Goal: Task Accomplishment & Management: Manage account settings

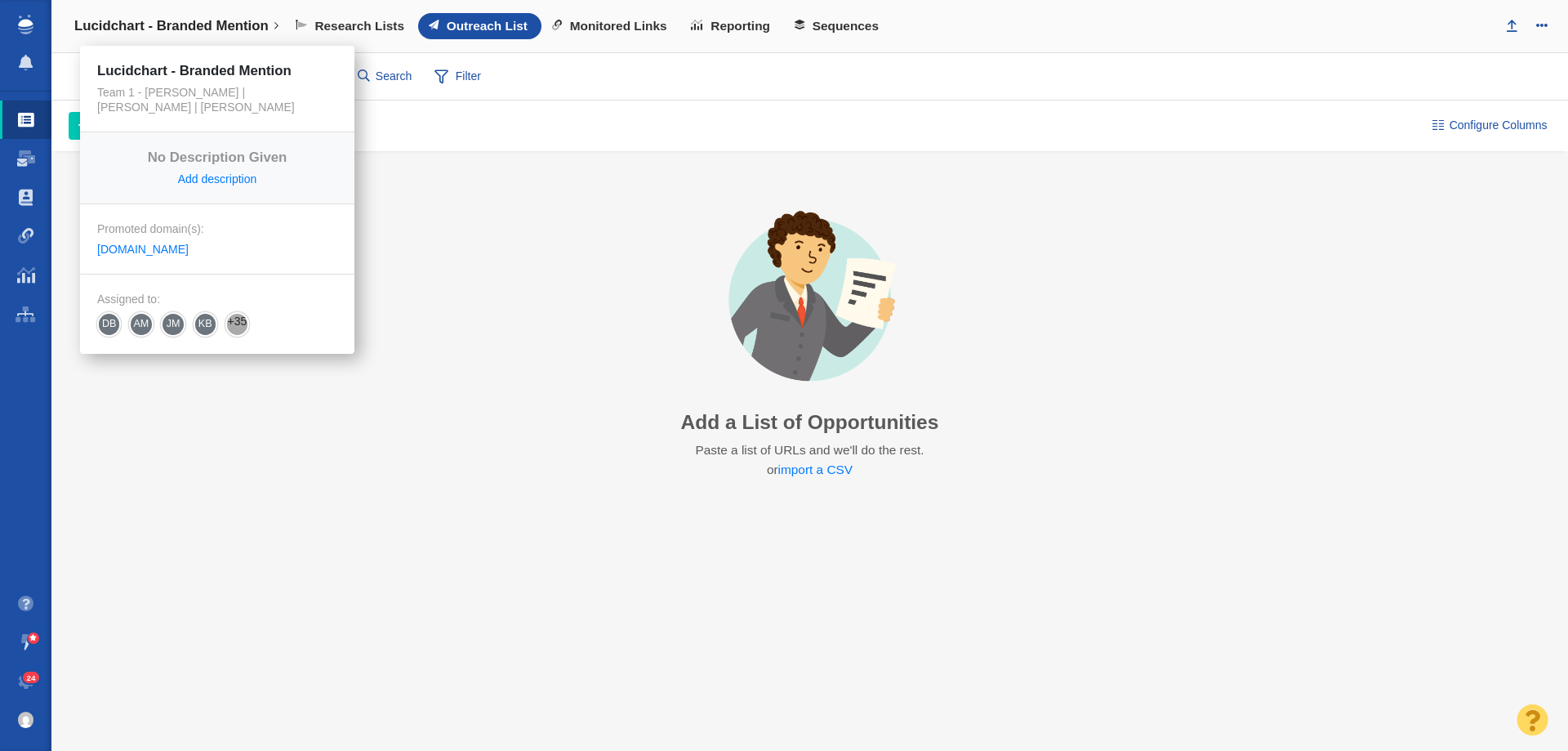
click at [185, 38] on link "Lucidchart - Branded Mention" at bounding box center [176, 26] width 227 height 39
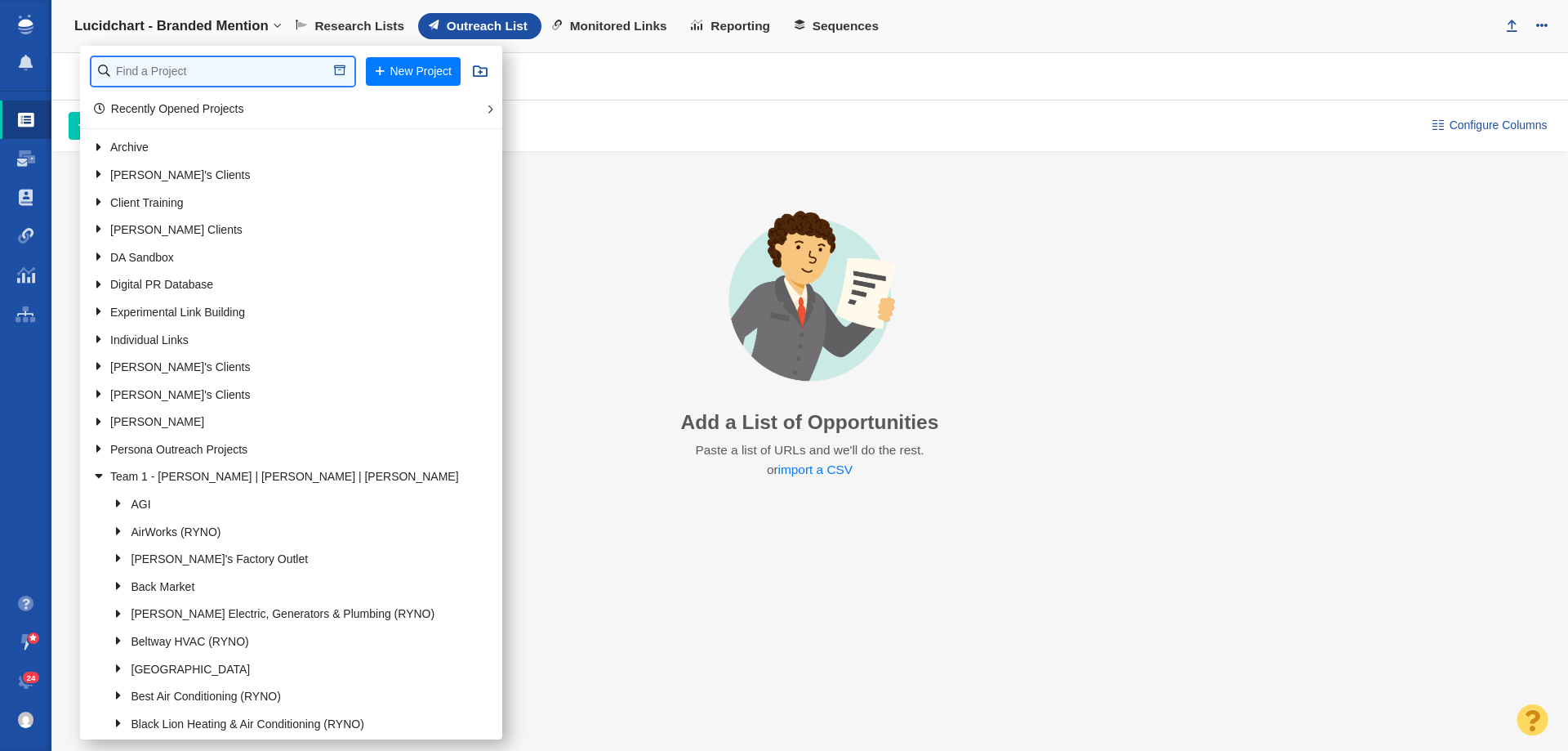
click at [152, 70] on input "text" at bounding box center [223, 71] width 263 height 29
type input "jdm"
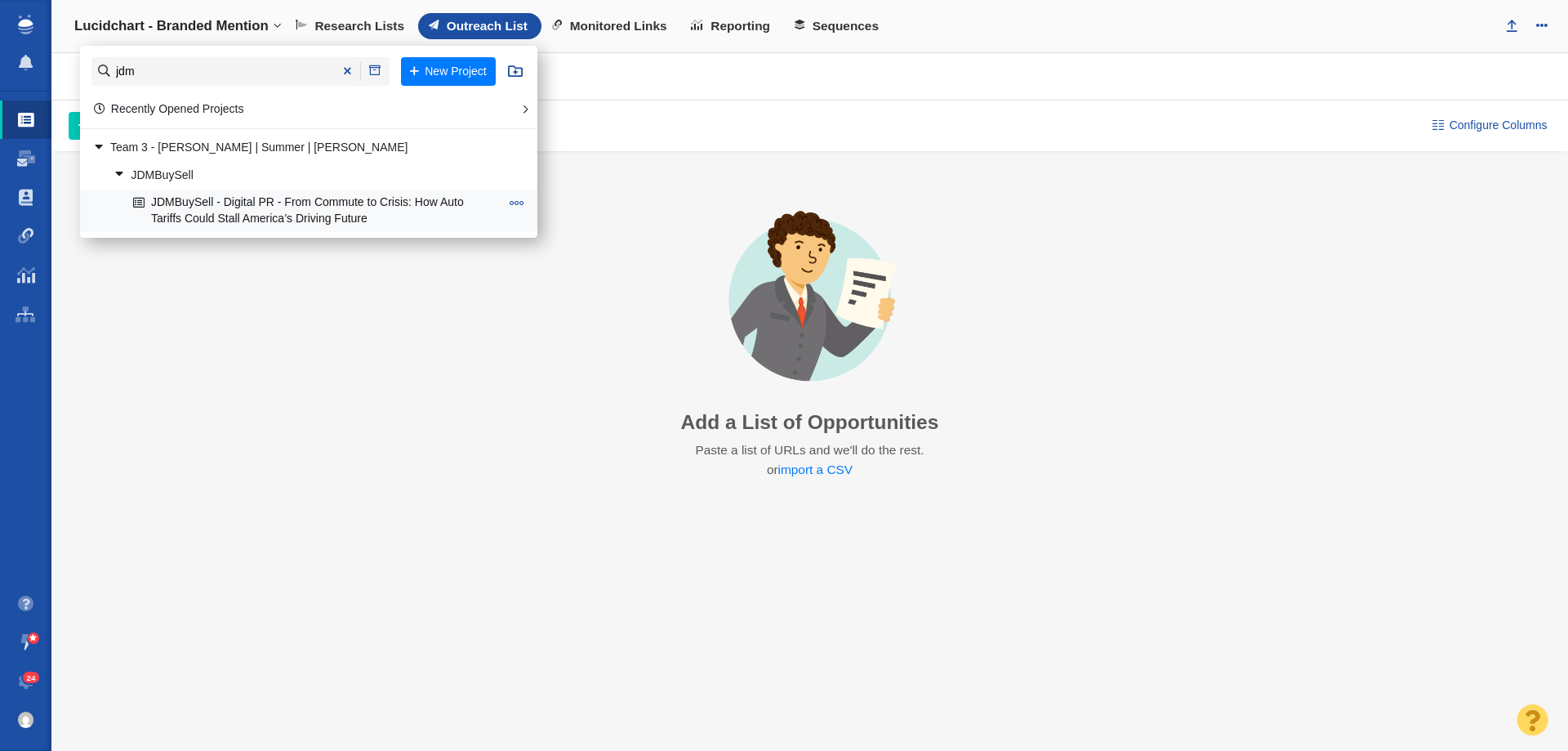
click at [281, 219] on link "JDMBuySell - Digital PR - From Commute to Crisis: How Auto Tariffs Could Stall …" at bounding box center [317, 210] width 375 height 41
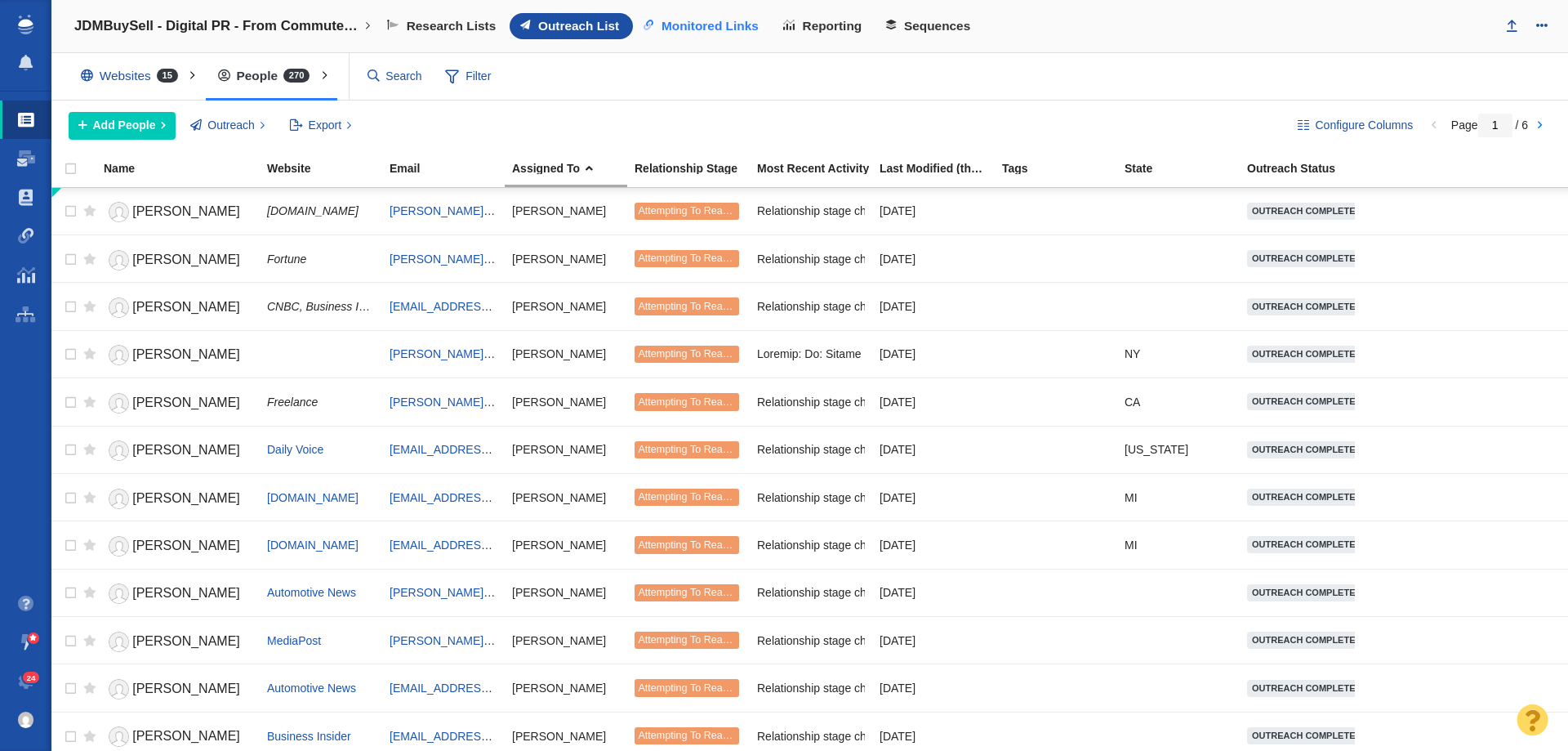
click at [680, 16] on link "Monitored Links" at bounding box center [703, 26] width 140 height 26
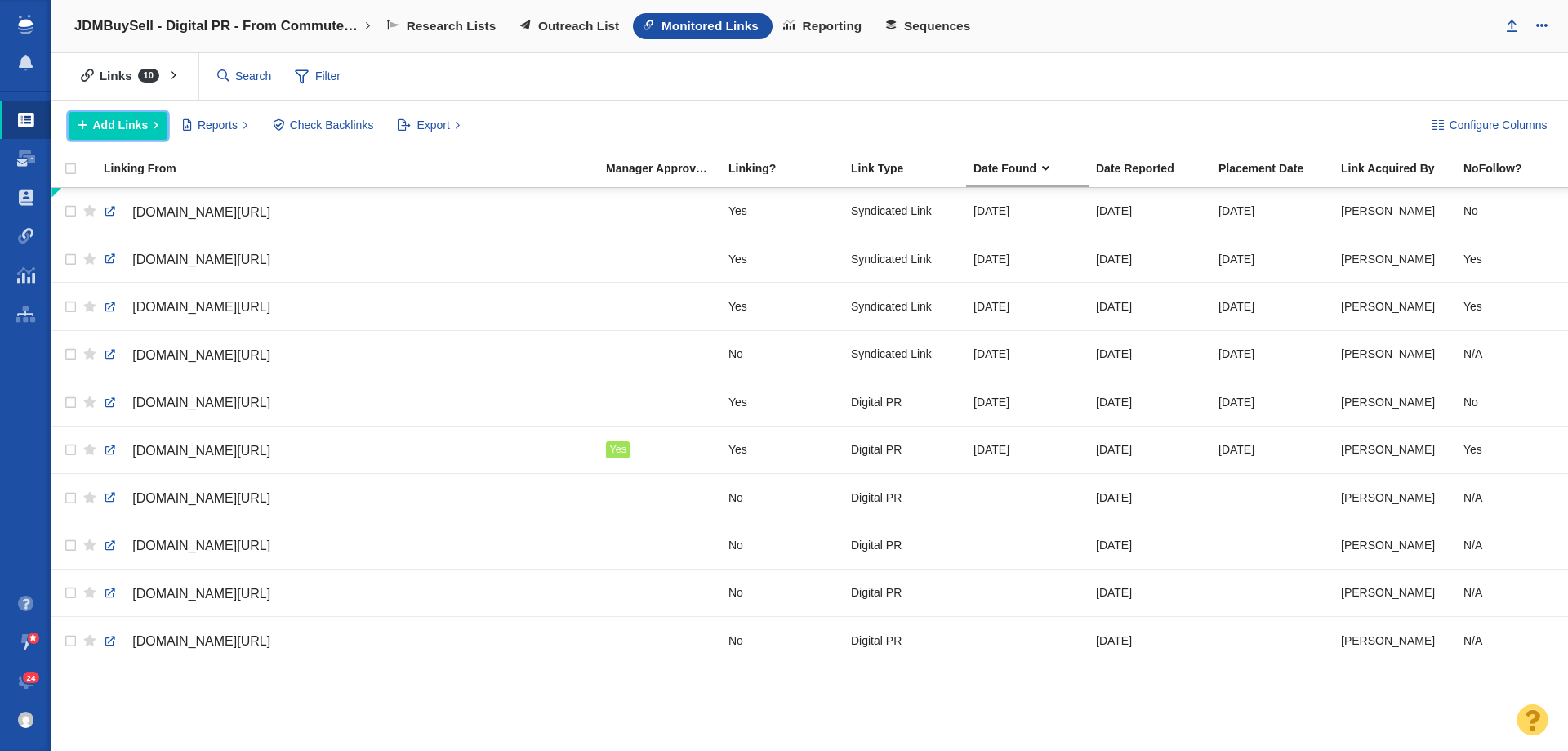
click at [142, 135] on button "Add Links" at bounding box center [118, 126] width 99 height 28
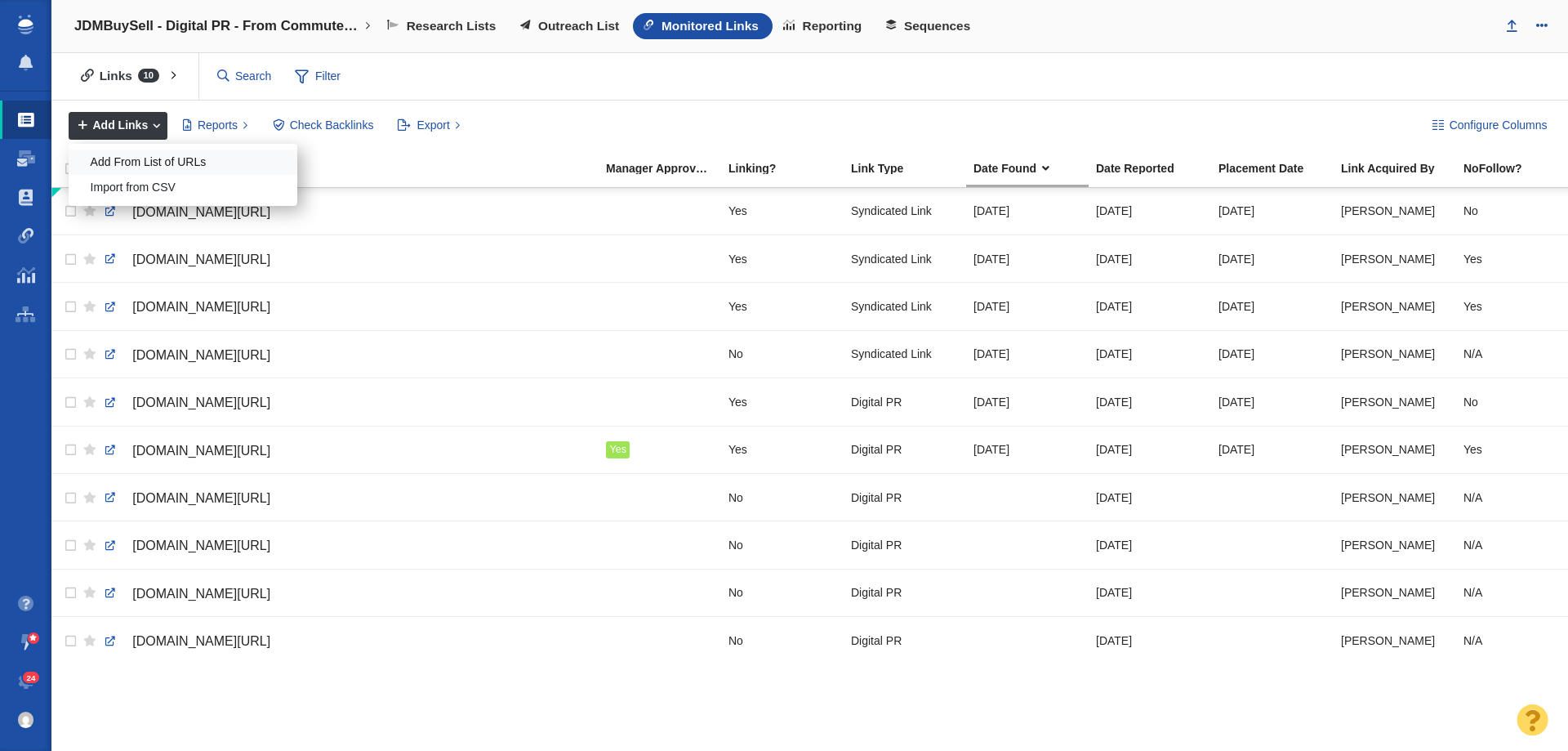
click at [155, 159] on div "Add From List of URLs" at bounding box center [183, 162] width 228 height 25
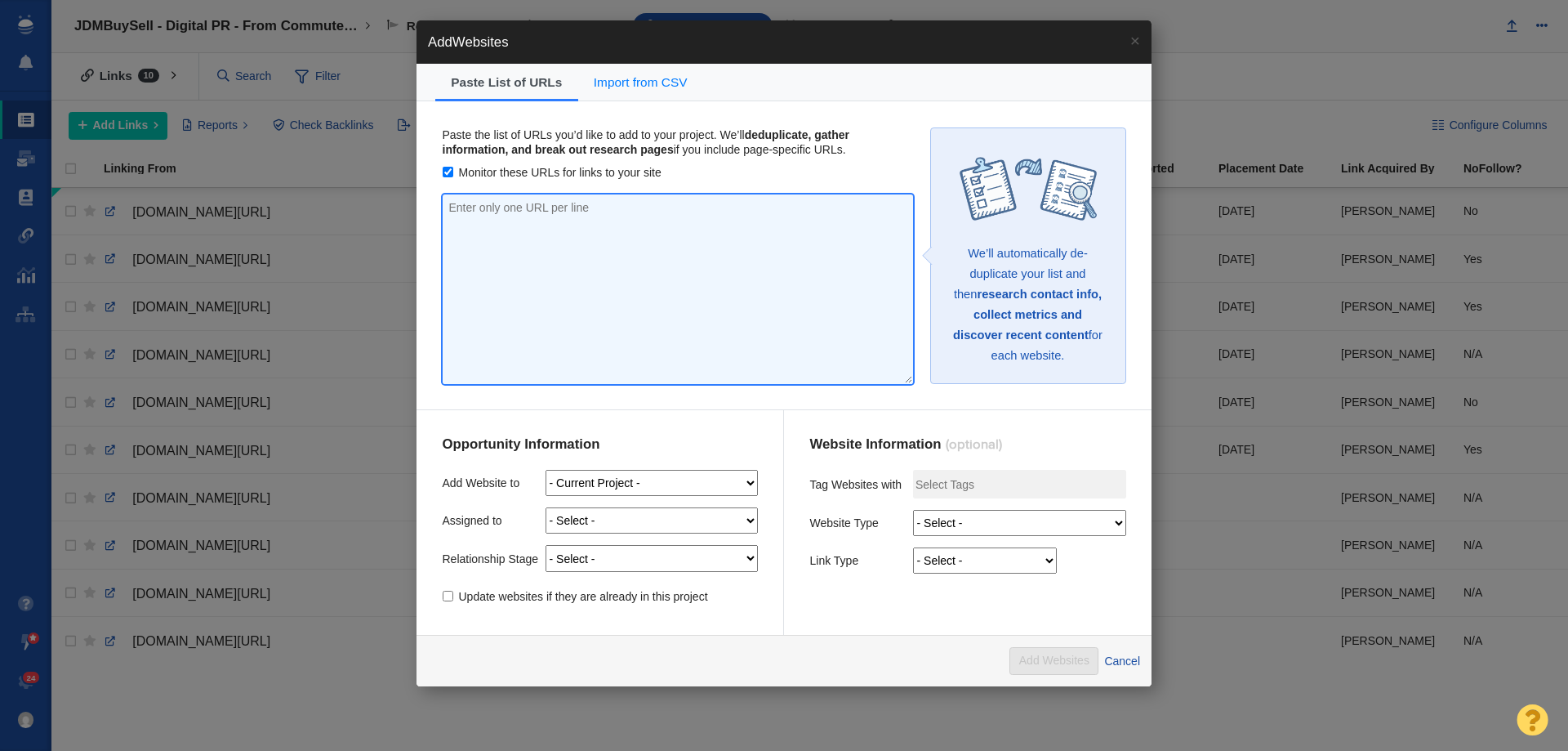
click at [591, 198] on textarea at bounding box center [678, 288] width 470 height 189
paste textarea "https://www.inkl.com/news/how-gen-z-plans-to-outsmart-tariff-price-hikes-on-cars"
type textarea "https://www.inkl.com/news/how-gen-z-plans-to-outsmart-tariff-price-hikes-on-cars"
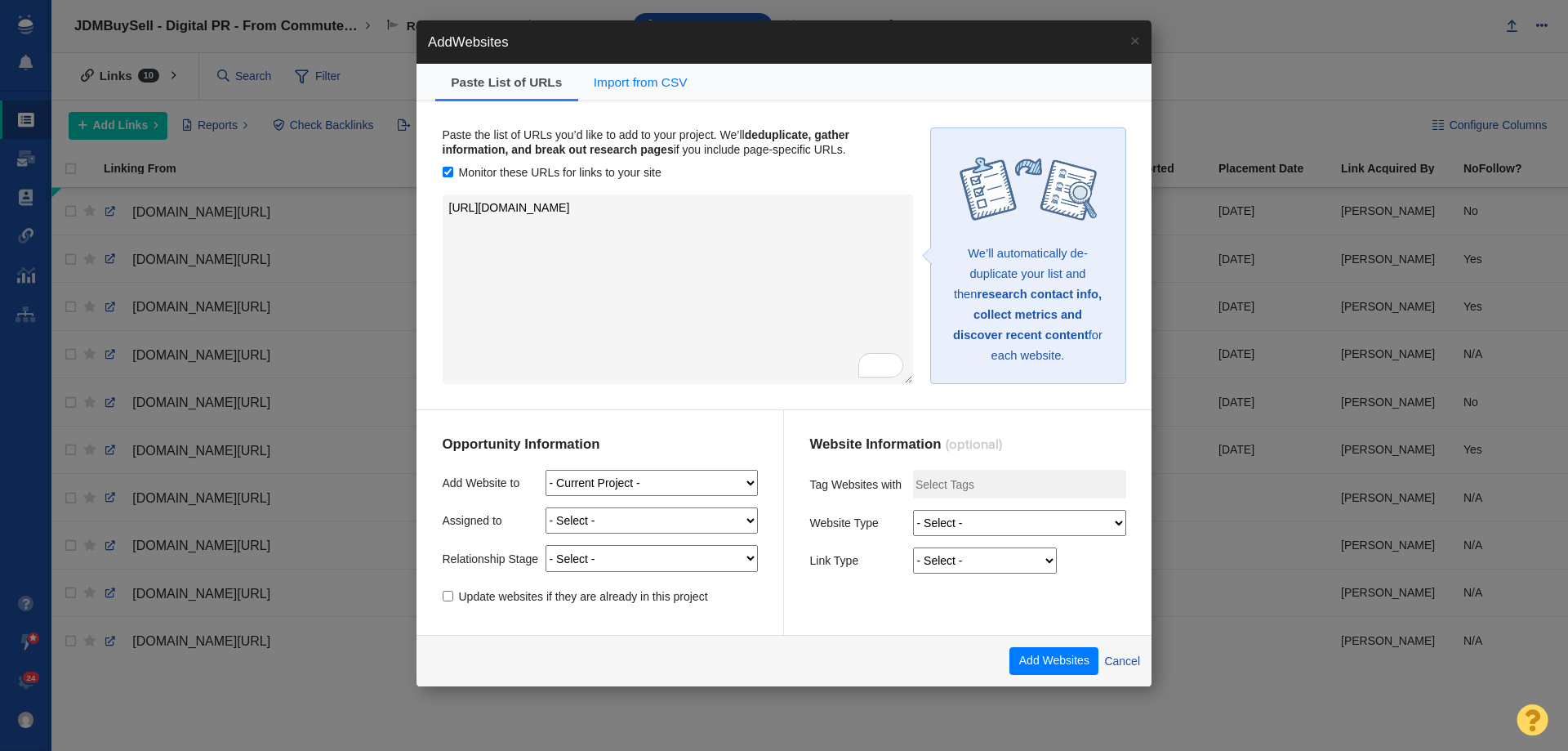
click at [453, 604] on div "Opportunity Information Add Website to Accuplan - Content Accuplan - Estate and…" at bounding box center [600, 523] width 368 height 224
click at [449, 592] on input "Update websites if they are already in this project" at bounding box center [448, 595] width 11 height 11
checkbox input "true"
click at [576, 519] on select "- Select - Me Admin Account Devin Boudreaux Dylan Carlson Jesse Vernuccio Jim M…" at bounding box center [651, 520] width 212 height 26
click at [579, 521] on select "- Select - Me Admin Account Devin Boudreaux Dylan Carlson Jesse Vernuccio Jim M…" at bounding box center [651, 520] width 212 height 26
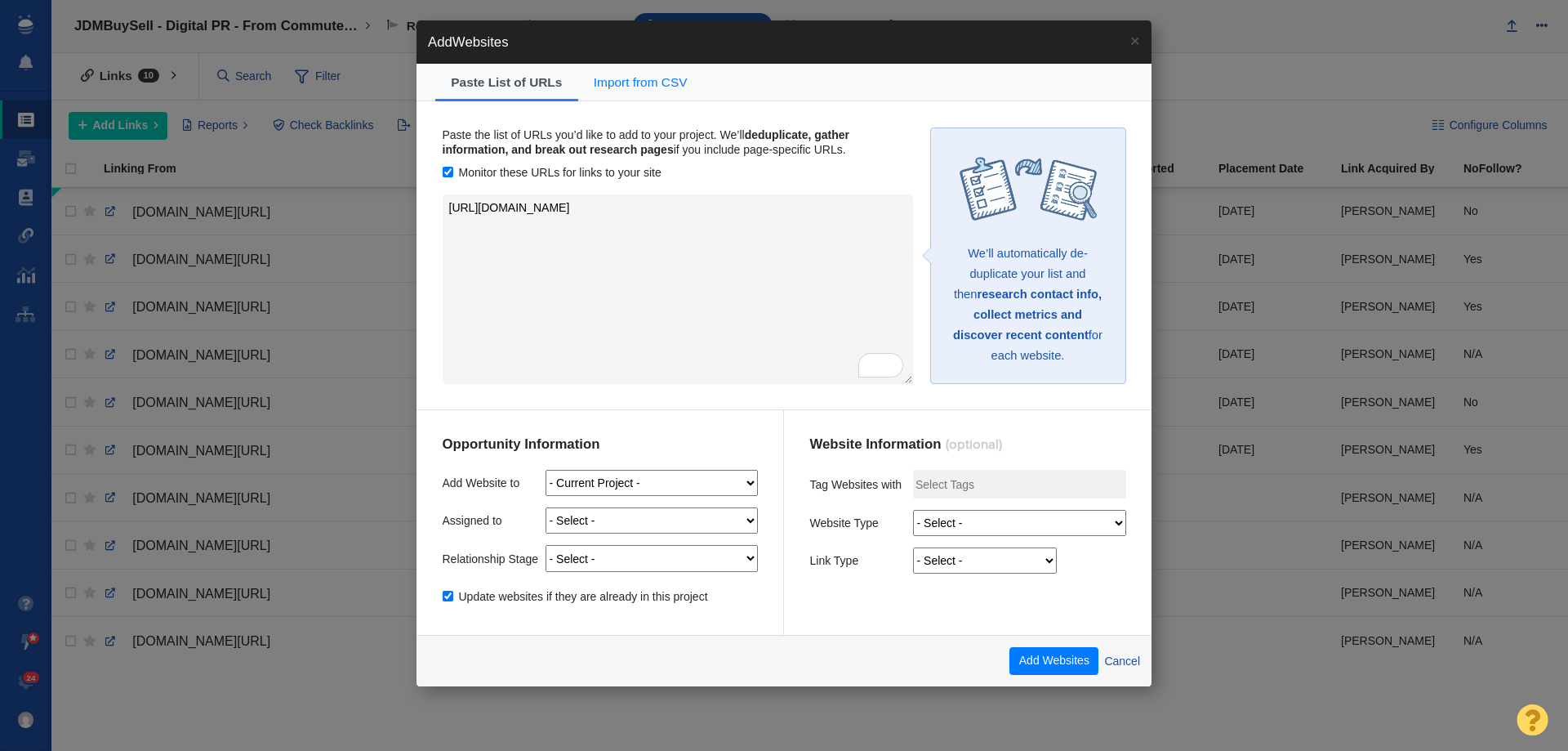
click at [588, 567] on select "- Select - On Hold (Pursuing Later) Not Started Pending Approval Attempting To …" at bounding box center [651, 558] width 212 height 26
click at [851, 603] on div "Website Information (optional) Tag Websites with Website Type - Select - Digita…" at bounding box center [967, 523] width 368 height 224
click at [985, 532] on select "- Select - Digital PR Resource Link Building Guest Post Fresh Mention 404 Recla…" at bounding box center [1019, 523] width 213 height 26
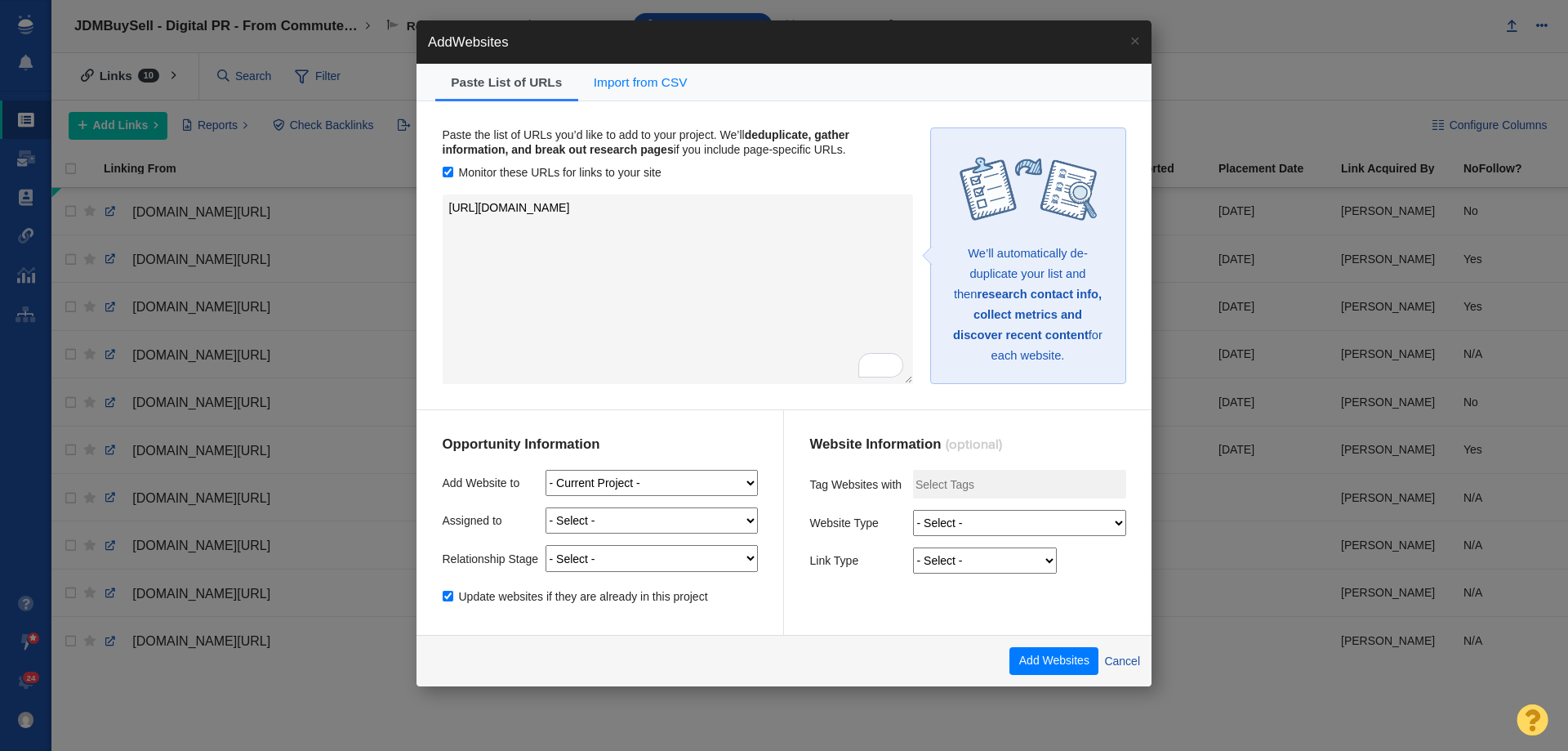
select select "0"
click at [913, 509] on select "- Select - Digital PR Resource Link Building Guest Post Fresh Mention 404 Recla…" at bounding box center [1019, 523] width 213 height 26
click at [981, 559] on select "- Select - Guest Post - Organic Guest Post - Partnership Resource Link Fresh Me…" at bounding box center [985, 560] width 144 height 26
select select "5"
click at [913, 547] on select "- Select - Guest Post - Organic Guest Post - Partnership Resource Link Fresh Me…" at bounding box center [985, 560] width 144 height 26
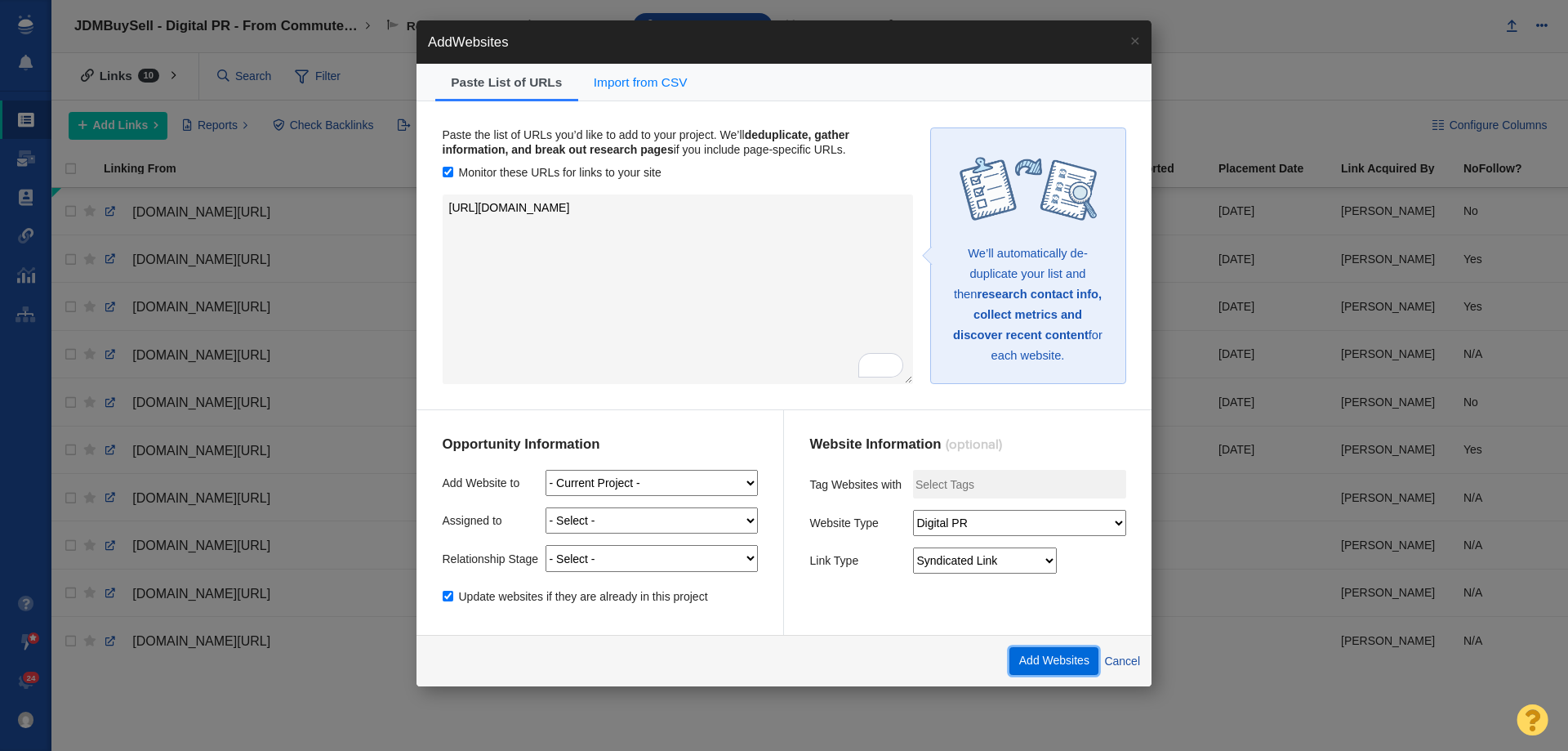
click at [1043, 667] on button "Add Websites" at bounding box center [1054, 661] width 89 height 28
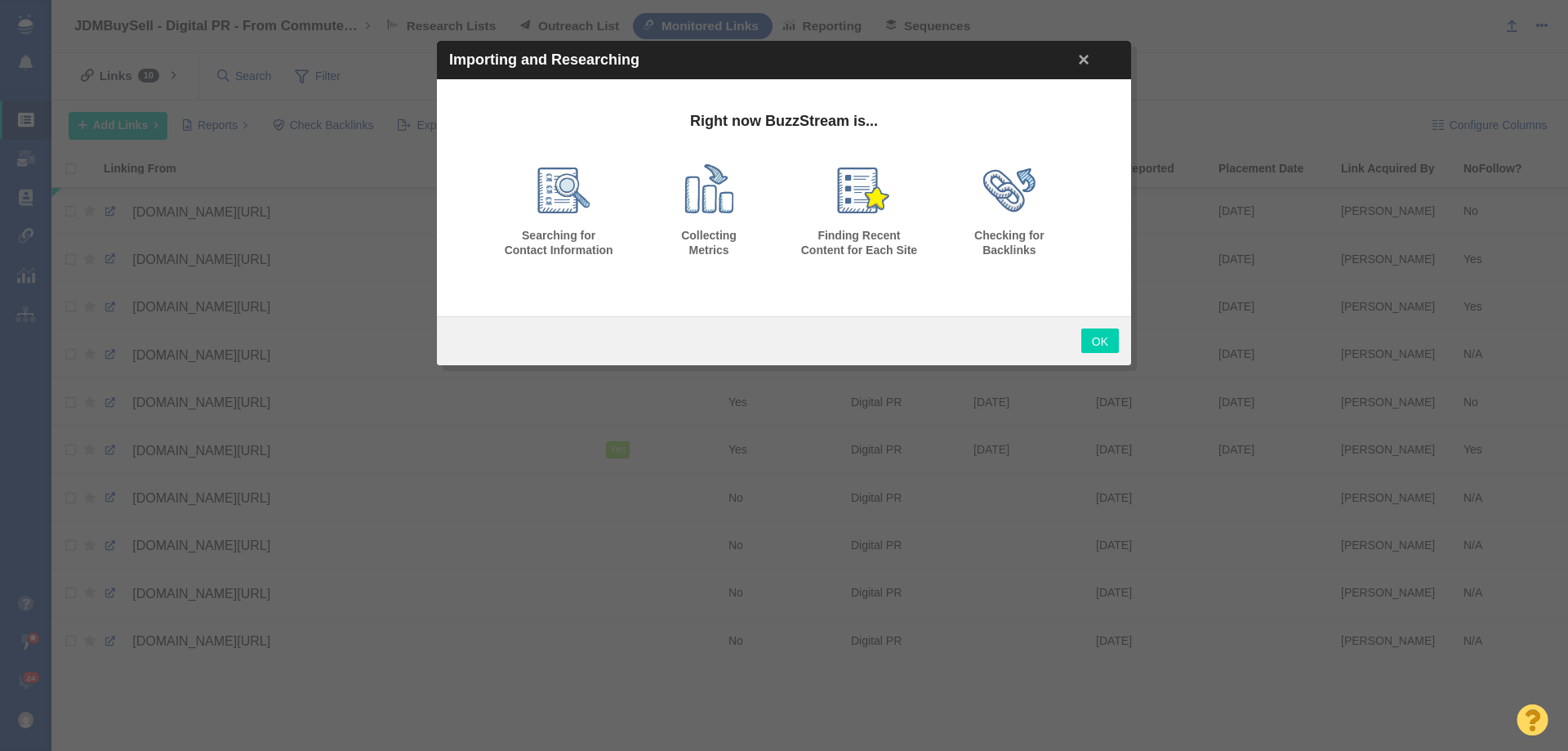
click at [1108, 338] on link "OK" at bounding box center [1100, 341] width 38 height 25
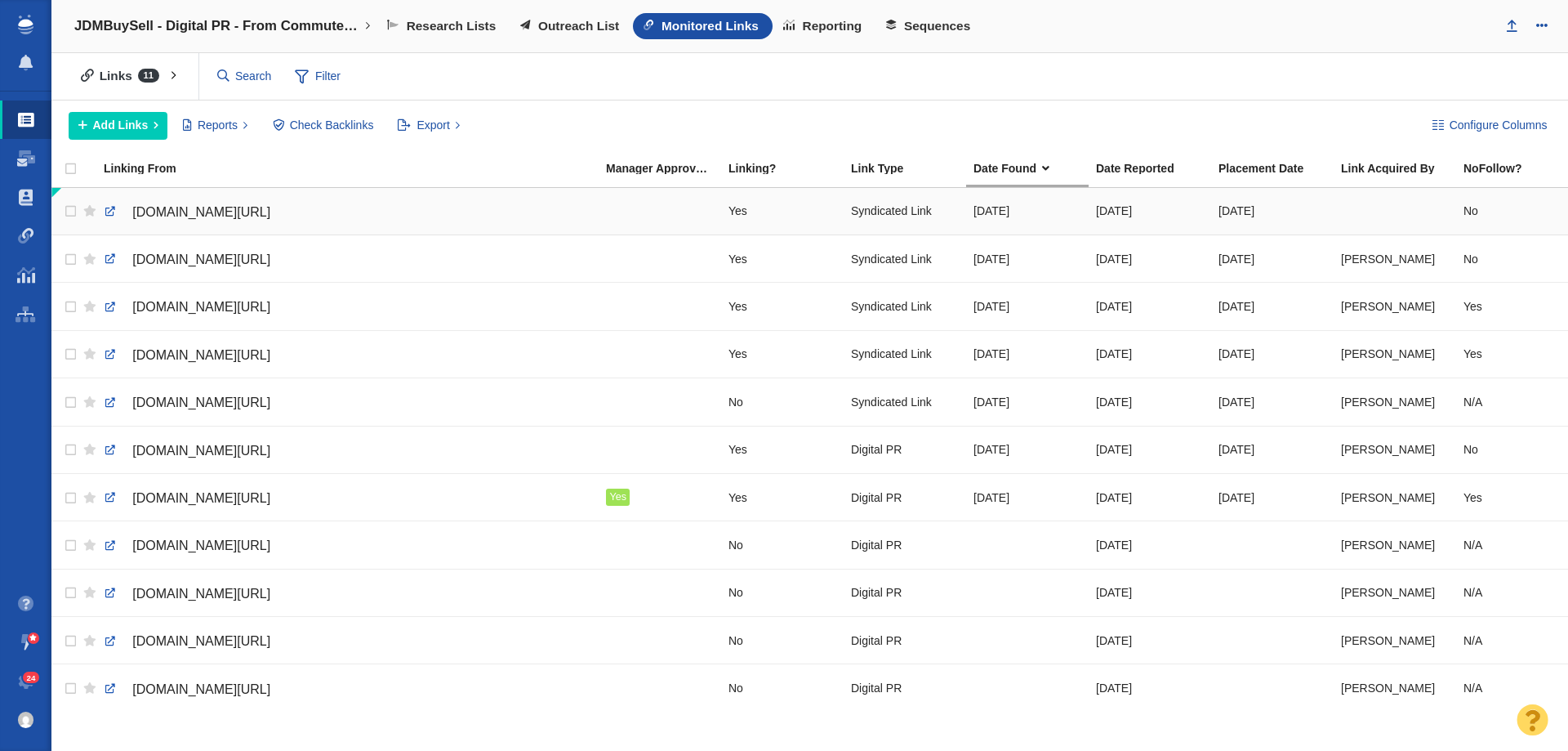
click at [1347, 216] on div at bounding box center [1395, 210] width 108 height 35
click at [1357, 210] on div at bounding box center [1395, 210] width 108 height 35
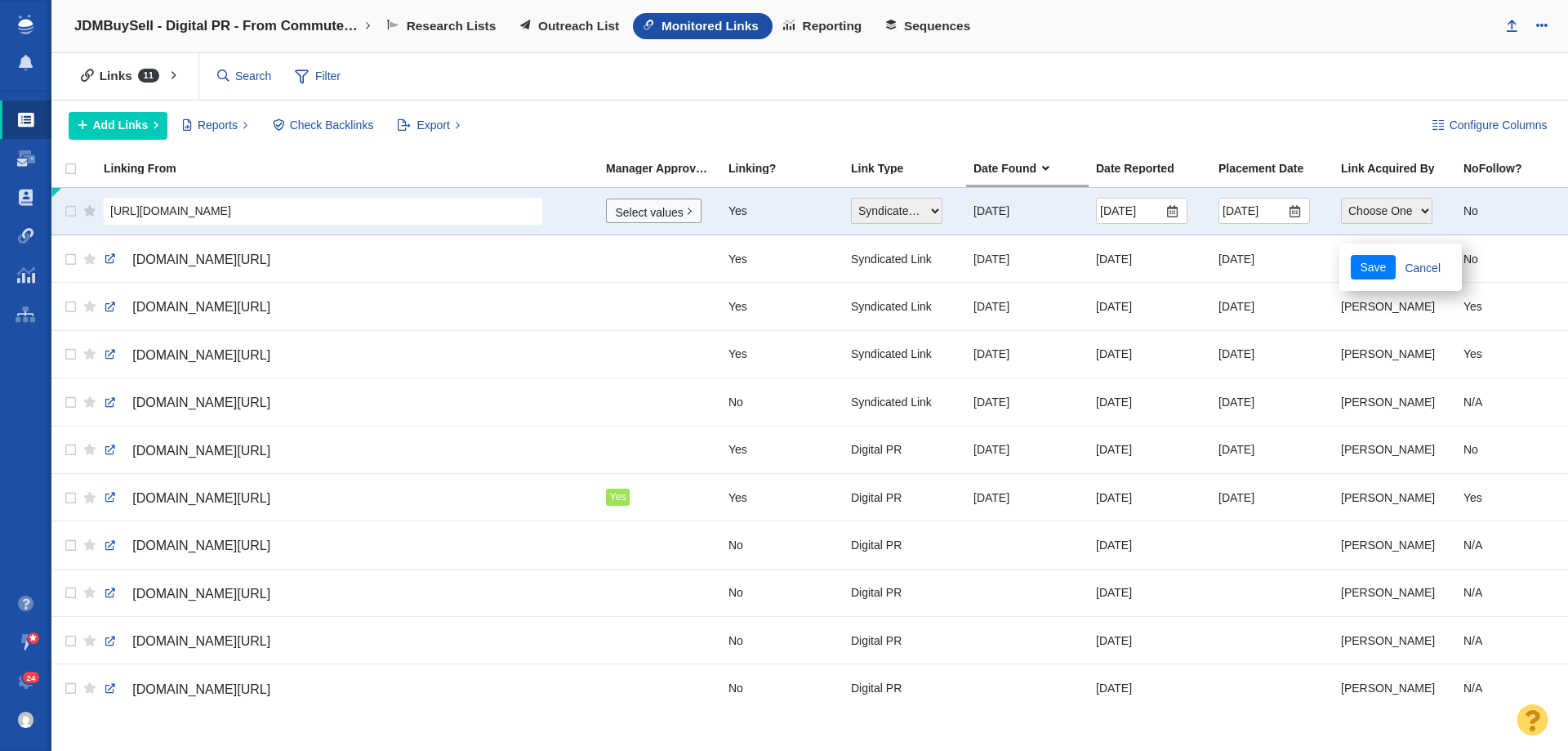
click at [1358, 211] on select "Choose One Allie Huska Alyssa Arnzen Amethyst Tagney Amy Merrill Annika Darling…" at bounding box center [1387, 210] width 92 height 26
select select "9"
click at [1341, 197] on select "Choose One Allie Huska Alyssa Arnzen Amethyst Tagney Amy Merrill Annika Darling…" at bounding box center [1387, 210] width 92 height 26
click at [1362, 285] on div "Save Cancel" at bounding box center [1401, 267] width 123 height 48
click at [1362, 260] on button "Save" at bounding box center [1373, 267] width 45 height 25
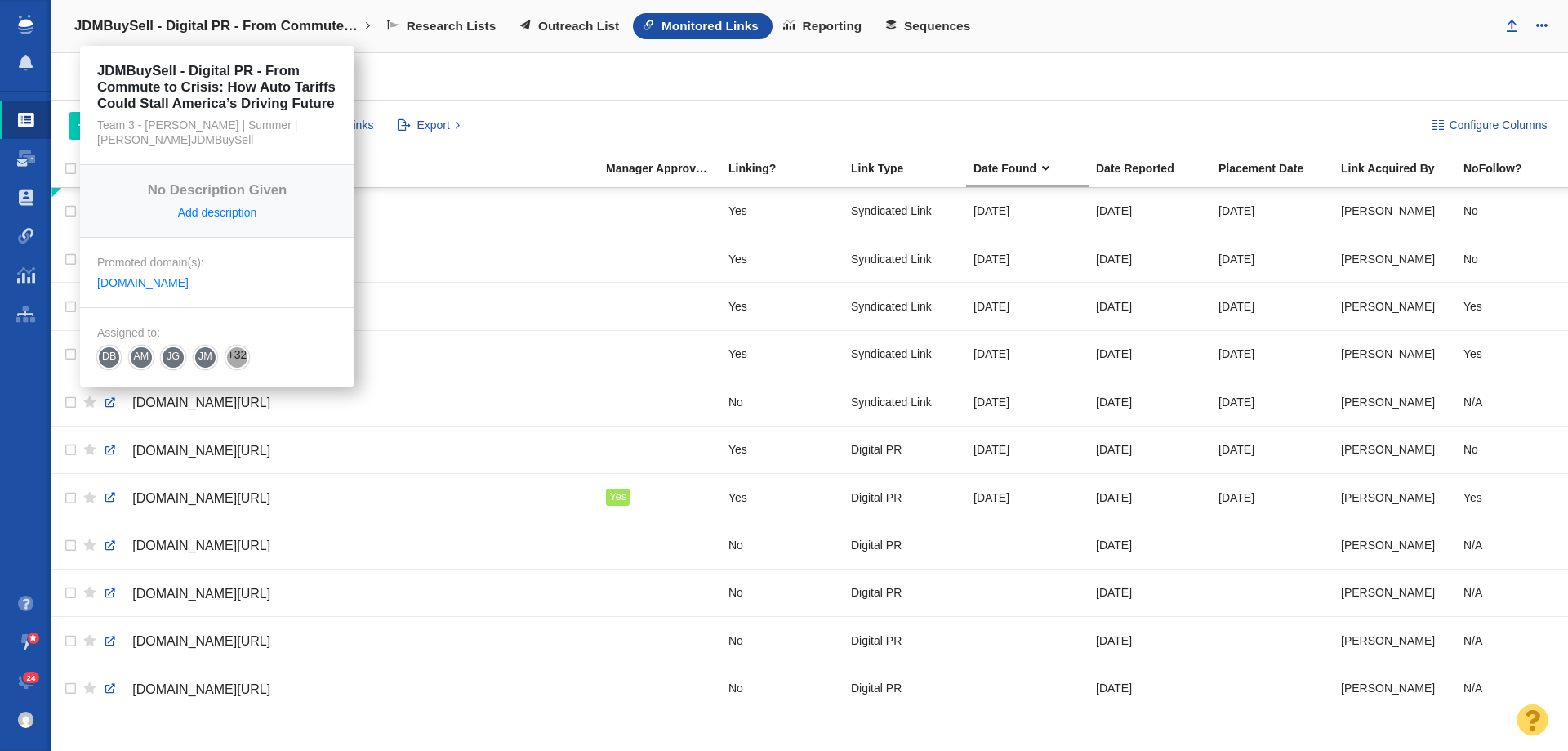
click at [197, 18] on h4 "JDMBuySell - Digital PR - From Commute to Crisis: How Auto Tariffs Could Stall …" at bounding box center [217, 26] width 286 height 16
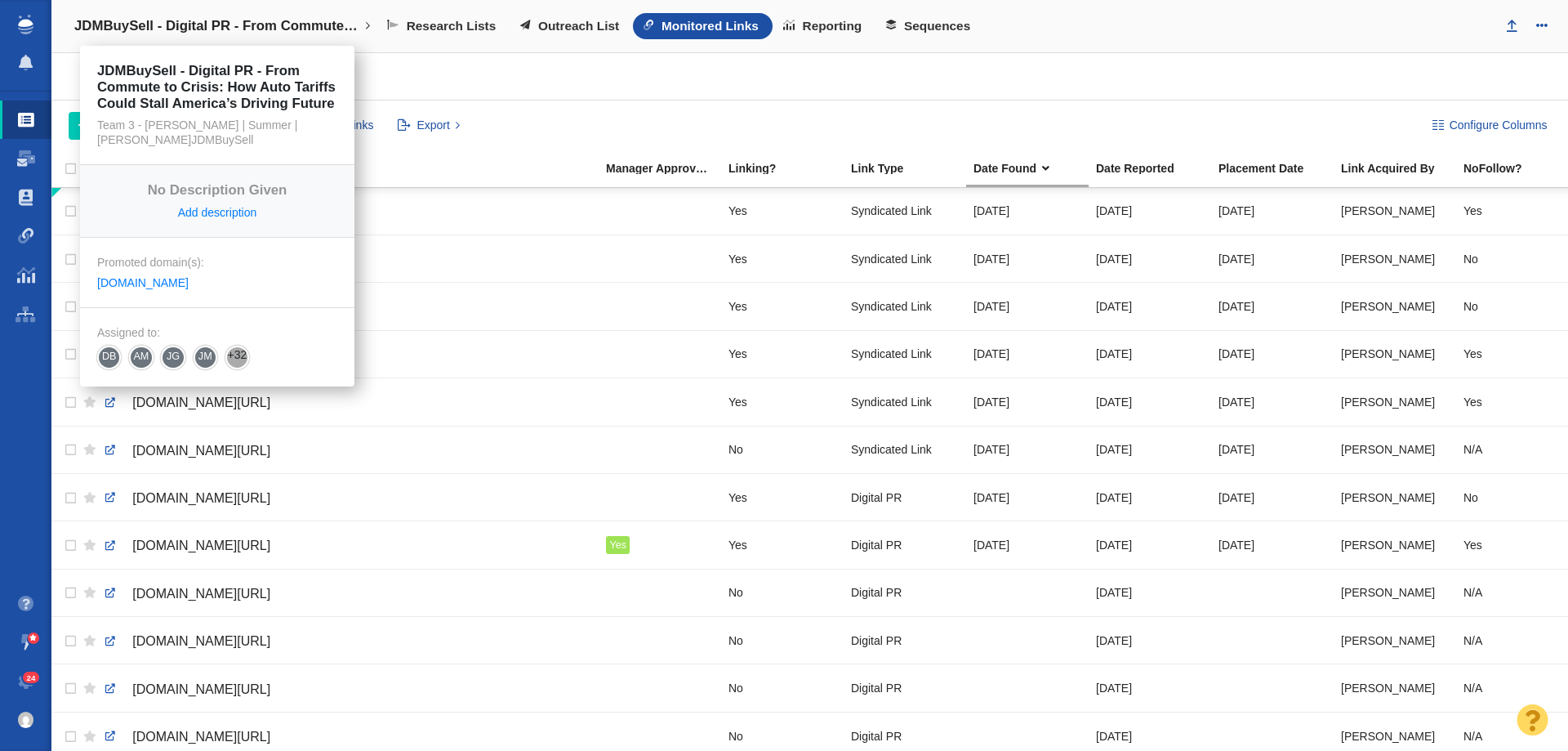
click at [234, 25] on h4 "JDMBuySell - Digital PR - From Commute to Crisis: How Auto Tariffs Could Stall …" at bounding box center [217, 26] width 286 height 16
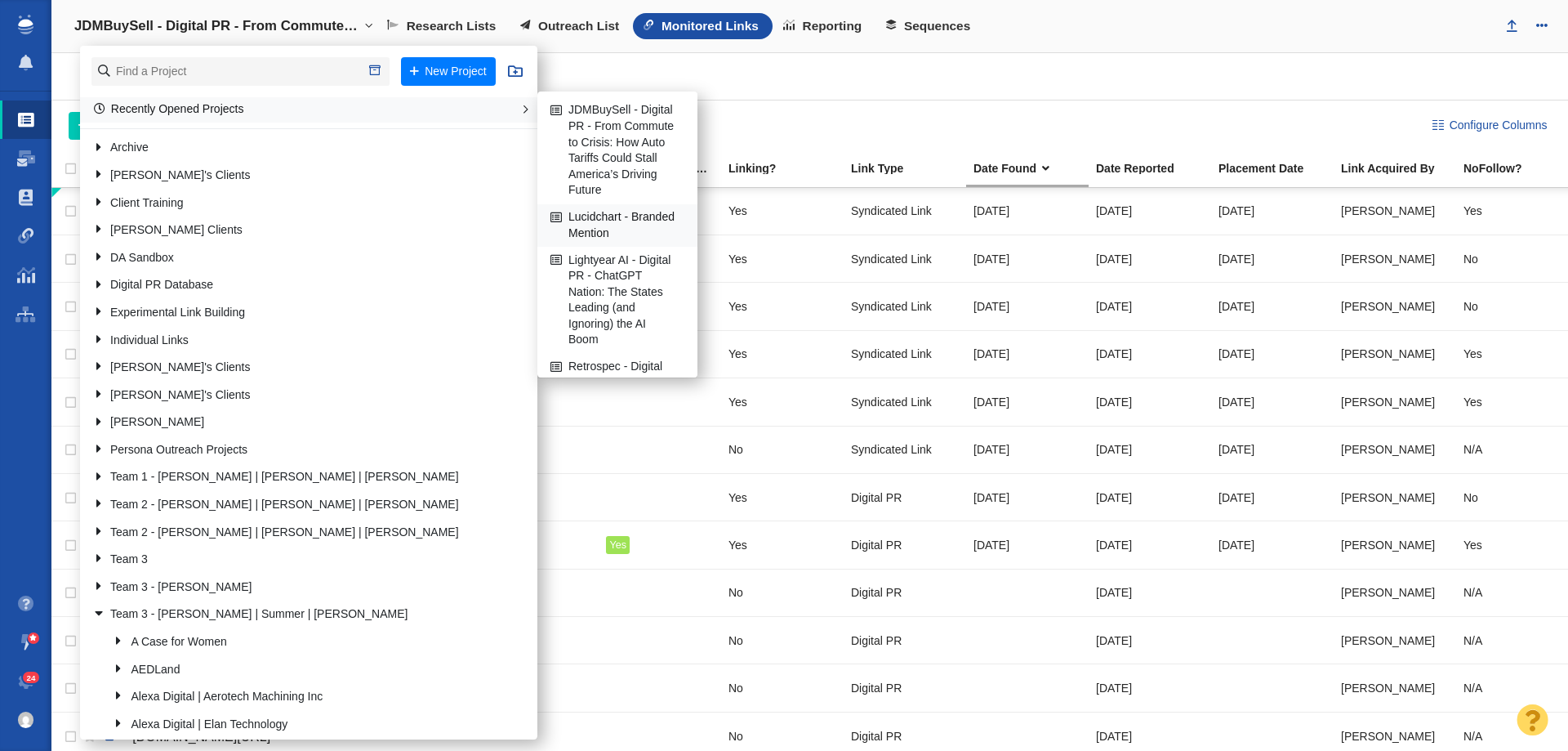
click at [603, 219] on link "Lucidchart - Branded Mention" at bounding box center [617, 225] width 142 height 41
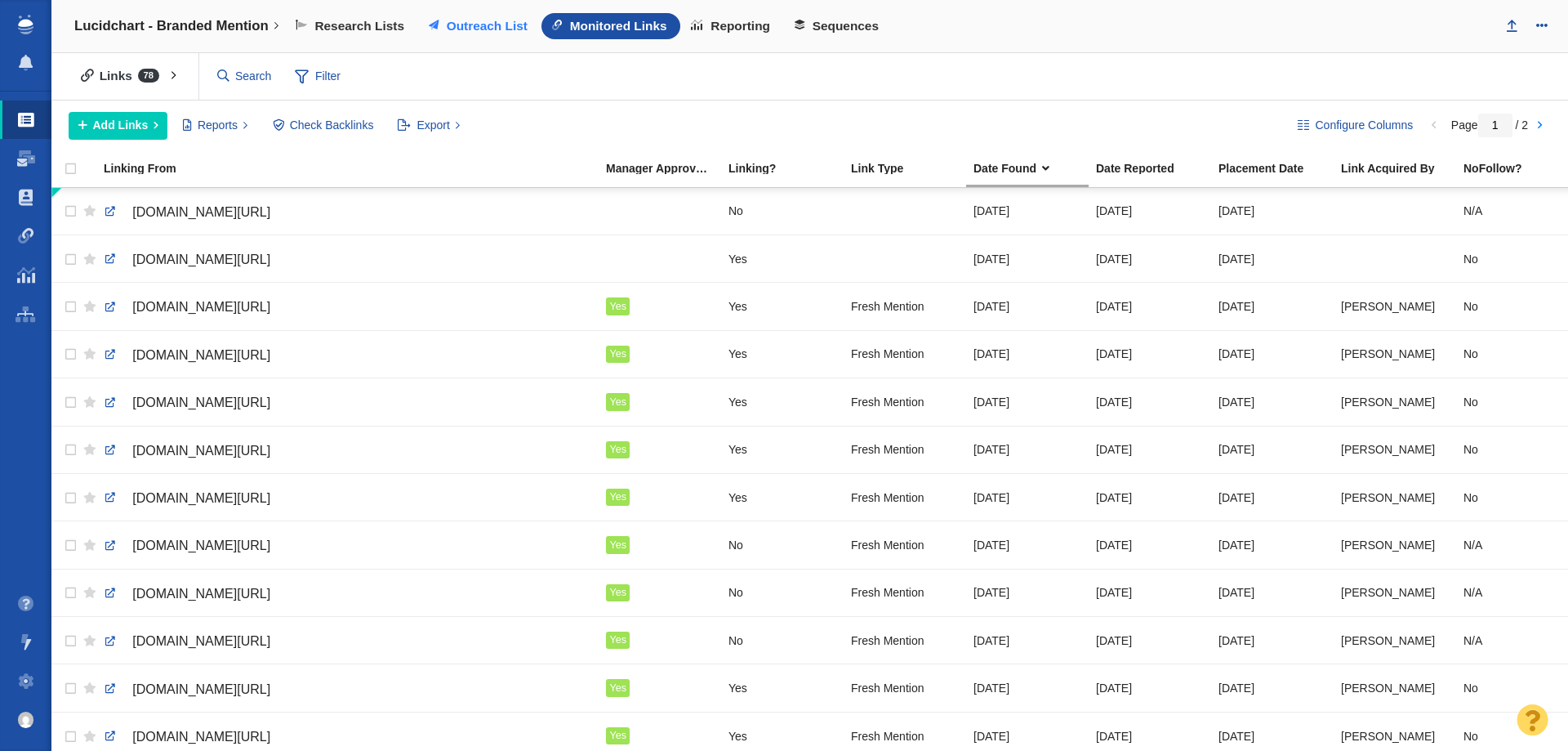
click at [453, 28] on span "Outreach List" at bounding box center [487, 26] width 81 height 15
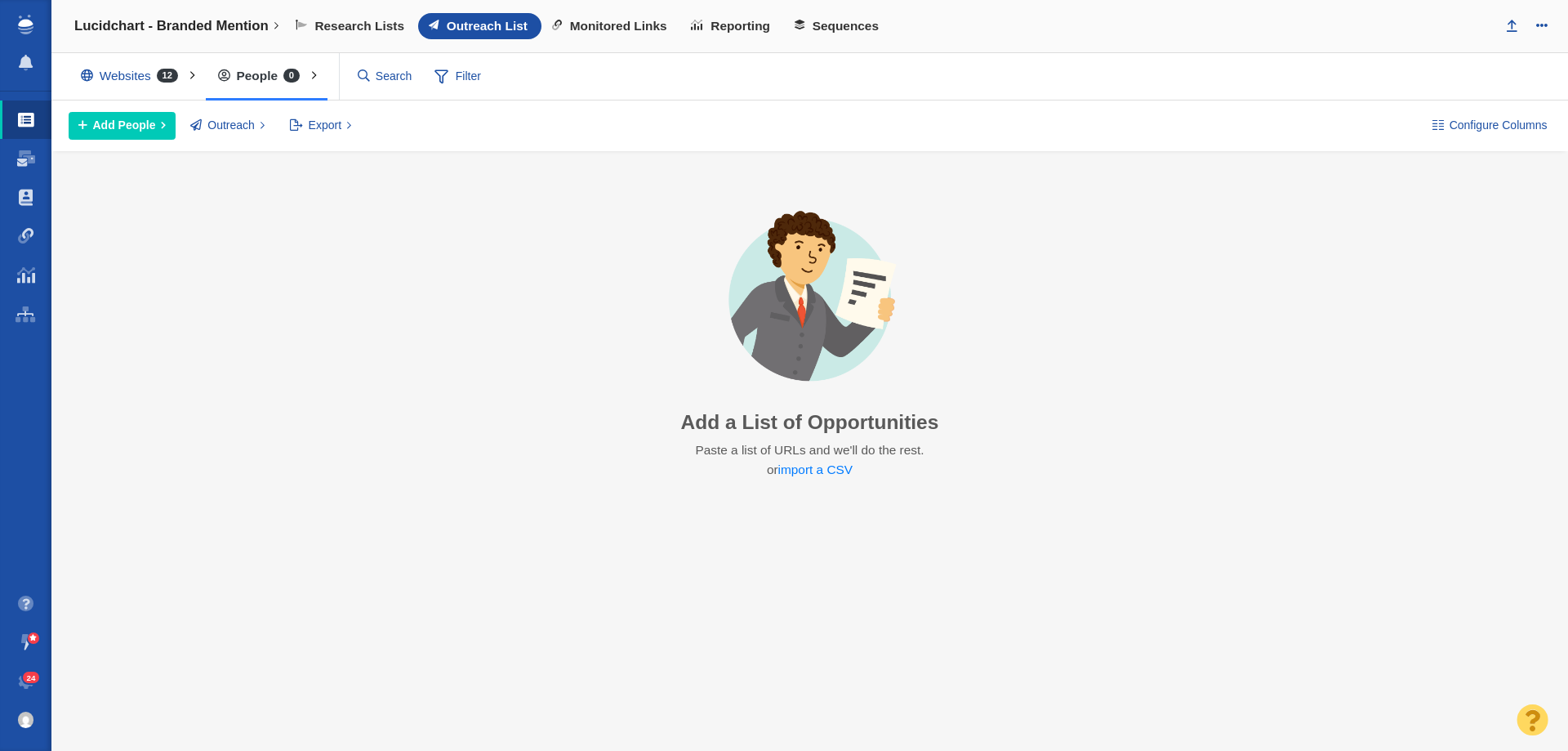
click at [148, 77] on div "Websites 12" at bounding box center [133, 76] width 129 height 38
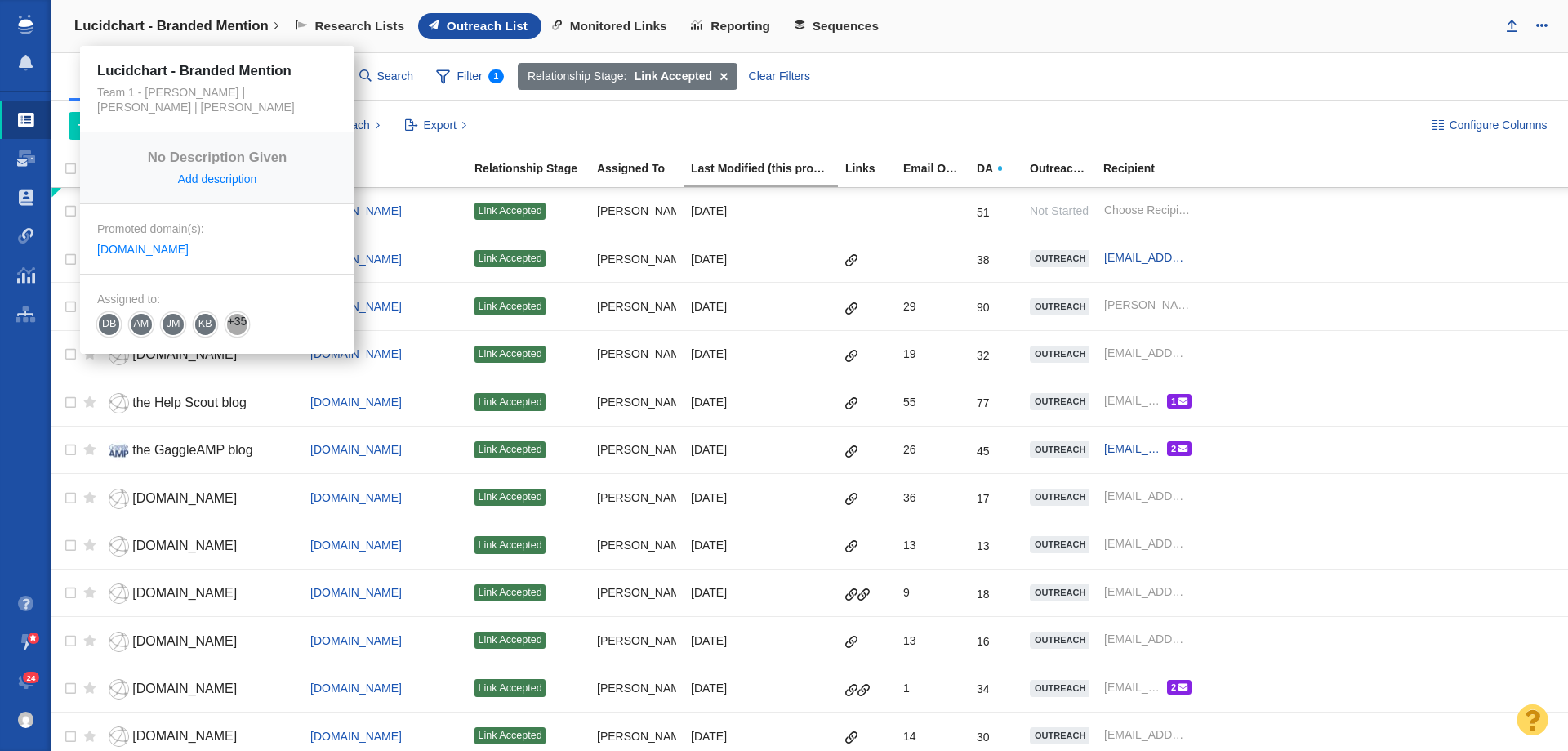
click at [187, 16] on link "Lucidchart - Branded Mention" at bounding box center [176, 26] width 227 height 39
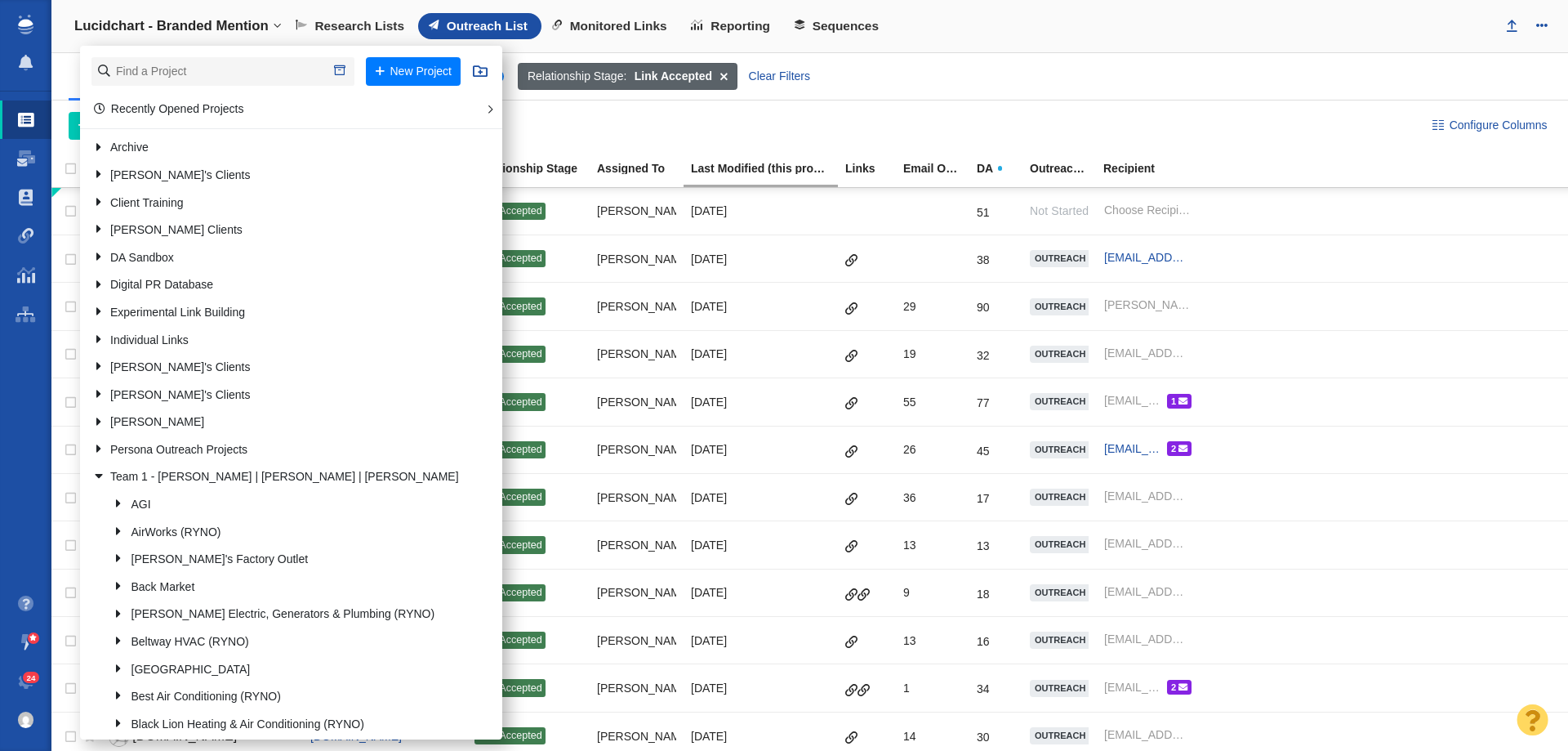
click at [585, 83] on span "Relationship Stage:" at bounding box center [576, 76] width 99 height 17
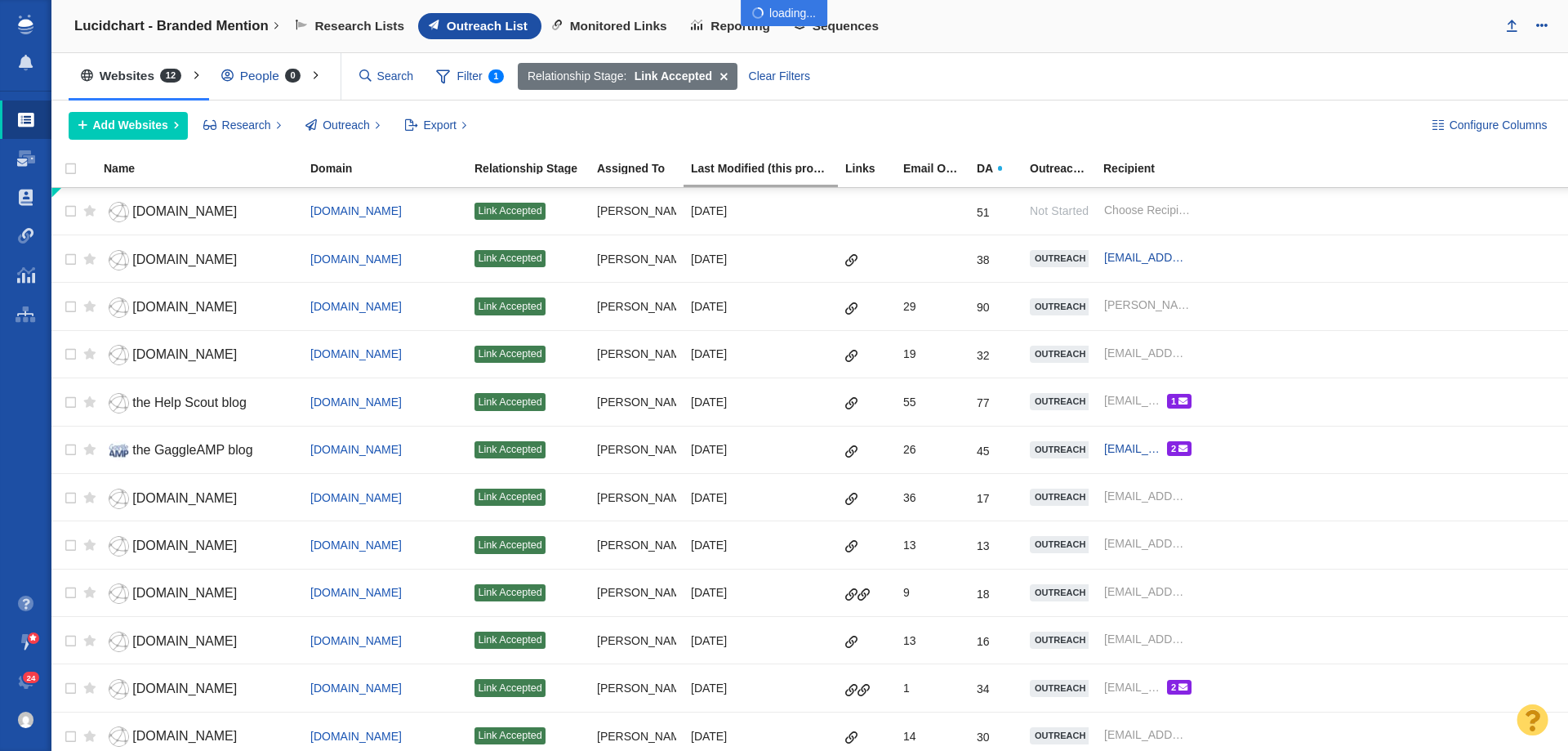
click at [64, 211] on div at bounding box center [784, 375] width 1568 height 751
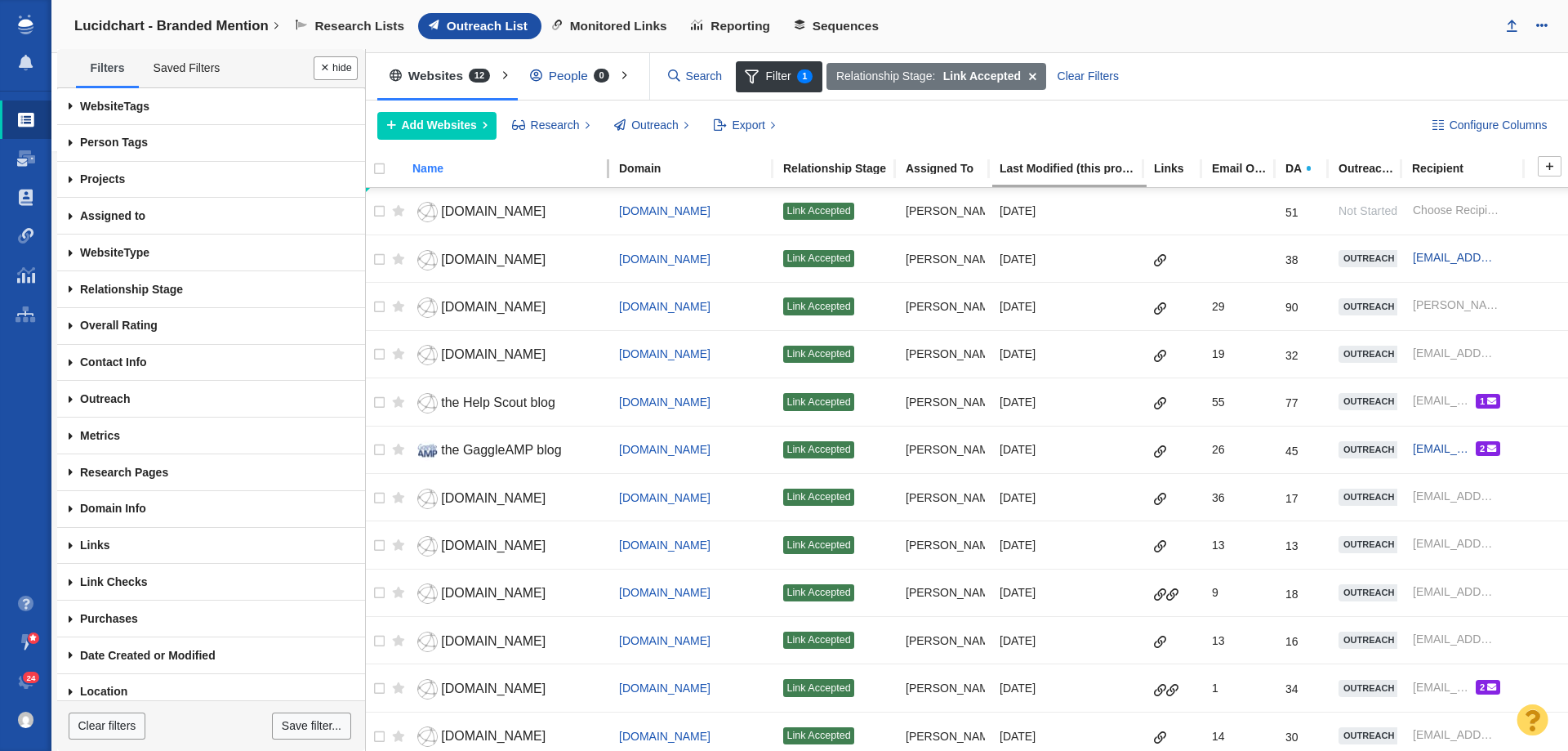
click at [527, 155] on th "Name" at bounding box center [508, 170] width 206 height 36
click at [342, 76] on button "Done" at bounding box center [336, 68] width 44 height 24
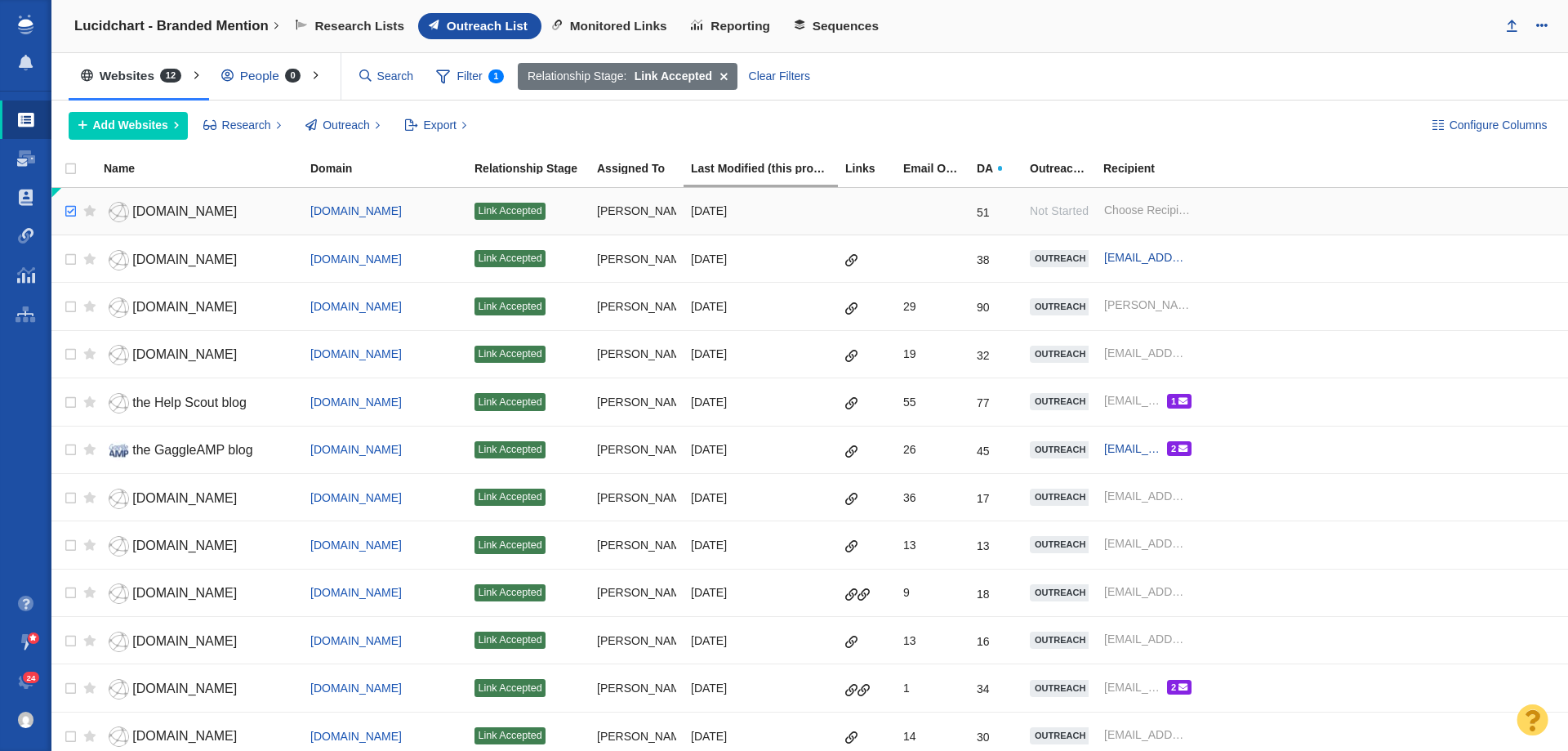
checkbox input "true"
click at [71, 211] on input "checkbox" at bounding box center [69, 211] width 25 height 36
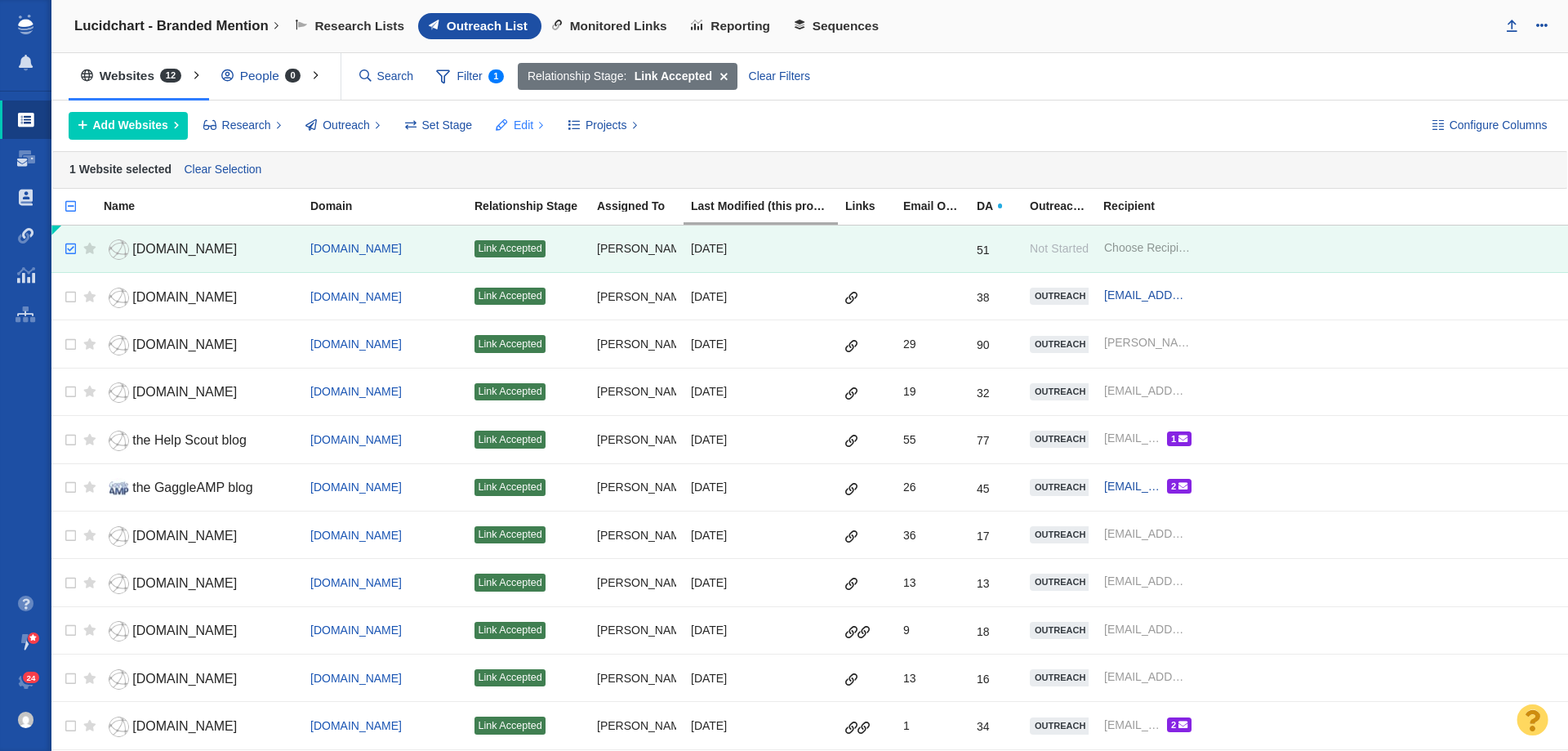
click at [504, 120] on span at bounding box center [502, 125] width 11 height 17
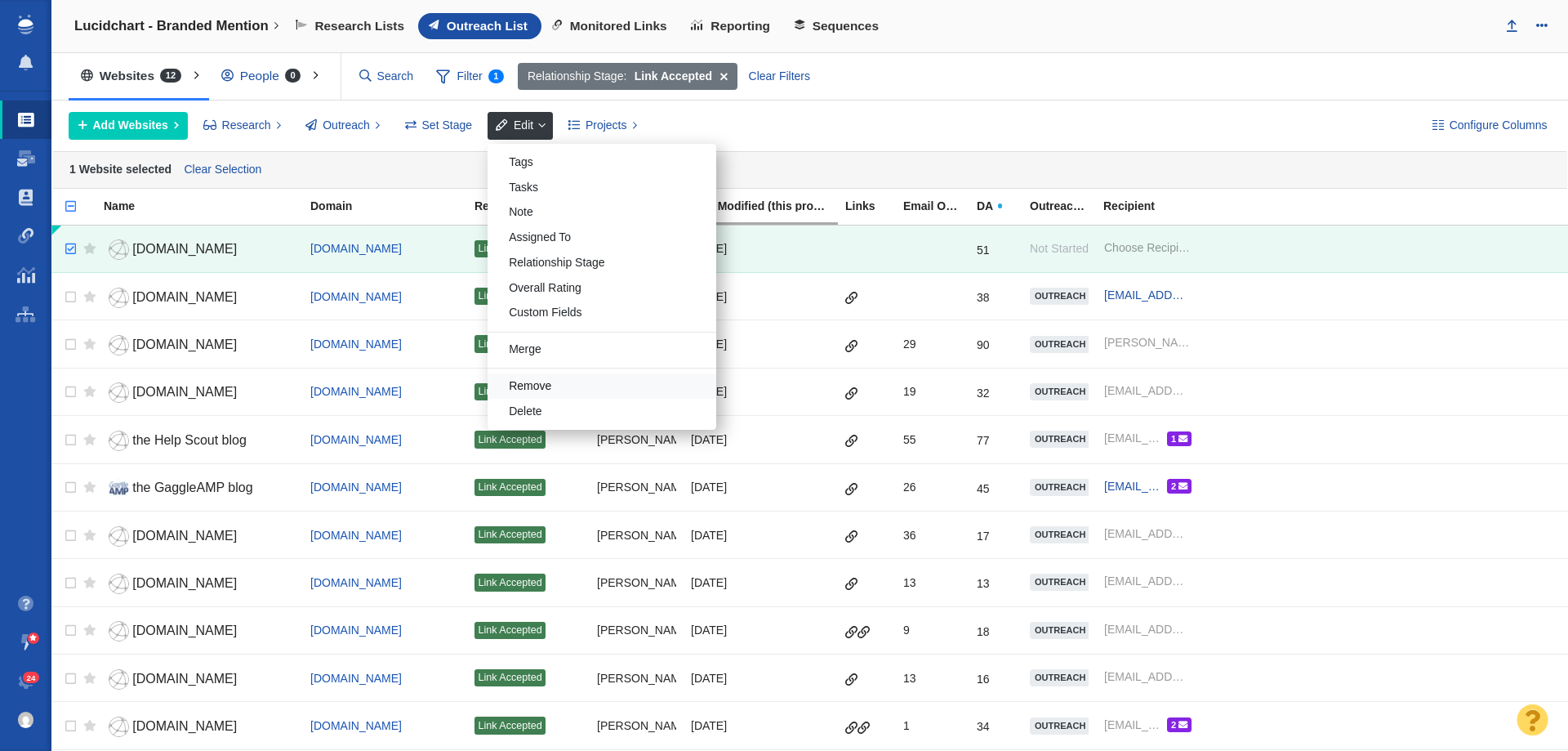
click at [517, 383] on div "Remove" at bounding box center [601, 386] width 228 height 25
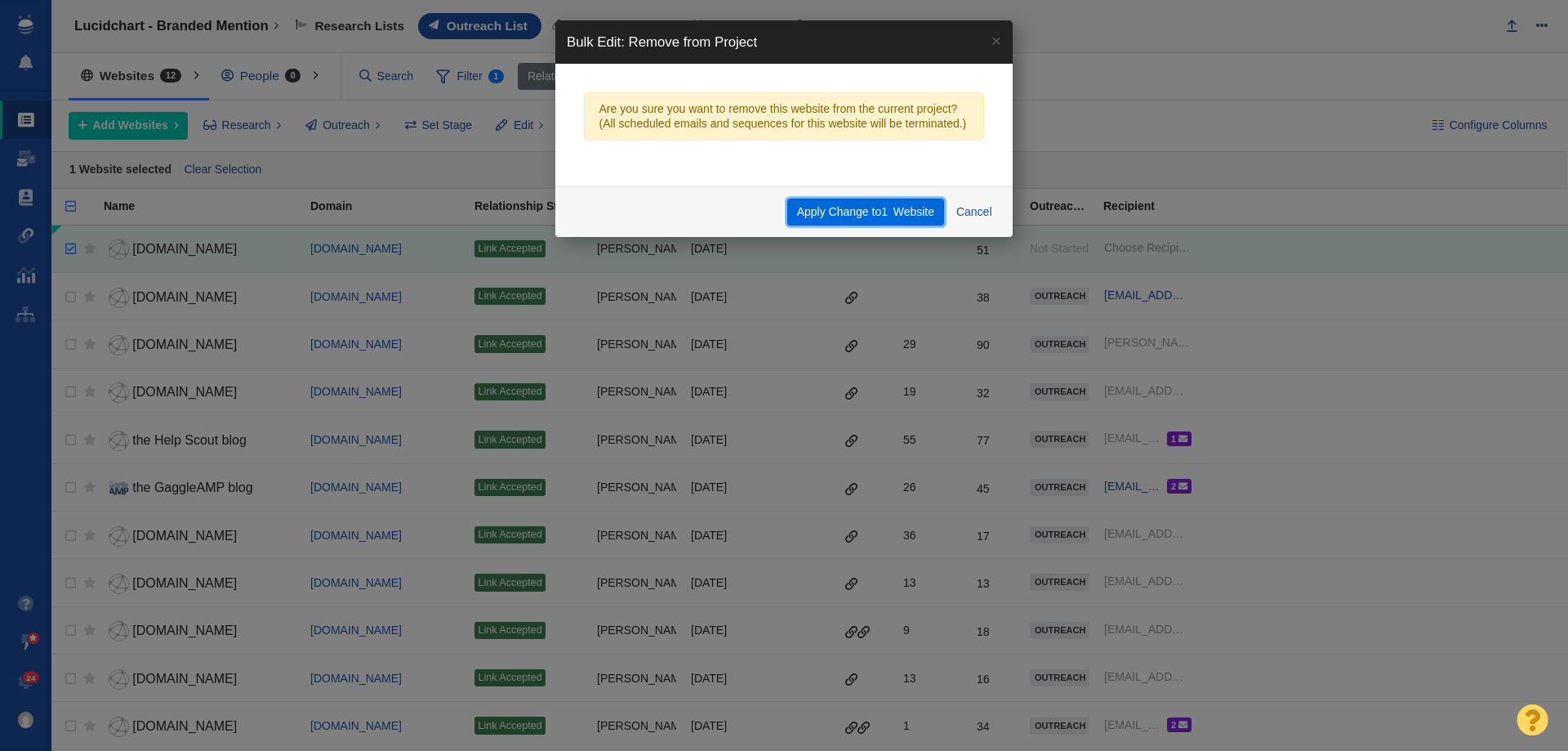
click at [862, 203] on button "Apply Change to 1 Website" at bounding box center [865, 212] width 156 height 28
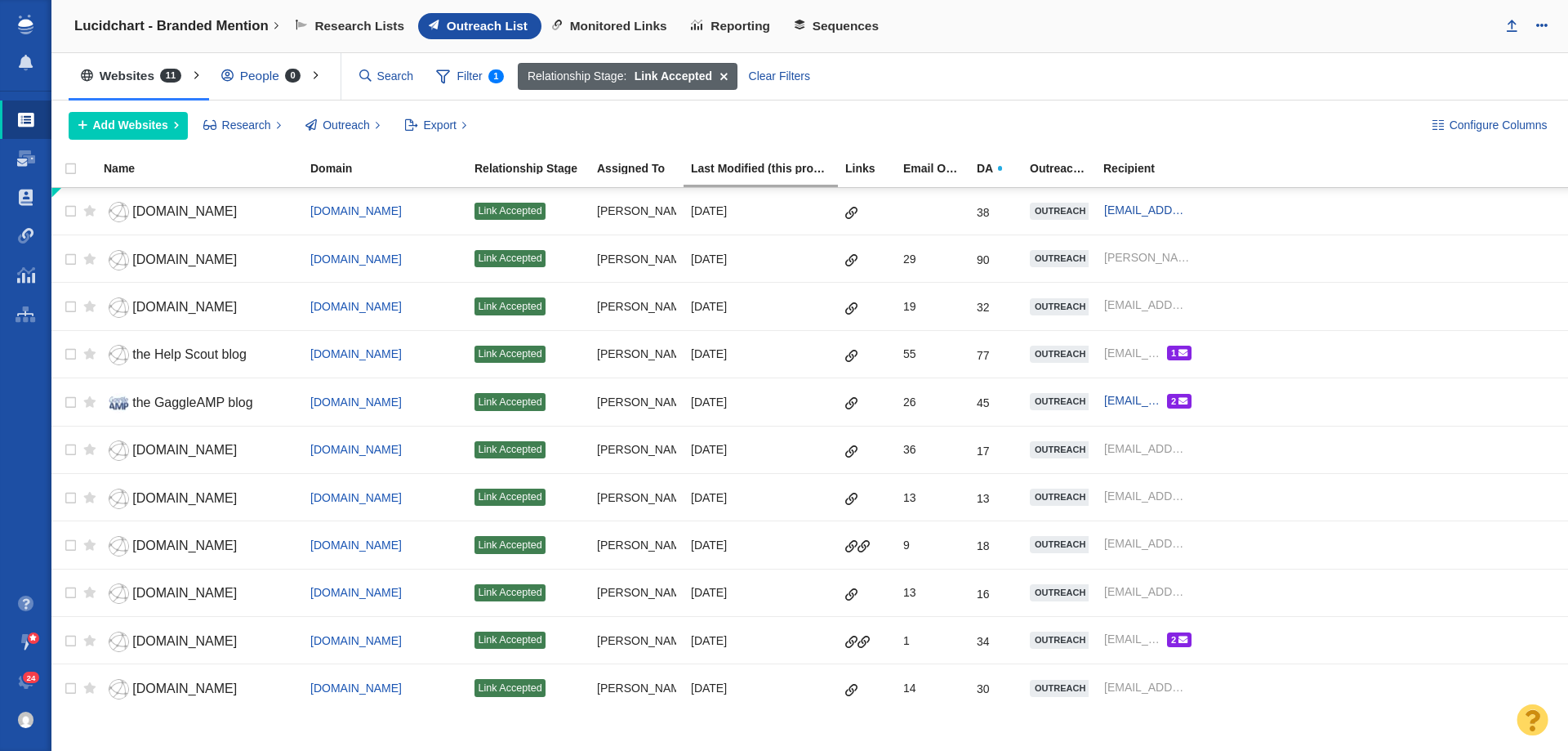
click at [724, 77] on span at bounding box center [724, 77] width 25 height 28
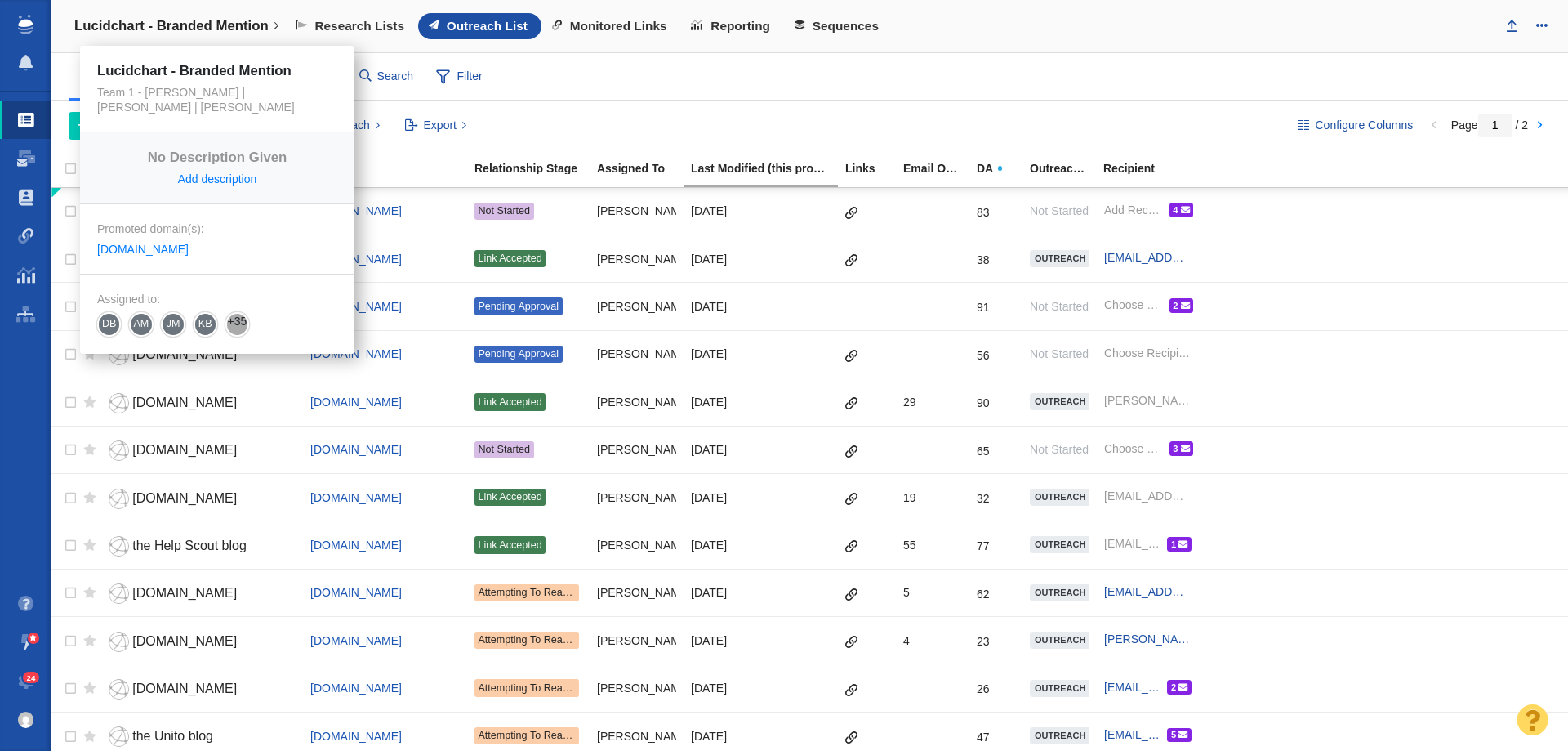
click at [203, 14] on link "Lucidchart - Branded Mention" at bounding box center [176, 26] width 227 height 39
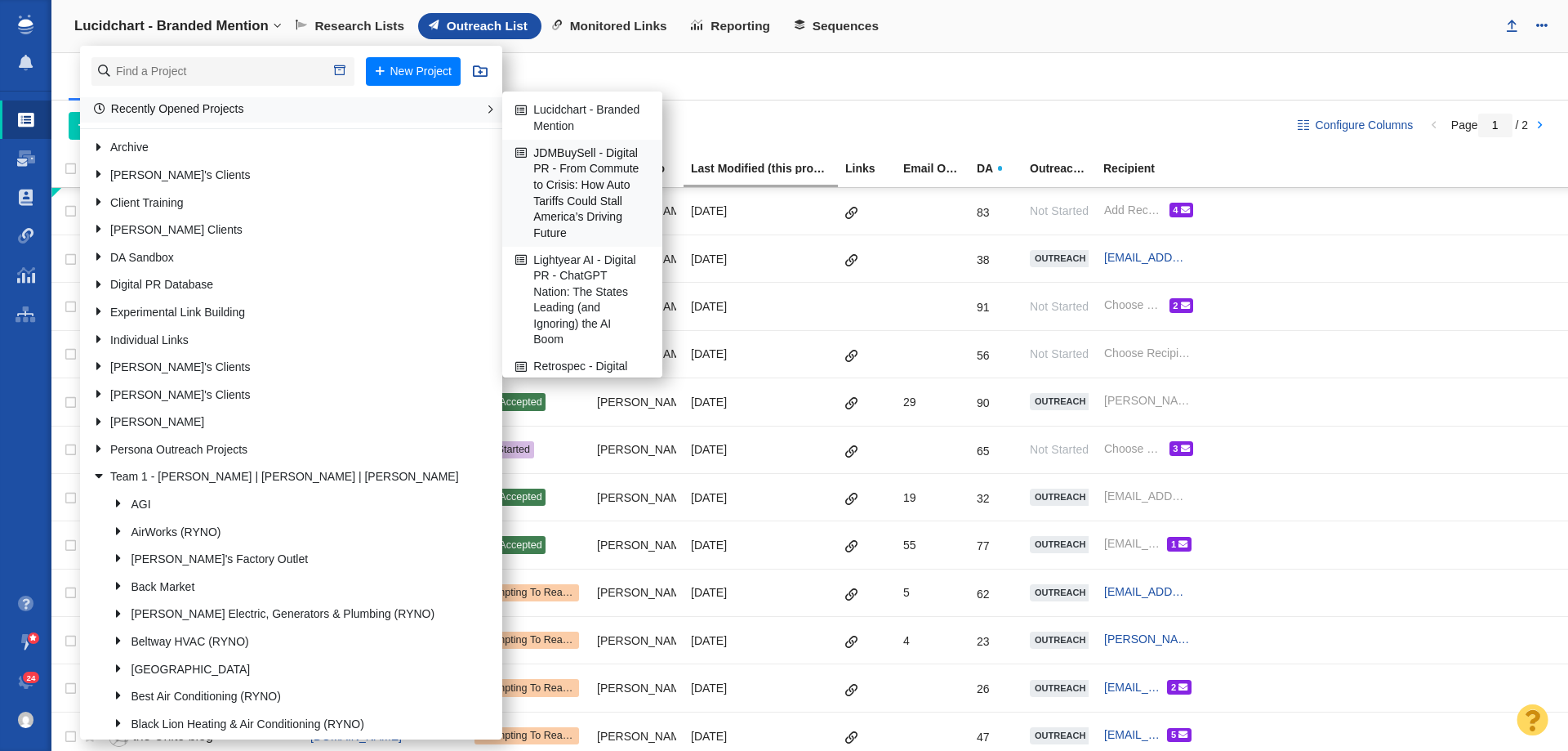
click at [535, 164] on link "JDMBuySell - Digital PR - From Commute to Crisis: How Auto Tariffs Could Stall …" at bounding box center [583, 193] width 142 height 106
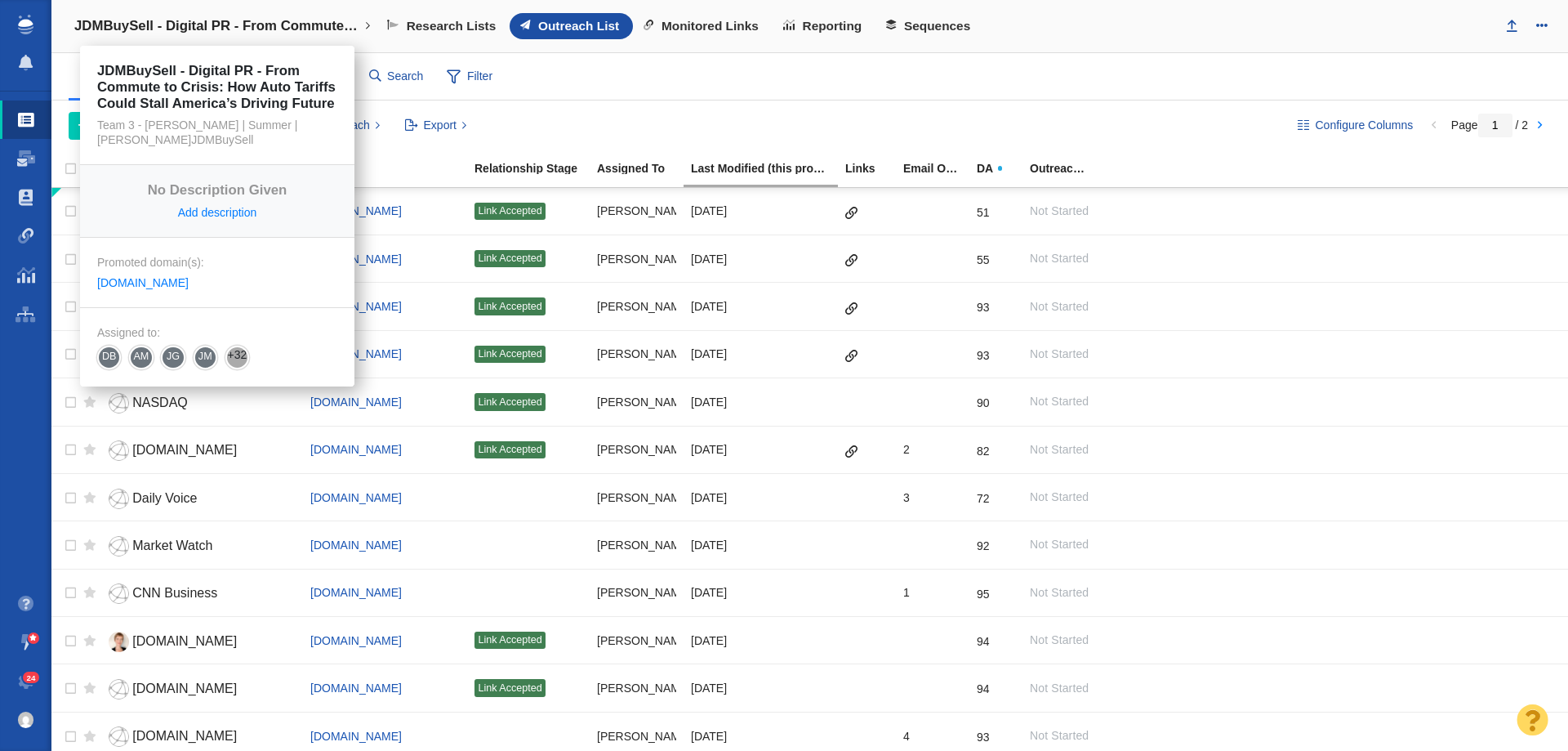
click at [293, 26] on h4 "JDMBuySell - Digital PR - From Commute to Crisis: How Auto Tariffs Could Stall …" at bounding box center [217, 26] width 286 height 16
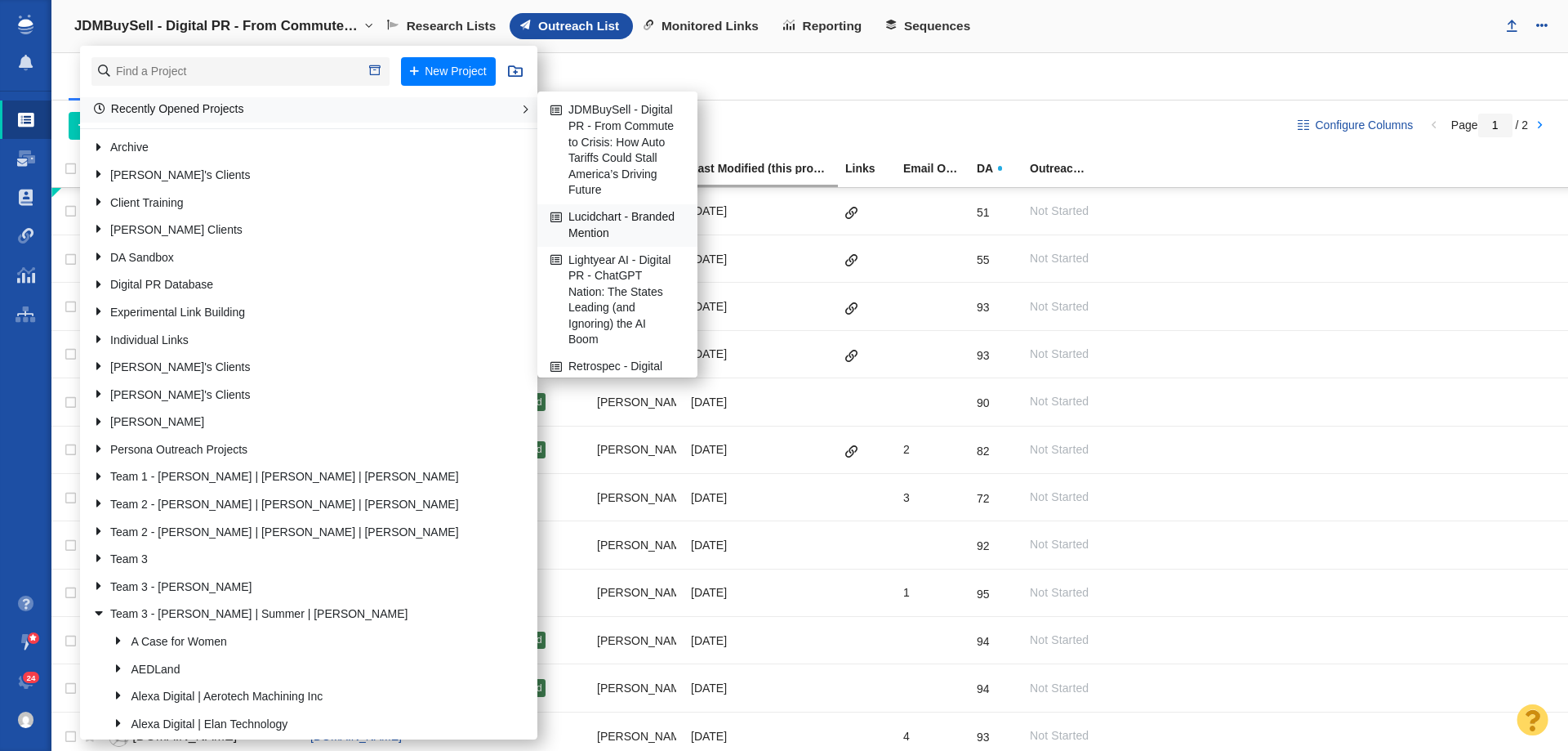
click at [608, 221] on link "Lucidchart - Branded Mention" at bounding box center [617, 225] width 142 height 41
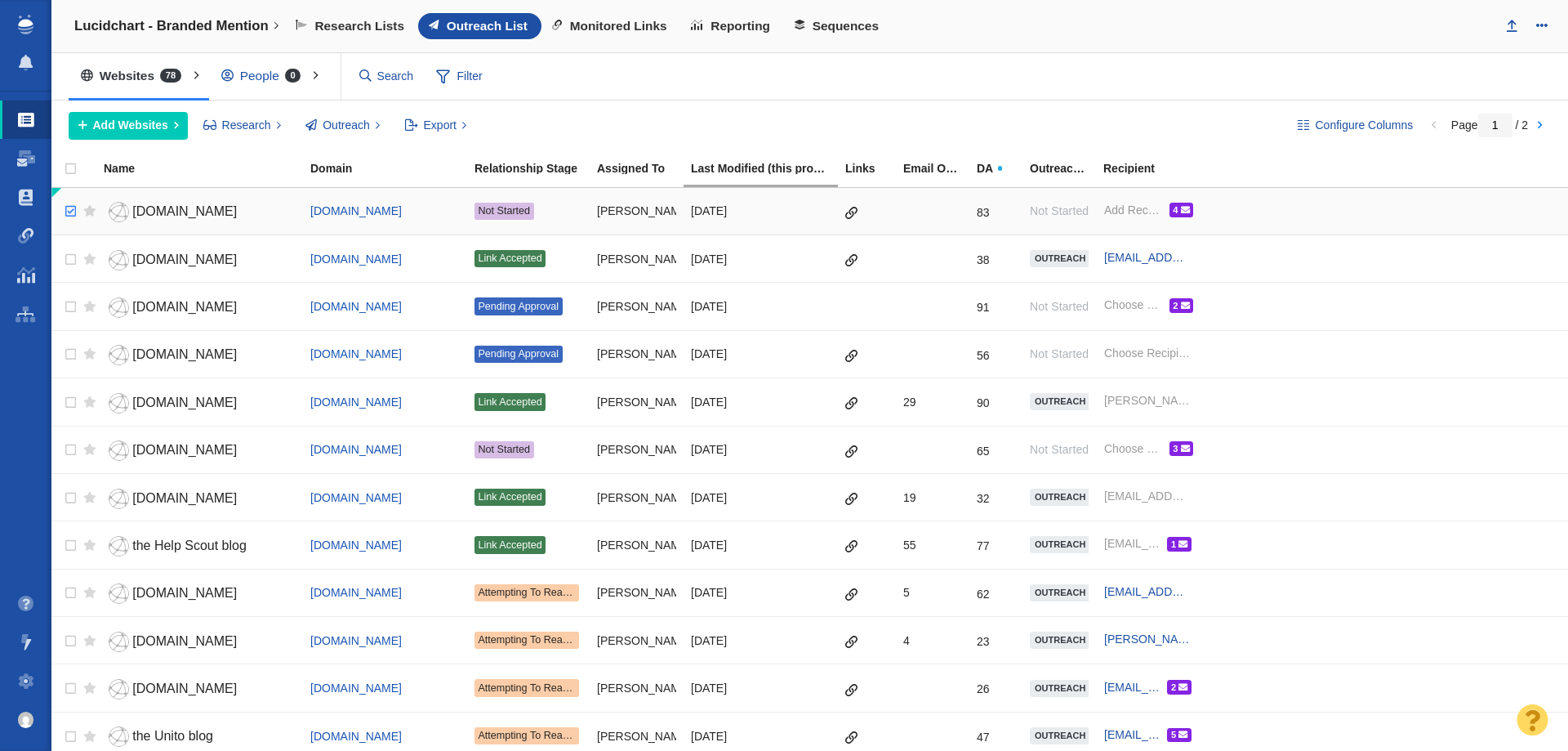
checkbox input "true"
click at [72, 214] on input "checkbox" at bounding box center [69, 211] width 25 height 36
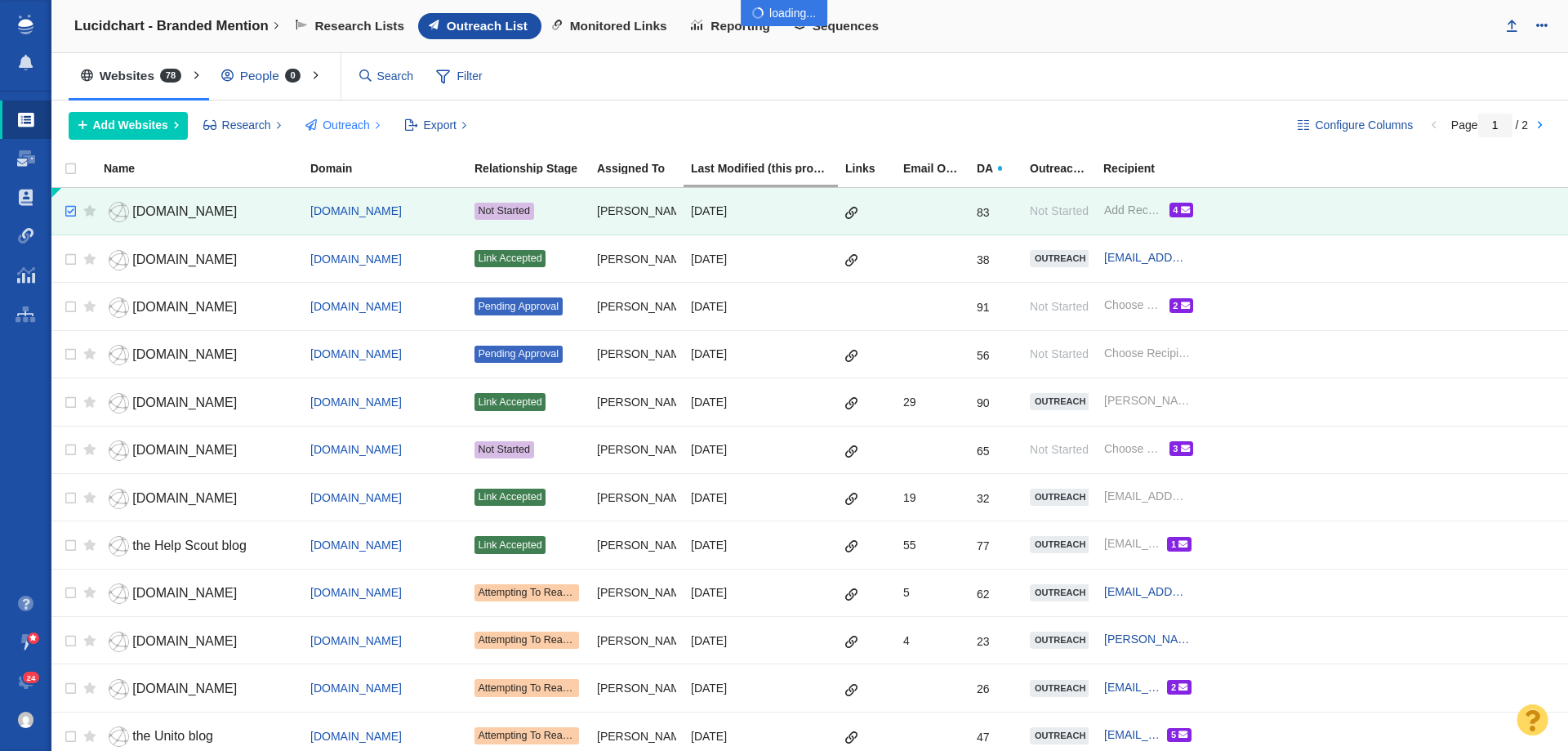
click at [368, 124] on body "Projects Dashboard Websites People Link Monitoring Reports Projects Home Help C…" at bounding box center [784, 375] width 1568 height 751
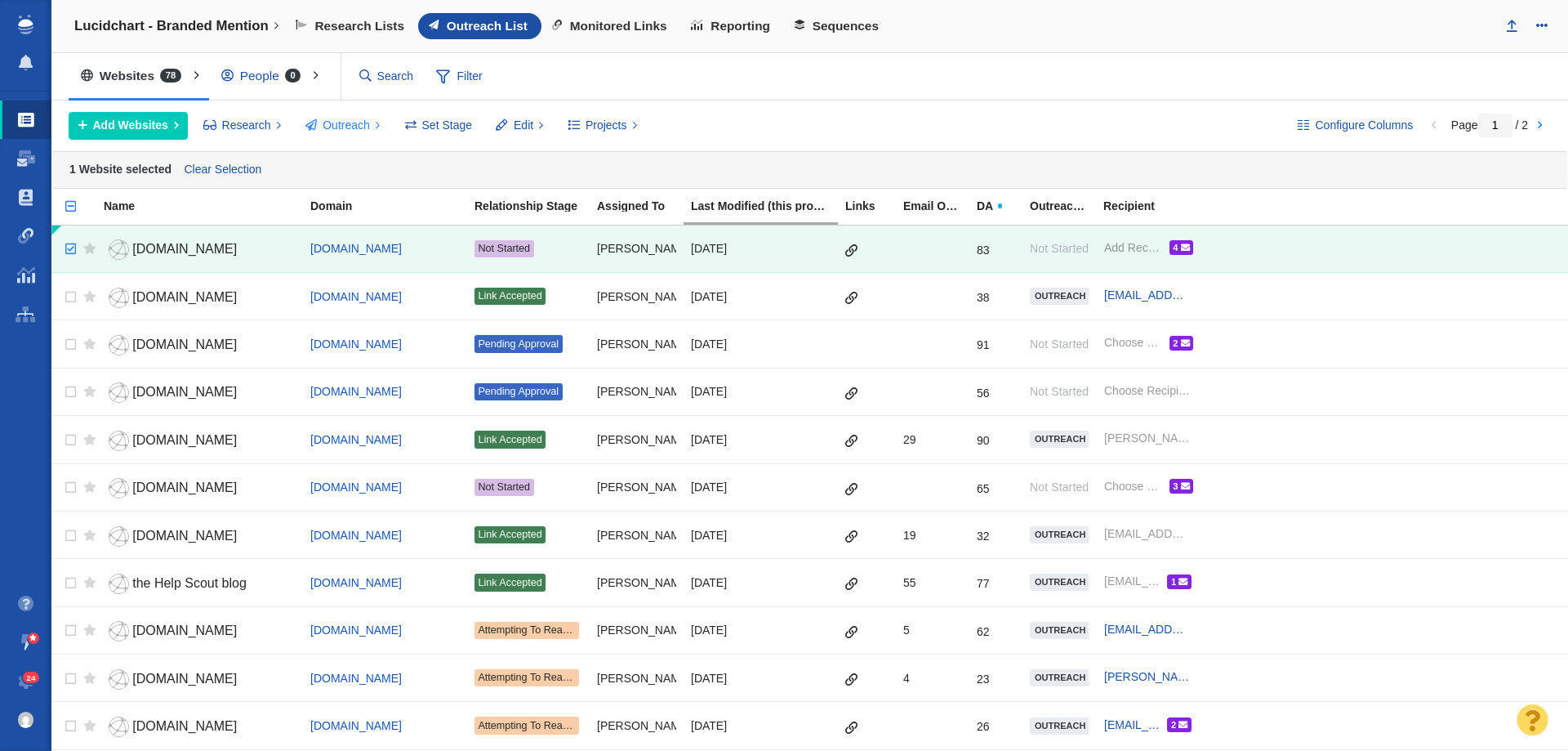
click at [359, 126] on span "Outreach" at bounding box center [346, 125] width 47 height 17
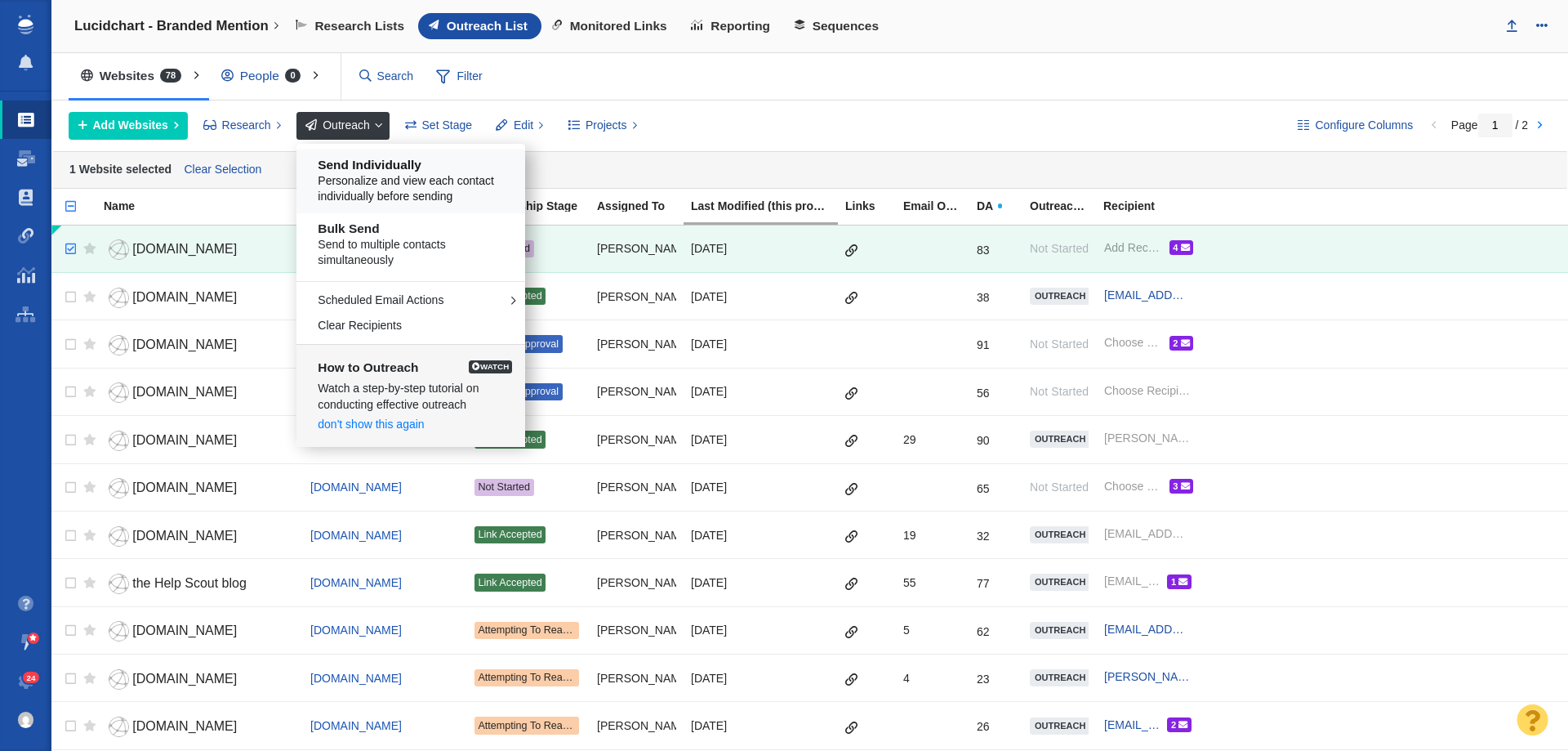
click at [425, 190] on span "Personalize and view each contact individually before sending" at bounding box center [416, 188] width 197 height 32
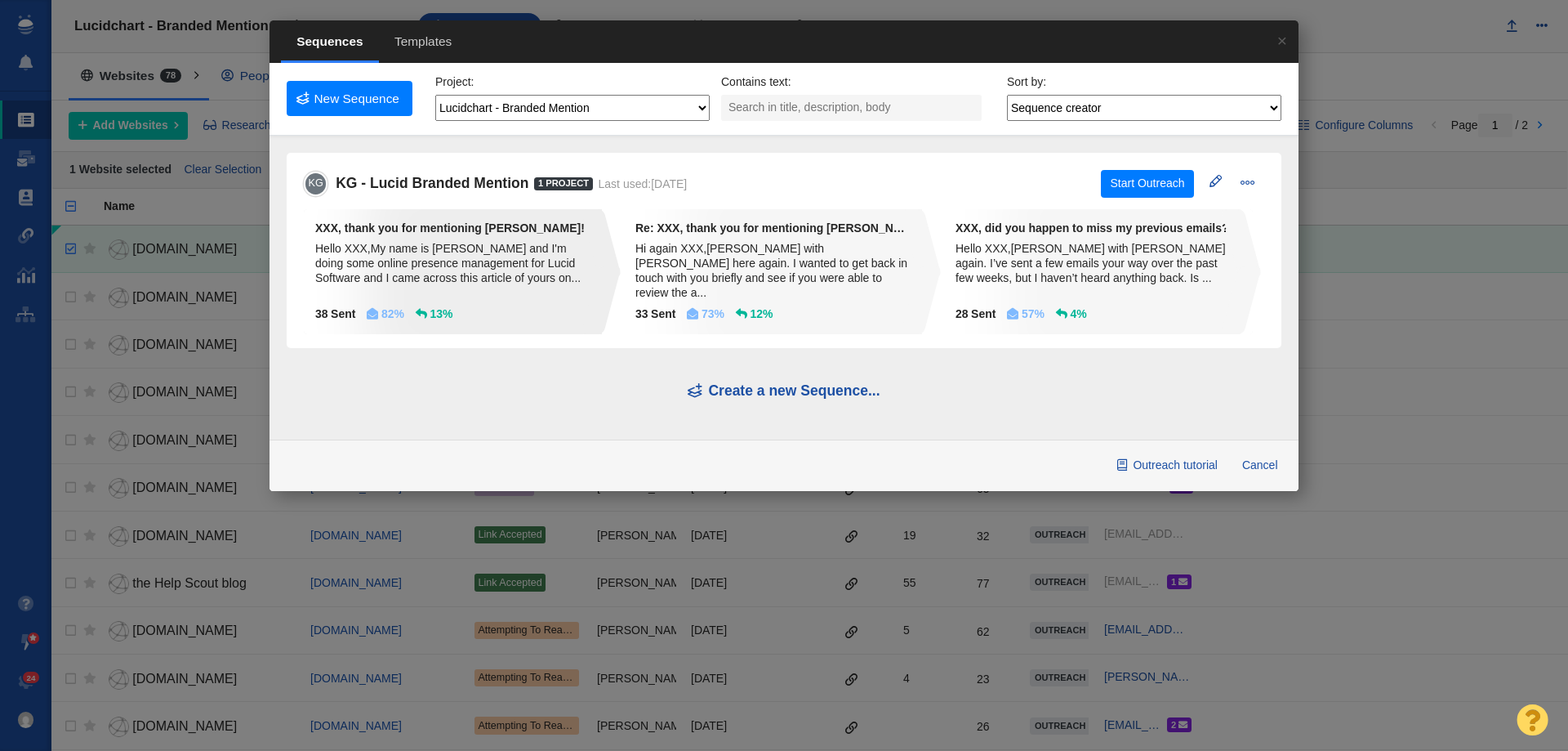
click at [468, 238] on li "1 XXX, thank you for mentioning Lucidchart! Hello XXX,My name is McKenna and I'…" at bounding box center [458, 271] width 309 height 125
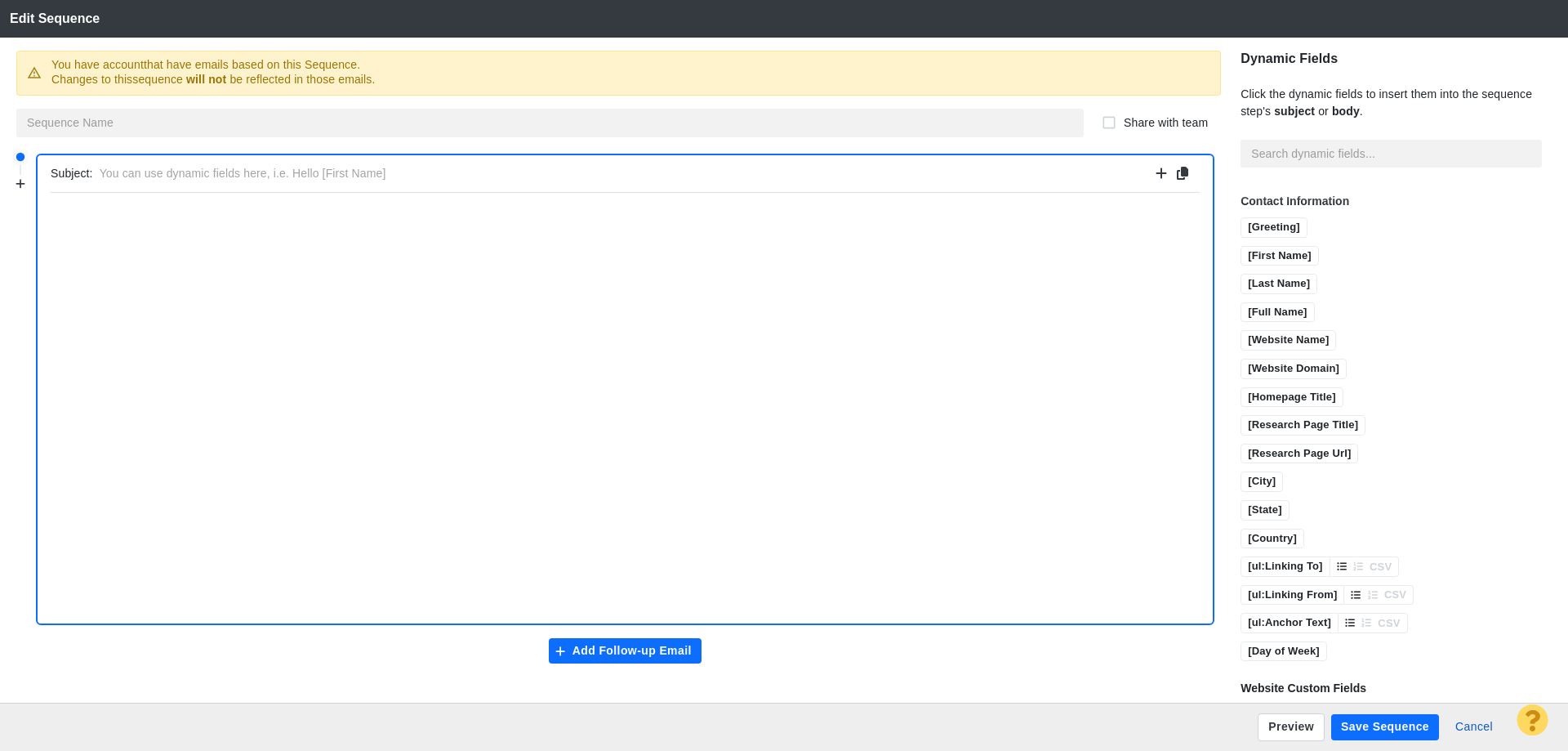
type input "KG - Lucid Branded Mention"
checkbox input "true"
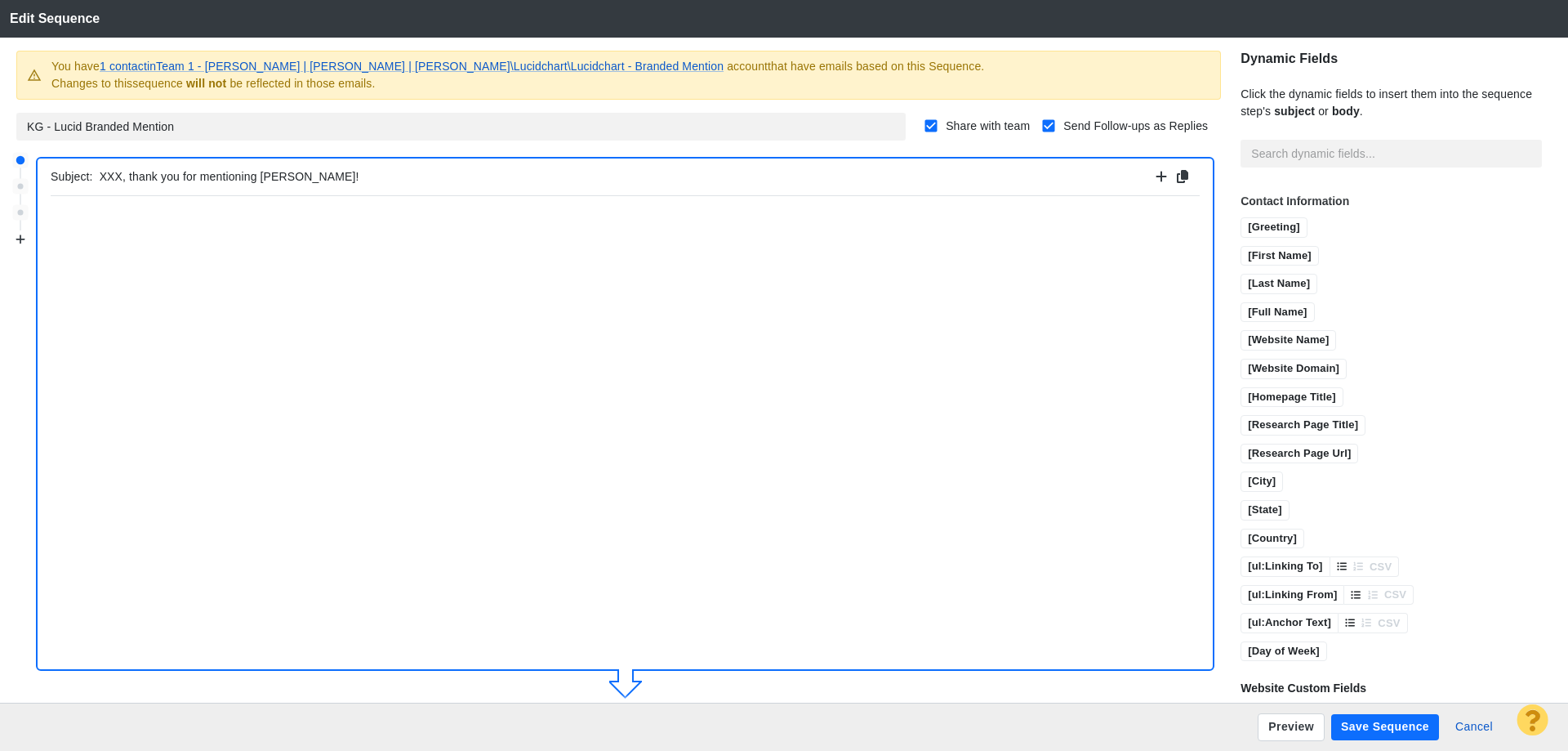
type input "XXX, thank you for mentioning Lucidchart!"
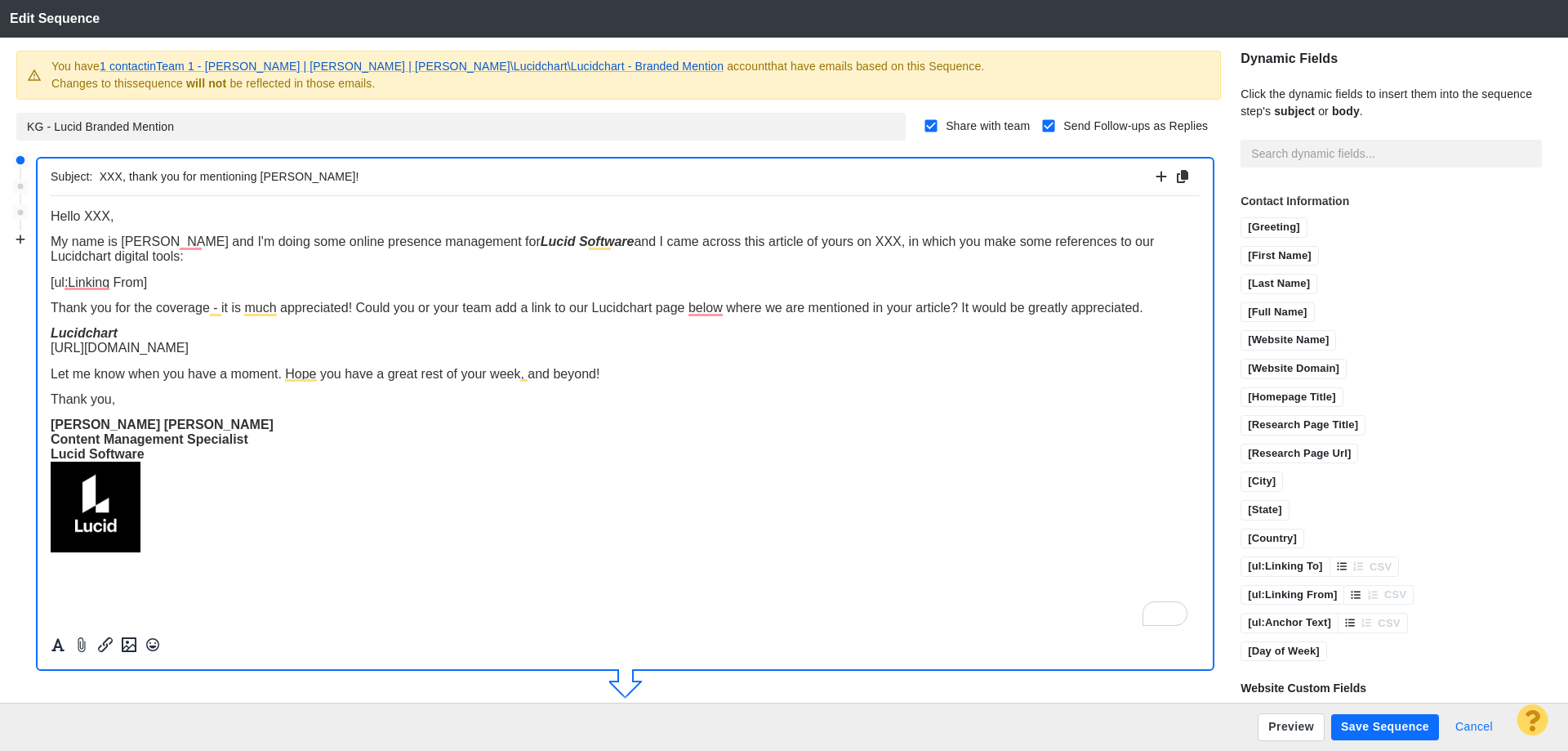
click at [1478, 726] on button "Cancel" at bounding box center [1474, 727] width 57 height 26
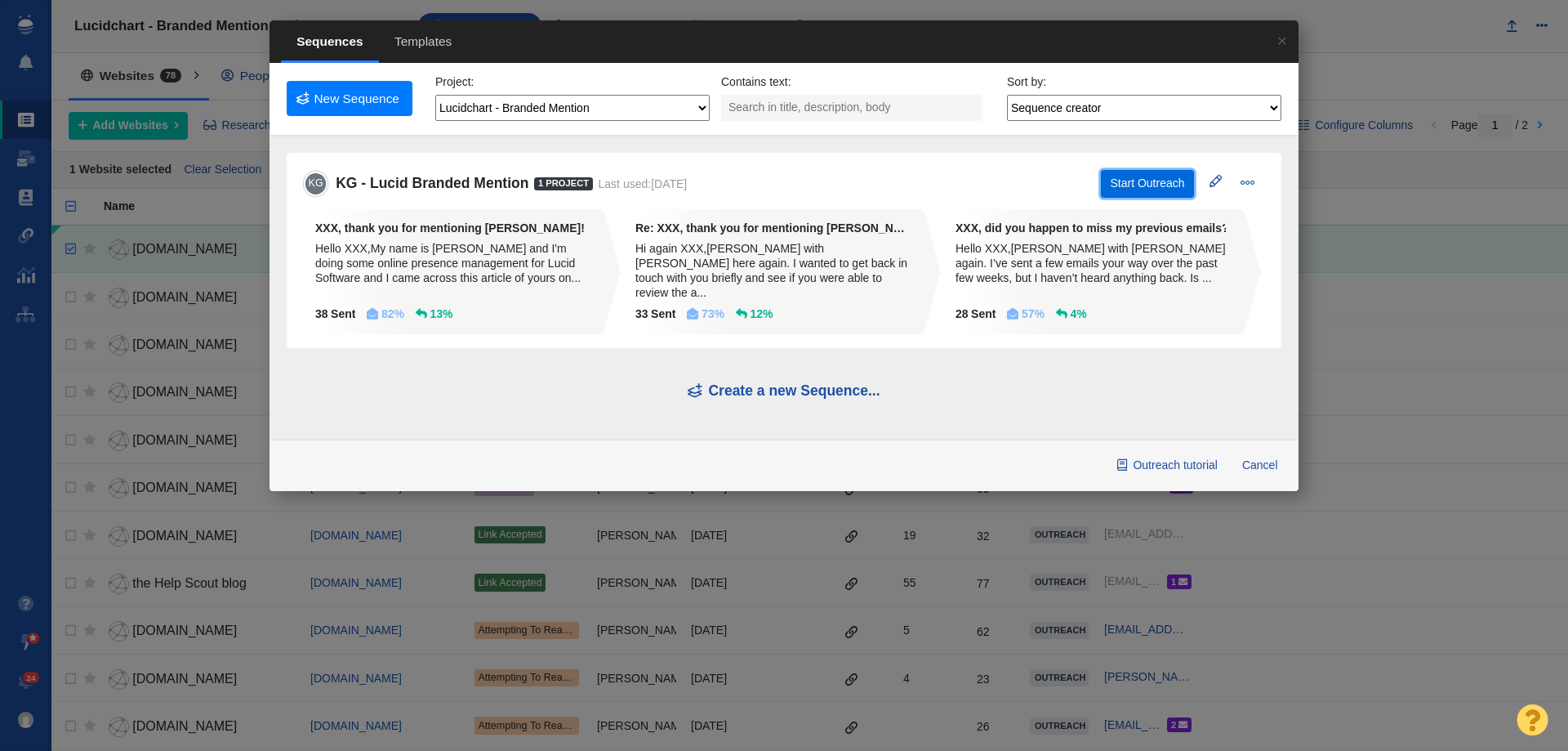
click at [1109, 181] on button "Start Outreach" at bounding box center [1147, 183] width 93 height 28
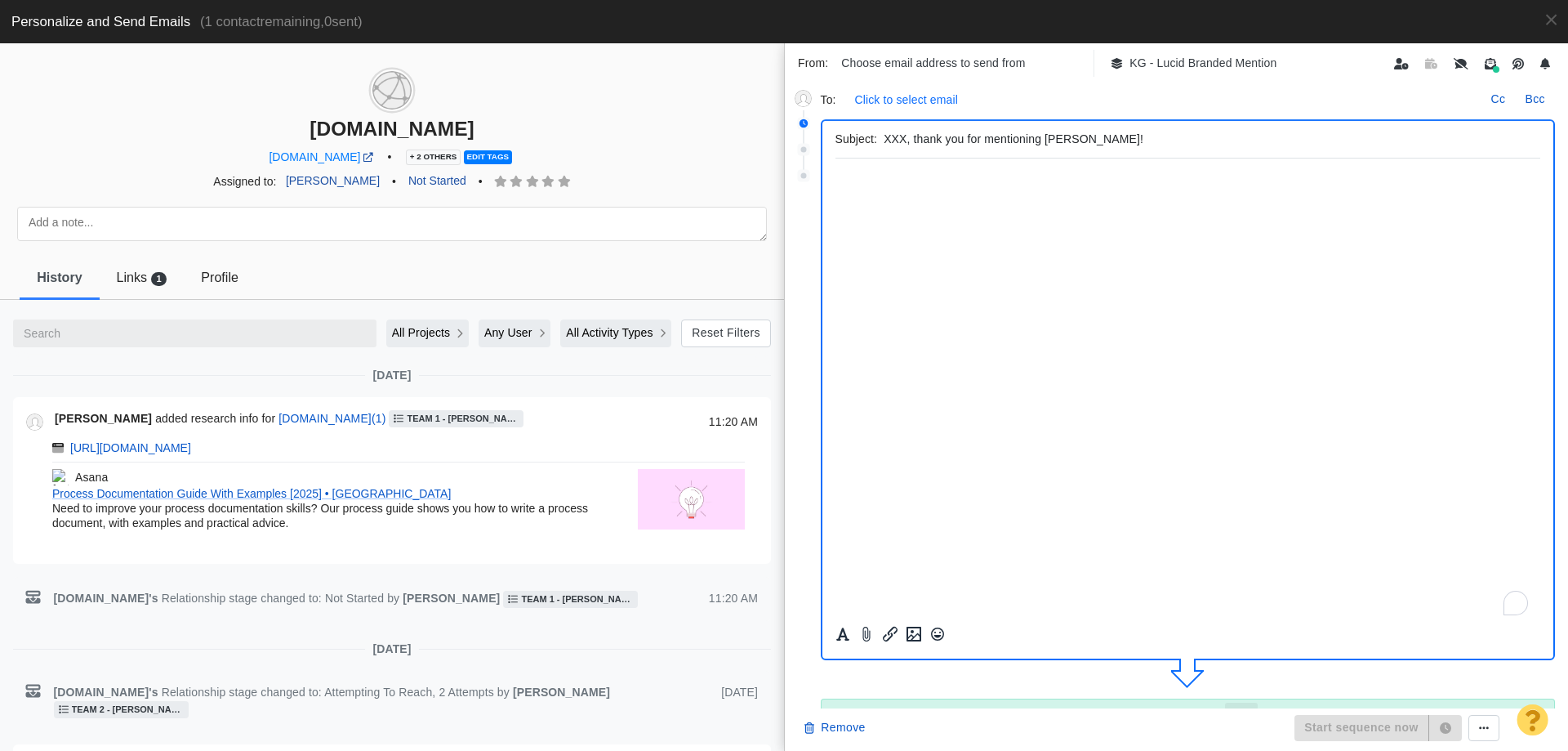
click at [904, 106] on p "Click to select email" at bounding box center [906, 100] width 103 height 17
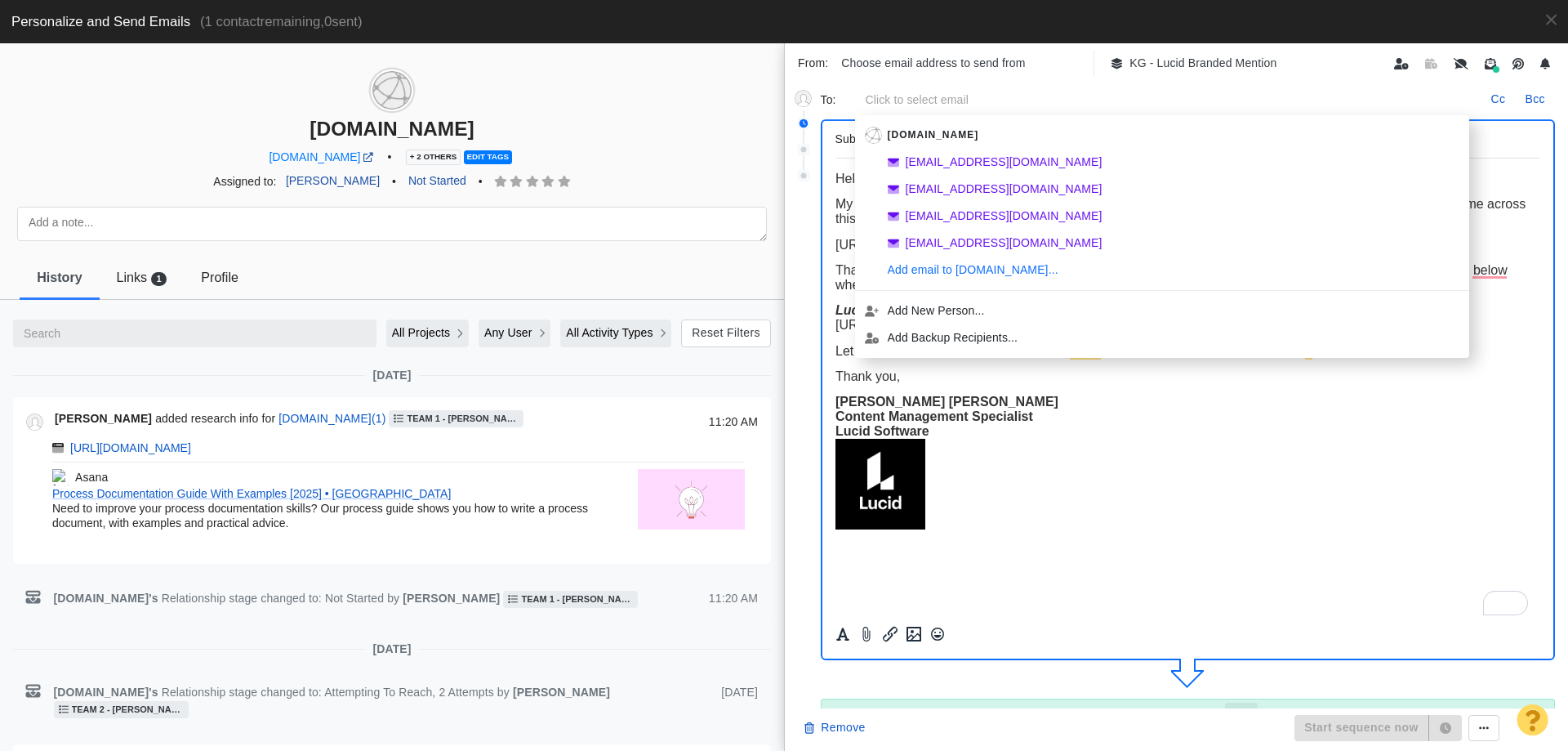
click at [667, 159] on div "asana.com • + 2 others Edit tags" at bounding box center [391, 158] width 784 height 21
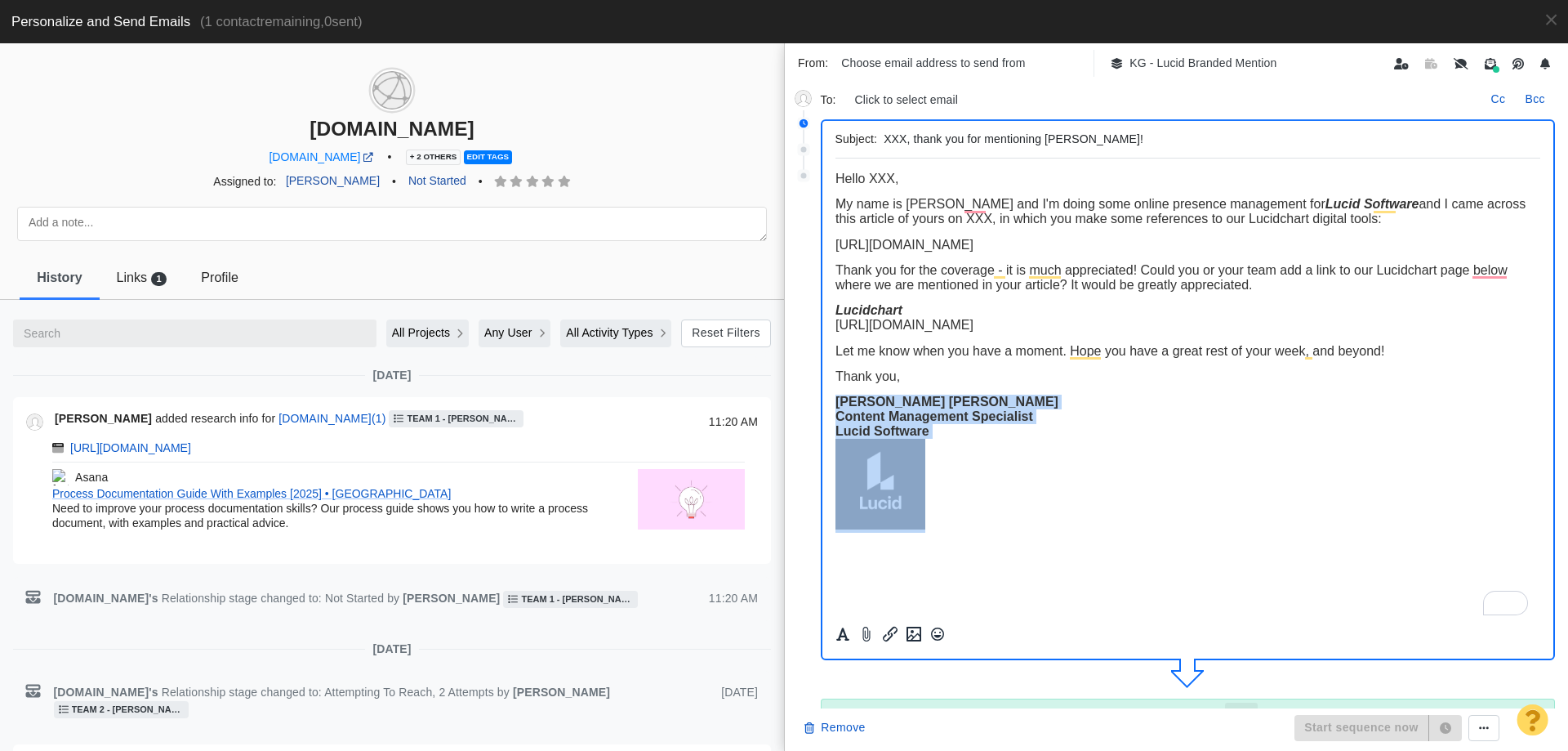
drag, startPoint x: 933, startPoint y: 526, endPoint x: 824, endPoint y: 397, distance: 168.9
click at [834, 397] on html "﻿ Hello XXX, My name is McKenna and I'm doing some online presence management f…" at bounding box center [1187, 351] width 706 height 387
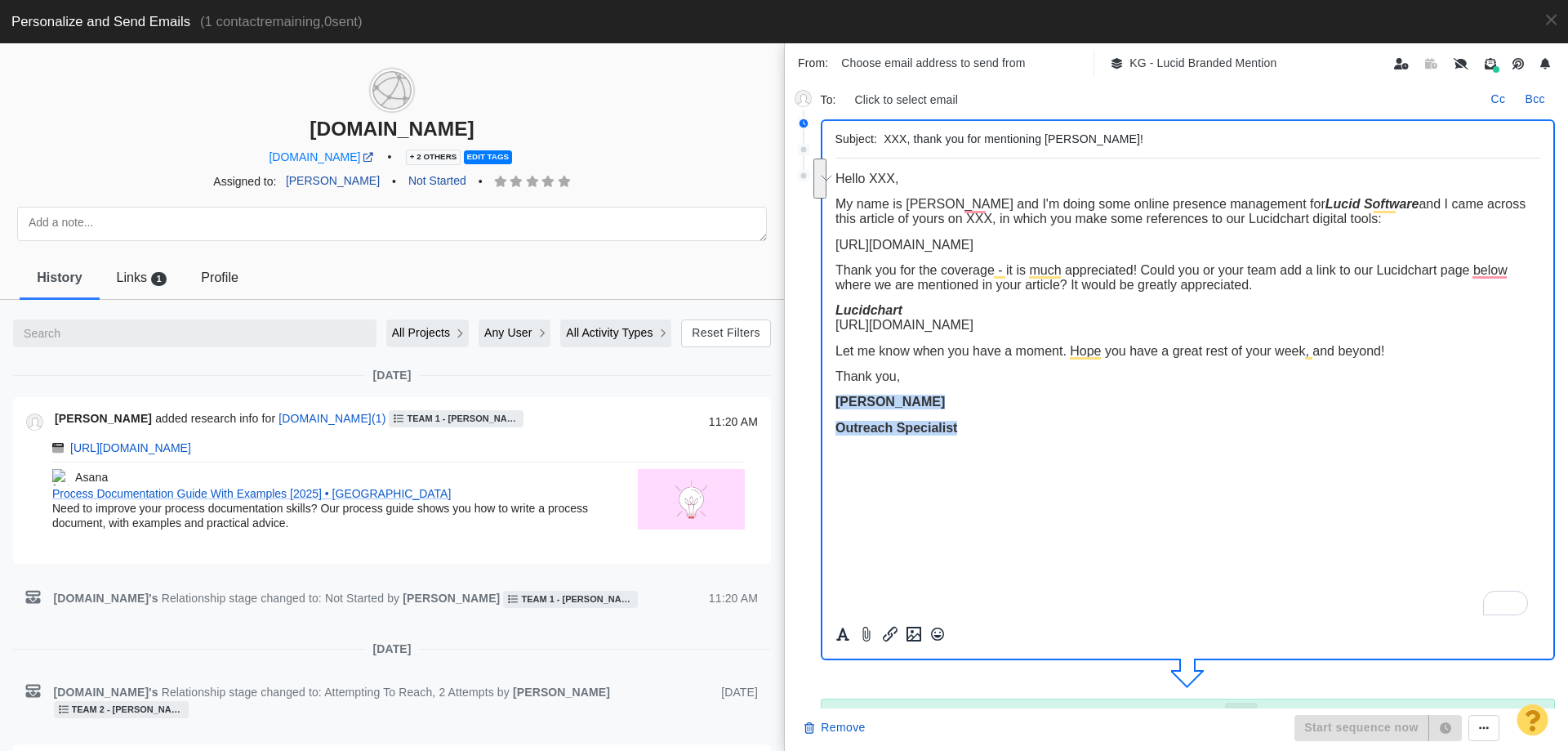
drag, startPoint x: 965, startPoint y: 434, endPoint x: 827, endPoint y: 400, distance: 142.1
click at [834, 400] on html "Hello XXX, My name is McKenna and I'm doing some online presence management for…" at bounding box center [1187, 303] width 706 height 290
click at [911, 449] on html "Hello XXX, My name is McKenna and I'm doing some online presence management for…" at bounding box center [1187, 303] width 706 height 290
click at [892, 410] on body "Hello XXX, My name is McKenna and I'm doing some online presence management for…" at bounding box center [1187, 303] width 706 height 264
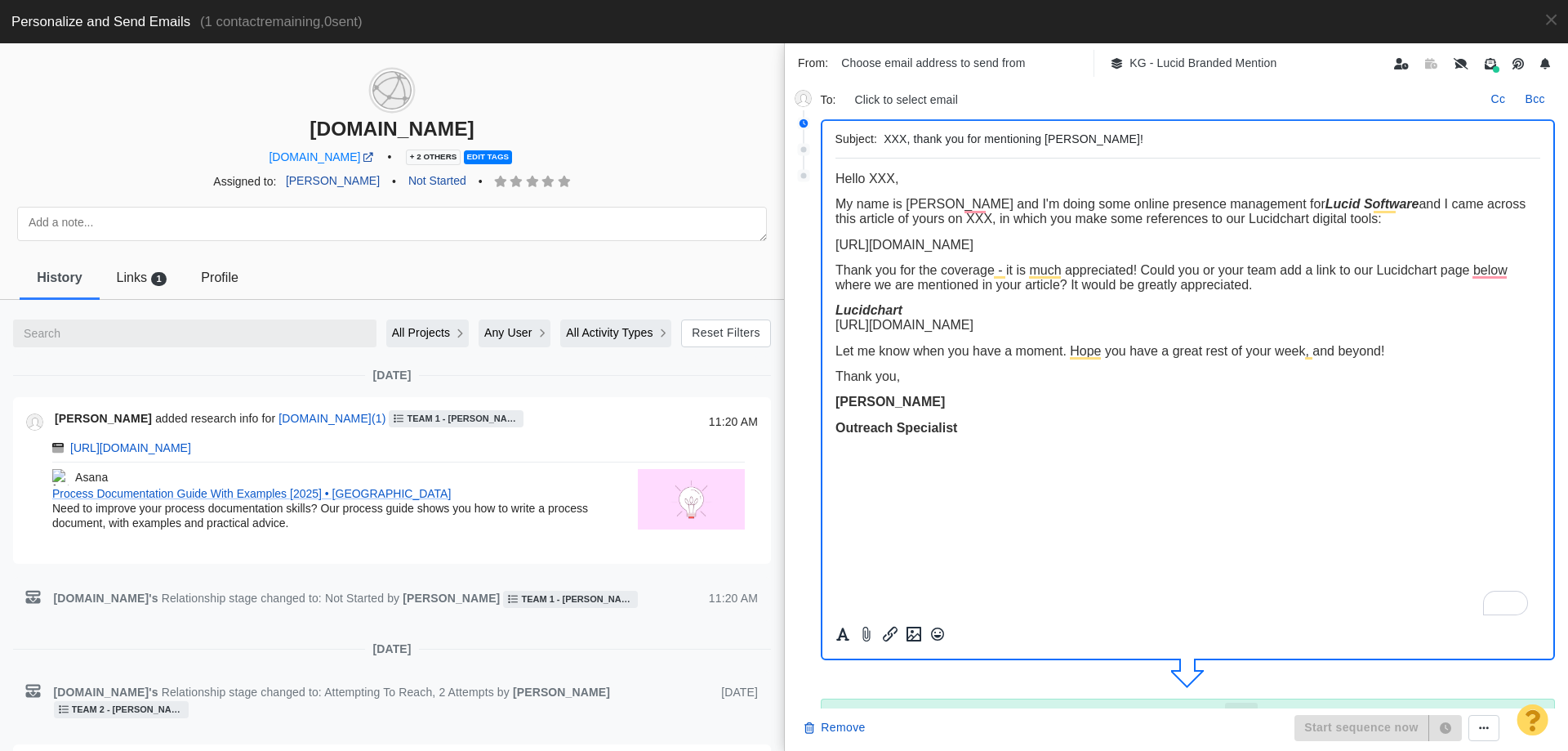
drag, startPoint x: 992, startPoint y: 440, endPoint x: 940, endPoint y: 428, distance: 53.4
click at [929, 413] on html "Hello XXX, My name is McKenna and I'm doing some online presence management for…" at bounding box center [1187, 303] width 706 height 290
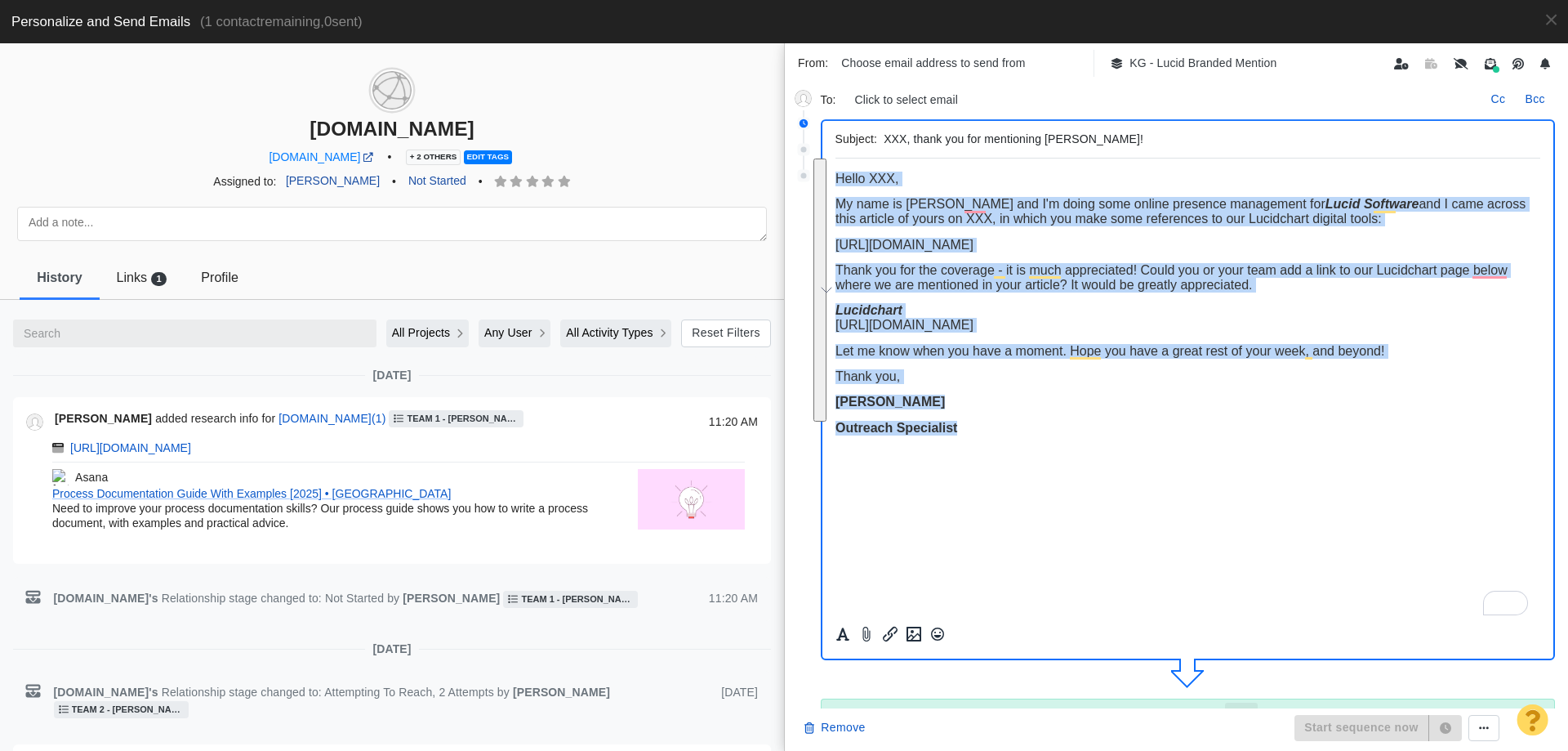
drag, startPoint x: 960, startPoint y: 431, endPoint x: 821, endPoint y: 161, distance: 303.7
click at [834, 161] on html "Hello XXX, My name is McKenna and I'm doing some online presence management for…" at bounding box center [1187, 303] width 706 height 290
copy body "Hello XXX, My name is McKenna and I'm doing some online presence management for…"
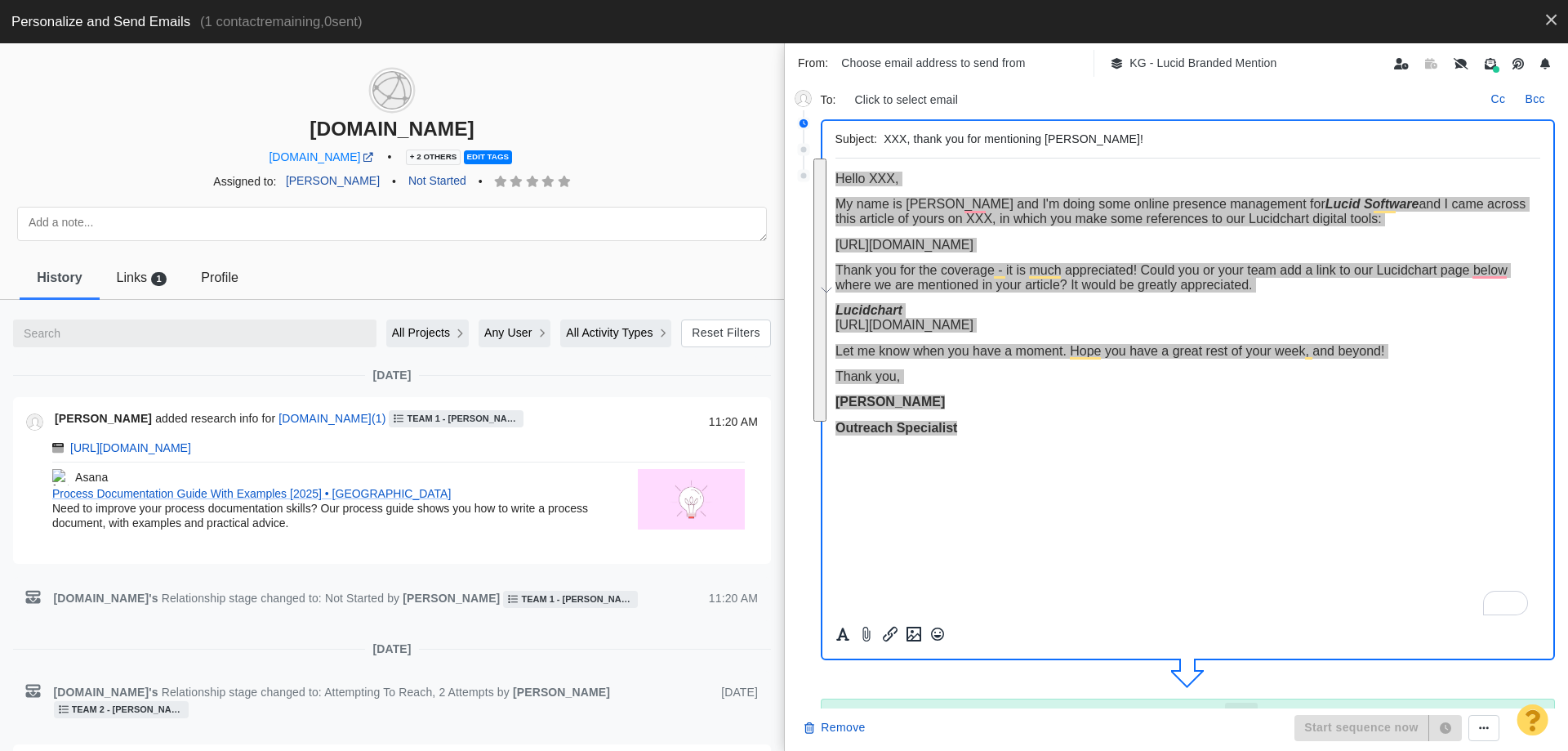
click at [1558, 11] on button at bounding box center [1551, 20] width 34 height 40
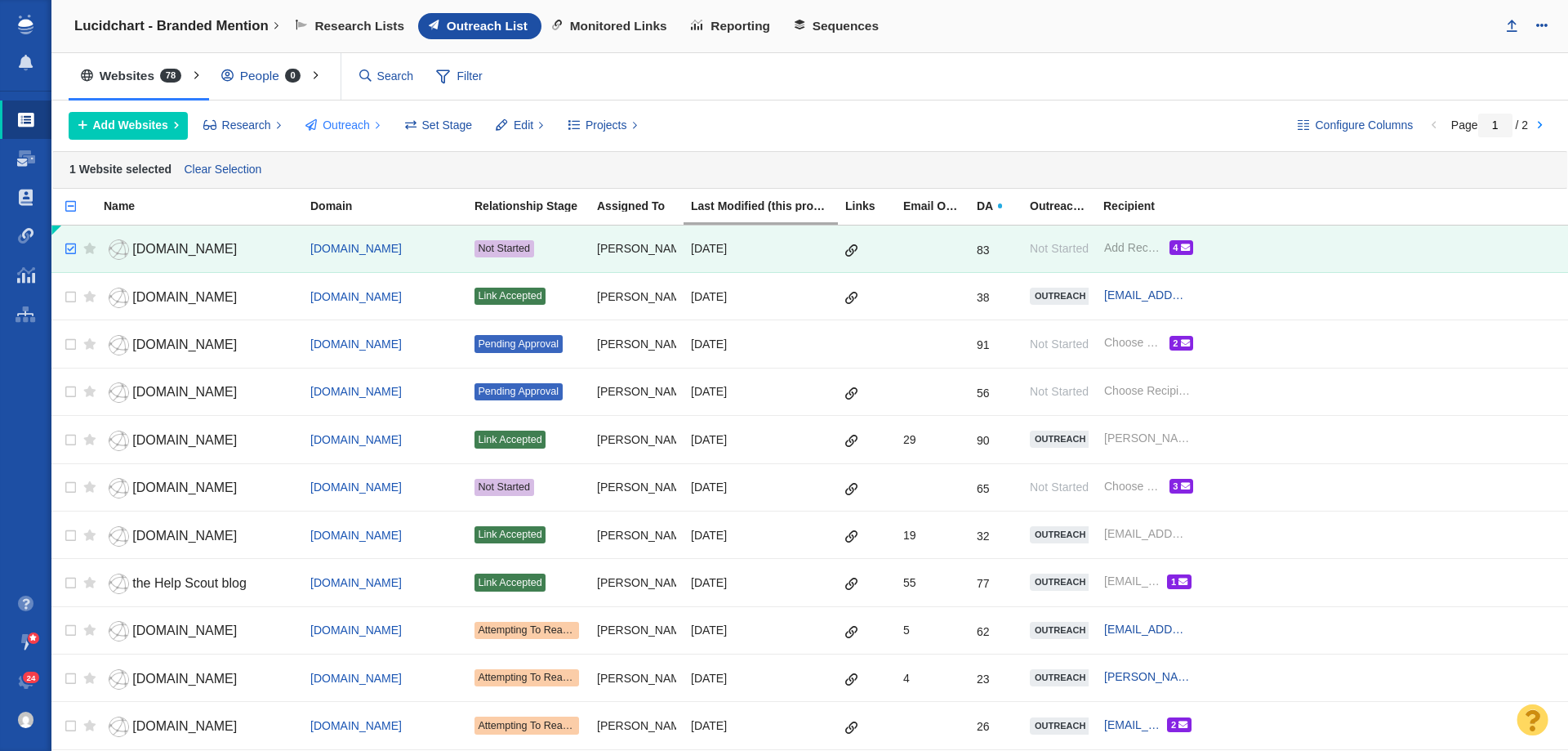
click at [324, 116] on button "Outreach" at bounding box center [343, 126] width 93 height 28
click at [355, 128] on span "Outreach" at bounding box center [346, 125] width 47 height 17
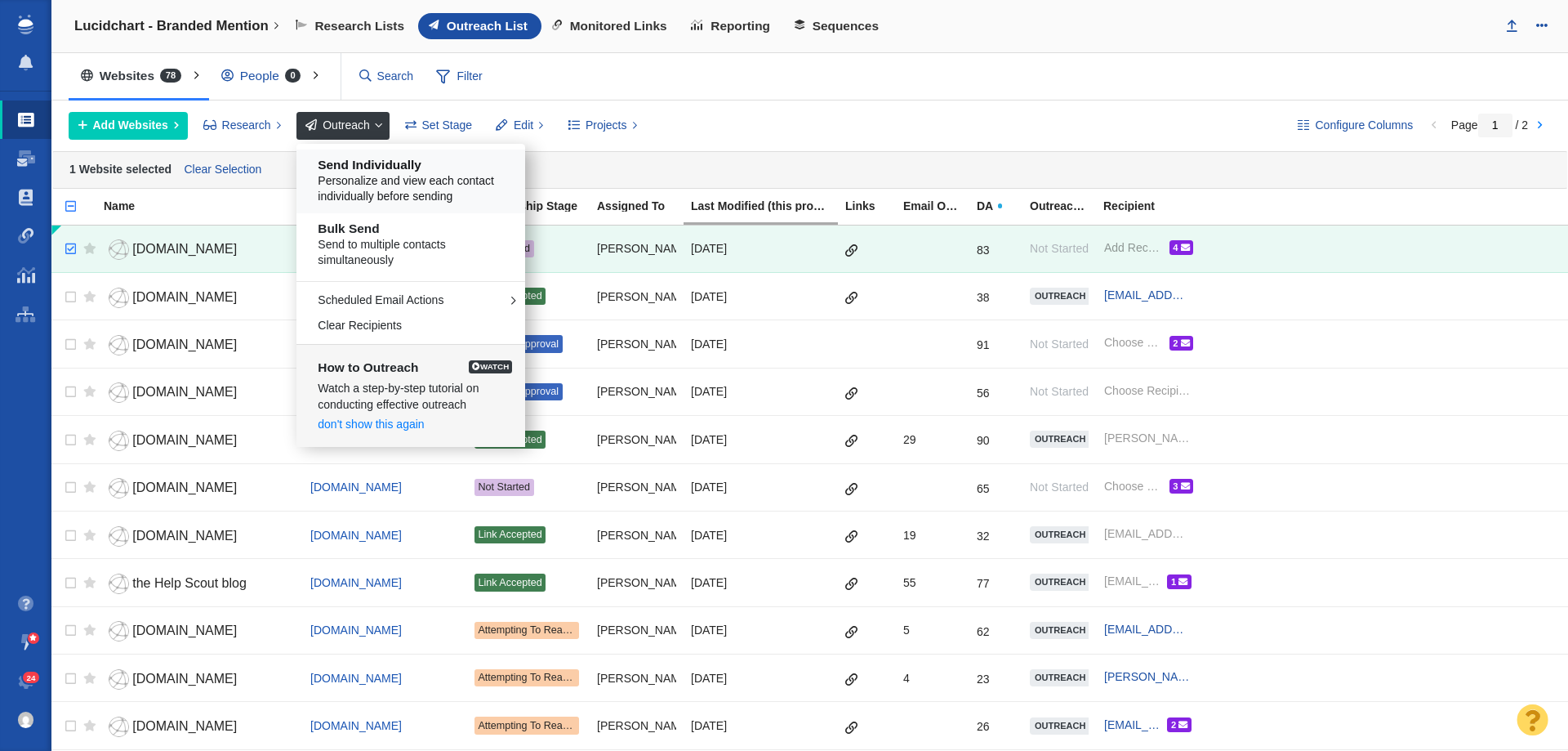
click at [349, 158] on h5 "Send Individually" at bounding box center [416, 165] width 197 height 15
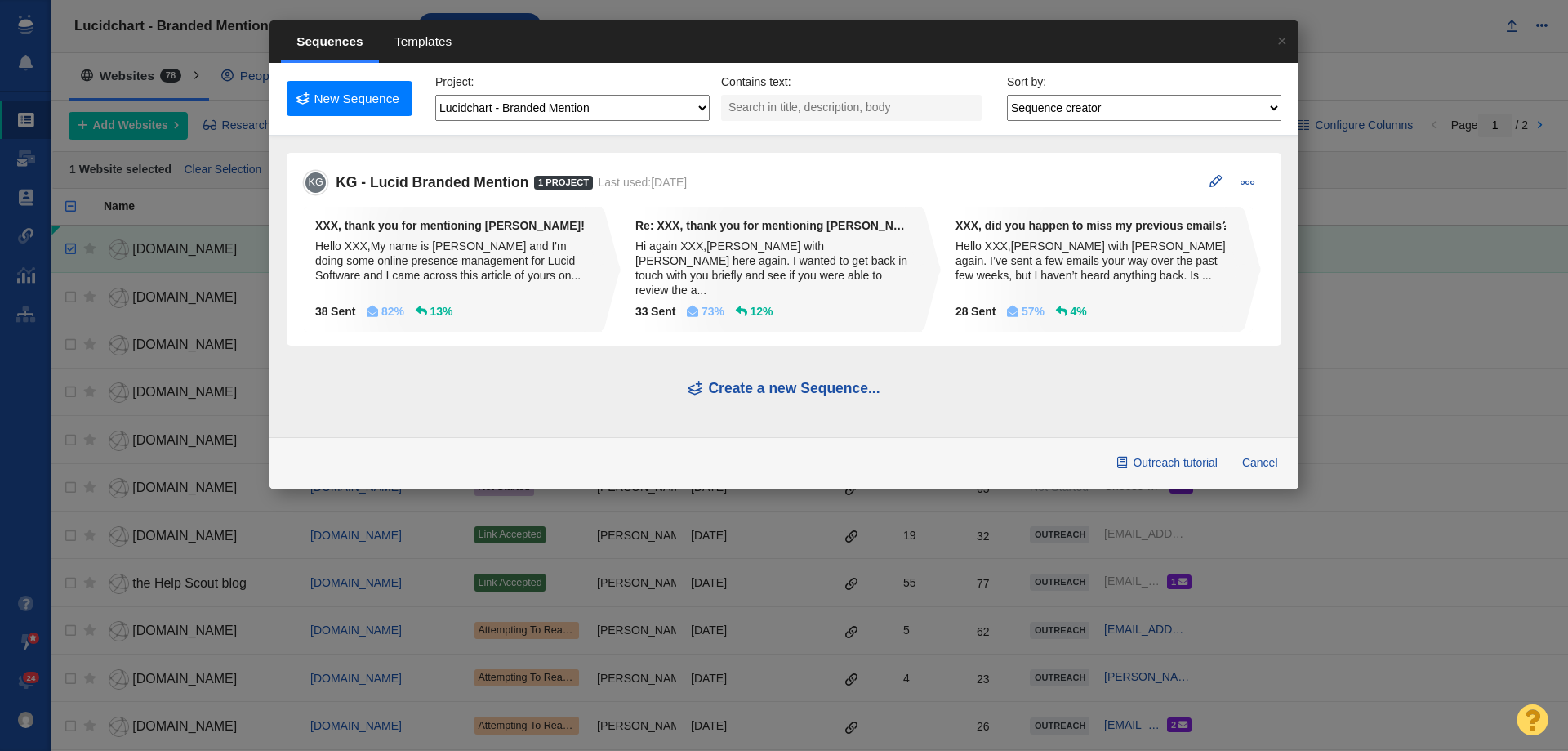
click at [411, 48] on span "Templates" at bounding box center [423, 42] width 89 height 40
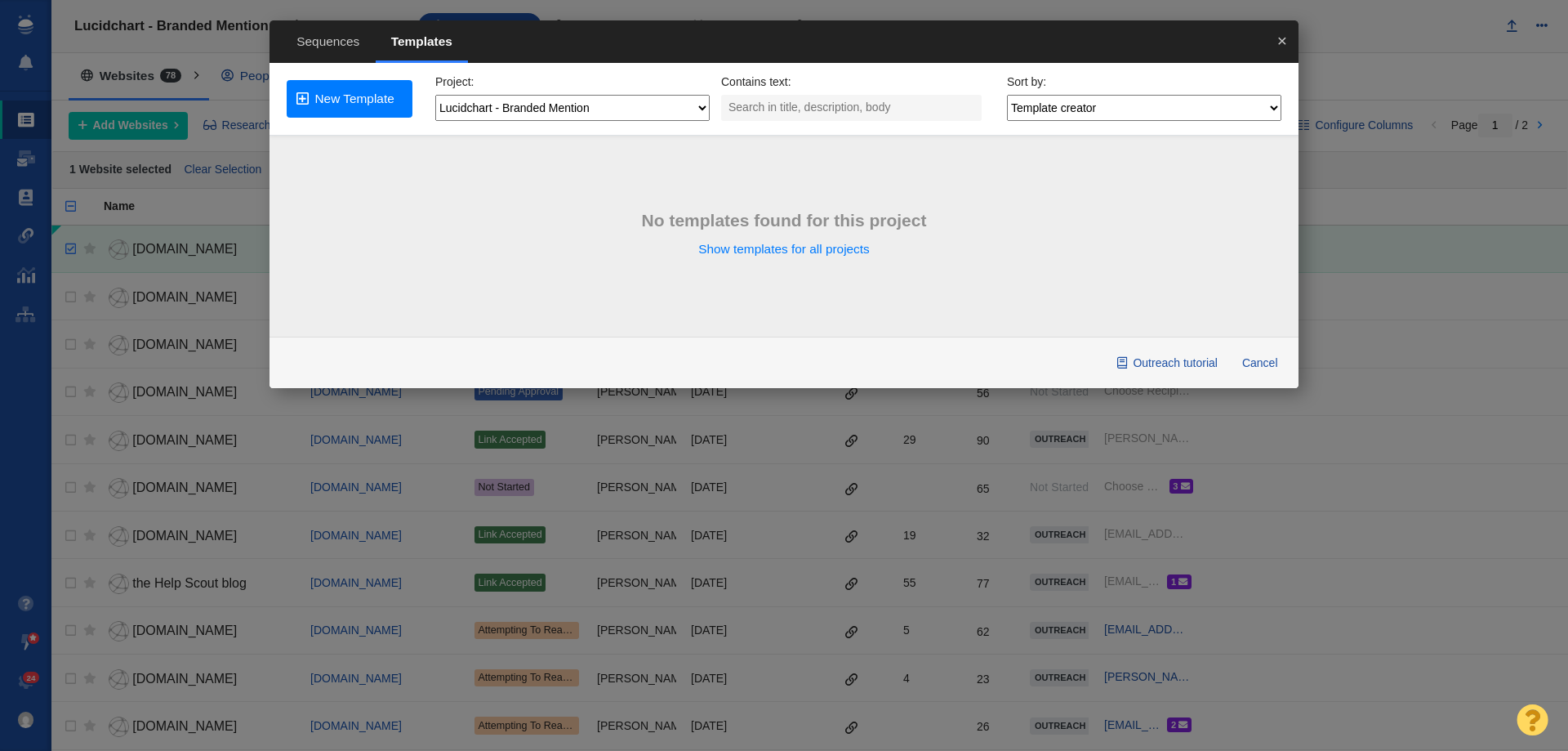
click at [1277, 41] on link "×" at bounding box center [1282, 40] width 33 height 40
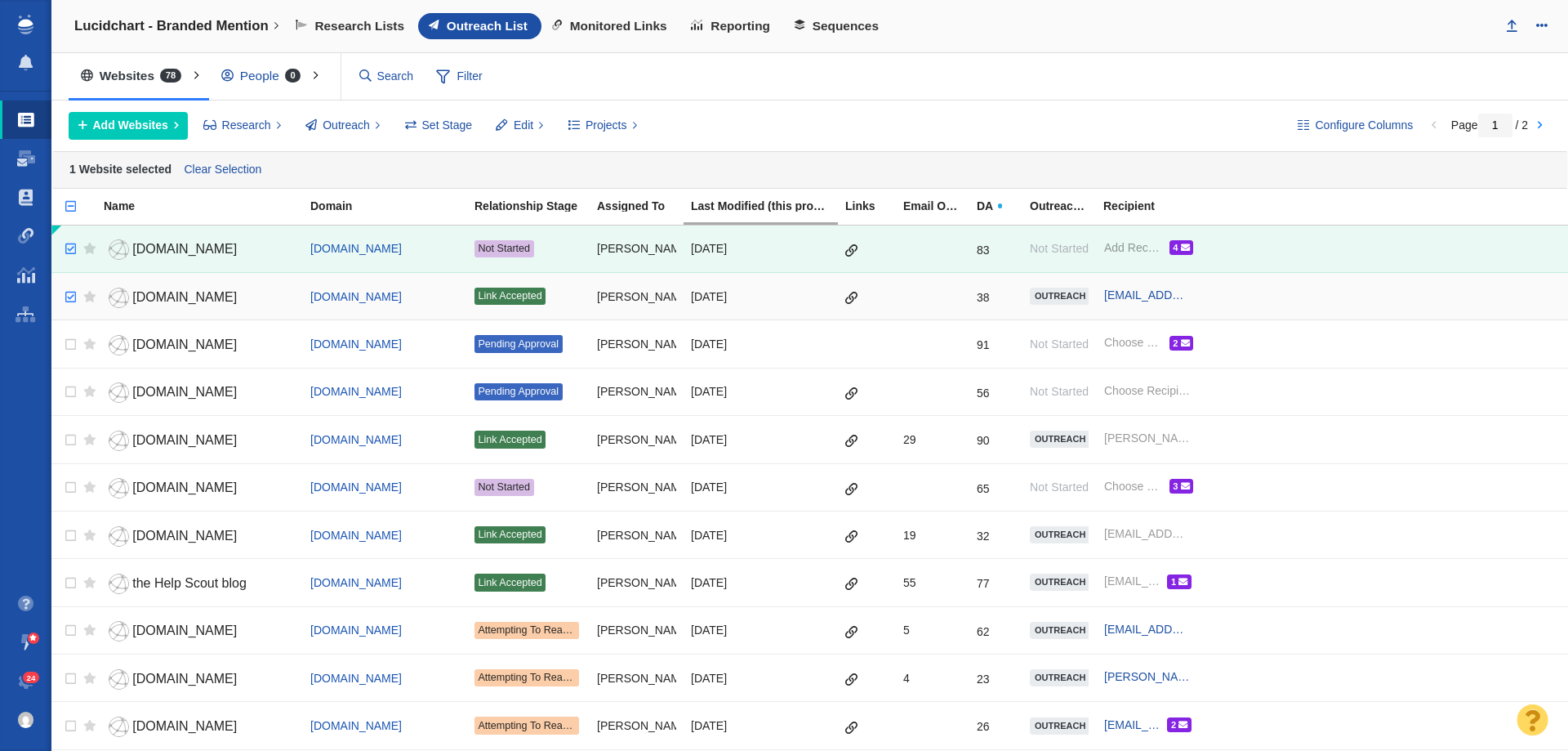
checkbox input "true"
click at [65, 299] on input "checkbox" at bounding box center [69, 297] width 25 height 36
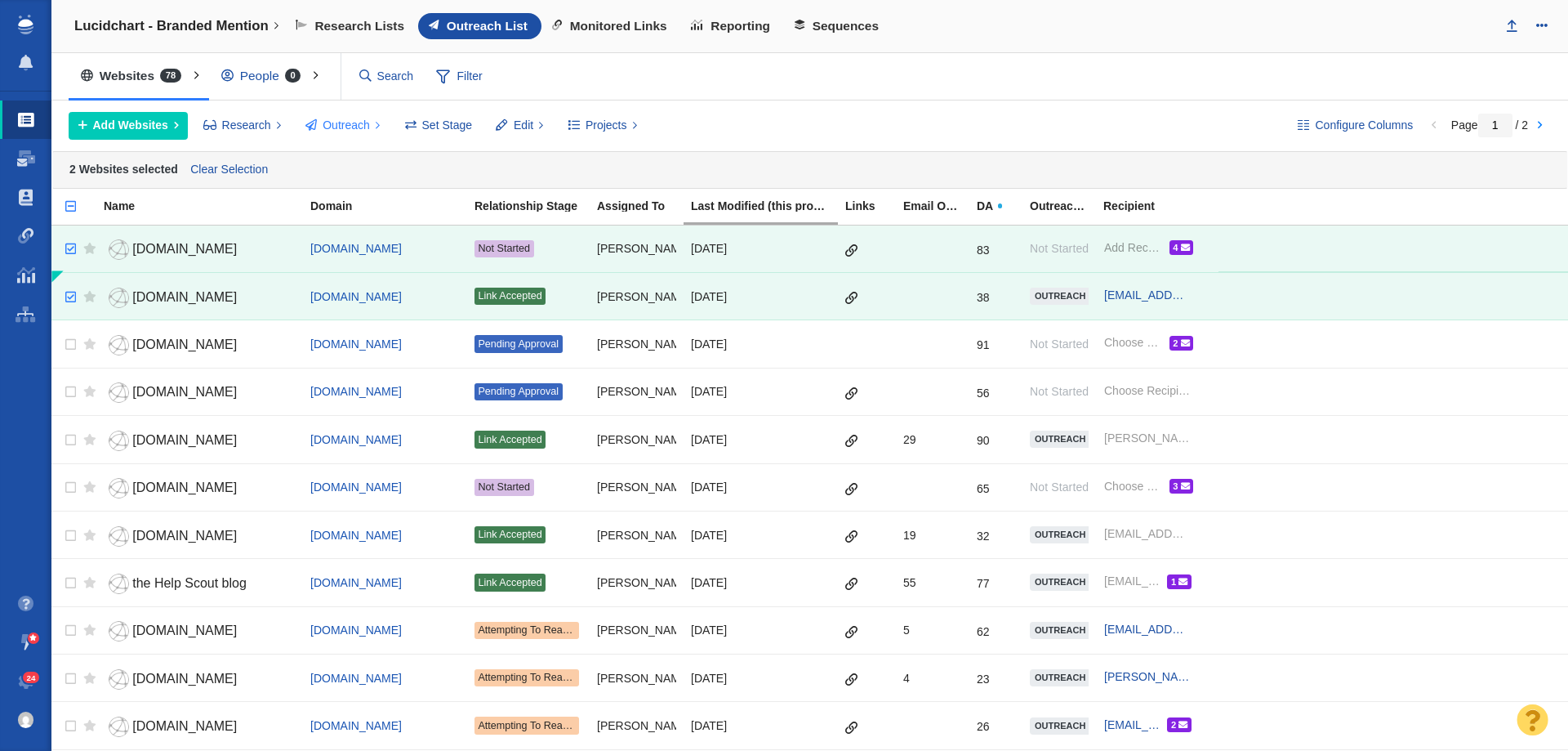
click at [342, 129] on span "Outreach" at bounding box center [346, 125] width 47 height 17
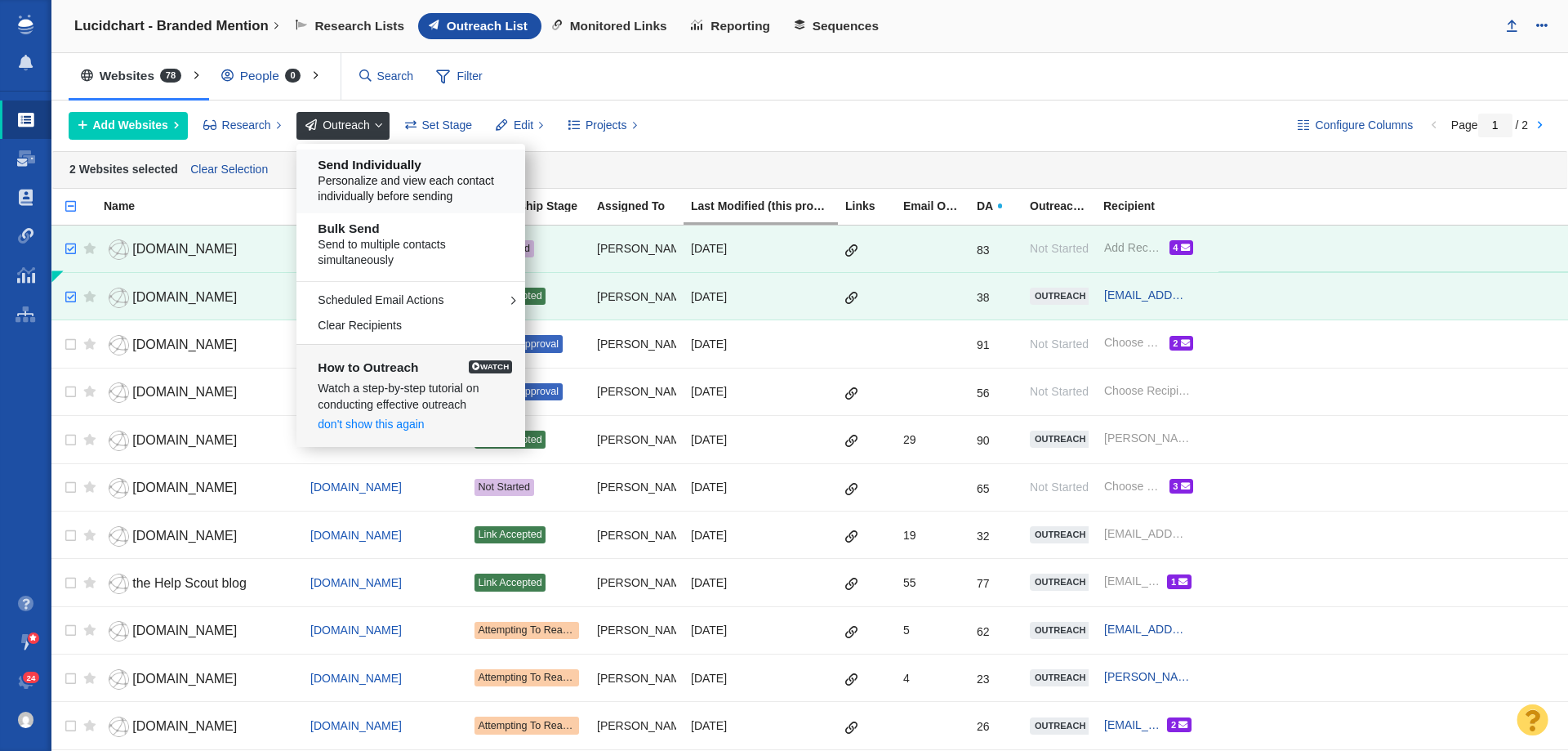
click at [394, 193] on span "Personalize and view each contact individually before sending" at bounding box center [416, 188] width 197 height 32
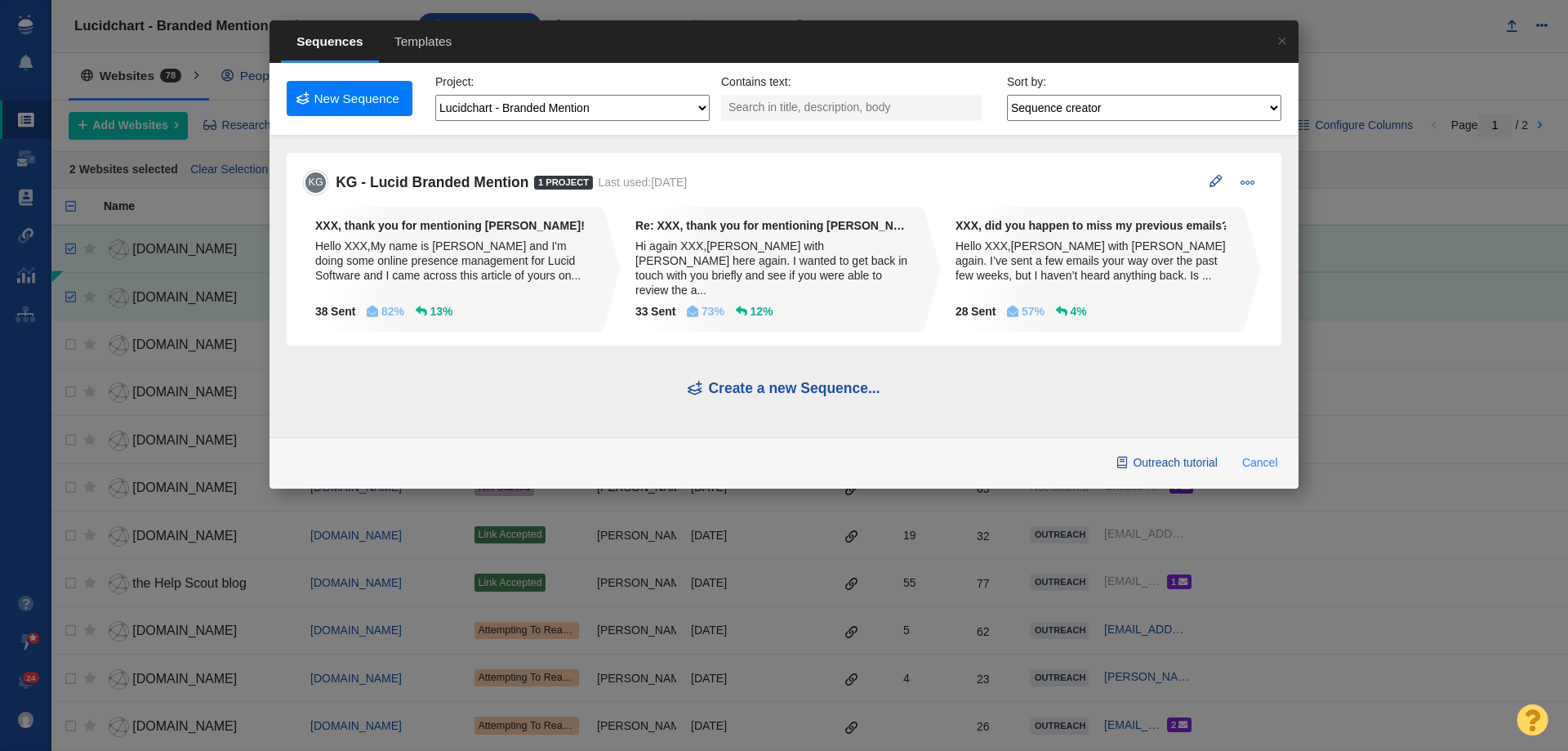
click at [1262, 450] on button "Cancel" at bounding box center [1259, 464] width 55 height 28
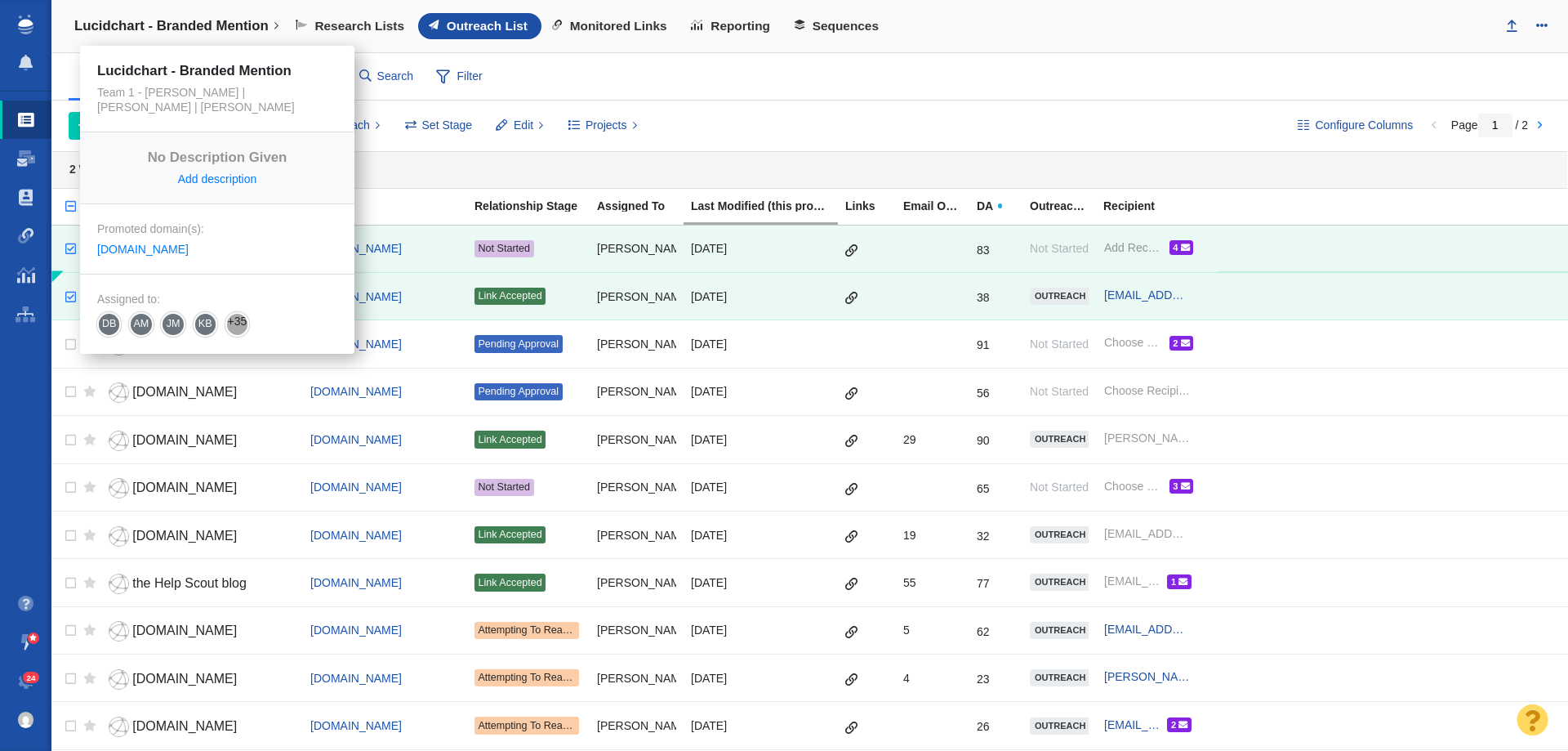
click at [230, 27] on h4 "Lucidchart - Branded Mention" at bounding box center [171, 26] width 194 height 16
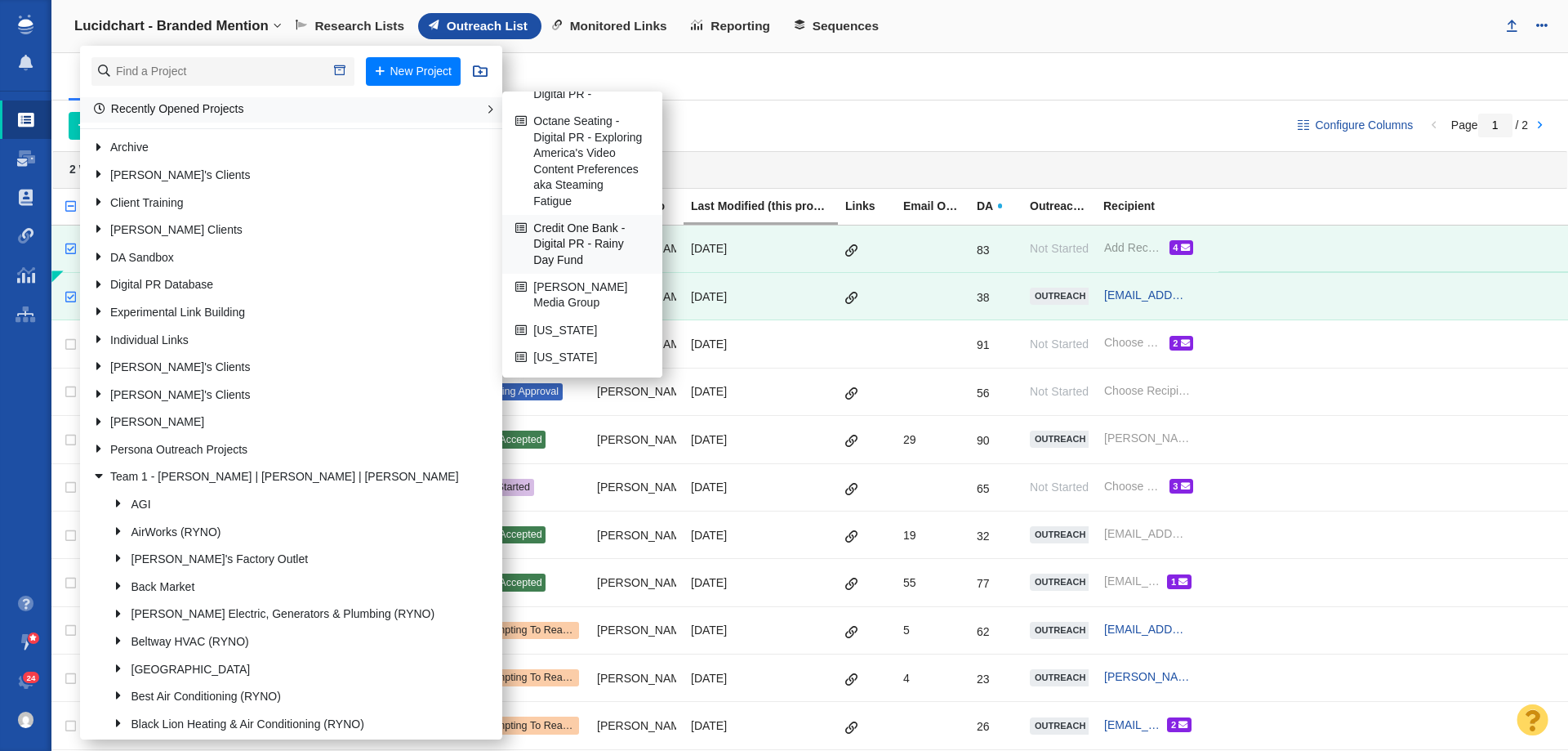
scroll to position [332, 0]
click at [527, 269] on link "Credit One Bank - Digital PR - Rainy Day Fund" at bounding box center [583, 244] width 142 height 57
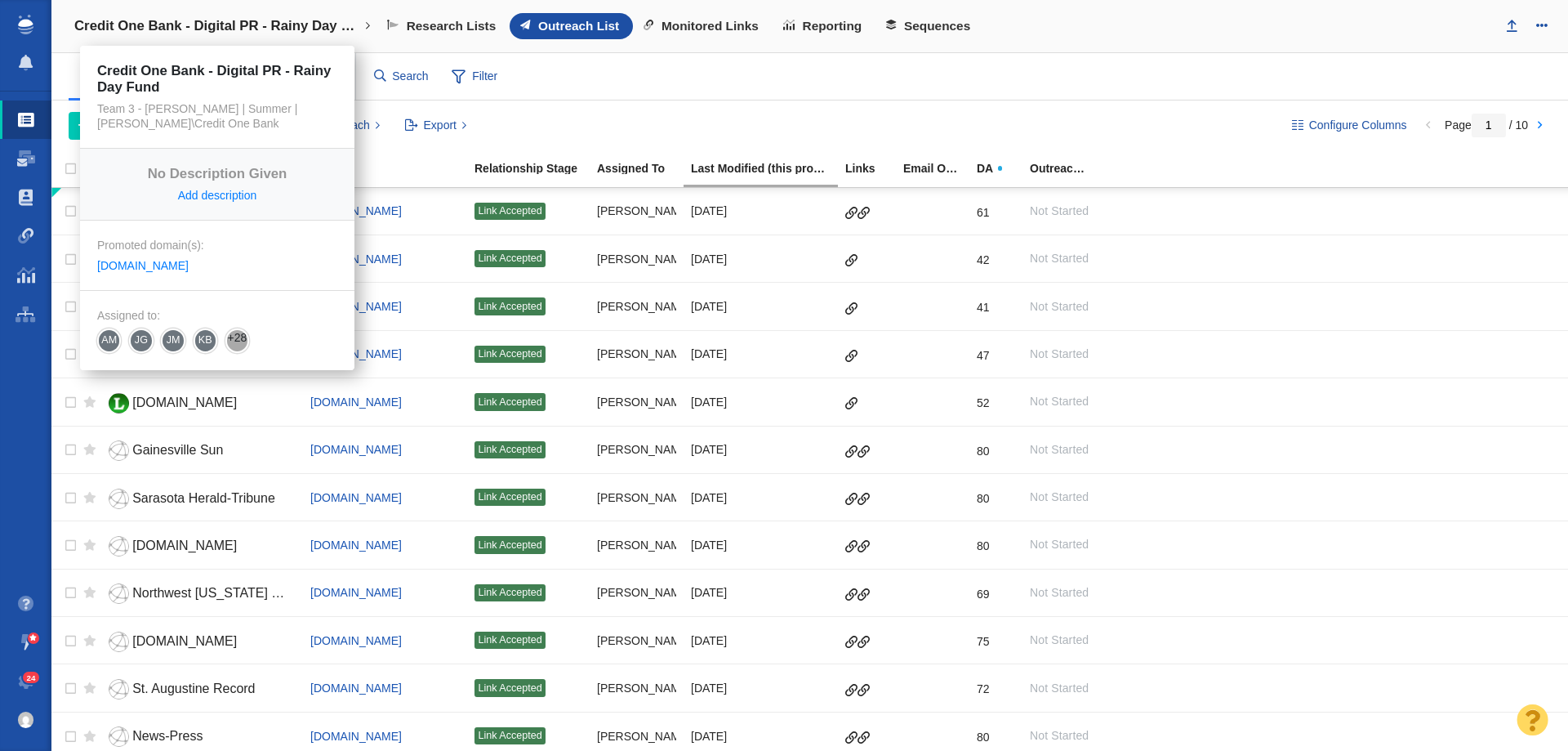
click at [233, 28] on h4 "Credit One Bank - Digital PR - Rainy Day Fund" at bounding box center [217, 26] width 286 height 16
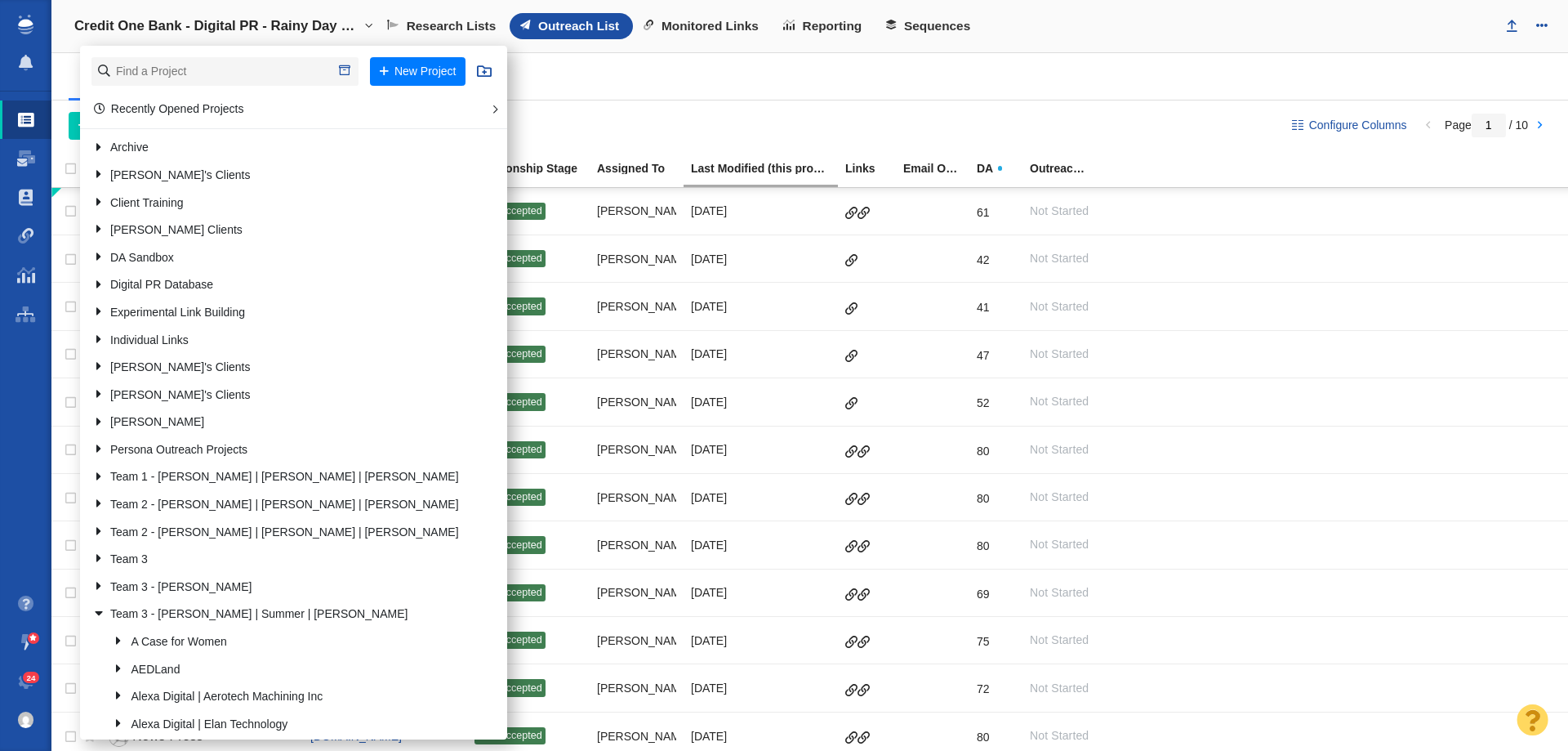
click at [237, 56] on li "New Project" at bounding box center [294, 71] width 427 height 52
click at [229, 66] on input "text" at bounding box center [225, 71] width 267 height 29
type input "labor"
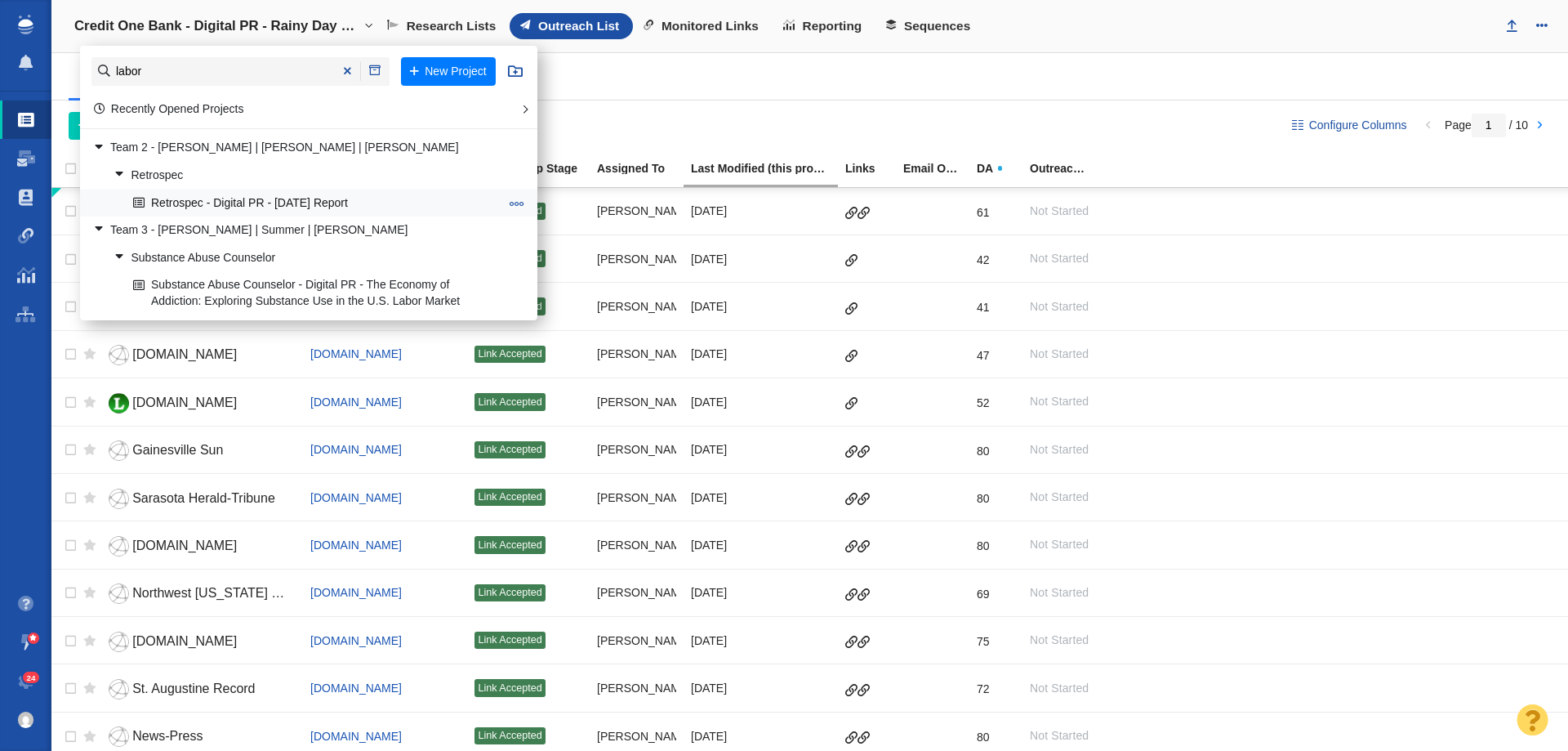
click at [236, 195] on link "Retrospec - Digital PR - [DATE] Report" at bounding box center [317, 202] width 375 height 25
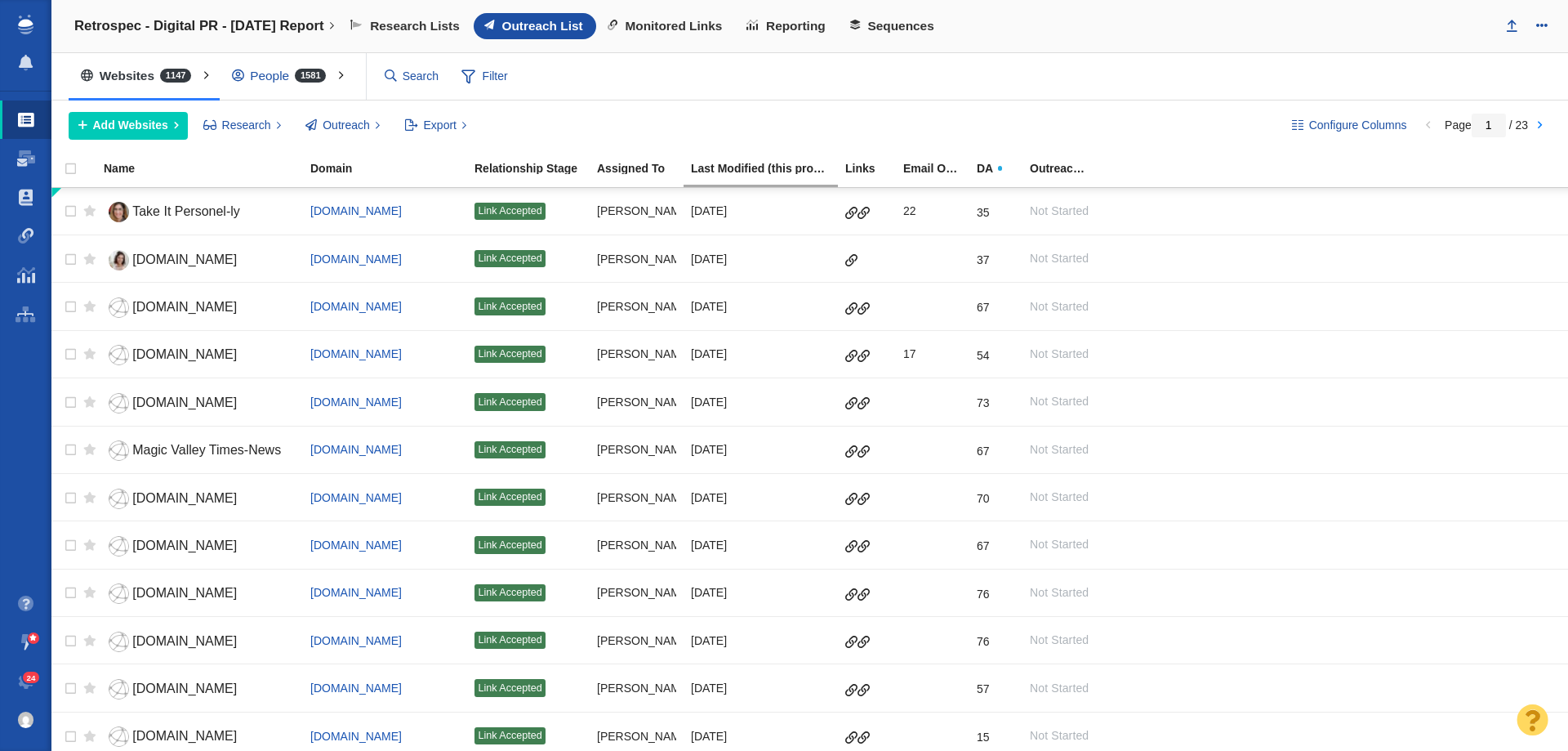
click at [290, 72] on div "People 1581" at bounding box center [282, 76] width 127 height 38
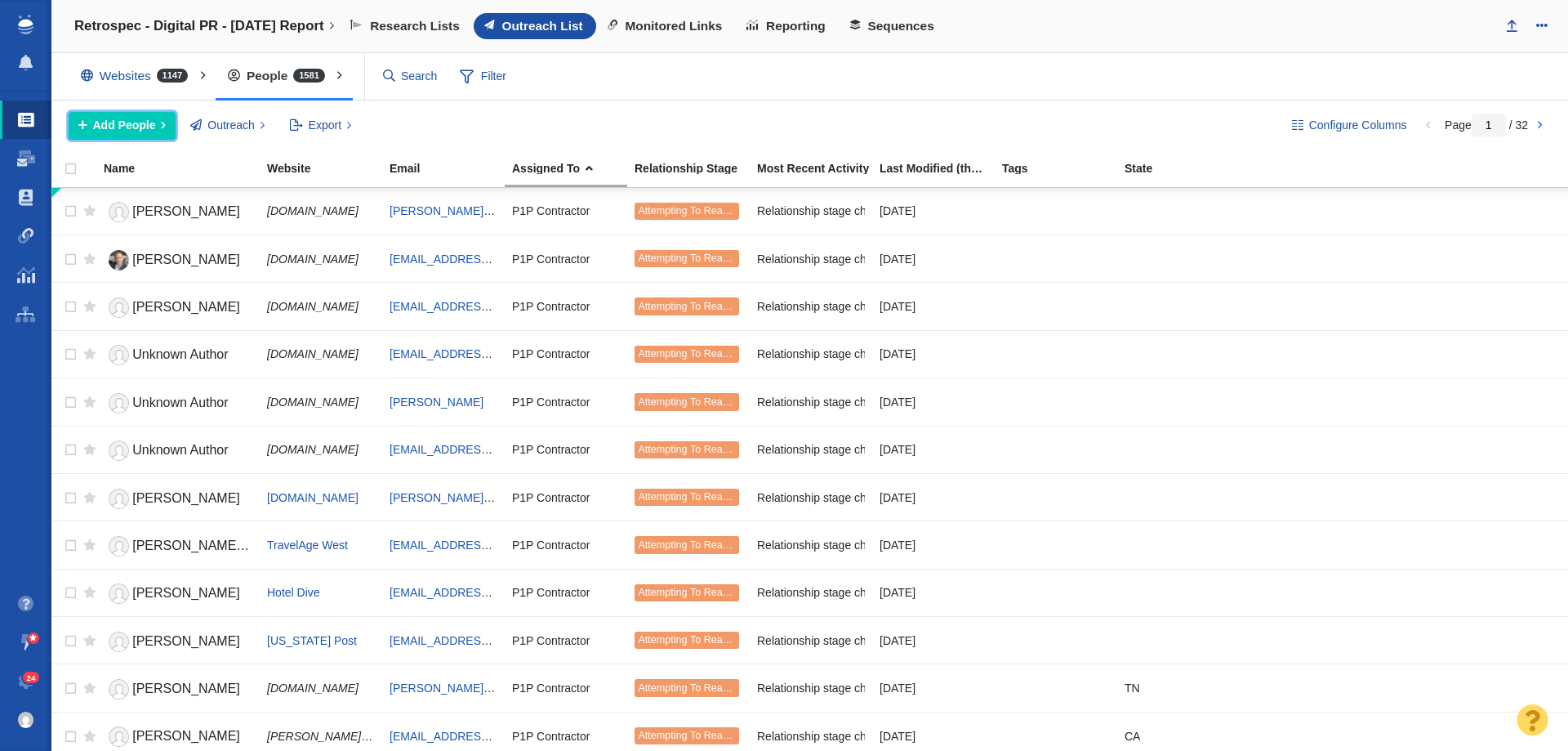
click at [138, 124] on span "Add People" at bounding box center [124, 125] width 63 height 17
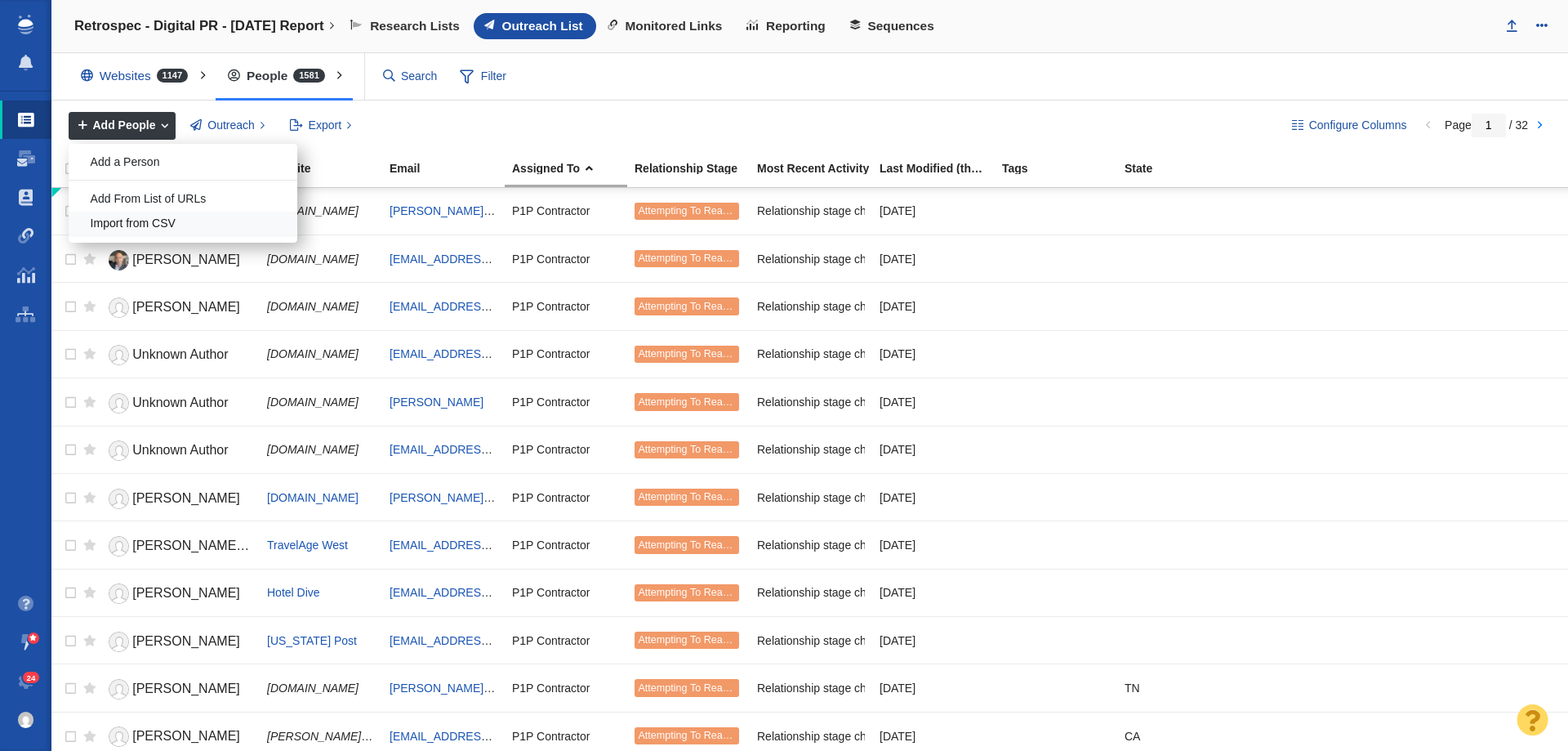
click at [224, 219] on div "Import from CSV" at bounding box center [183, 224] width 228 height 25
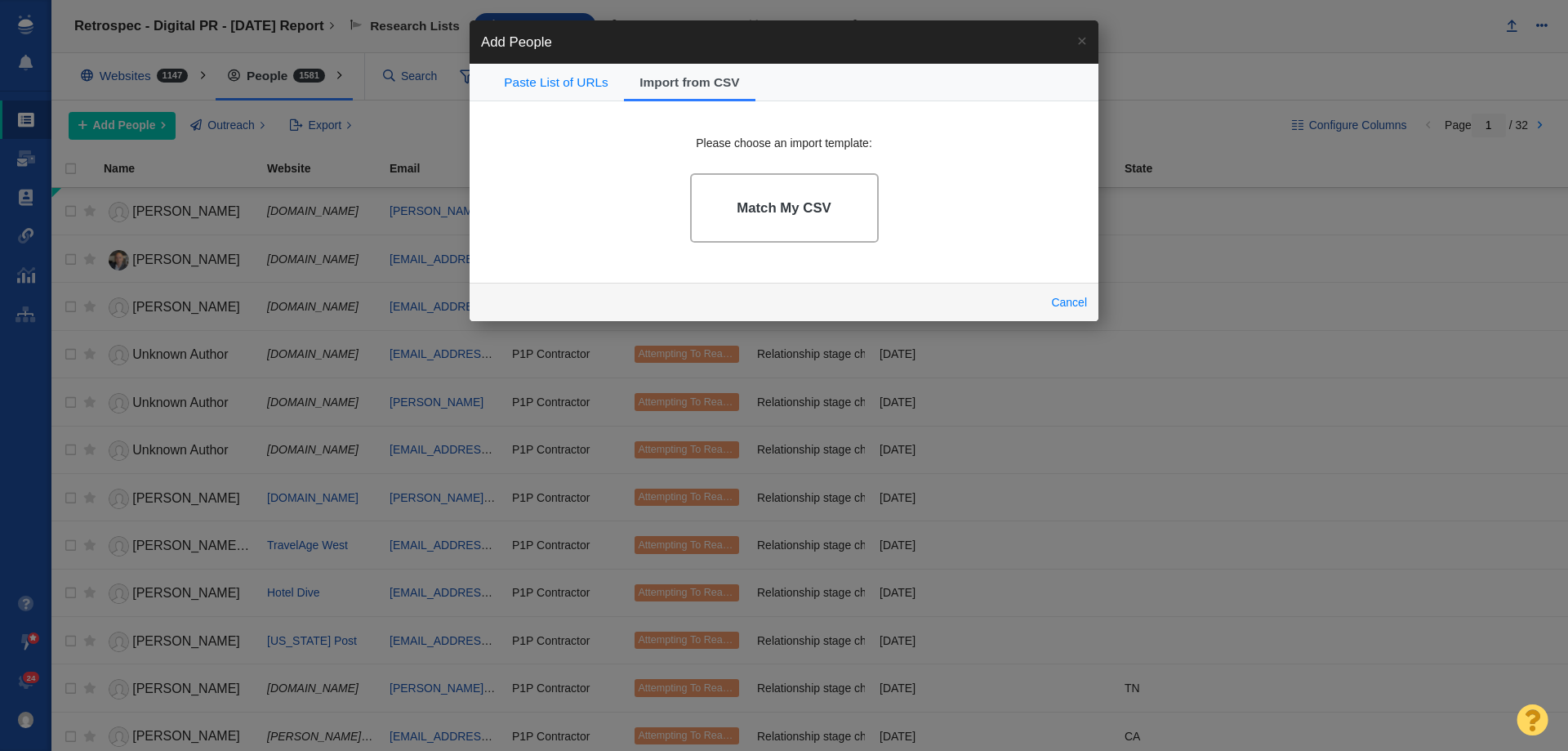
click at [755, 209] on h4 "Match My CSV" at bounding box center [784, 208] width 95 height 16
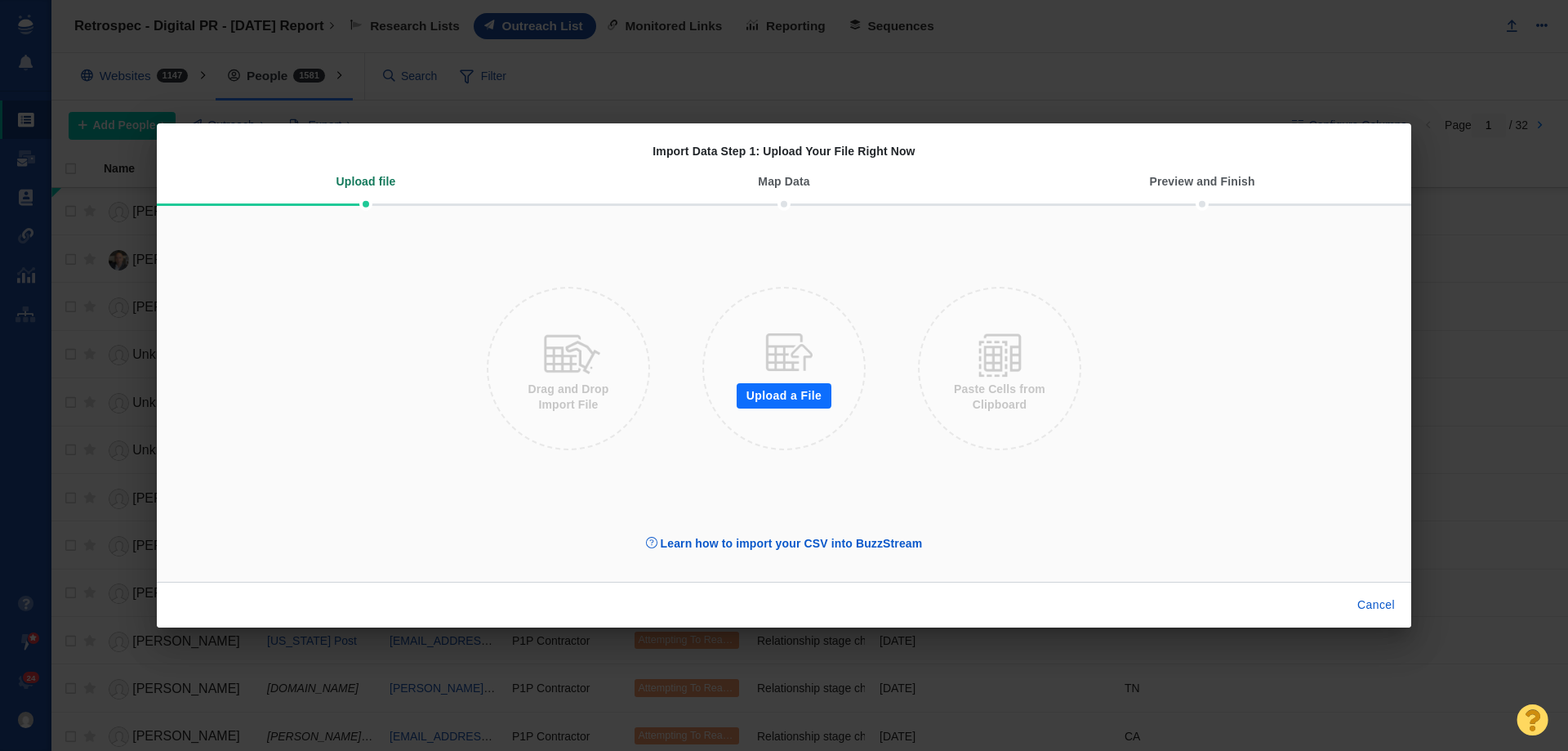
click at [754, 393] on button "Upload a File" at bounding box center [784, 396] width 95 height 26
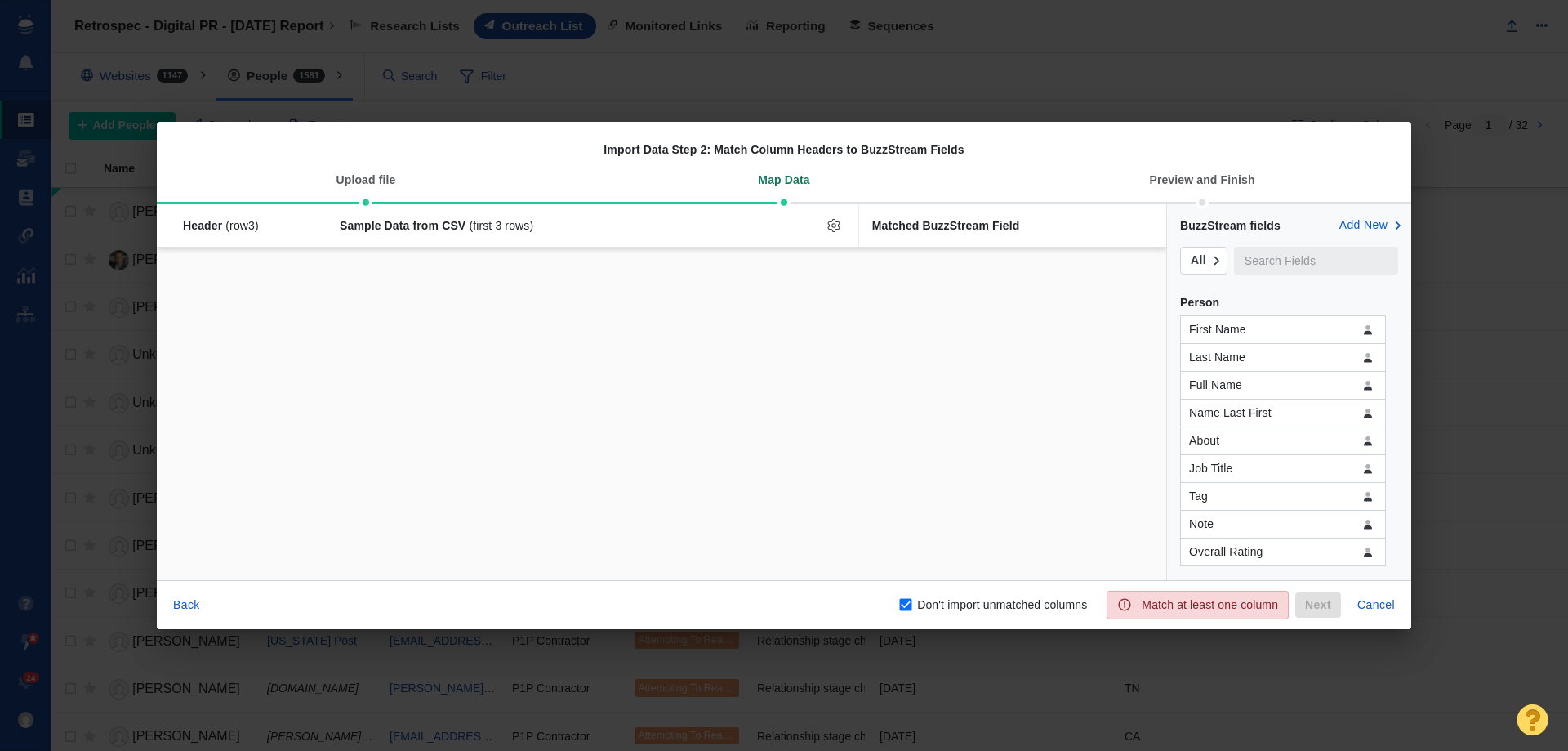
checkbox input "false"
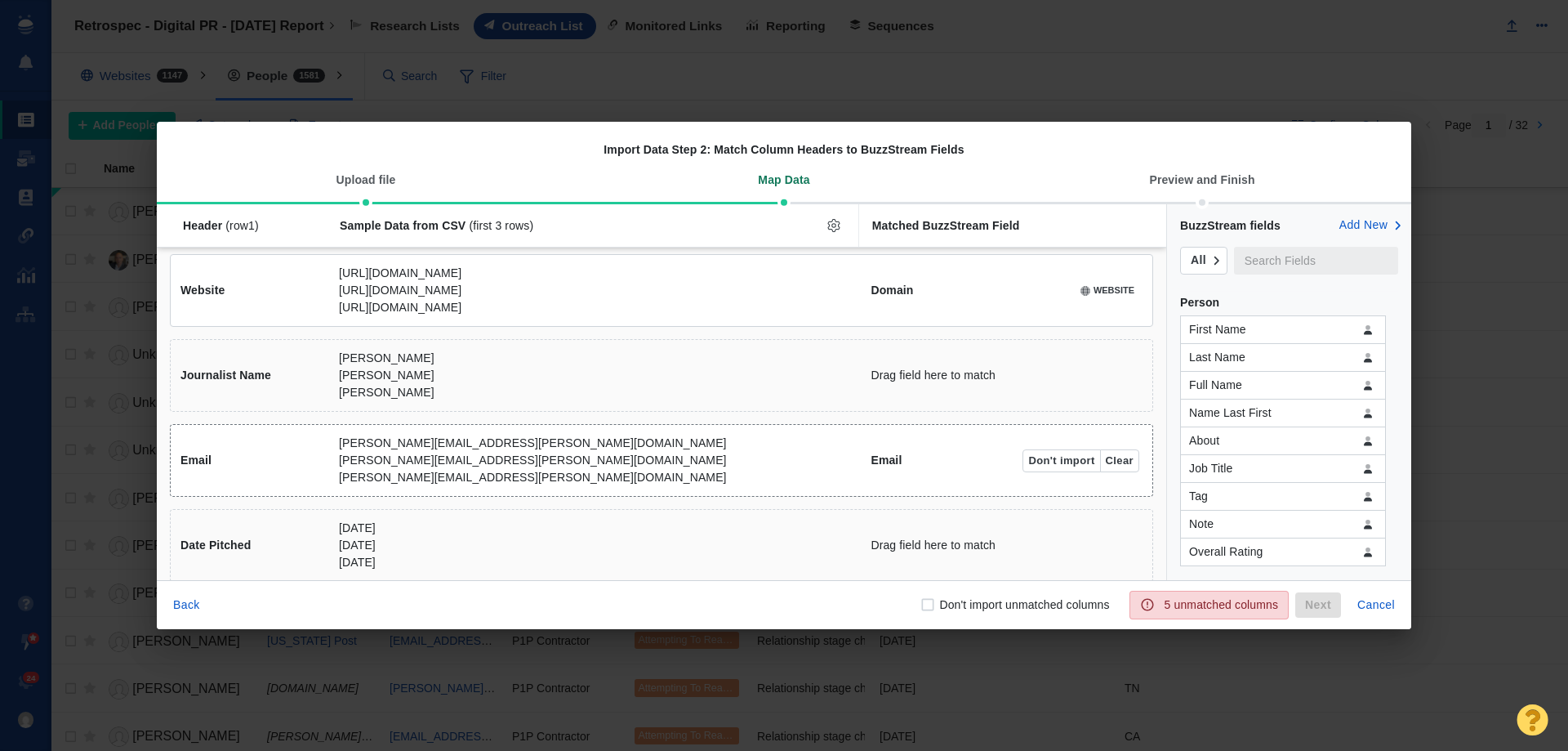
scroll to position [275, 0]
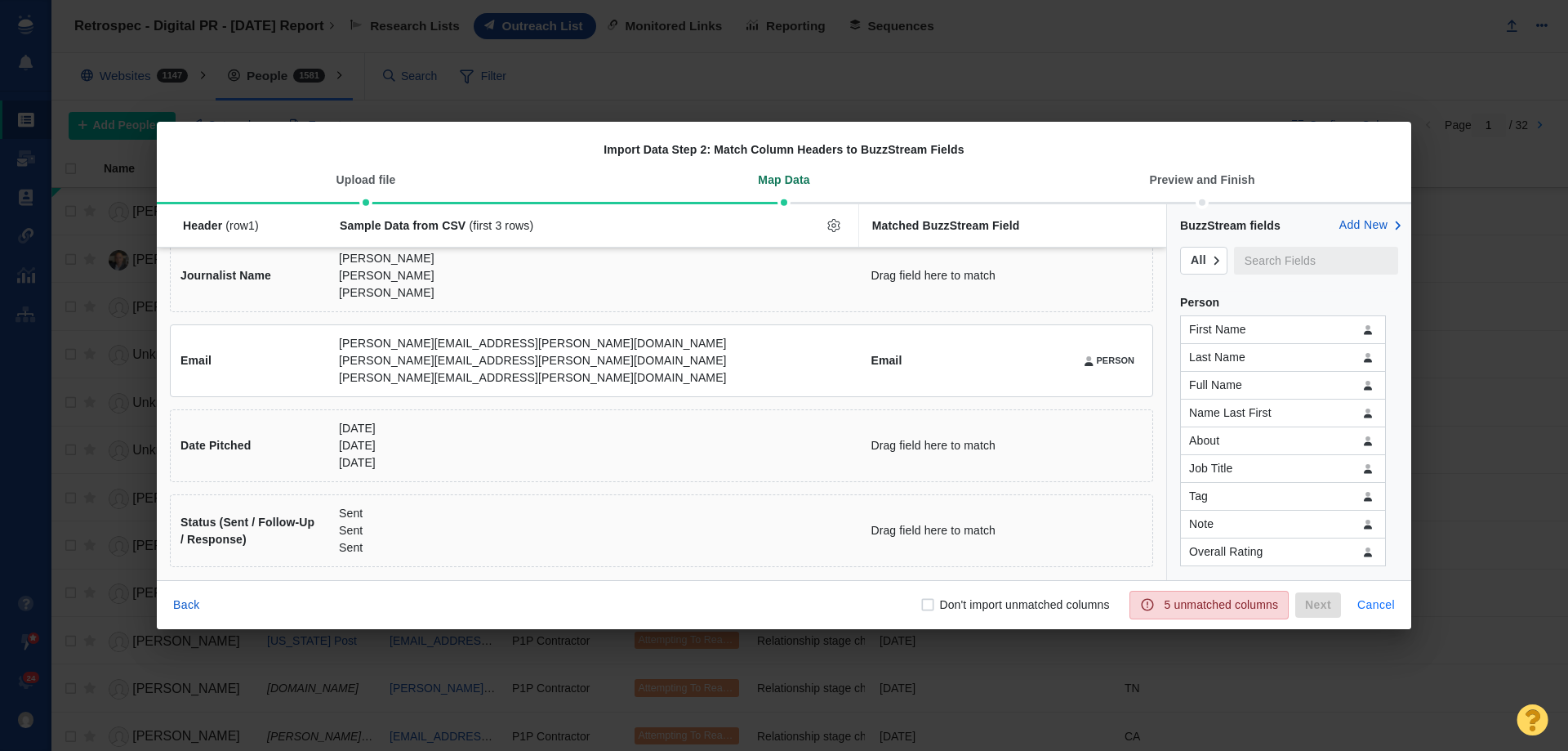
click at [1385, 604] on button "Cancel" at bounding box center [1376, 605] width 57 height 26
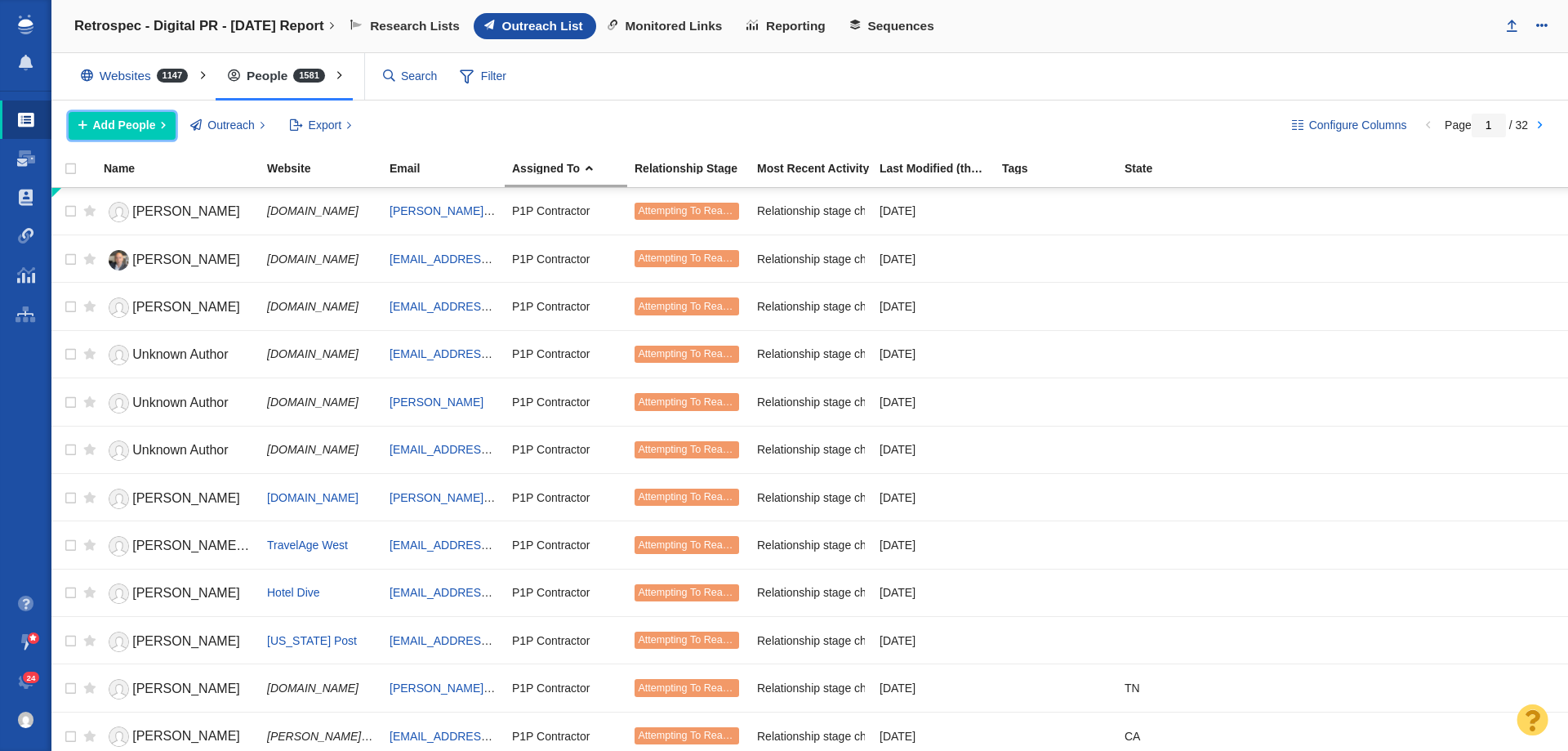
click at [106, 120] on span "Add People" at bounding box center [124, 125] width 63 height 17
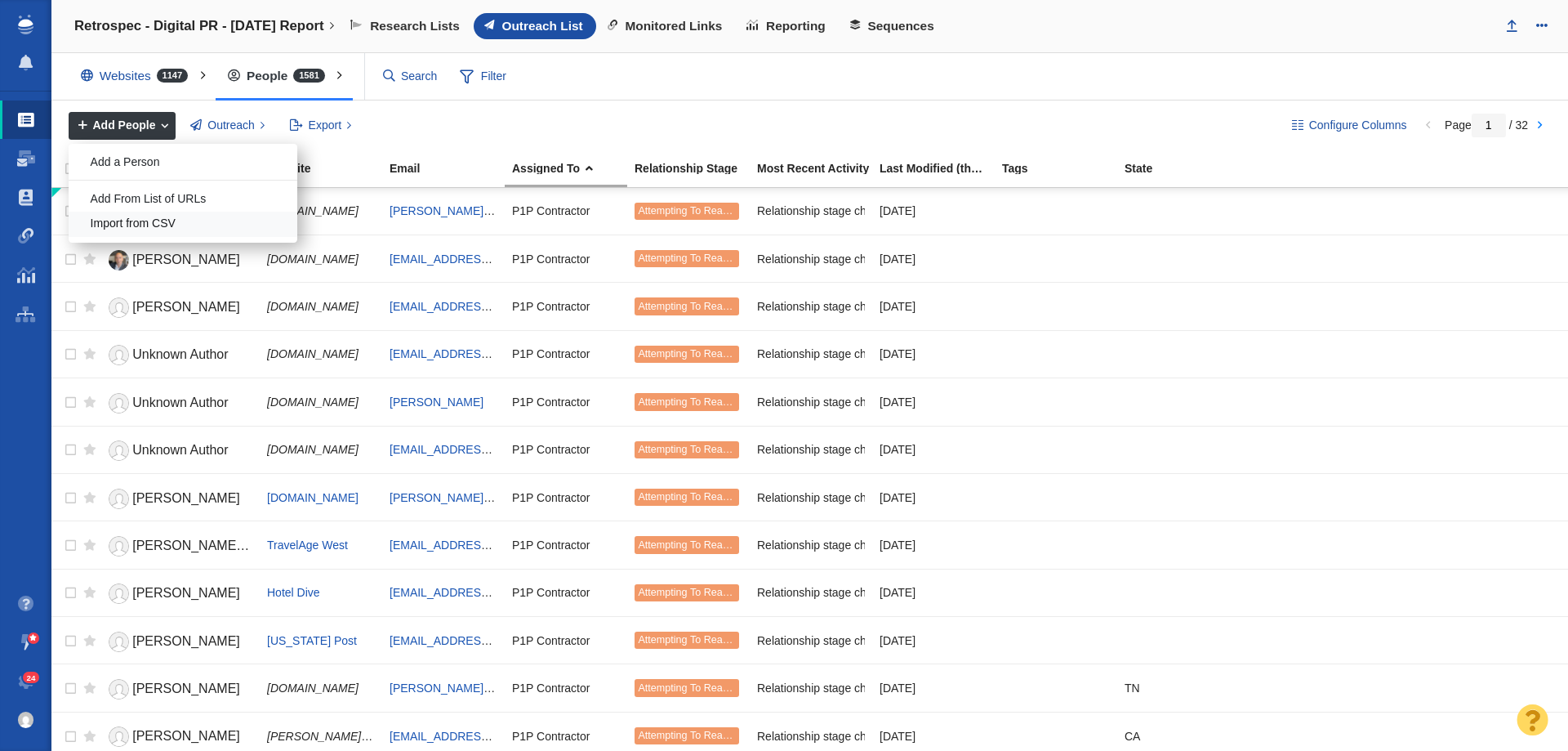
click at [132, 215] on div "Import from CSV" at bounding box center [183, 224] width 228 height 25
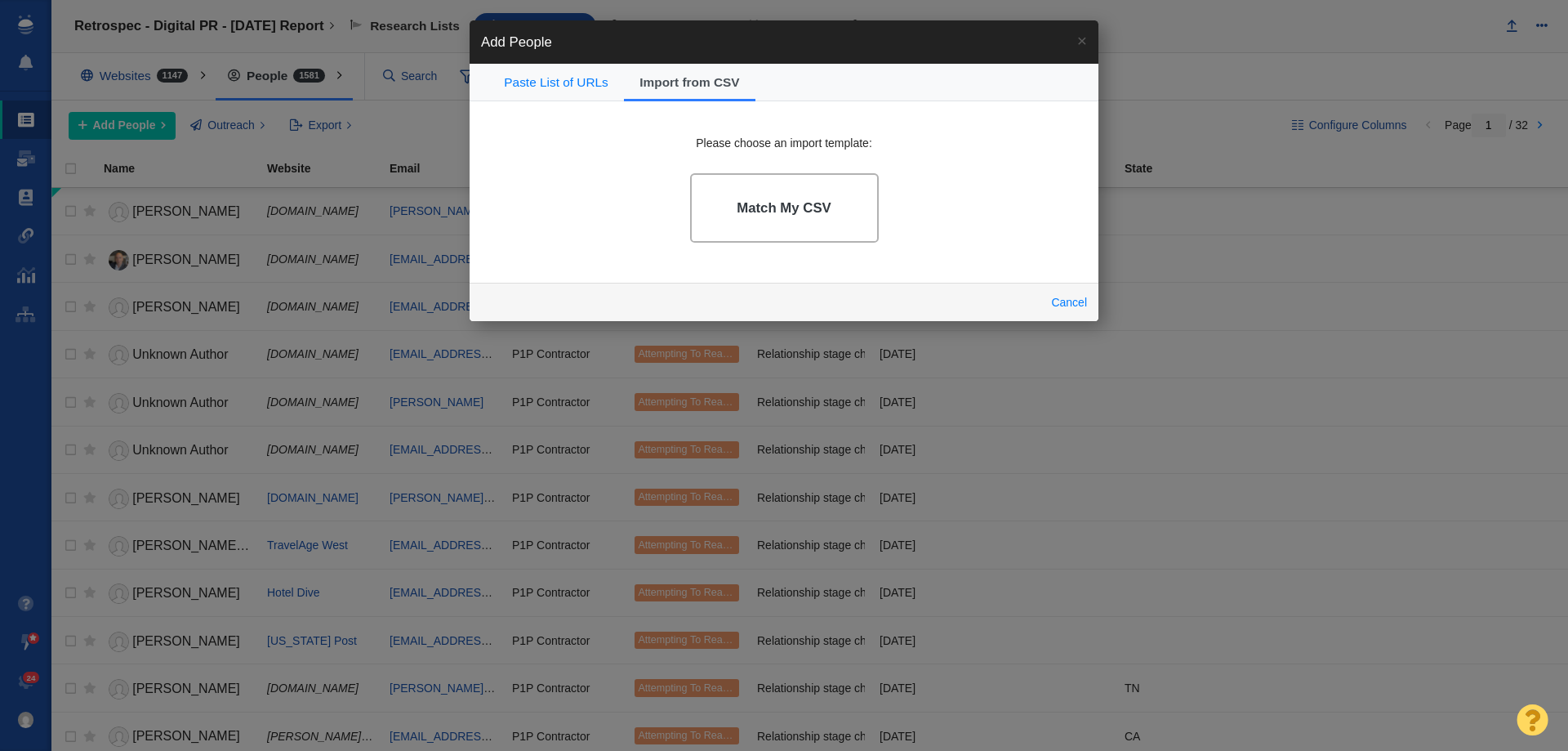
click at [807, 208] on h4 "Match My CSV" at bounding box center [784, 208] width 95 height 16
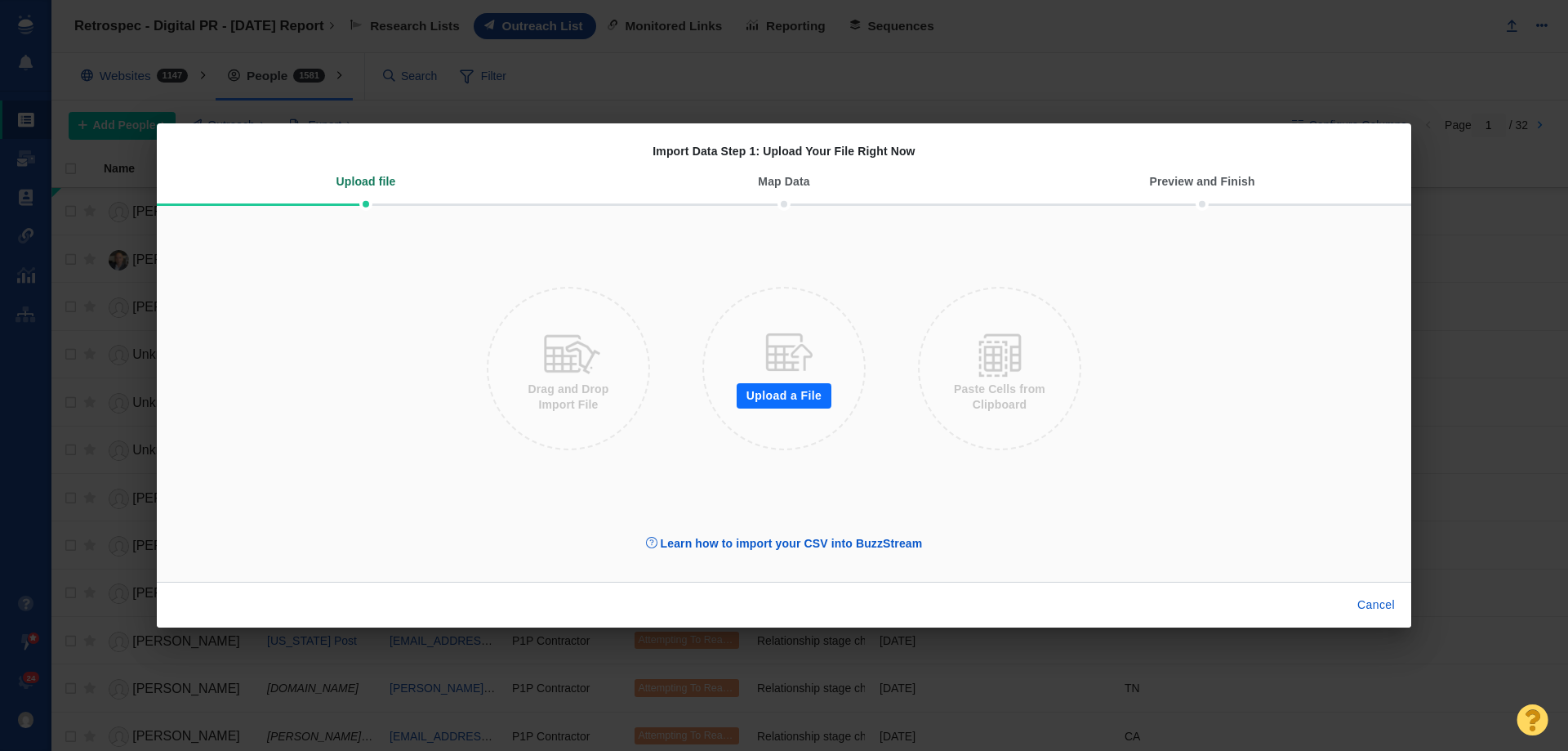
click at [776, 396] on button "Upload a File" at bounding box center [784, 396] width 95 height 26
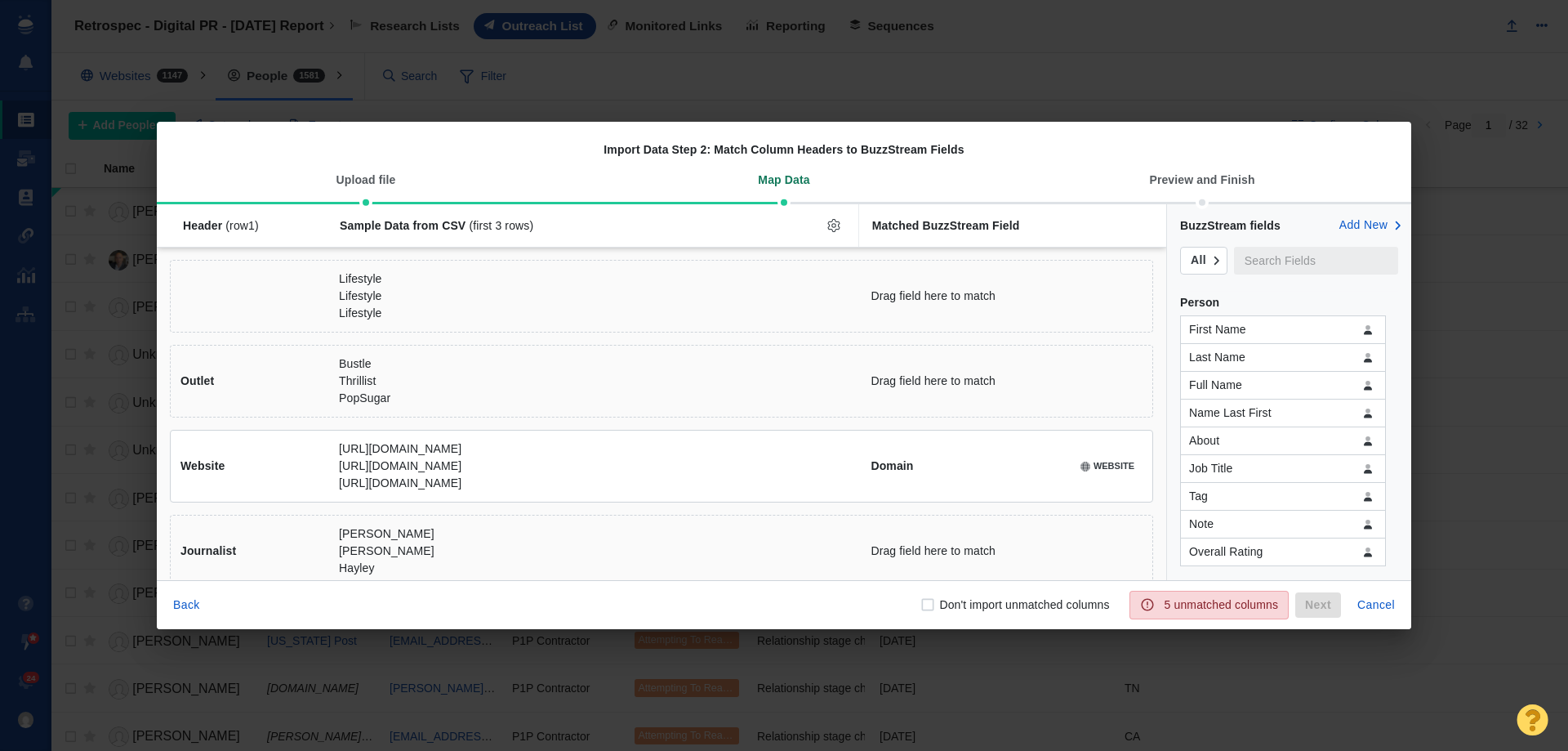
checkbox input "false"
click at [1113, 473] on button "Clear" at bounding box center [1119, 467] width 39 height 23
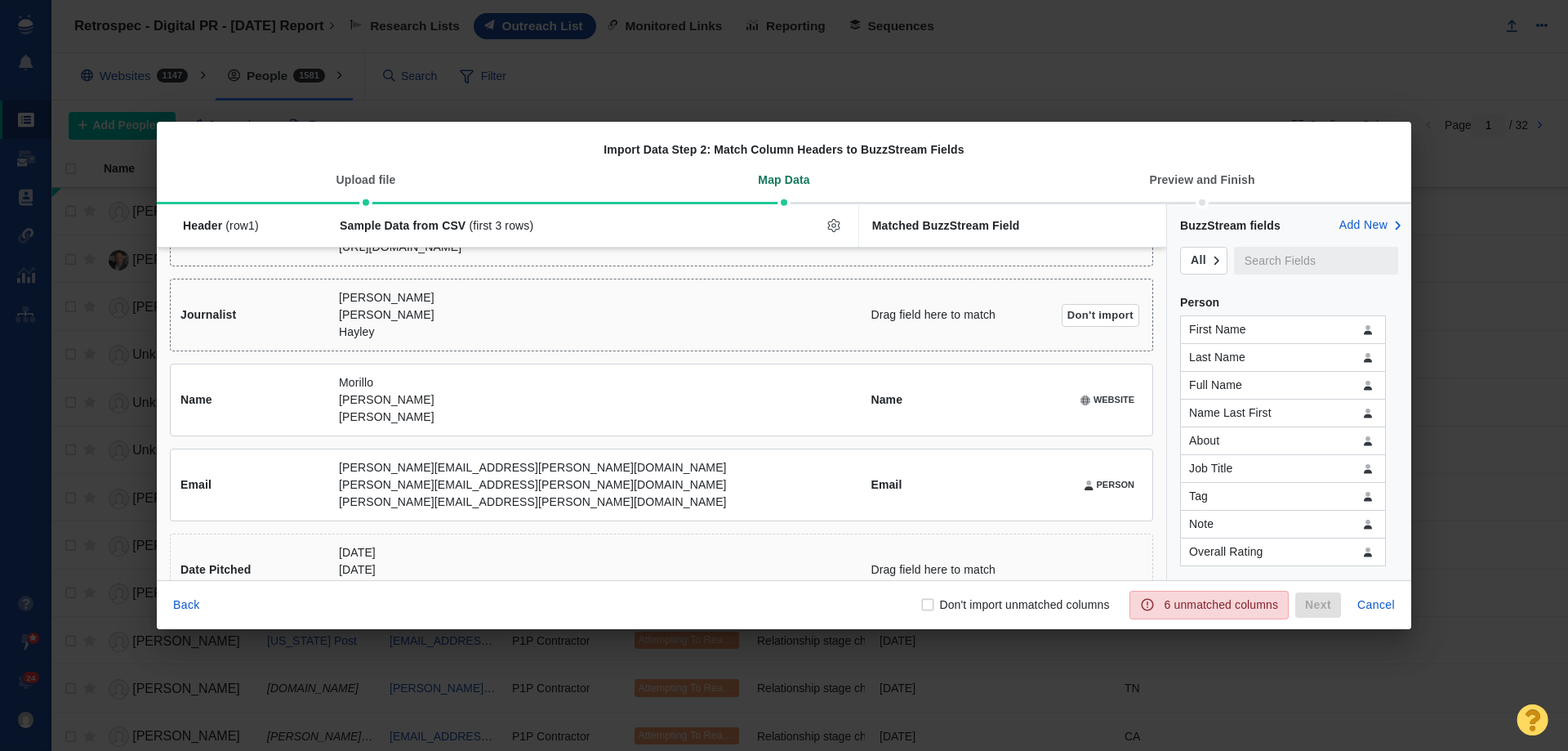
scroll to position [245, 0]
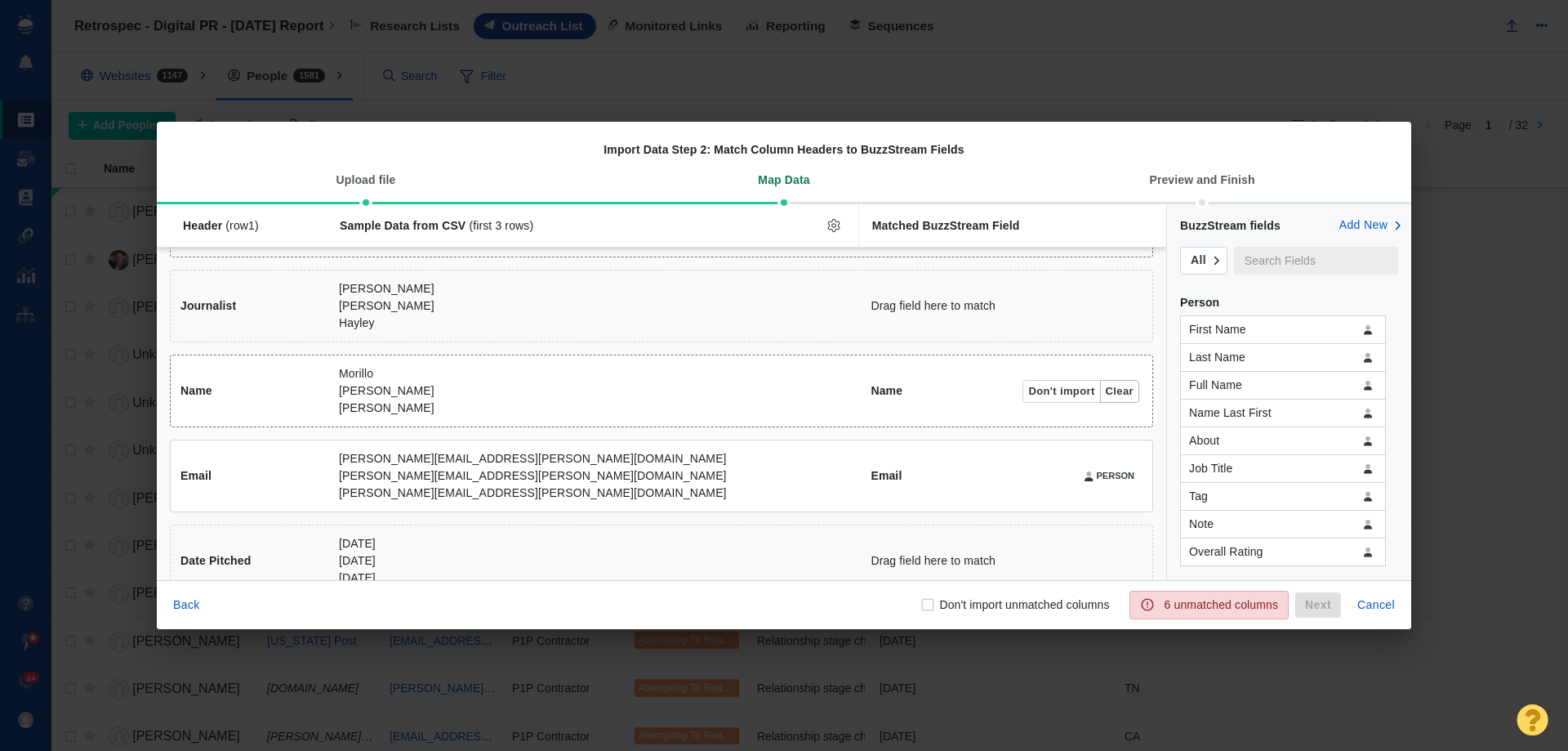
click at [1105, 395] on button "Clear" at bounding box center [1119, 391] width 39 height 23
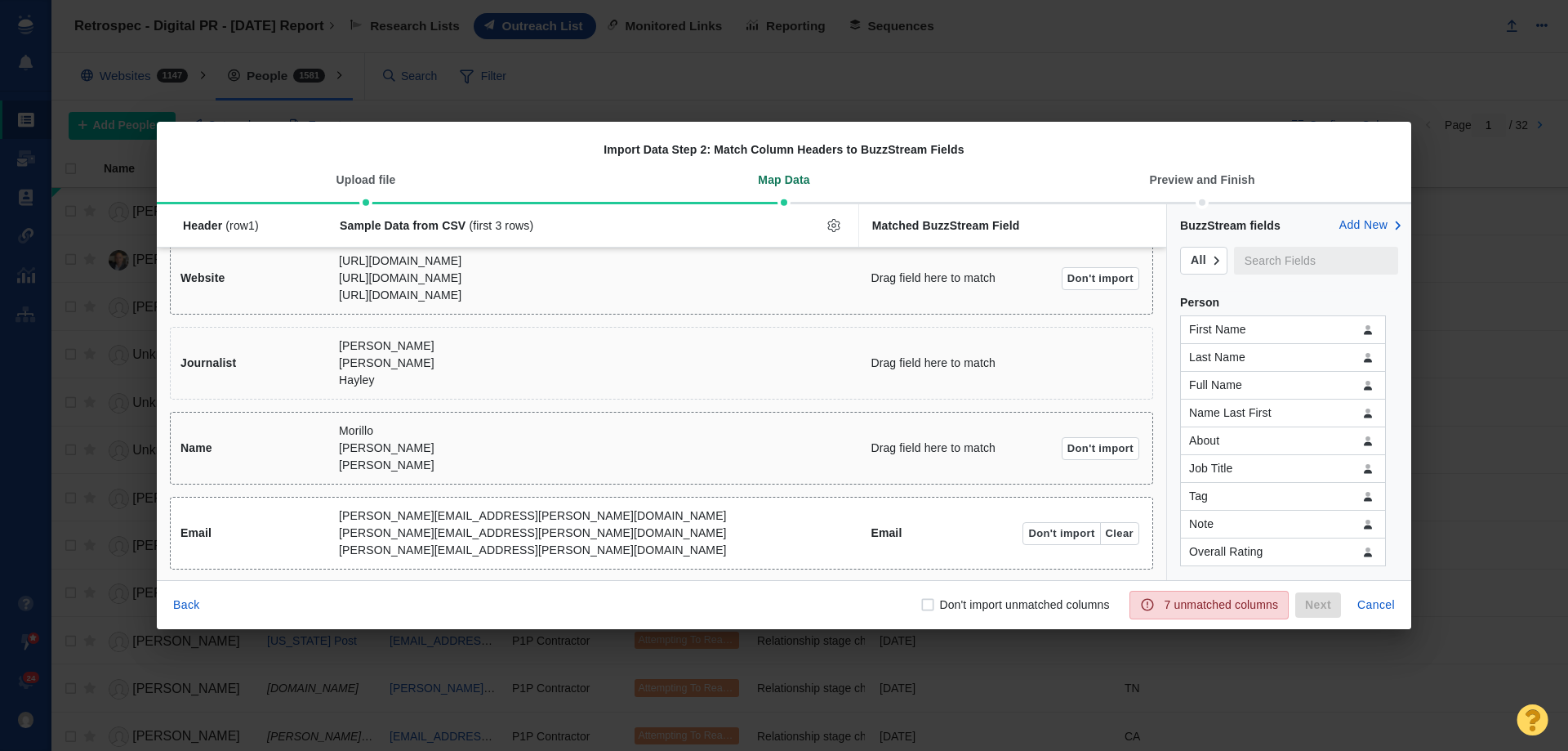
scroll to position [163, 0]
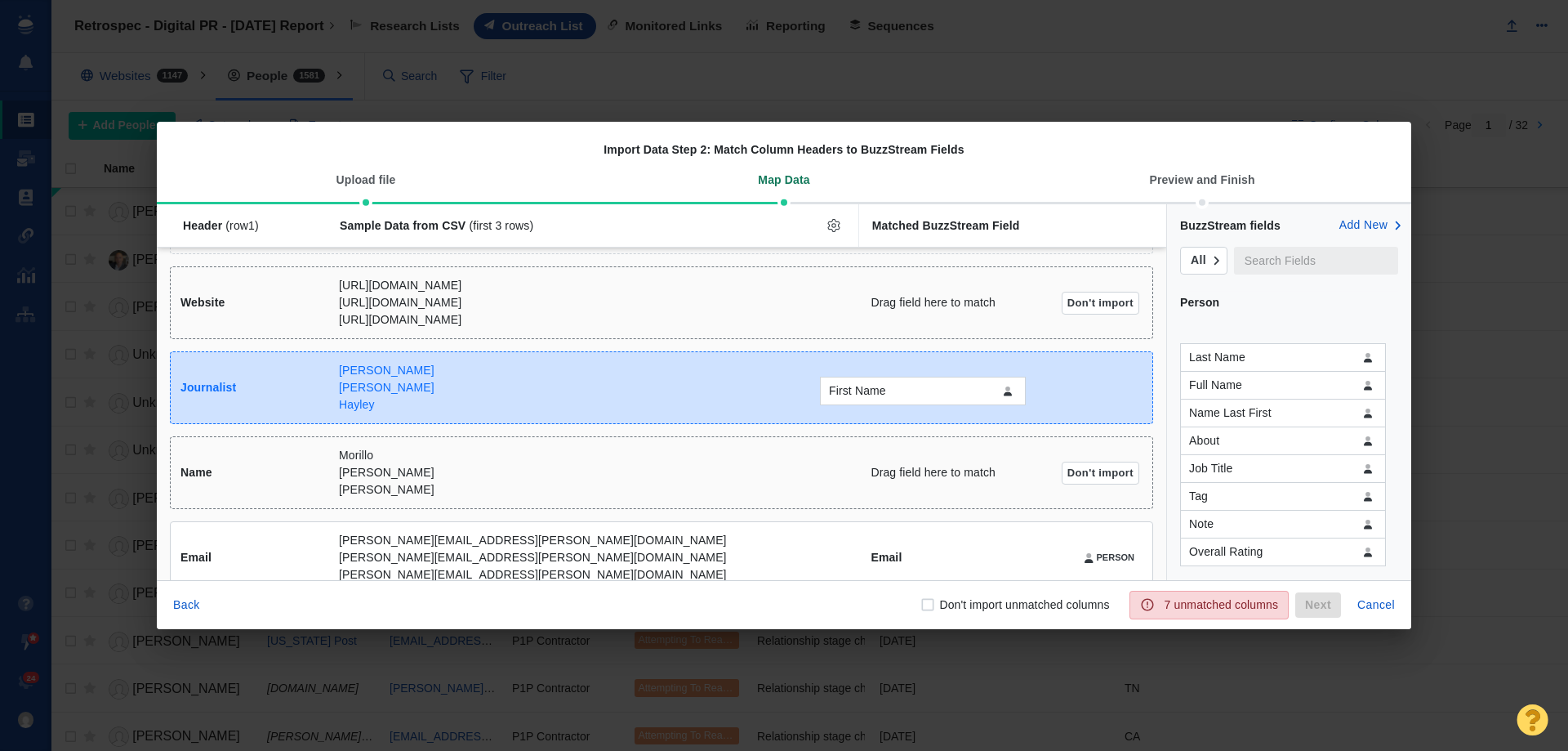
drag, startPoint x: 1224, startPoint y: 331, endPoint x: 864, endPoint y: 392, distance: 365.1
click at [864, 392] on div "First Name Header (row 1 ) Sample Data from CSV (first 3 rows) Matched BuzzStre…" at bounding box center [784, 391] width 1254 height 376
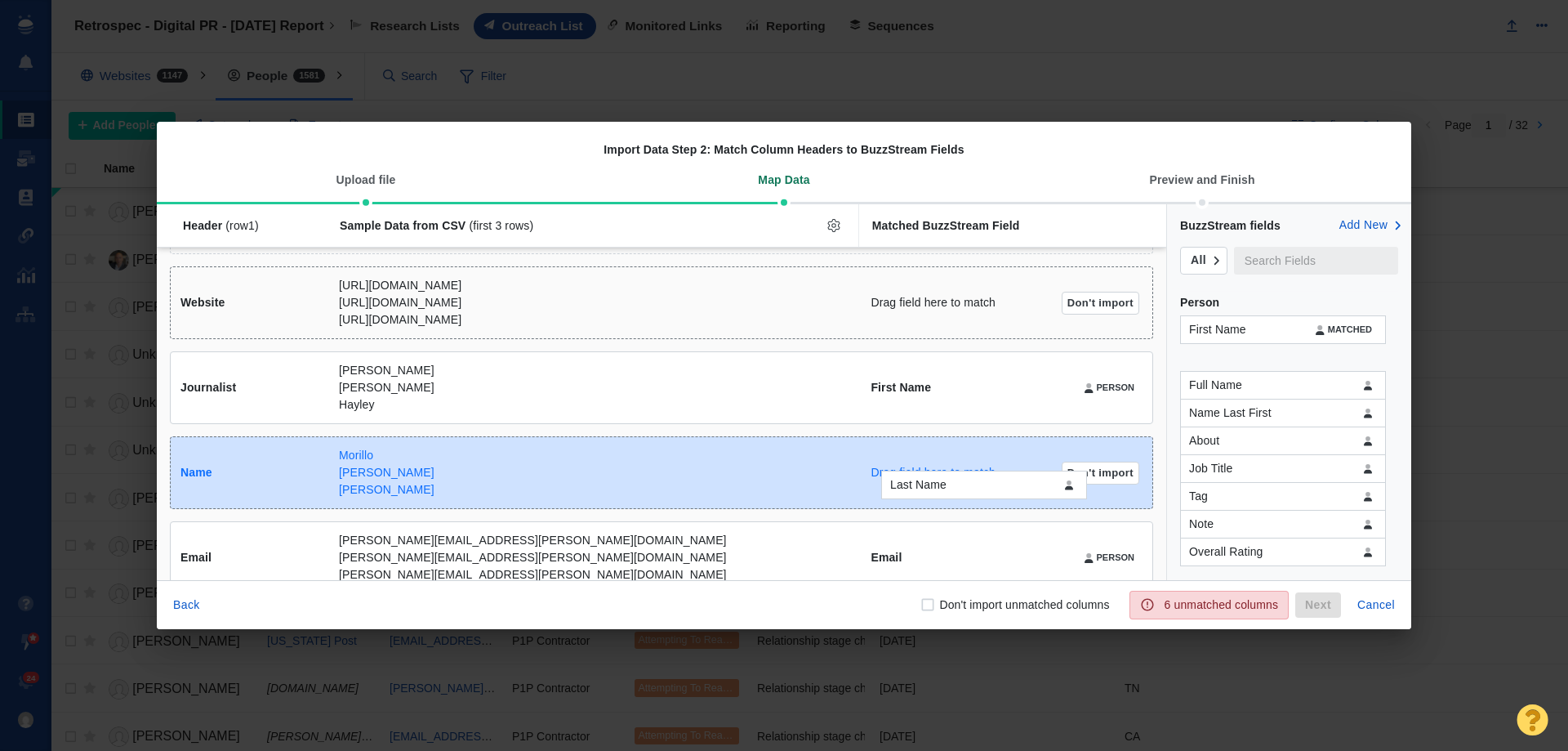
drag, startPoint x: 1226, startPoint y: 361, endPoint x: 927, endPoint y: 488, distance: 324.9
click at [927, 488] on div "Last Name Header (row 1 ) Sample Data from CSV (first 3 rows) Matched BuzzStrea…" at bounding box center [784, 391] width 1254 height 376
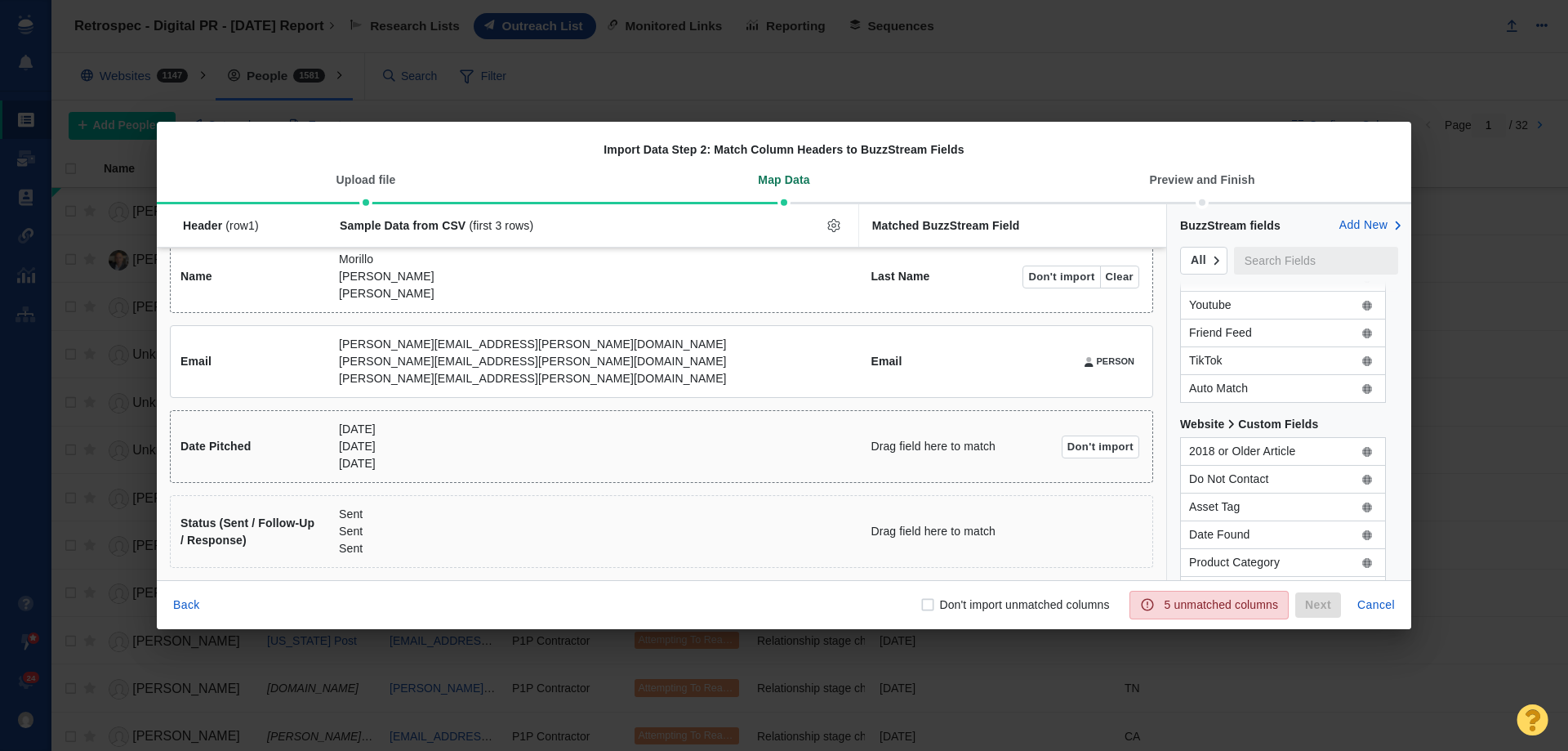
scroll to position [360, 0]
click at [1074, 532] on button "Don't import" at bounding box center [1100, 531] width 78 height 23
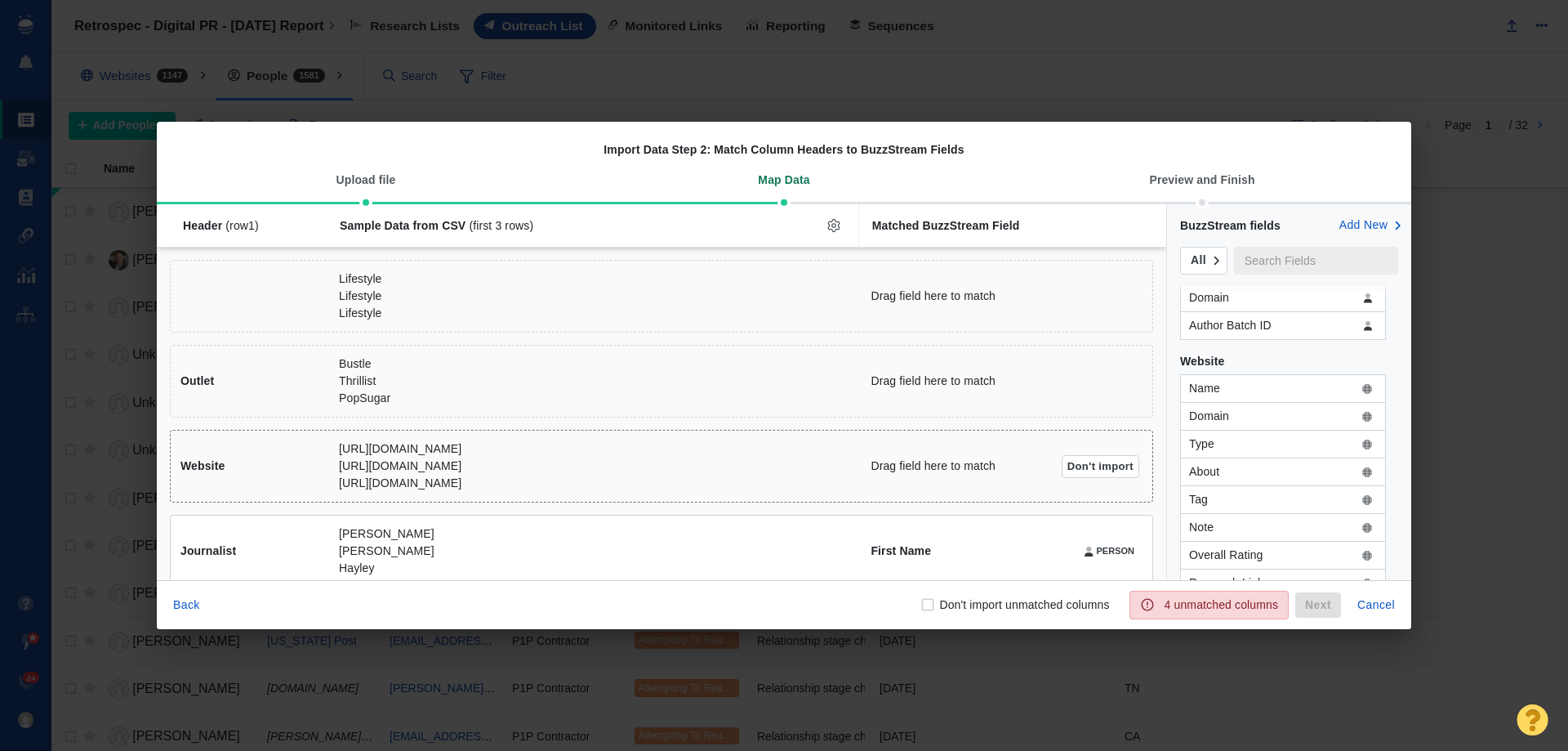
scroll to position [1062, 0]
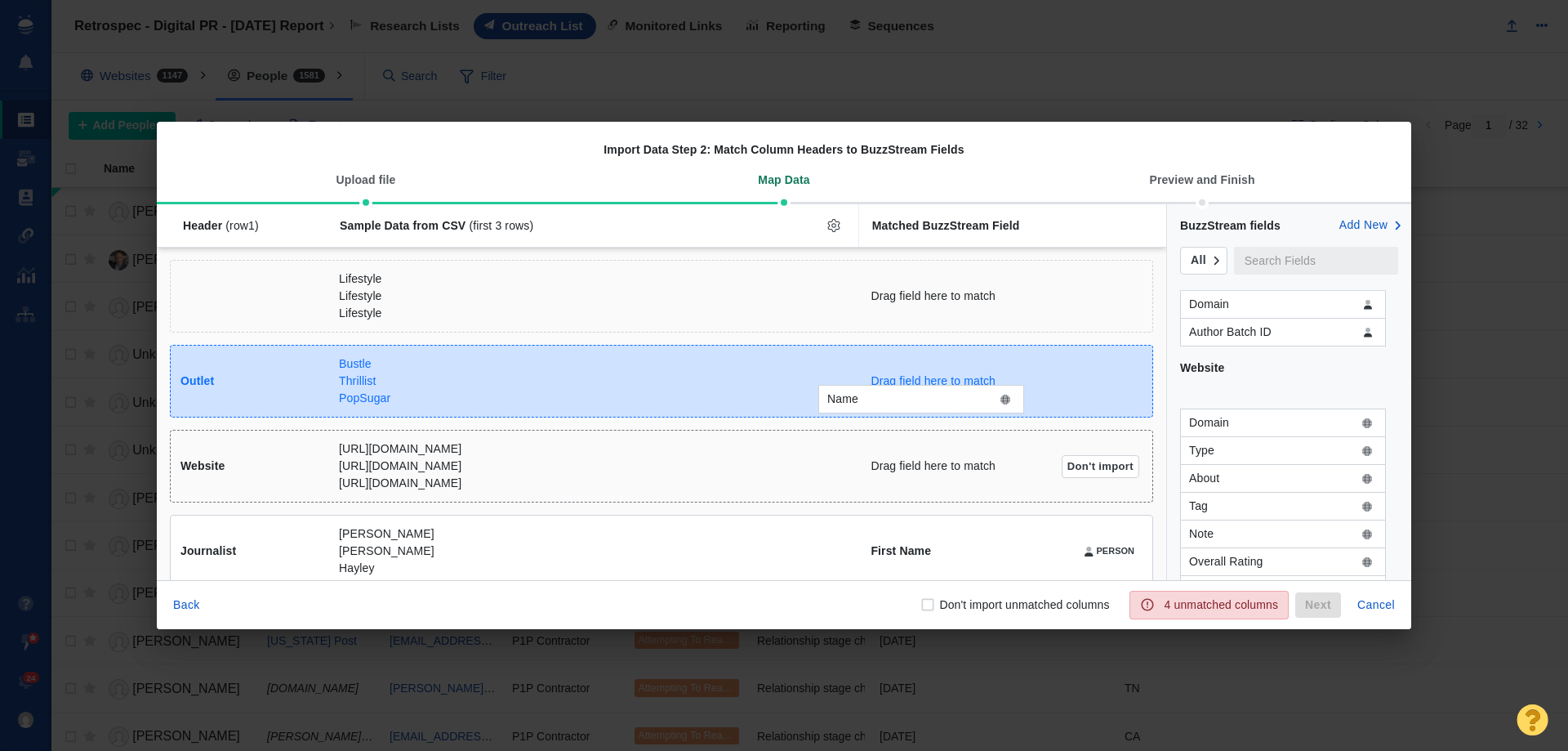
drag, startPoint x: 1238, startPoint y: 401, endPoint x: 877, endPoint y: 404, distance: 361.0
click at [877, 404] on div "Name Header (row 1 ) Sample Data from CSV (first 3 rows) Matched BuzzStream Fie…" at bounding box center [784, 391] width 1254 height 376
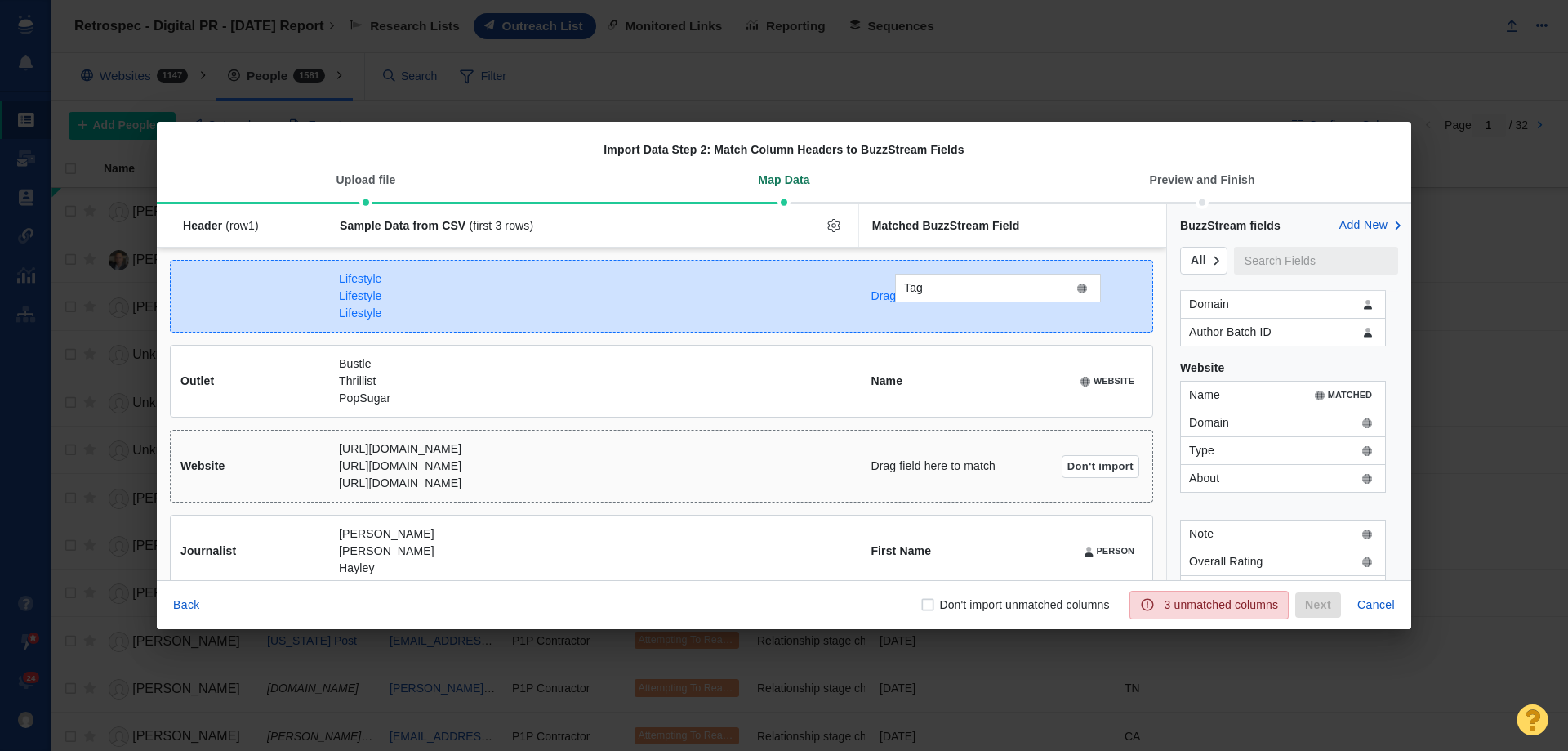
drag, startPoint x: 1238, startPoint y: 510, endPoint x: 953, endPoint y: 292, distance: 358.8
click at [953, 292] on div "Tag Header (row 1 ) Sample Data from CSV (first 3 rows) Matched BuzzStream Fiel…" at bounding box center [784, 391] width 1254 height 376
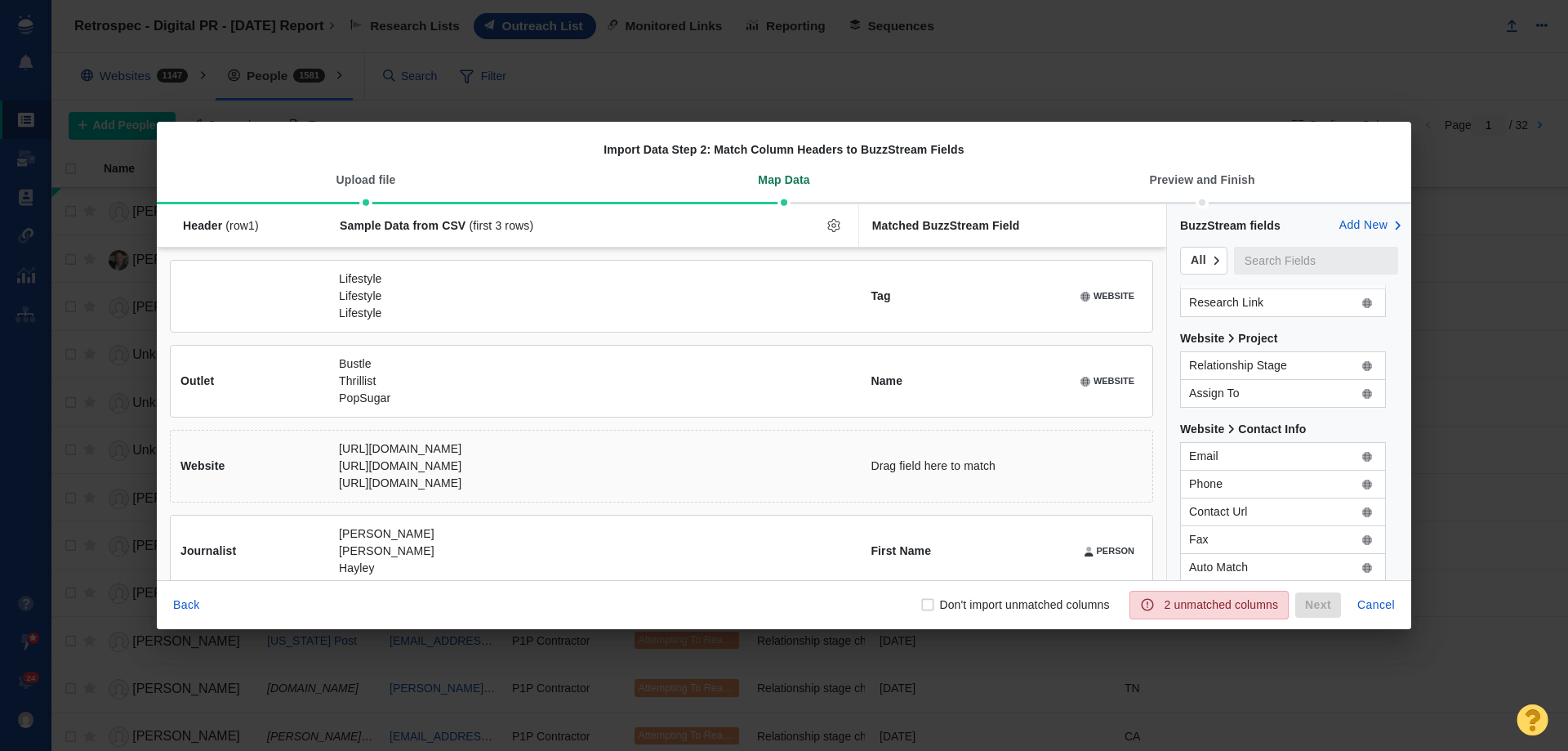
scroll to position [1185, 0]
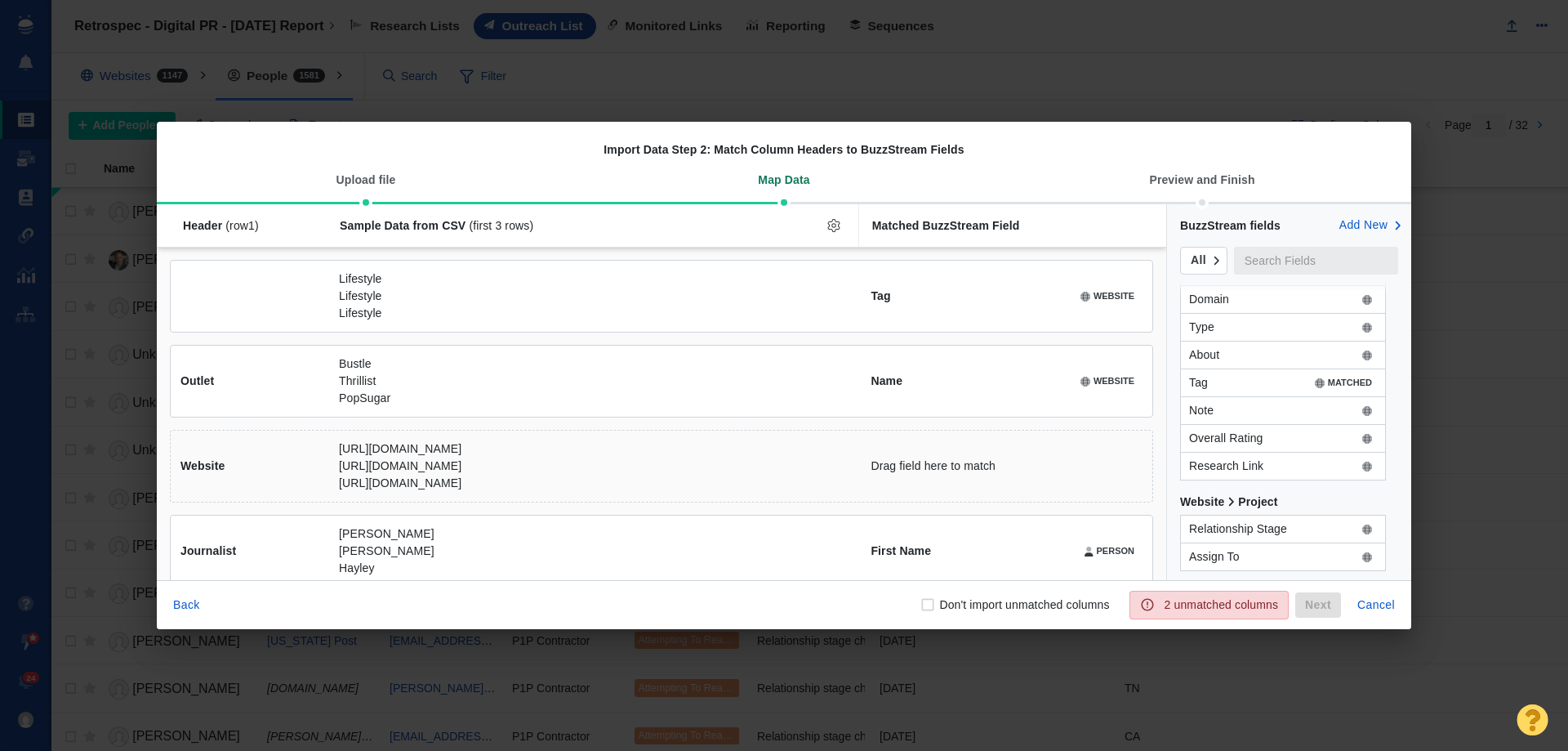
click at [1267, 264] on input "text" at bounding box center [1316, 260] width 164 height 28
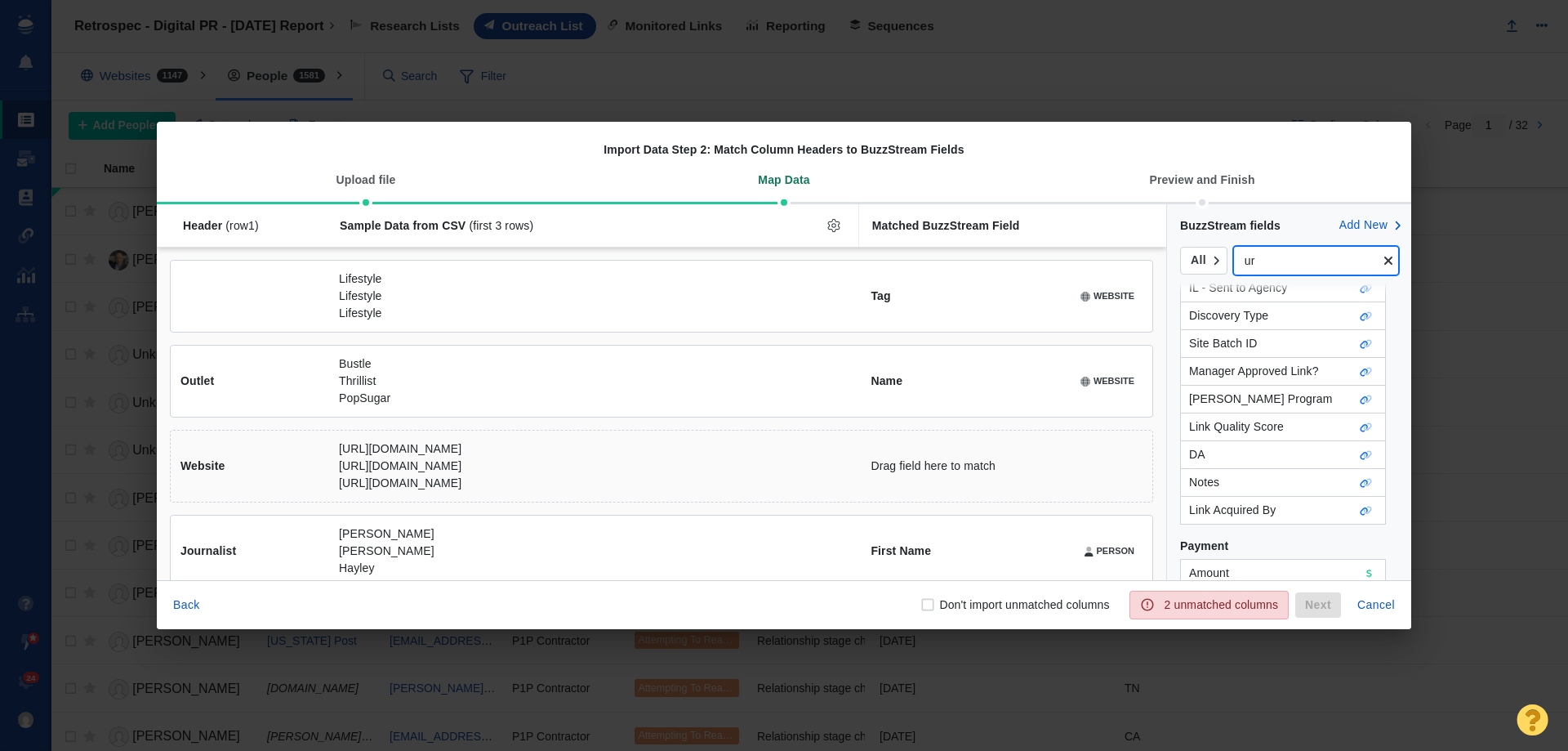
scroll to position [0, 0]
type input "u"
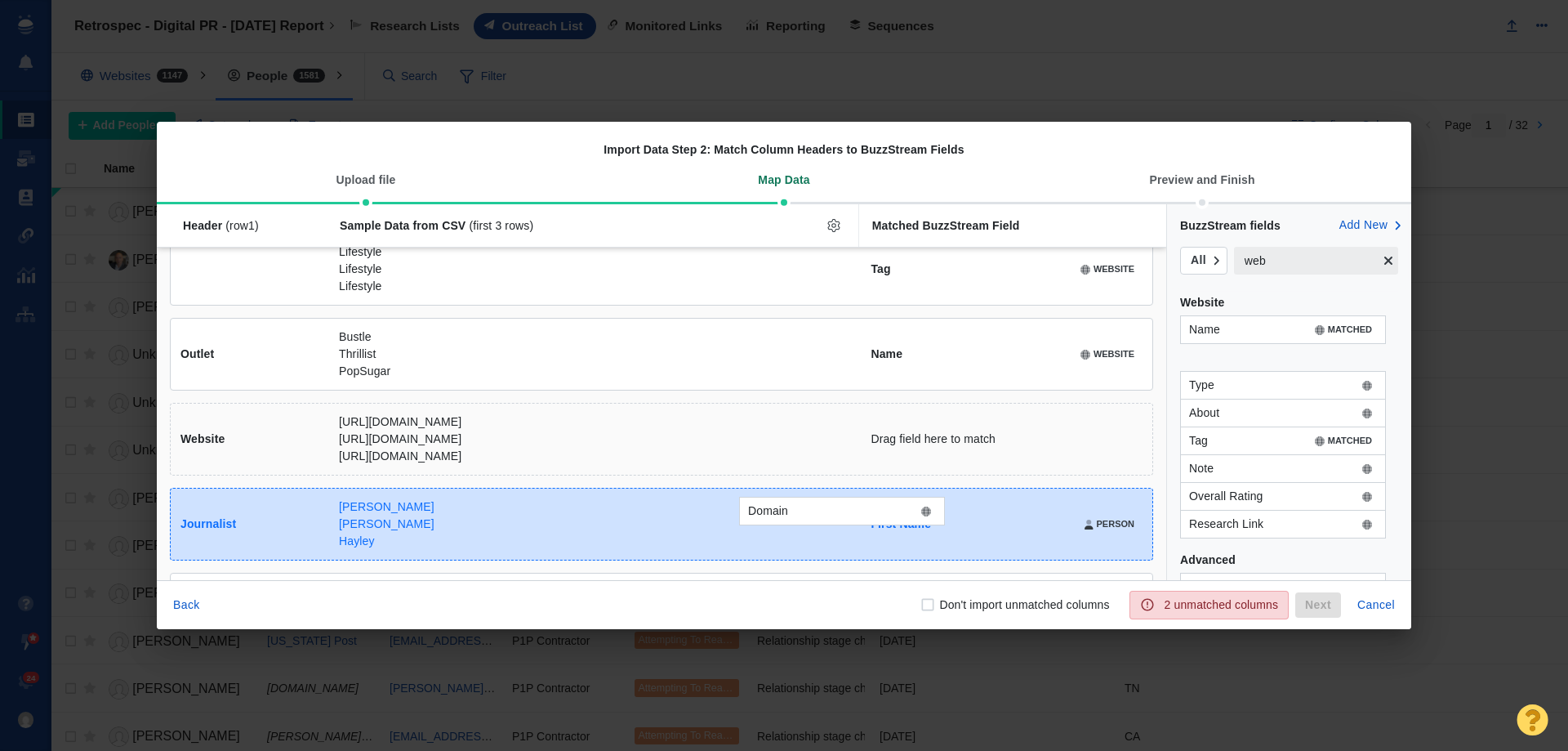
scroll to position [36, 0]
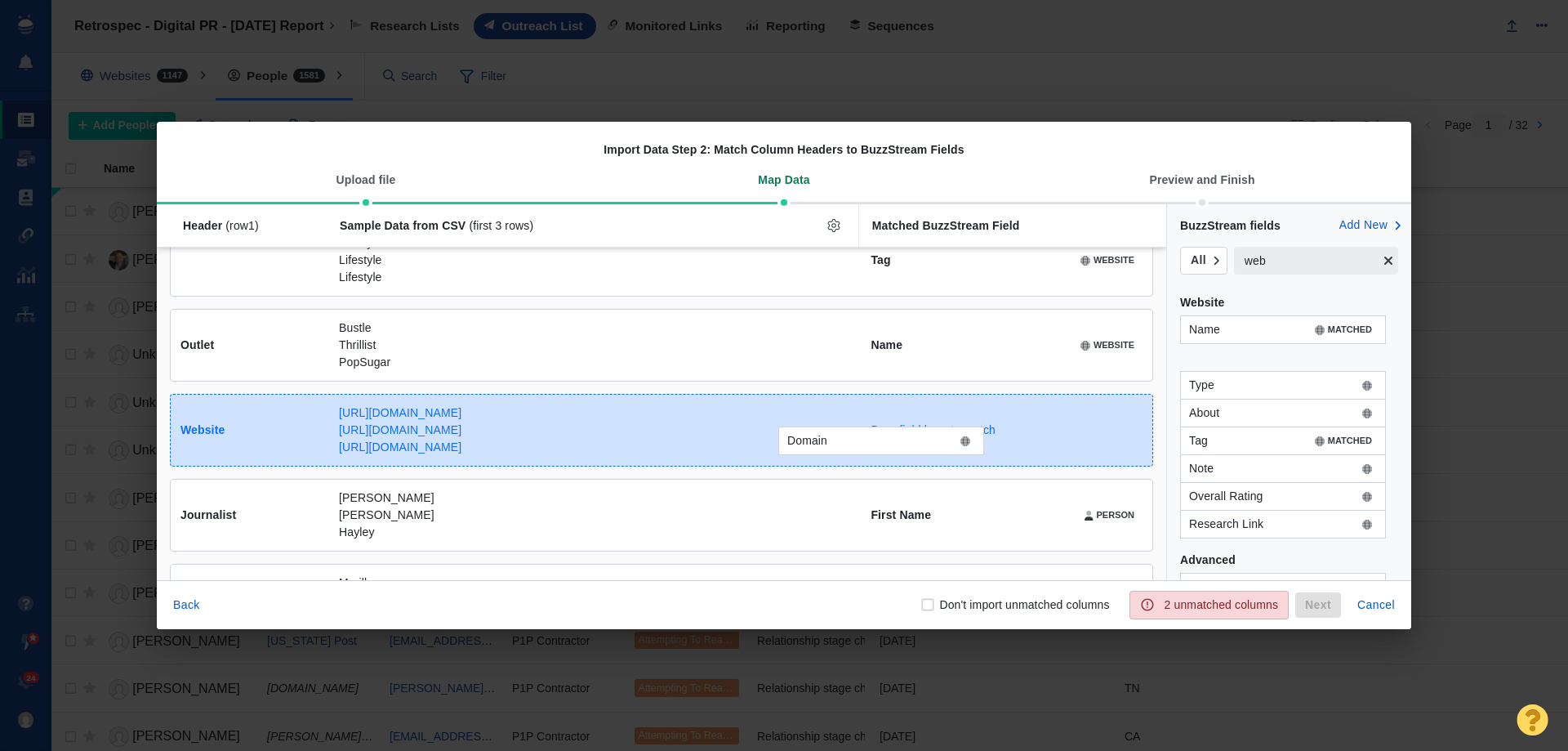
drag, startPoint x: 1272, startPoint y: 364, endPoint x: 870, endPoint y: 448, distance: 410.7
click at [870, 448] on div "Domain Header (row 1 ) Sample Data from CSV (first 3 rows) Matched BuzzStream F…" at bounding box center [784, 391] width 1254 height 376
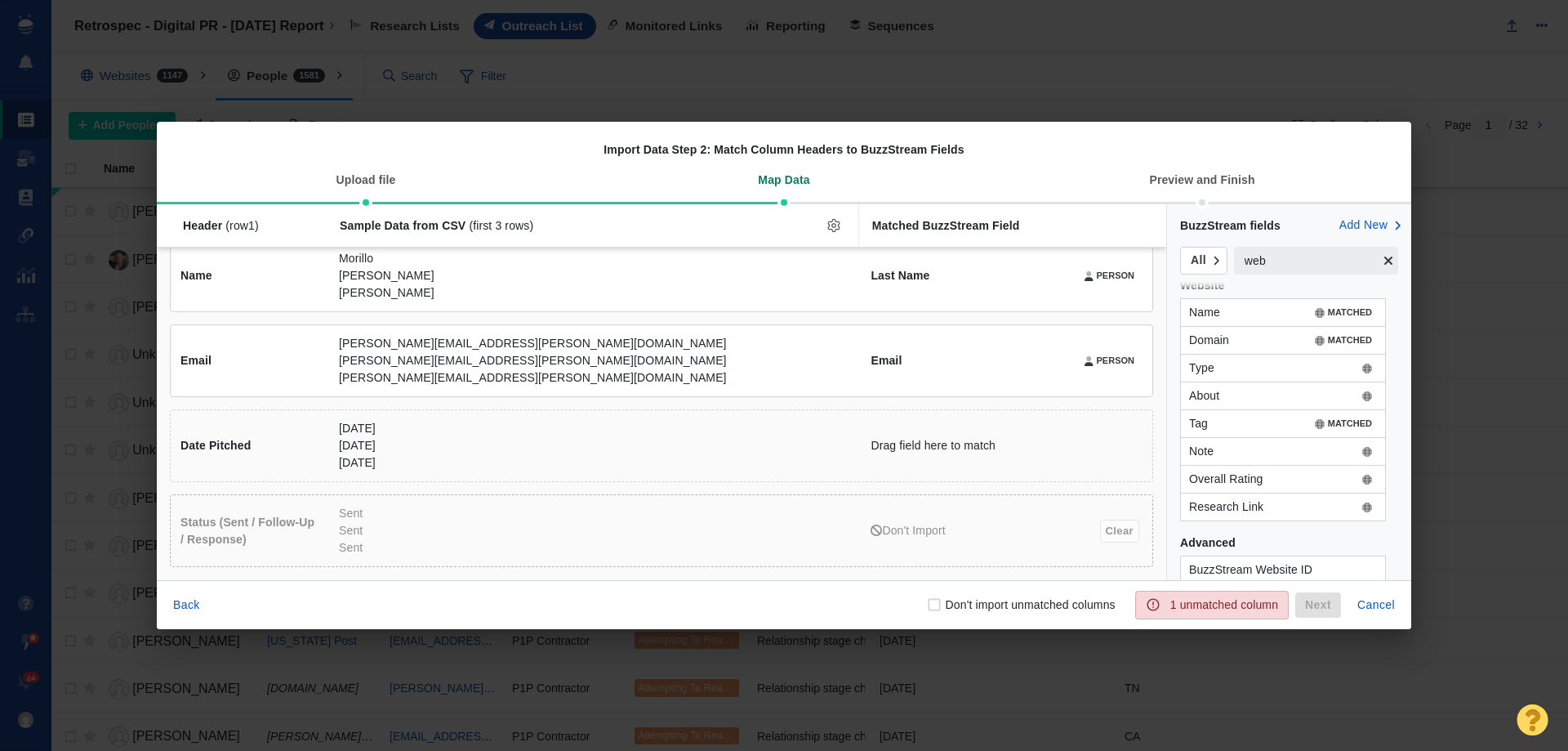
scroll to position [34, 0]
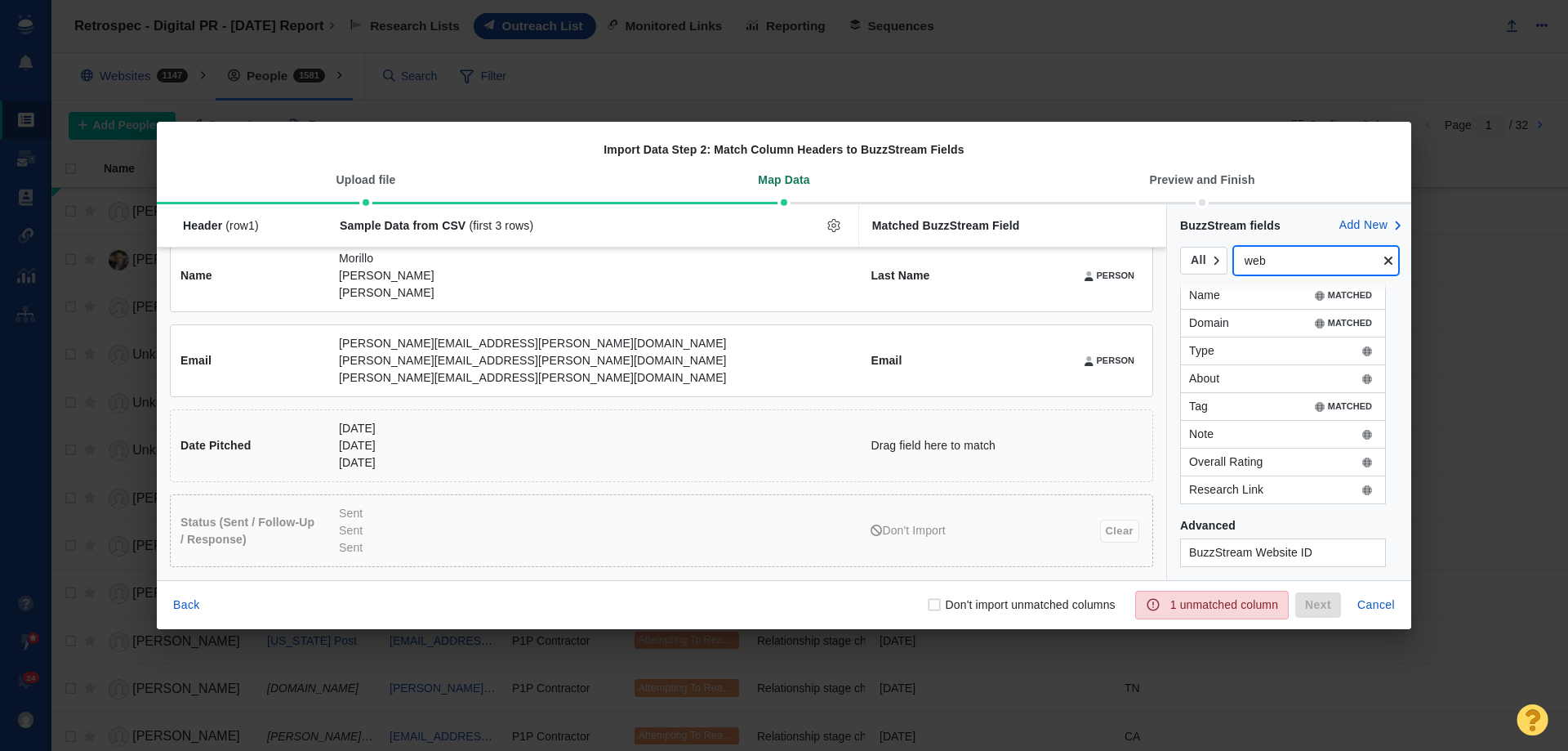
click at [1264, 255] on input "web" at bounding box center [1306, 260] width 145 height 28
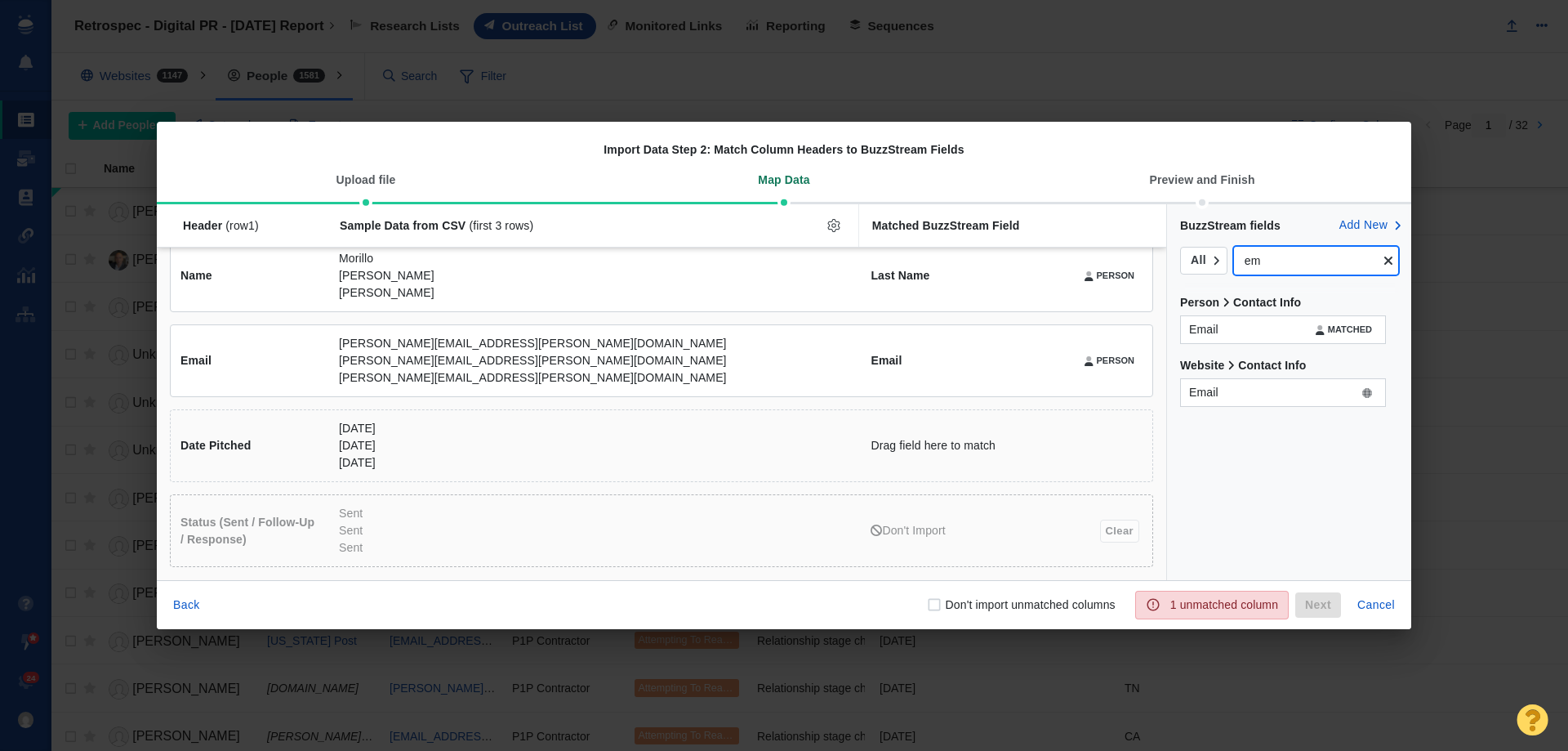
type input "e"
type input "sent"
click at [1387, 263] on icon "button" at bounding box center [1389, 260] width 8 height 8
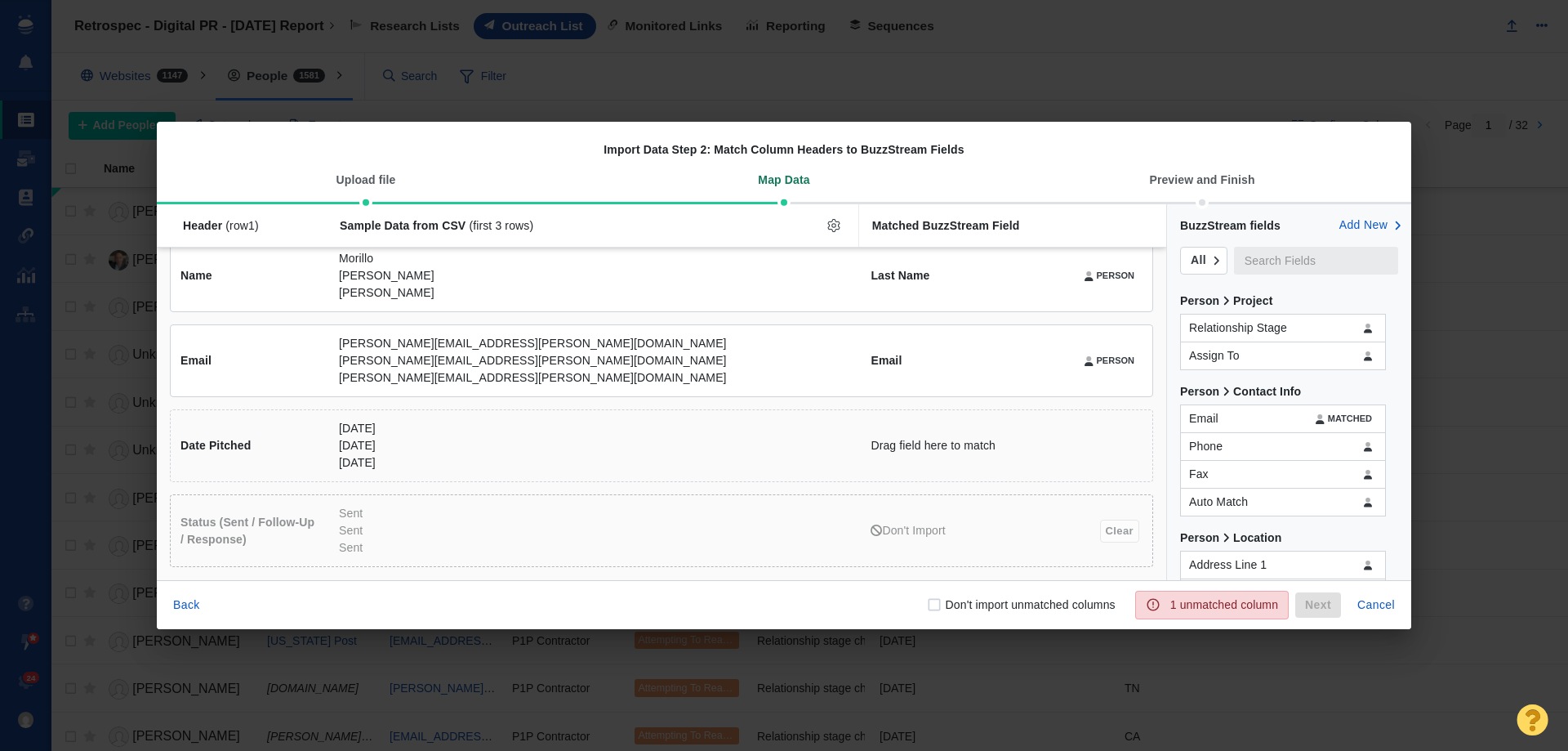
scroll to position [205, 0]
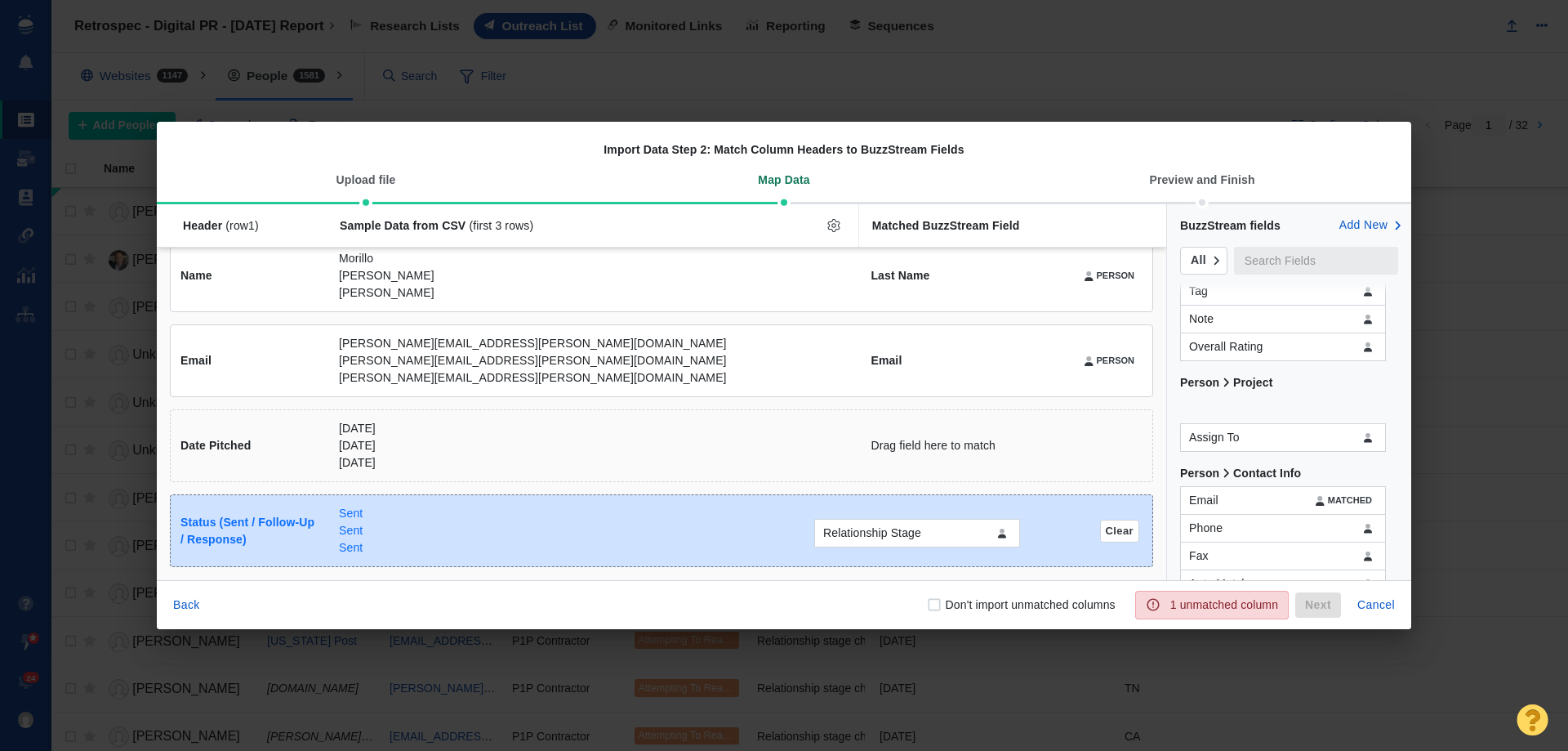
drag, startPoint x: 1227, startPoint y: 405, endPoint x: 883, endPoint y: 532, distance: 366.7
click at [883, 532] on div "Relationship Stage Header (row 1 ) Sample Data from CSV (first 3 rows) Matched …" at bounding box center [784, 391] width 1254 height 376
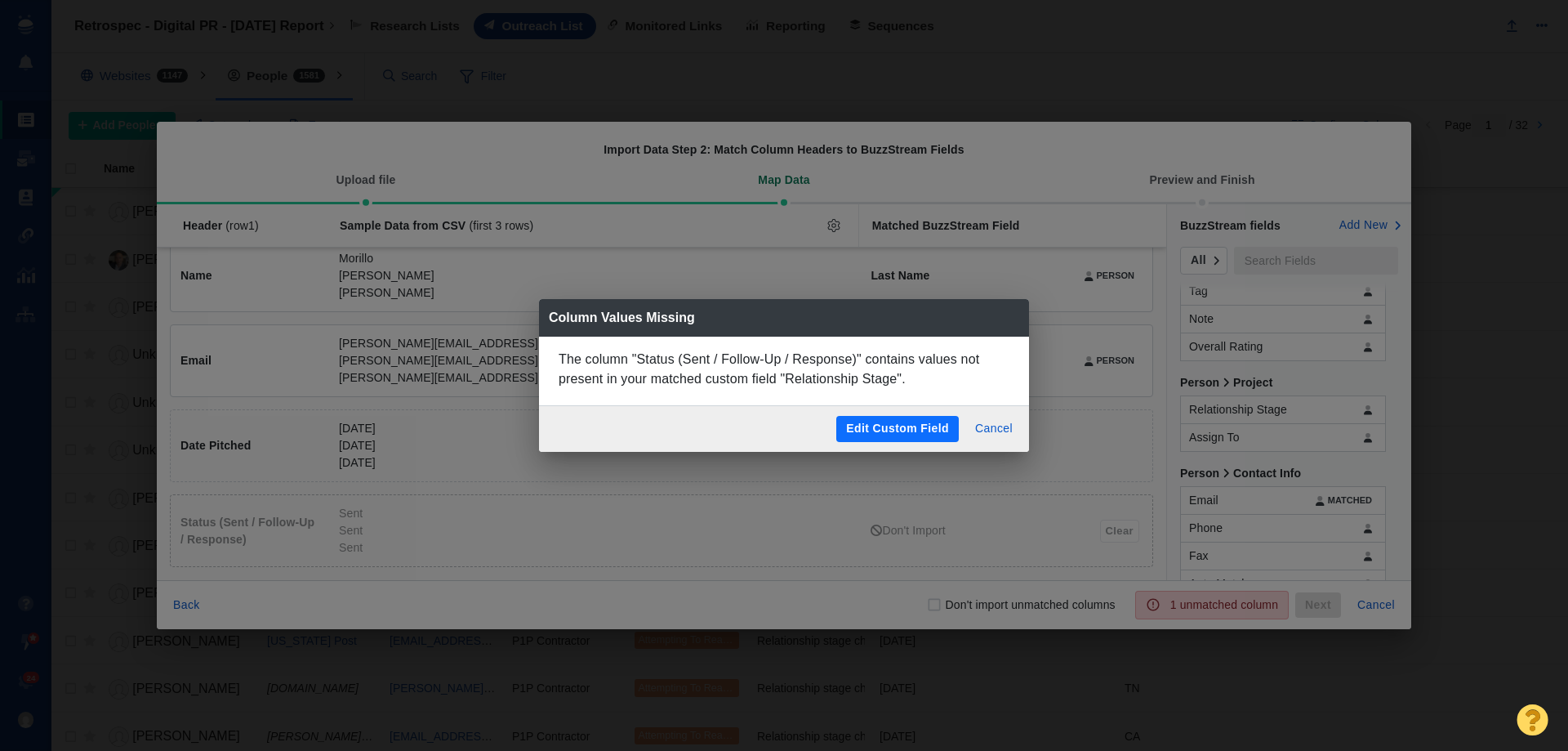
click at [906, 436] on button "Edit Custom Field" at bounding box center [897, 429] width 123 height 26
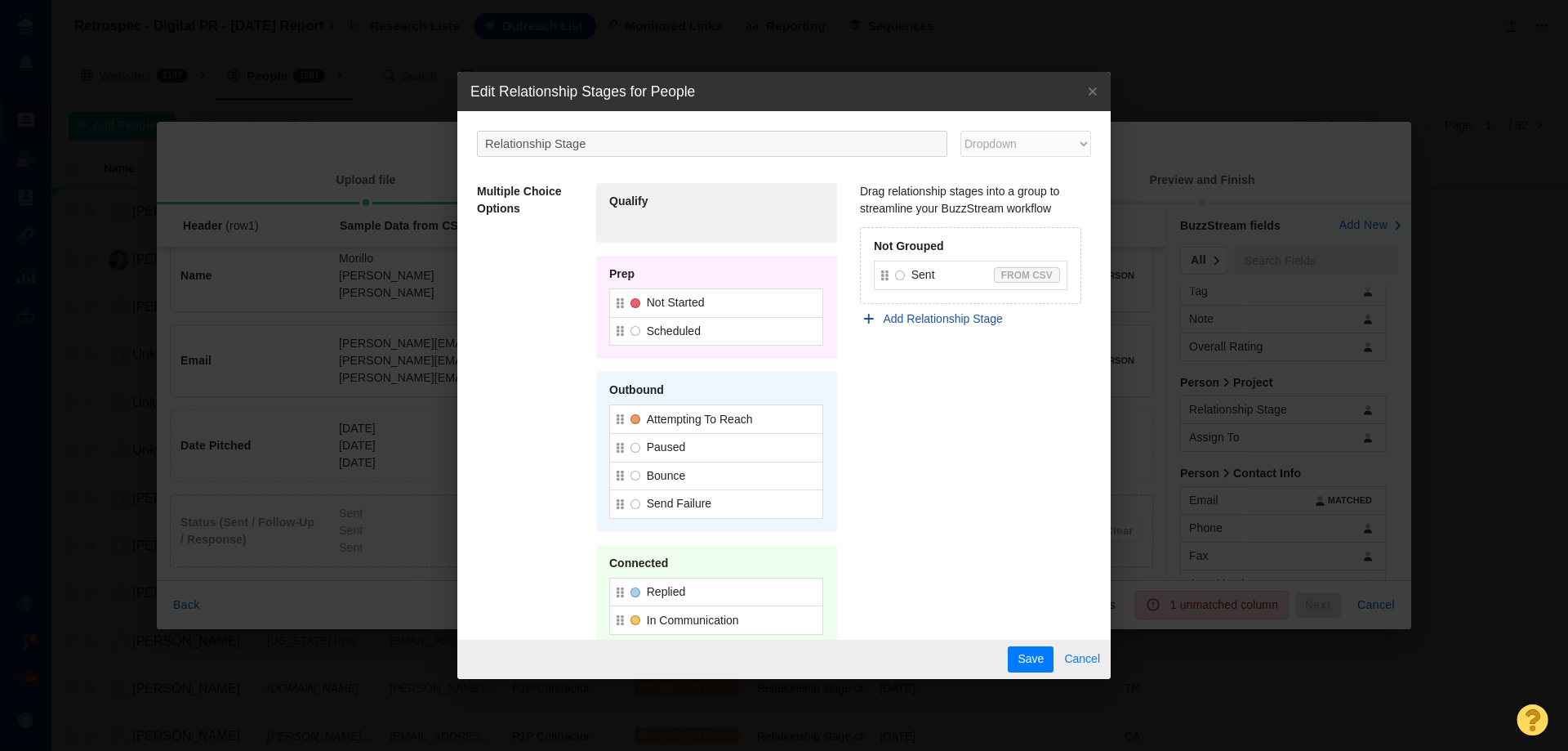
click at [1078, 659] on span "Cancel" at bounding box center [1082, 659] width 36 height 16
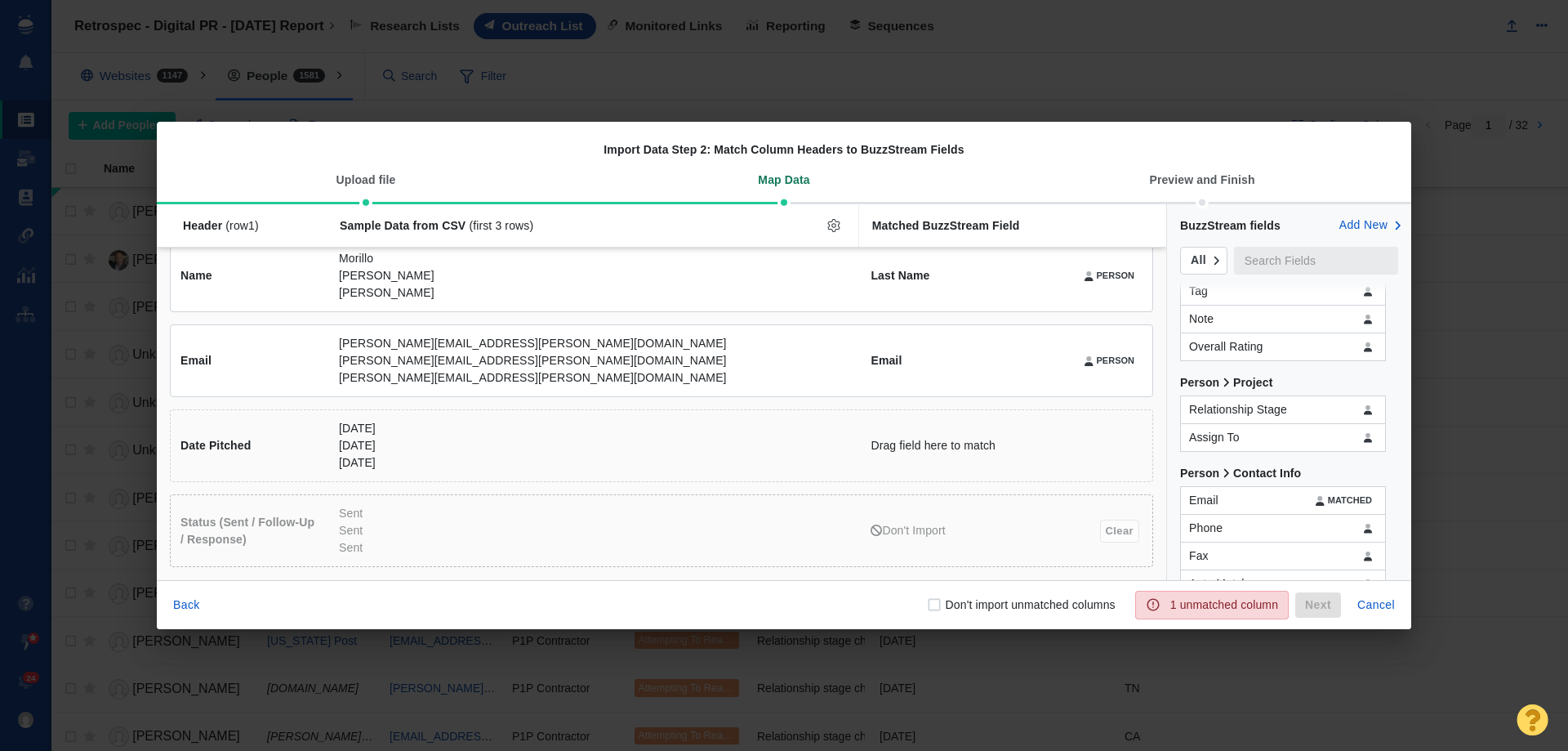
click at [1147, 490] on div "Lifestyle Lifestyle Lifestyle Tag Website Don't import Clear Outlet Bustle Thri…" at bounding box center [661, 233] width 1010 height 693
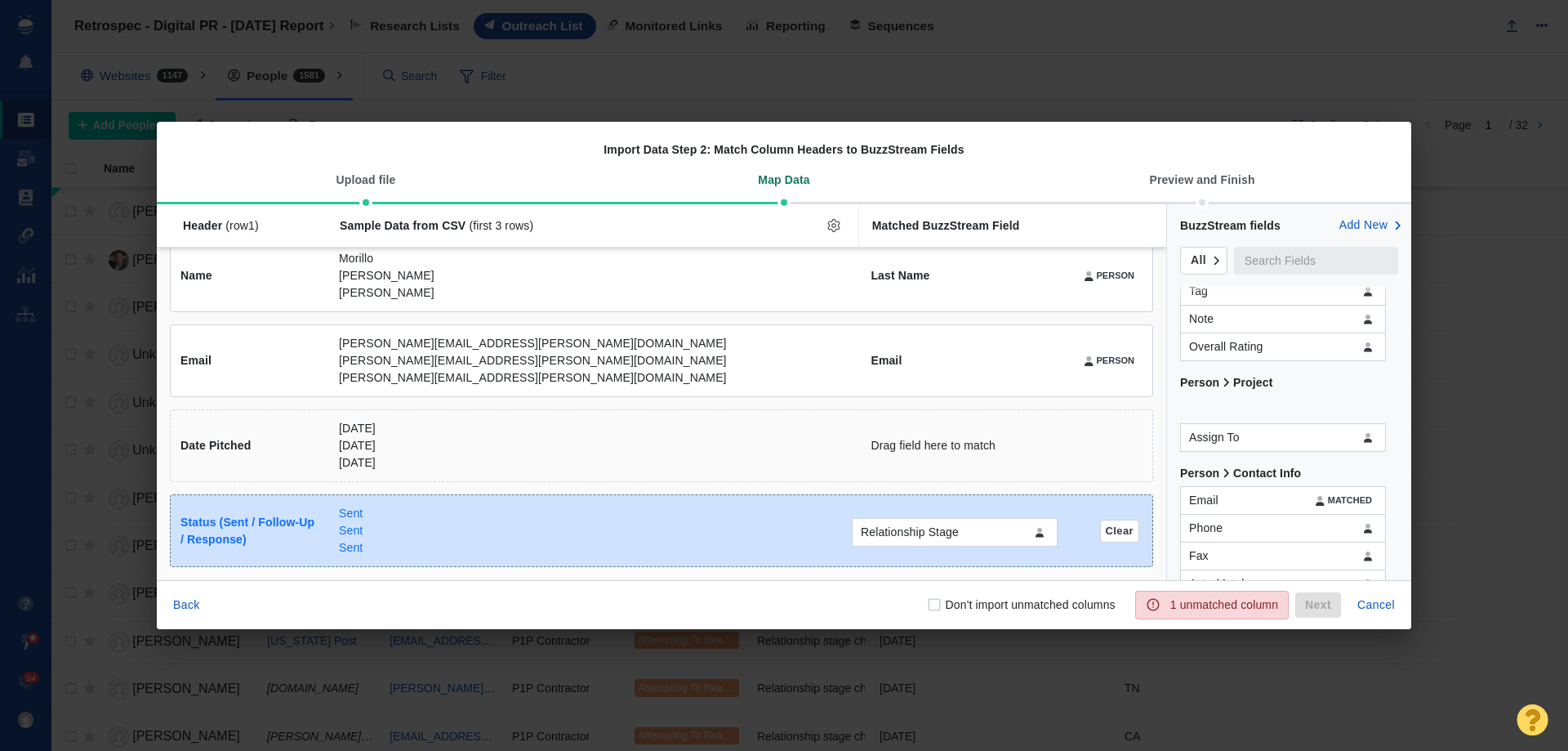
drag, startPoint x: 1231, startPoint y: 411, endPoint x: 903, endPoint y: 533, distance: 350.0
click at [903, 533] on div "Relationship Stage Header (row 1 ) Sample Data from CSV (first 3 rows) Matched …" at bounding box center [784, 391] width 1254 height 376
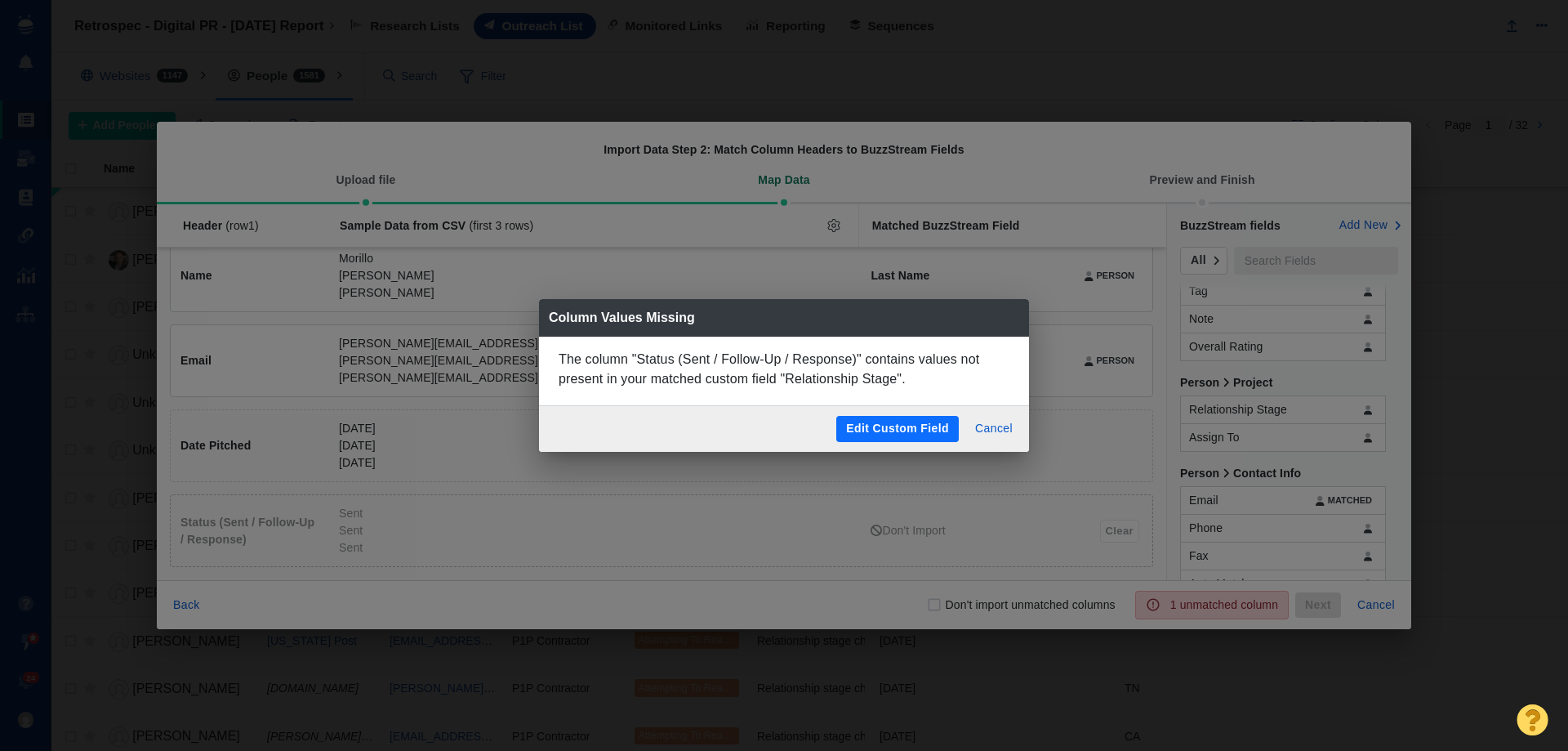
click at [915, 429] on button "Edit Custom Field" at bounding box center [897, 429] width 123 height 26
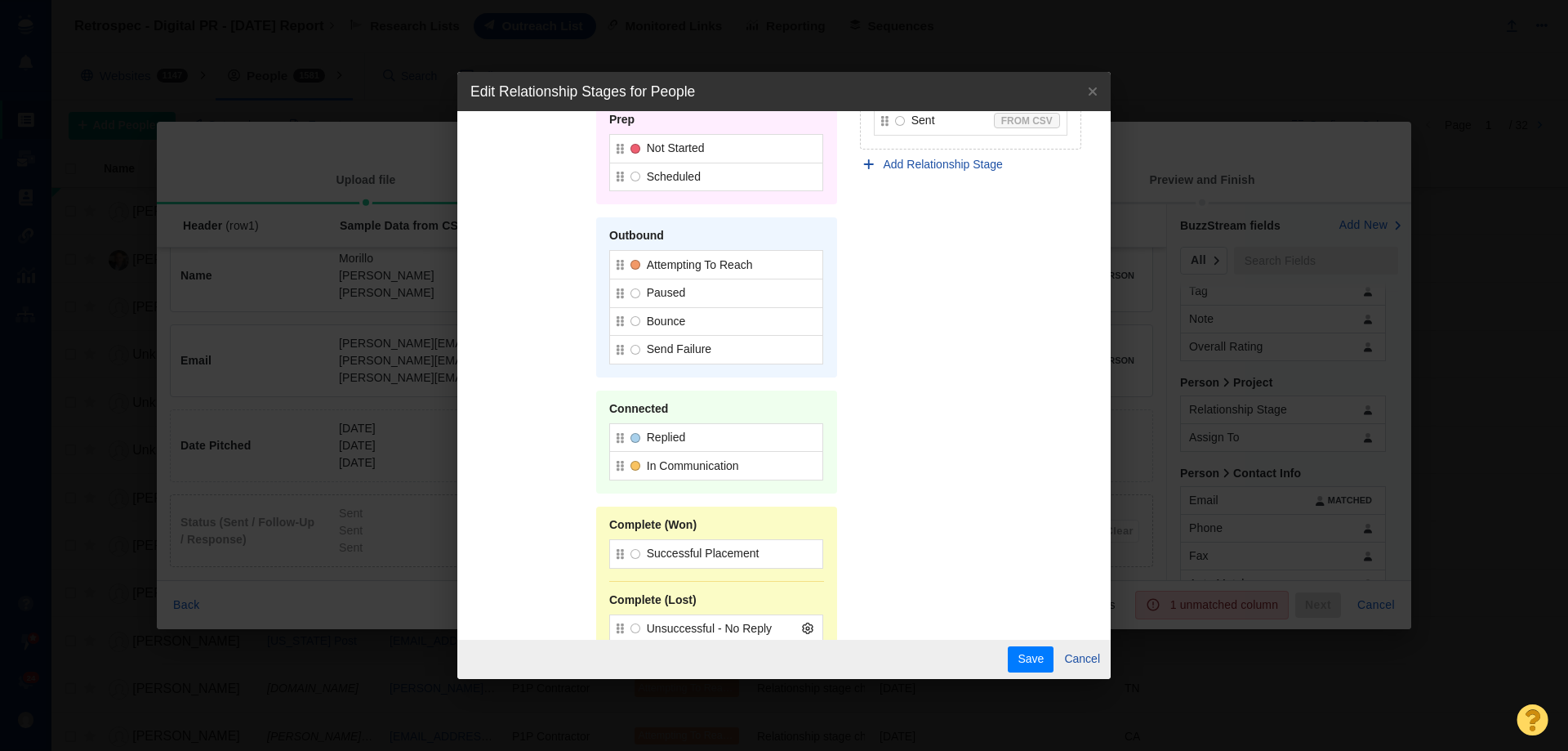
scroll to position [0, 0]
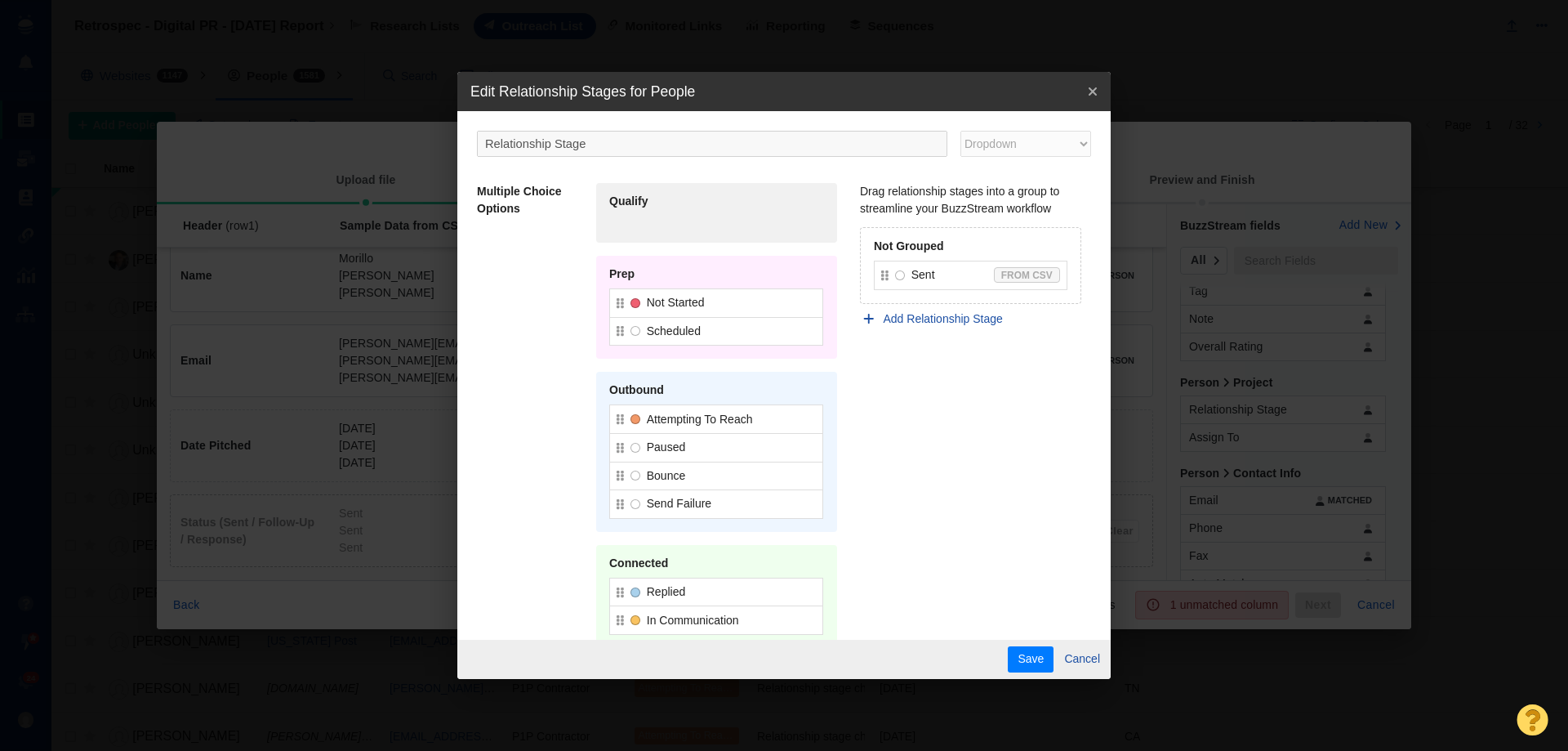
click at [1087, 89] on icon "close-popover" at bounding box center [1092, 92] width 10 height 13
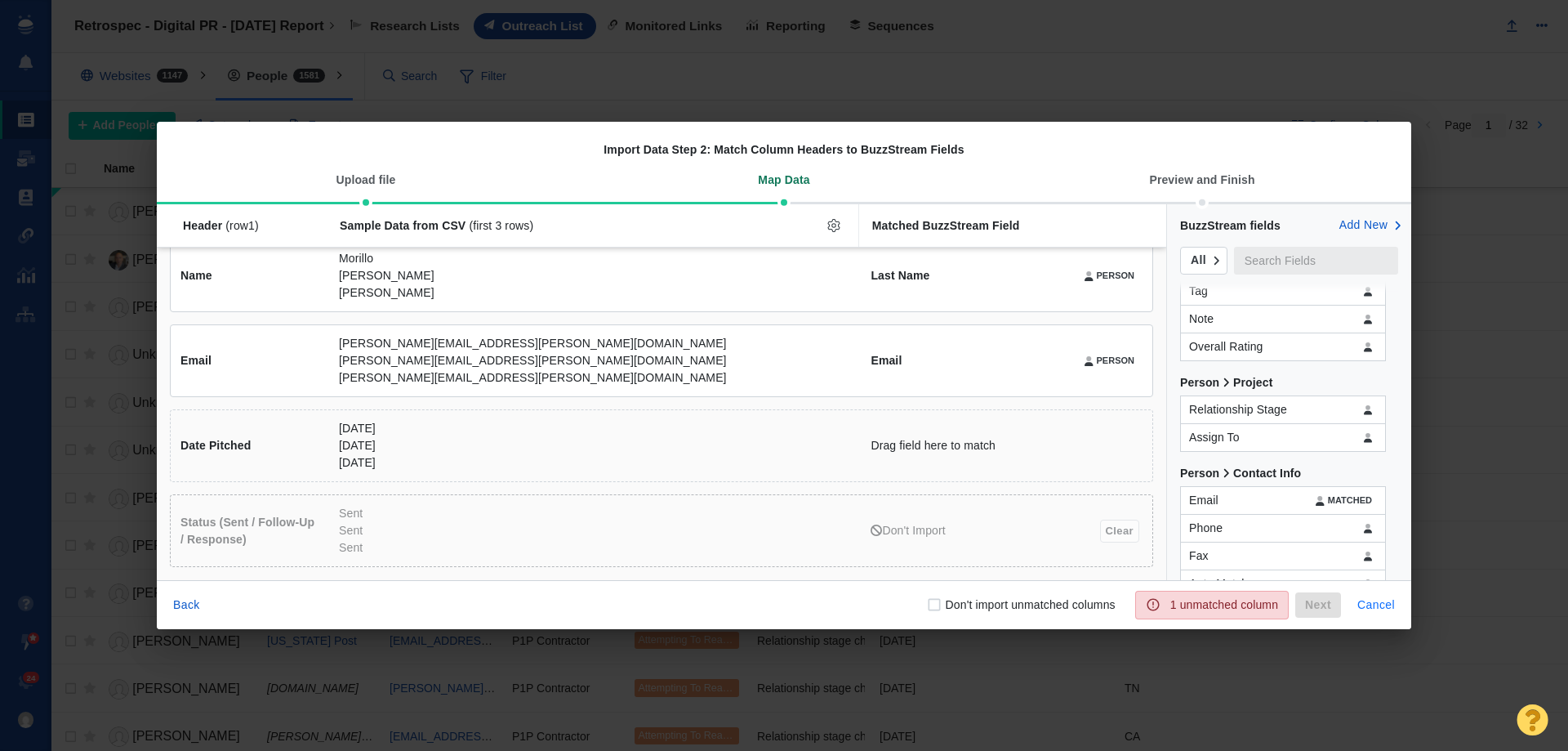
click at [1395, 607] on button "Cancel" at bounding box center [1376, 605] width 57 height 26
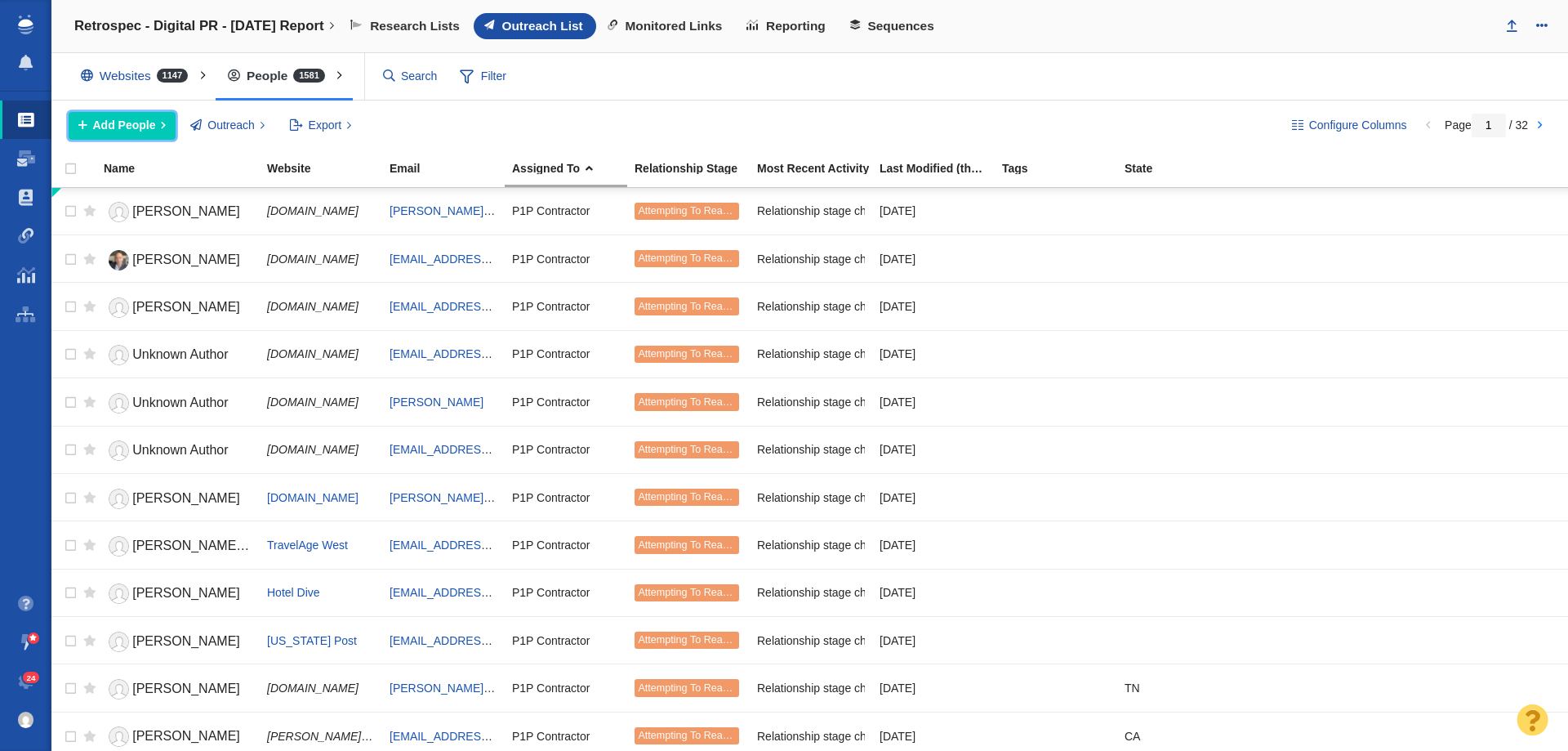
click at [94, 120] on span "Add People" at bounding box center [124, 125] width 63 height 17
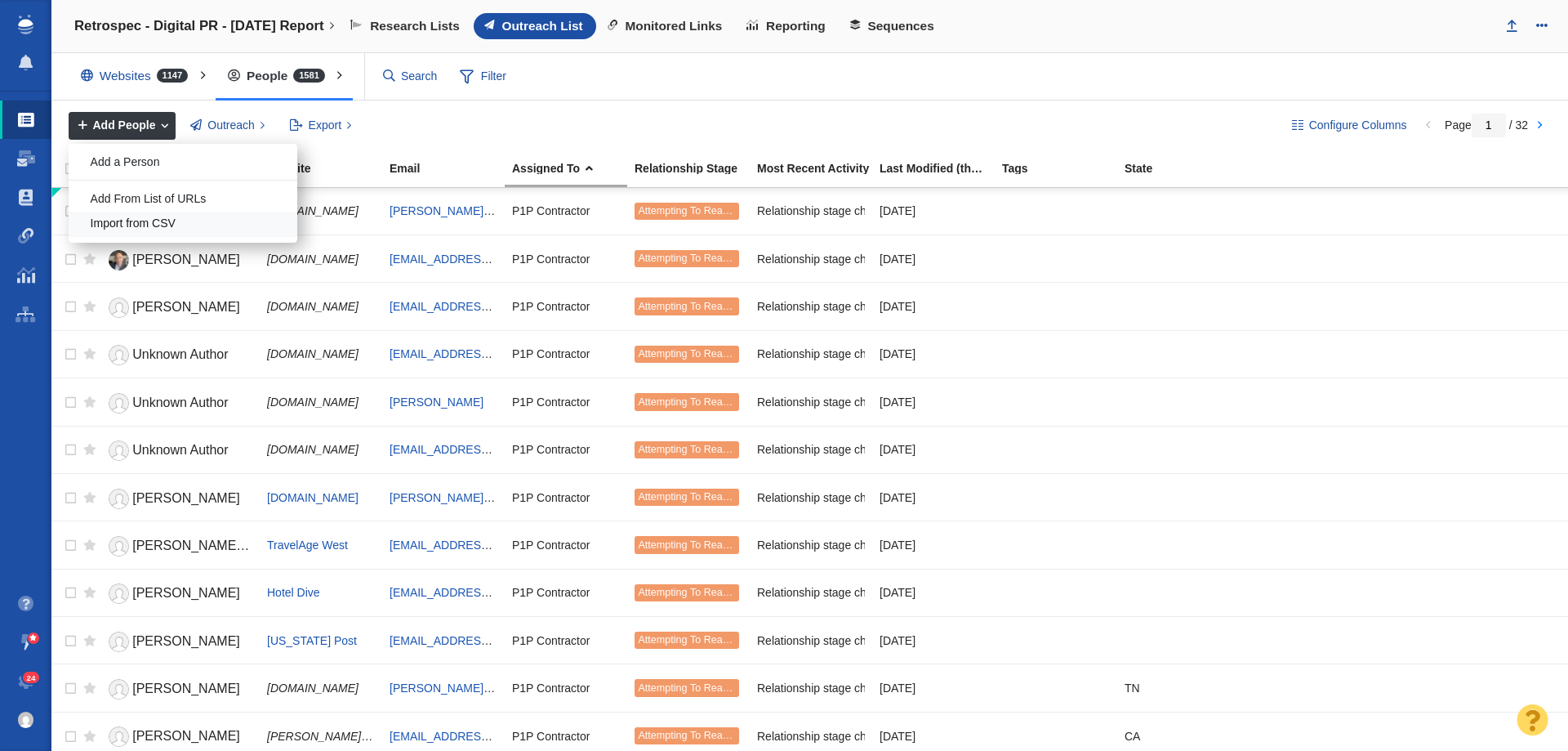
click at [106, 218] on div "Import from CSV" at bounding box center [183, 224] width 228 height 25
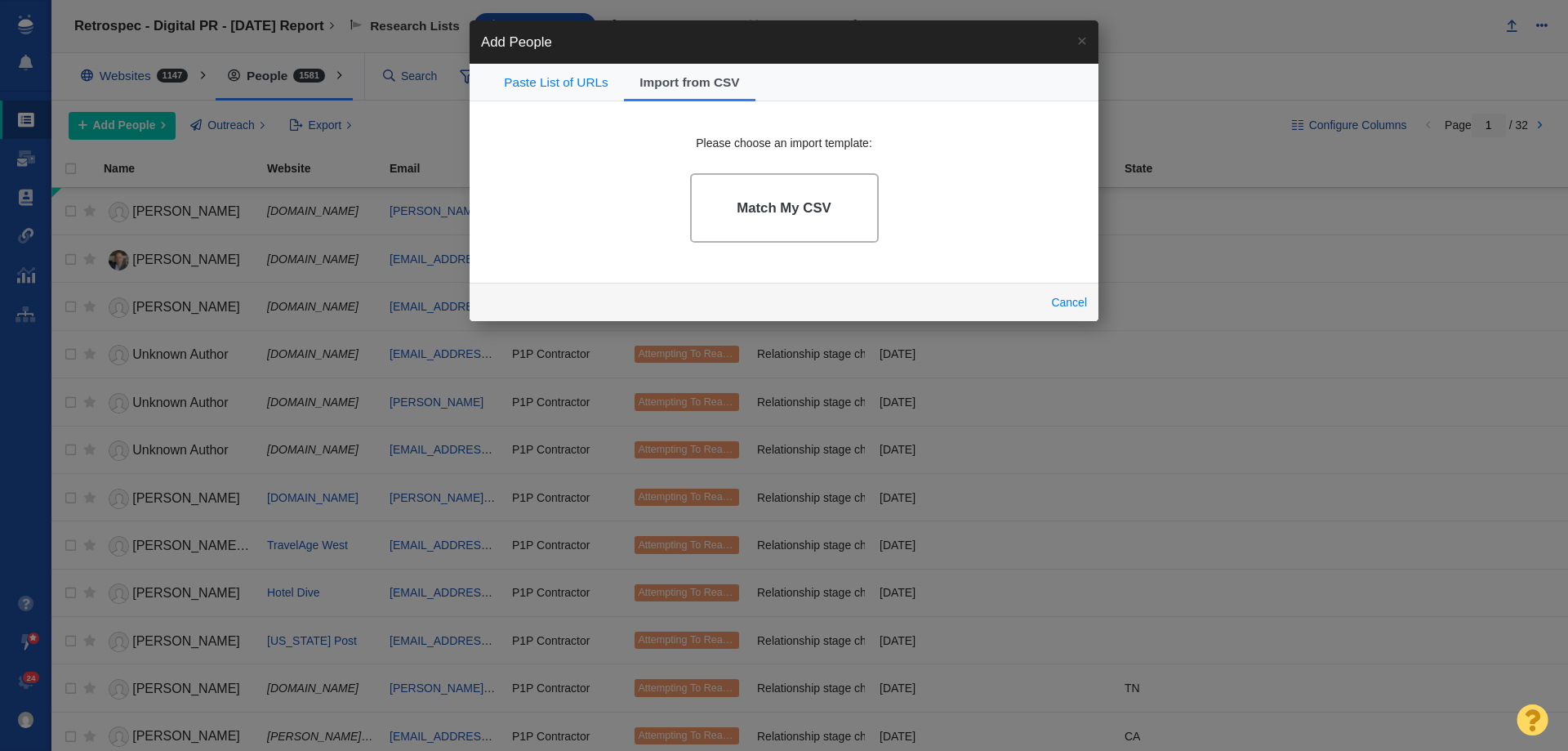
click at [767, 201] on h4 "Match My CSV" at bounding box center [784, 208] width 95 height 16
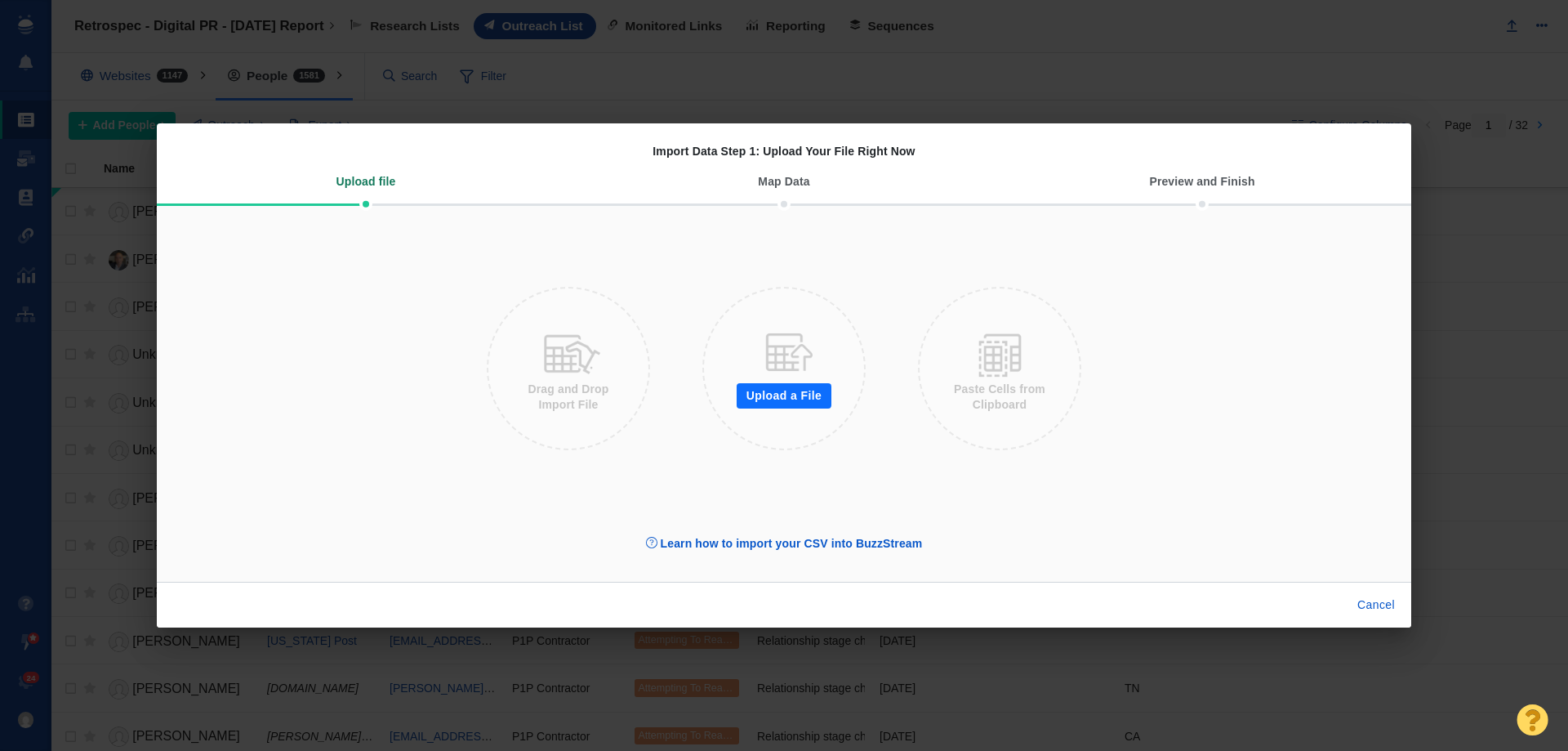
click at [760, 398] on button "Upload a File" at bounding box center [784, 396] width 95 height 26
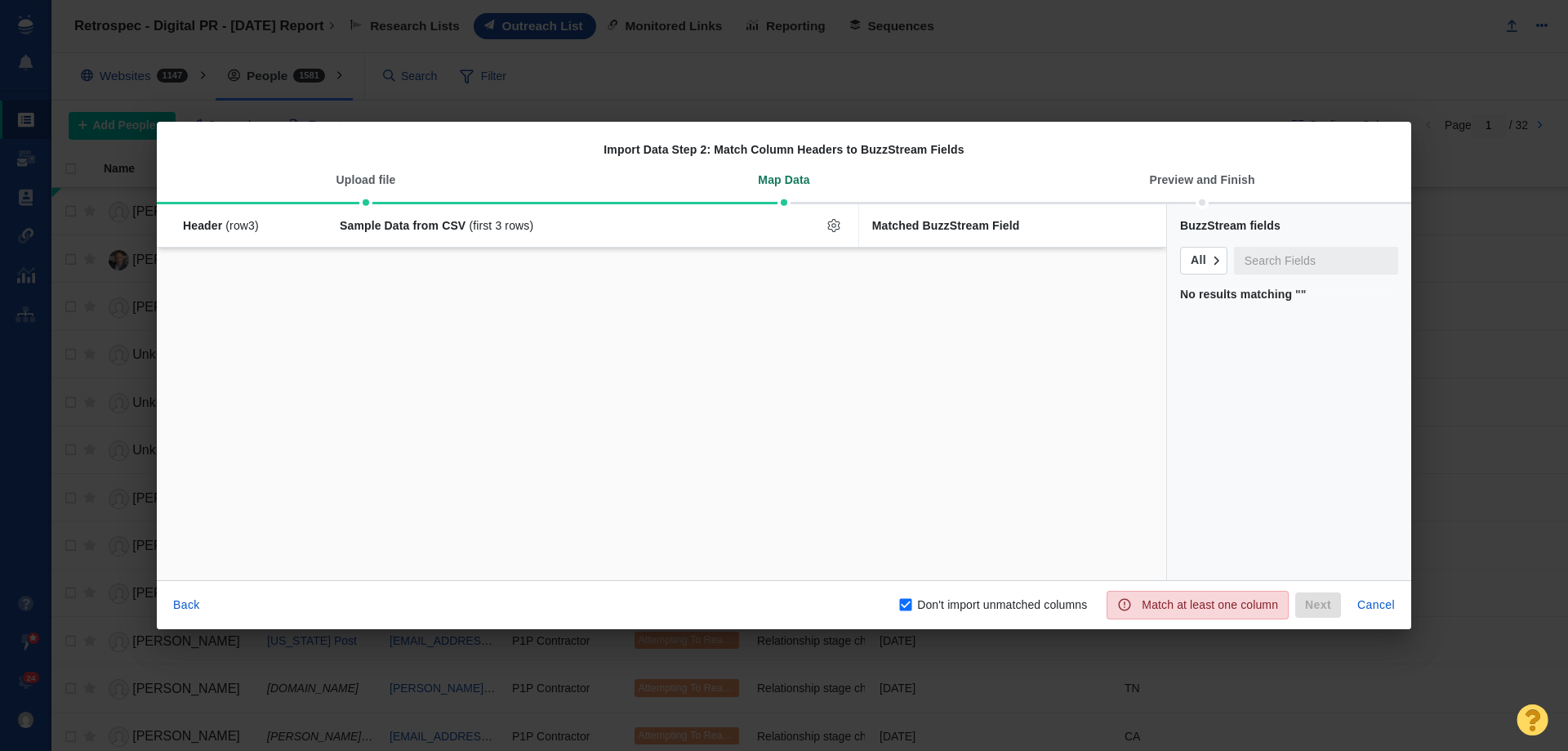
checkbox input "false"
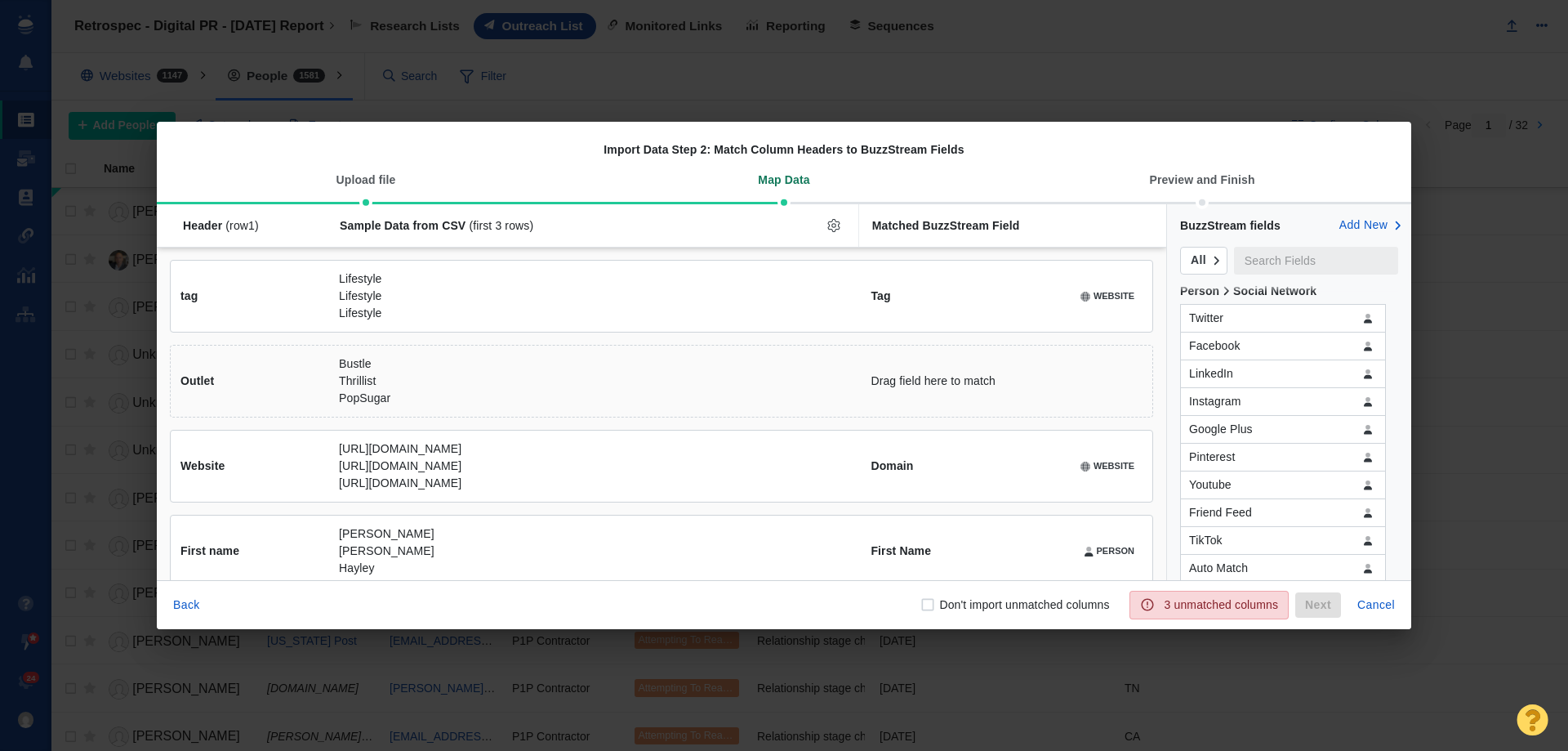
scroll to position [980, 0]
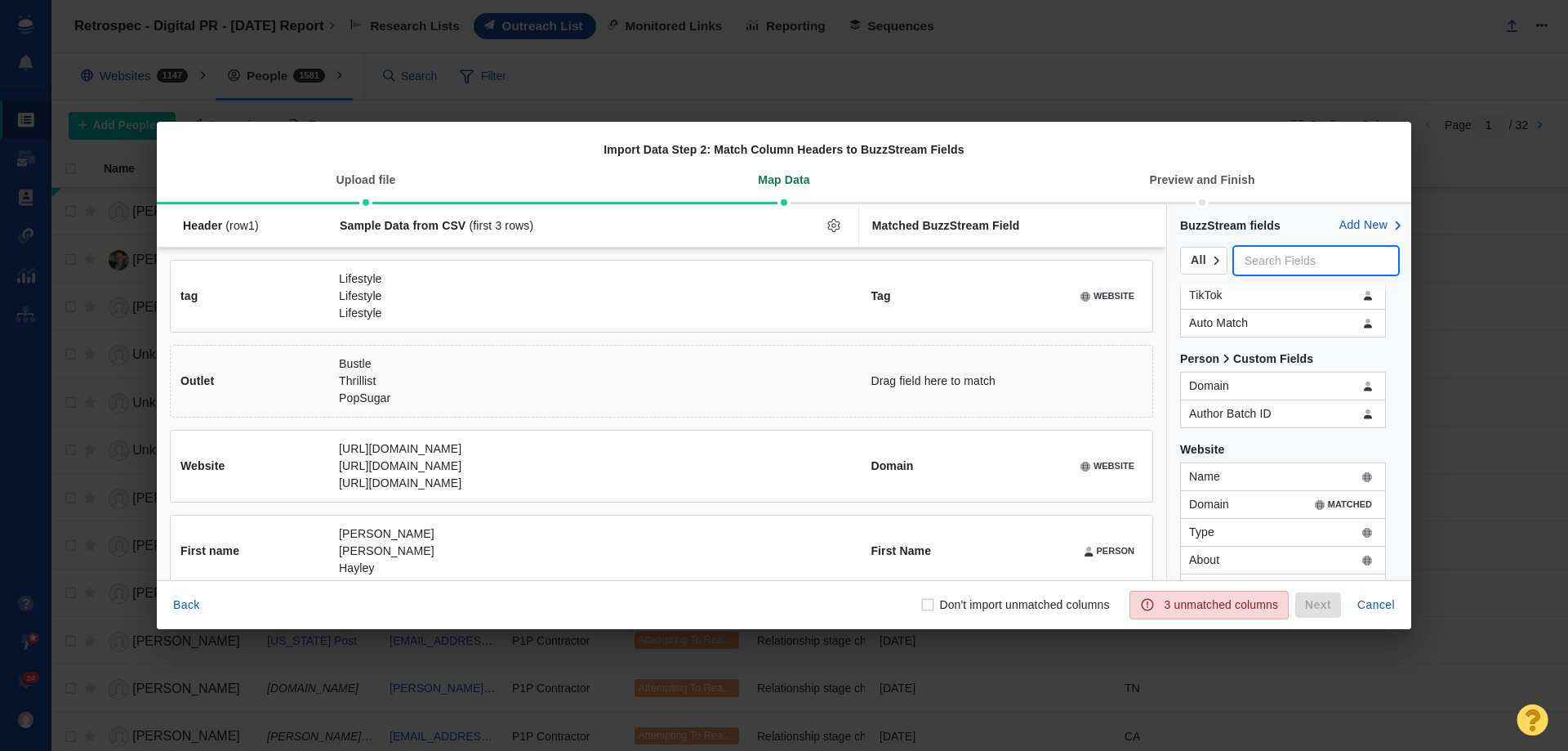
click at [1265, 270] on input "text" at bounding box center [1316, 260] width 164 height 28
type input "name"
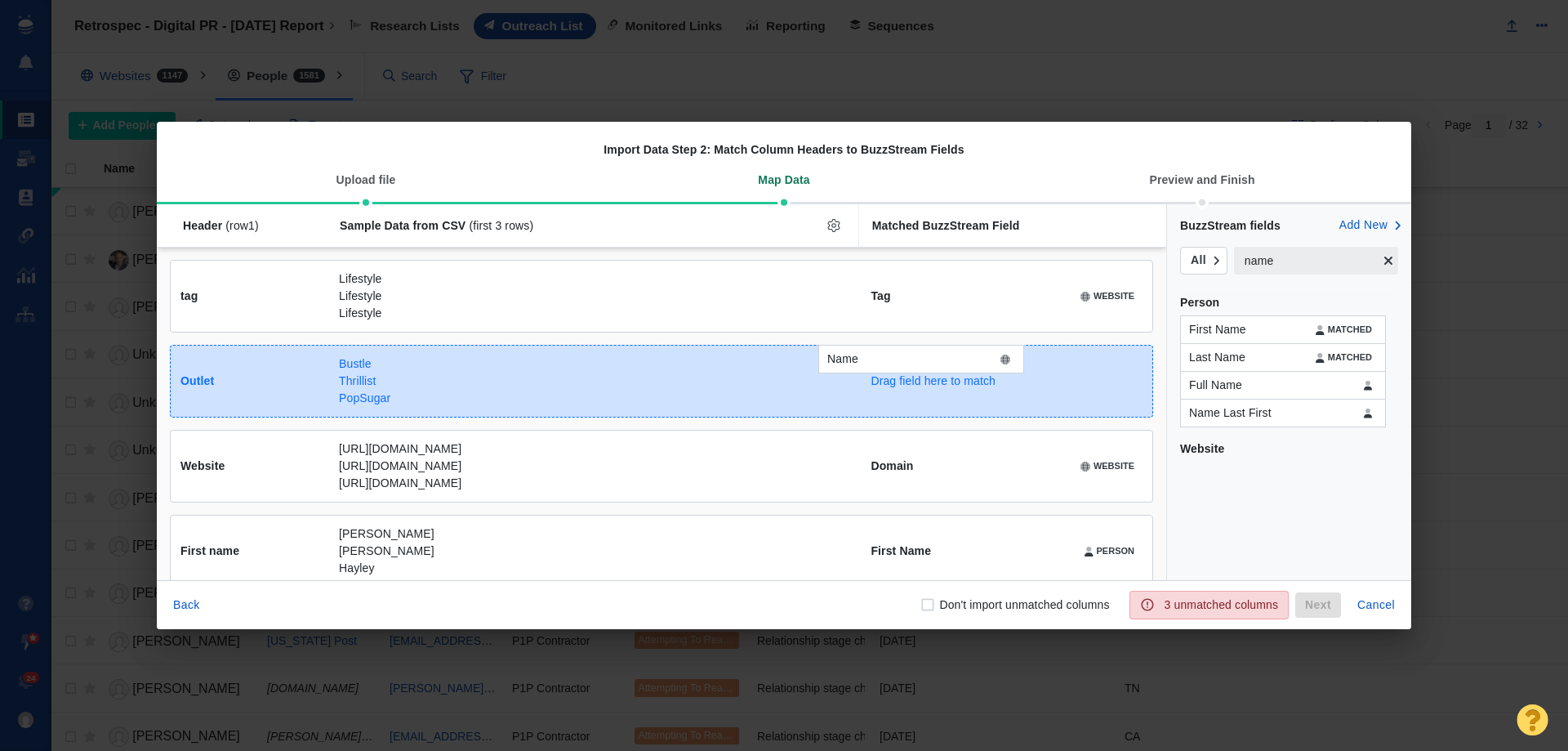
drag, startPoint x: 1223, startPoint y: 478, endPoint x: 864, endPoint y: 378, distance: 372.7
click at [864, 378] on div "Name Header (row 1 ) Sample Data from CSV (first 3 rows) Matched BuzzStream Fie…" at bounding box center [784, 391] width 1254 height 376
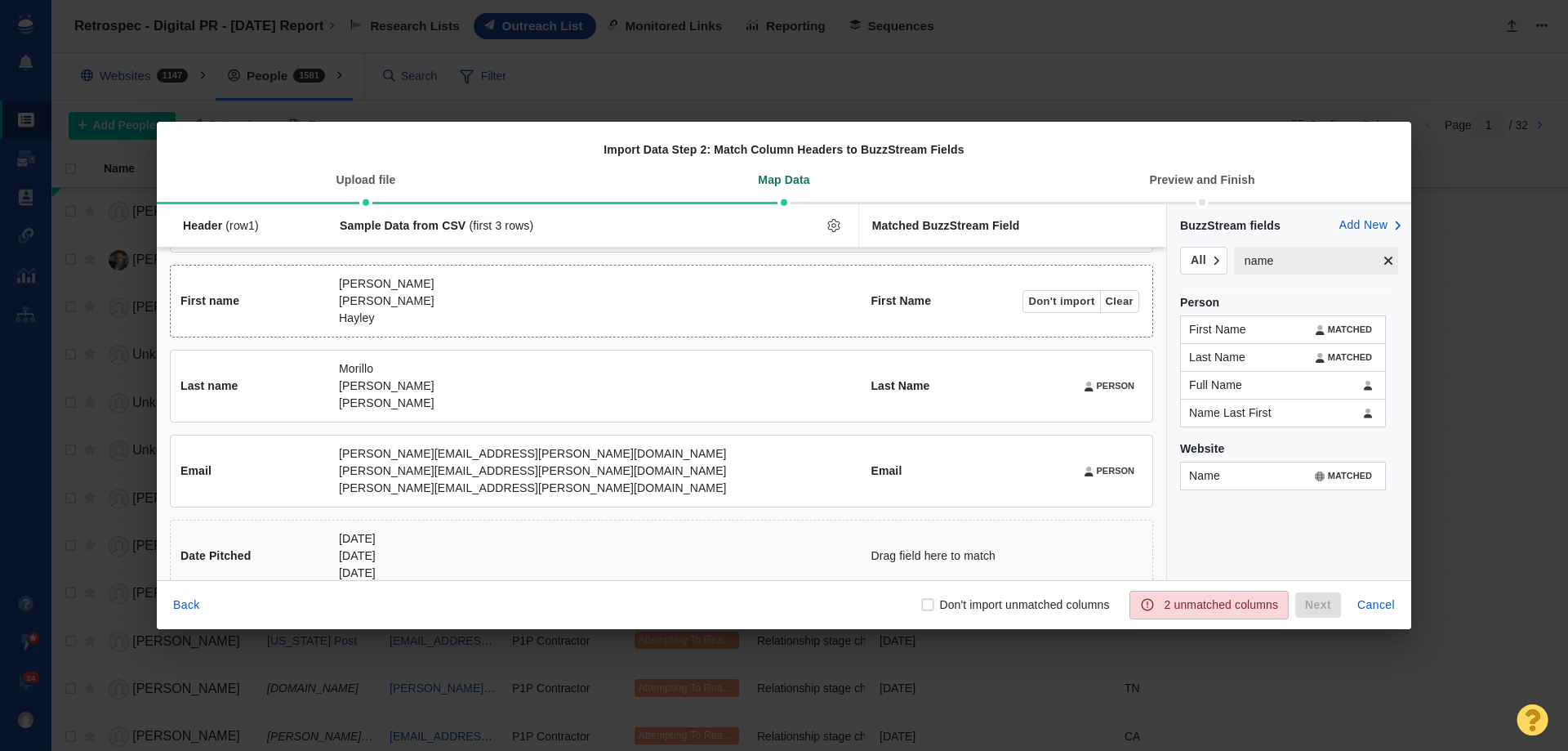
scroll to position [360, 0]
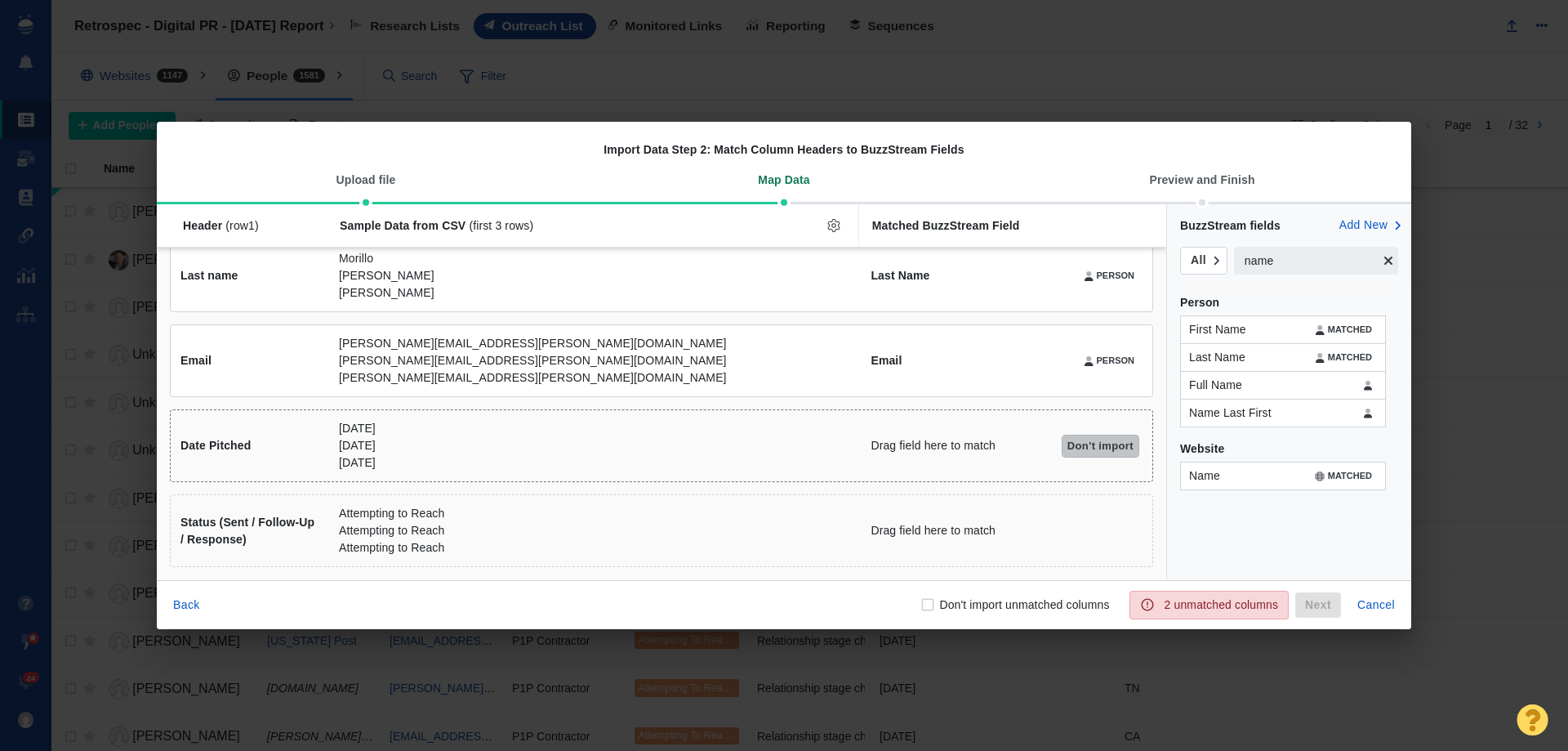
click at [1100, 450] on button "Don't import" at bounding box center [1100, 446] width 78 height 23
click at [1039, 554] on div "Status (Sent / Follow-Up / Response) Attempting to Reach Attempting to Reach At…" at bounding box center [661, 530] width 983 height 73
click at [1287, 268] on input "name" at bounding box center [1306, 260] width 145 height 28
click at [1287, 267] on input "name" at bounding box center [1306, 260] width 145 height 28
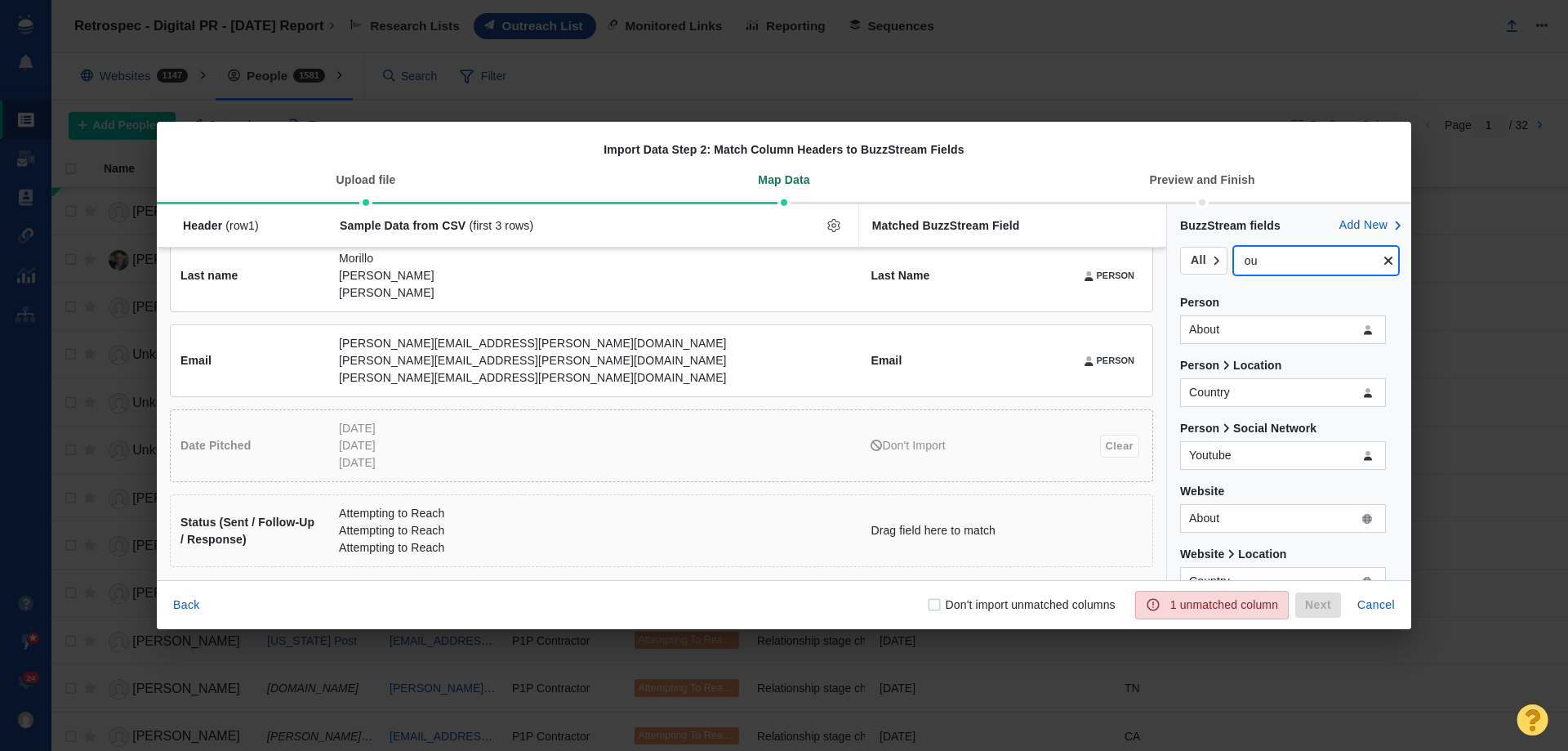
type input "o"
type input "rel"
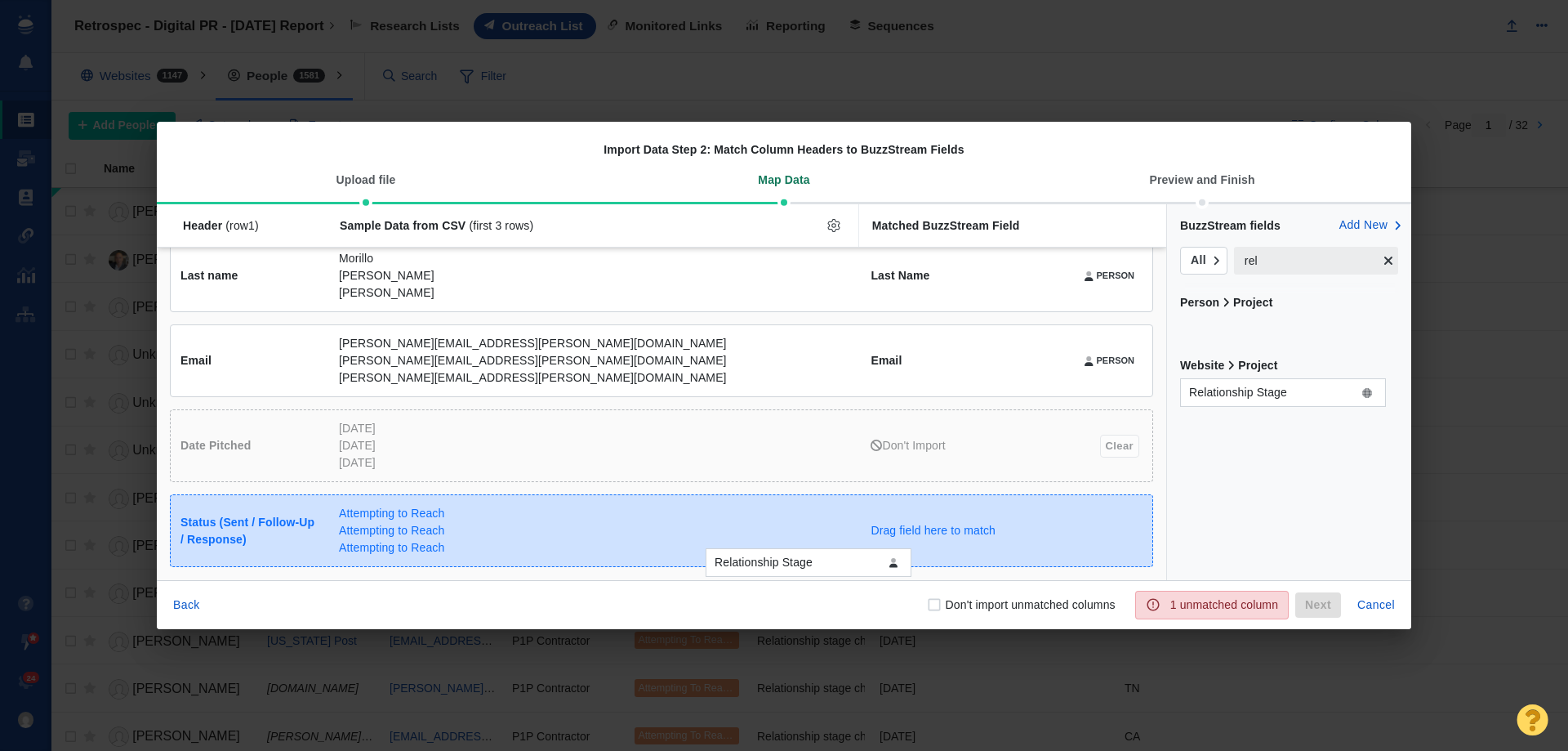
drag, startPoint x: 1269, startPoint y: 329, endPoint x: 794, endPoint y: 562, distance: 529.1
click at [794, 562] on div "Relationship Stage Header (row 1 ) Sample Data from CSV (first 3 rows) Matched …" at bounding box center [784, 391] width 1254 height 376
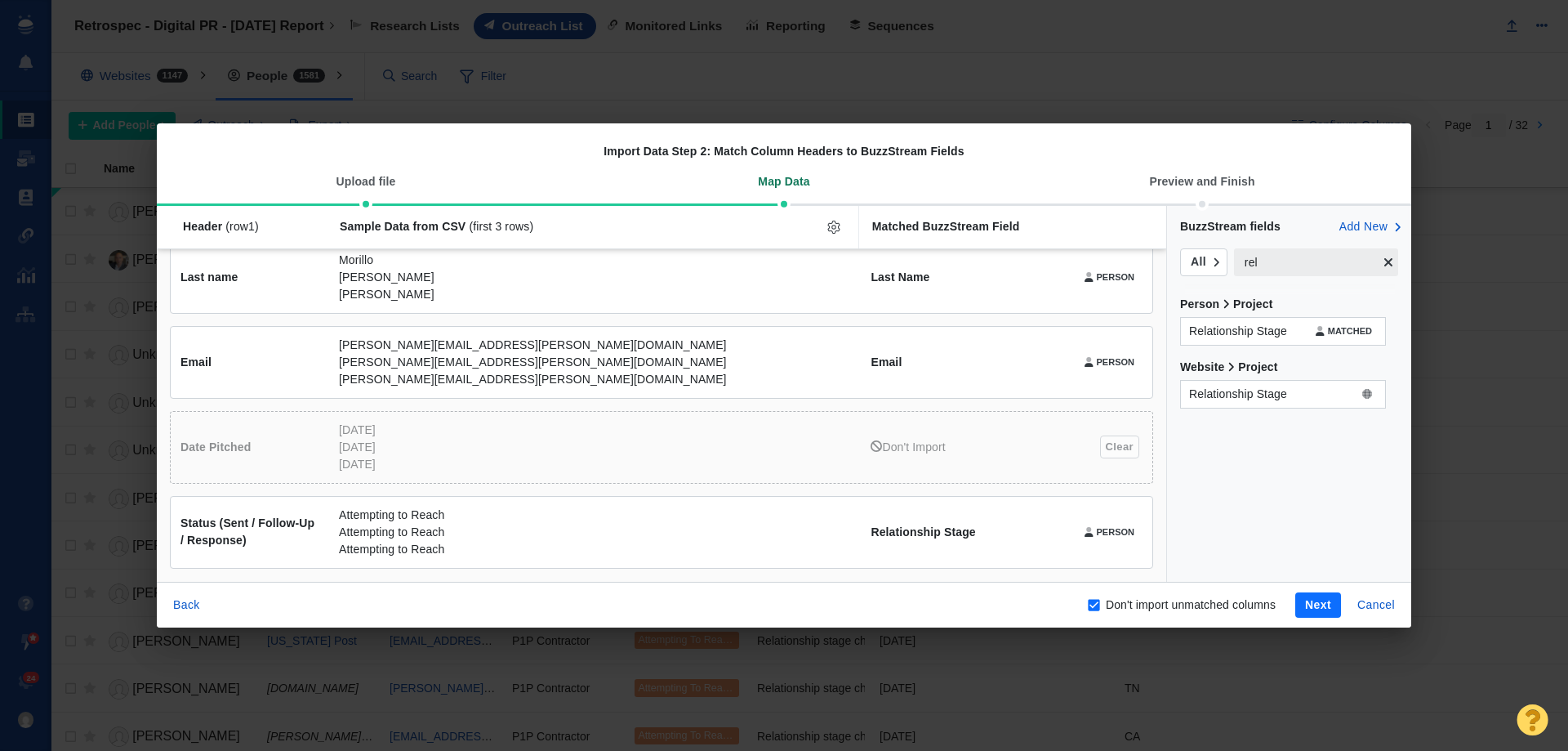
click at [1109, 450] on button "Clear" at bounding box center [1119, 447] width 39 height 23
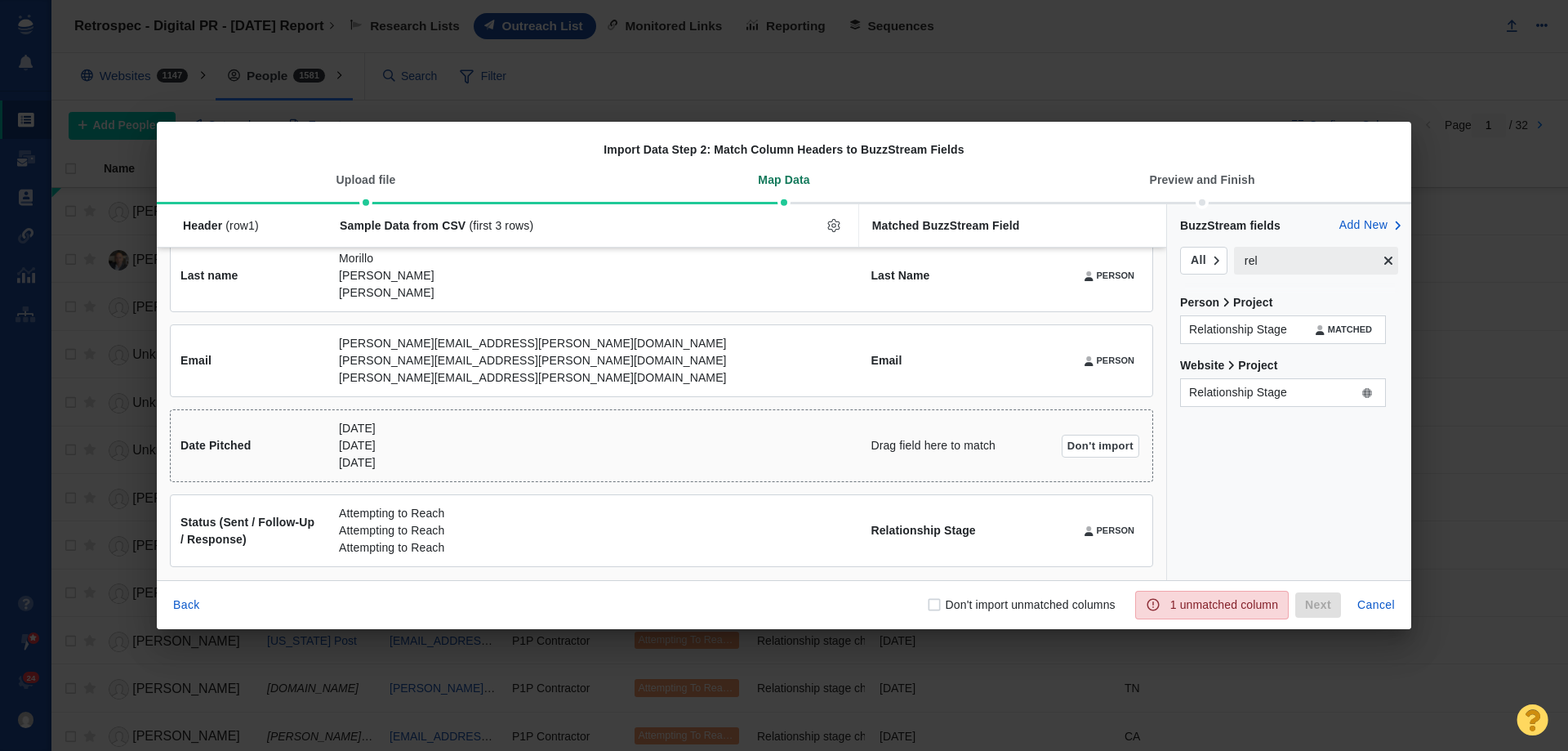
scroll to position [278, 0]
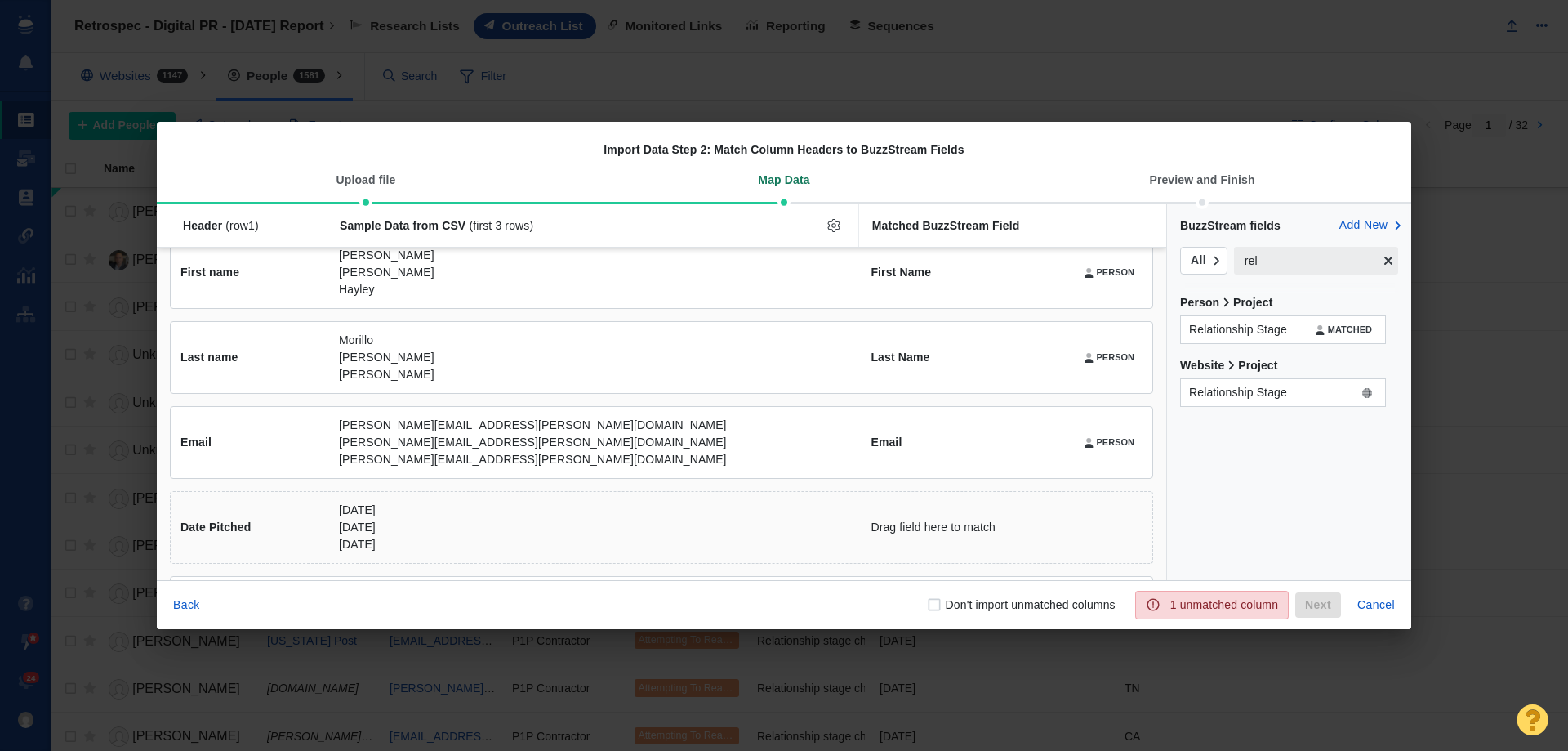
click at [0, 0] on button "Don't import" at bounding box center [0, 0] width 0 height 0
checkbox input "true"
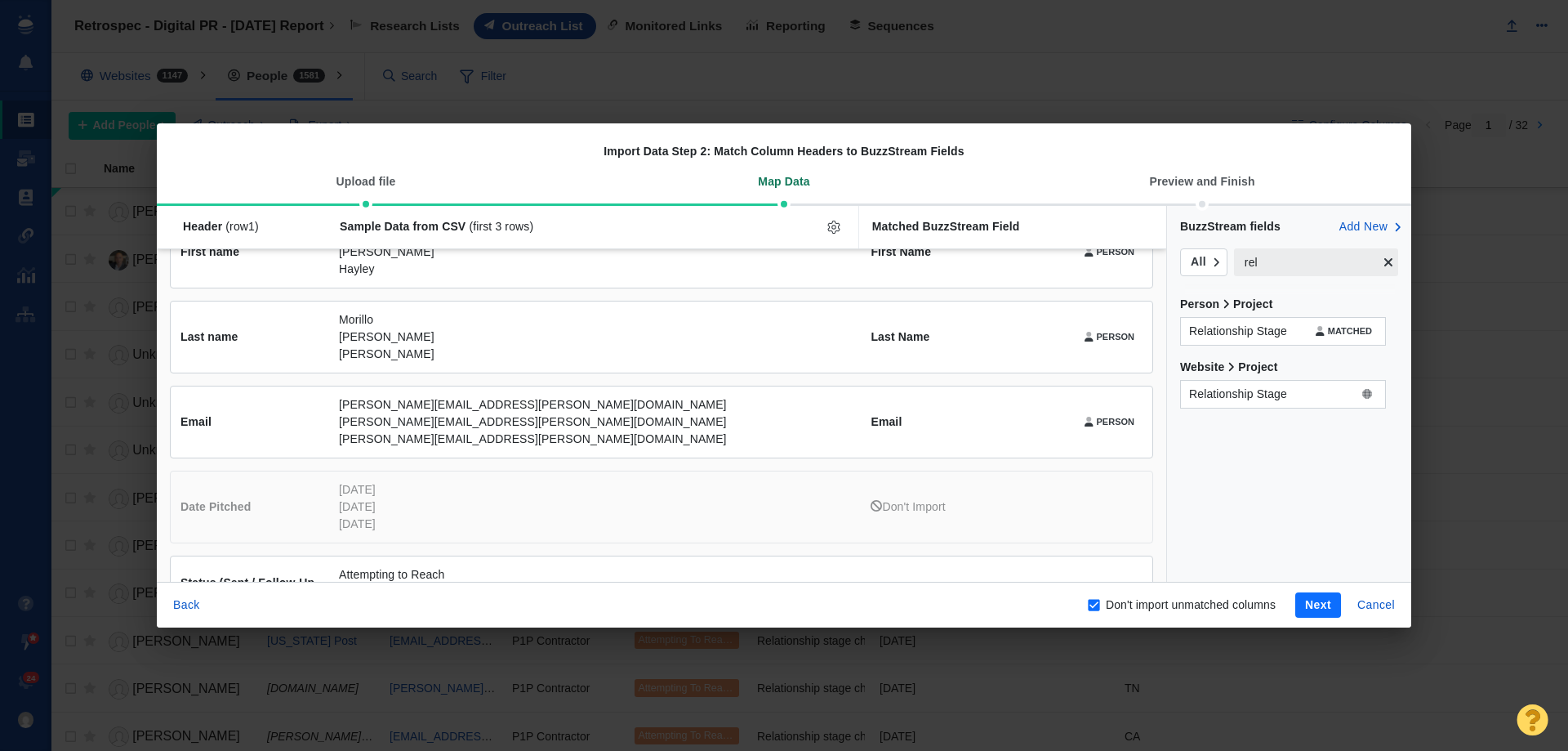
scroll to position [82, 0]
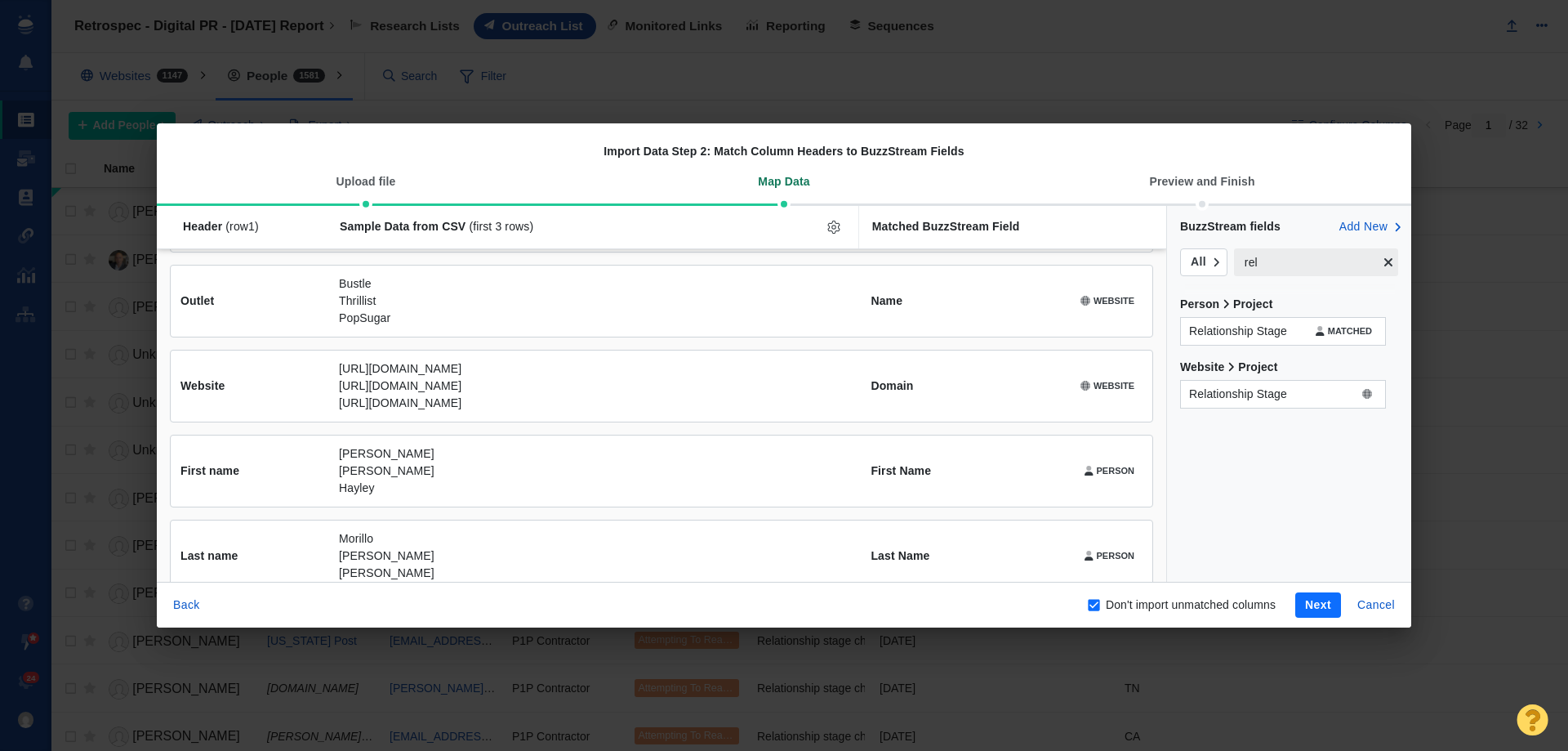
click at [1304, 604] on button "Next" at bounding box center [1318, 605] width 46 height 26
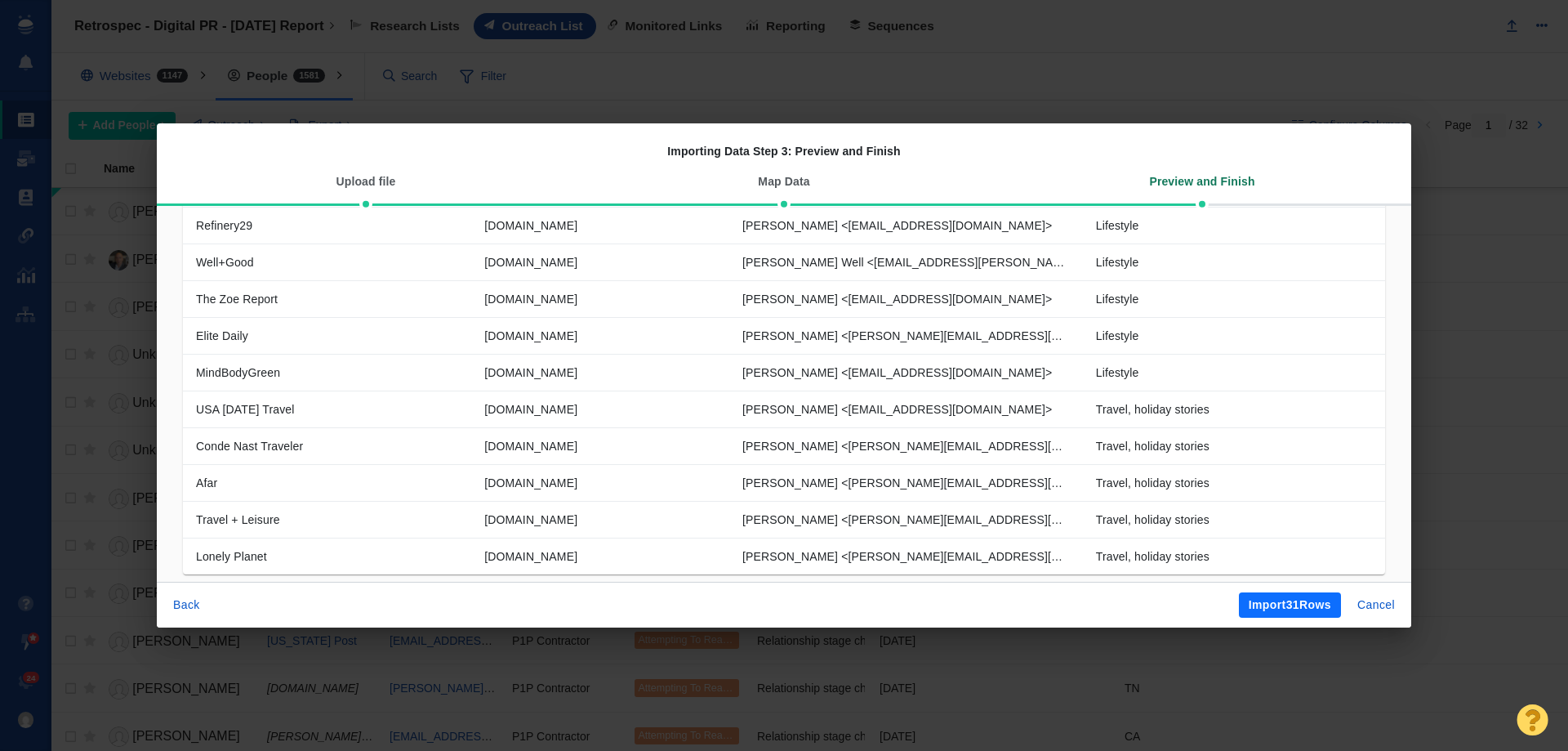
scroll to position [550, 0]
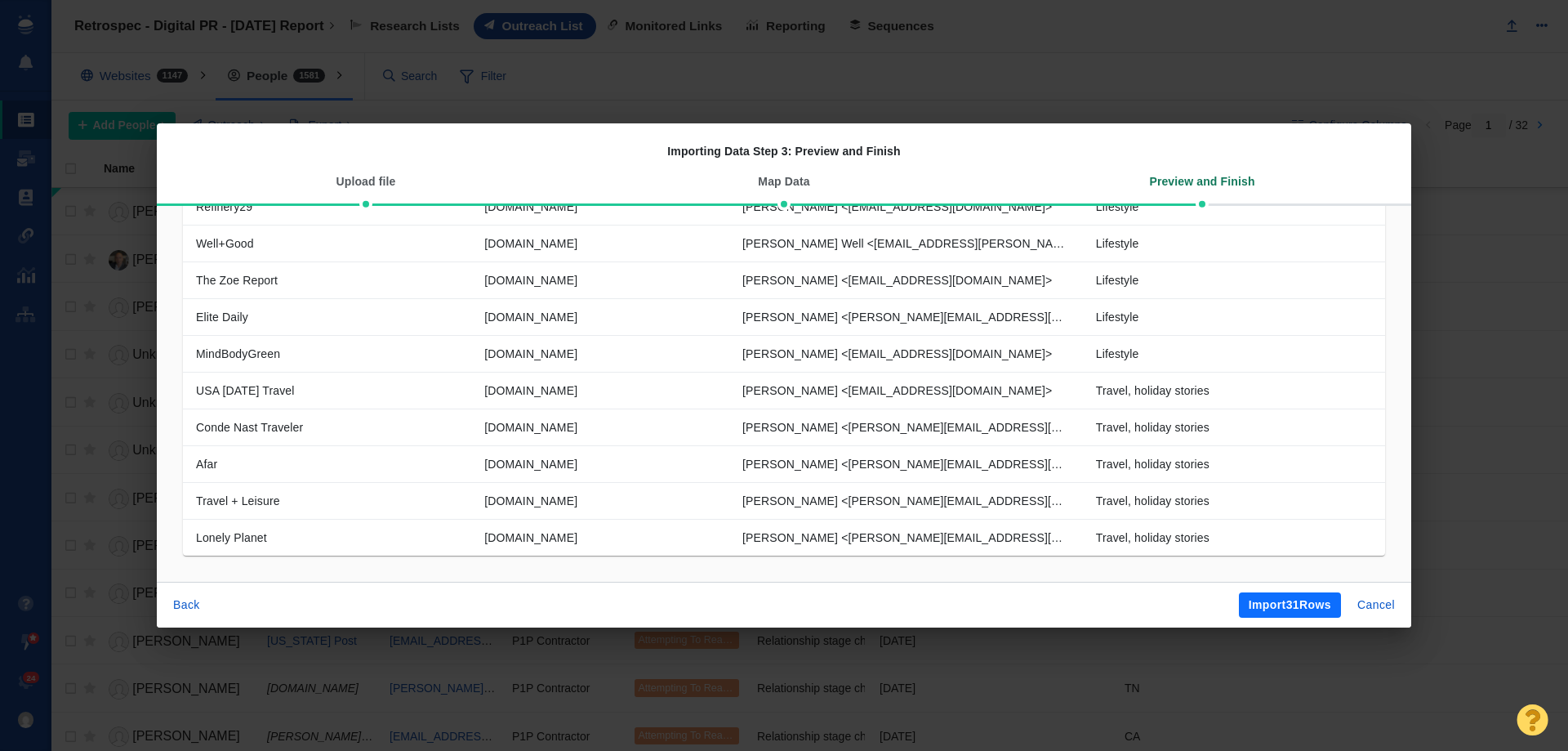
click at [1287, 606] on button "Import 31 Rows" at bounding box center [1290, 605] width 102 height 26
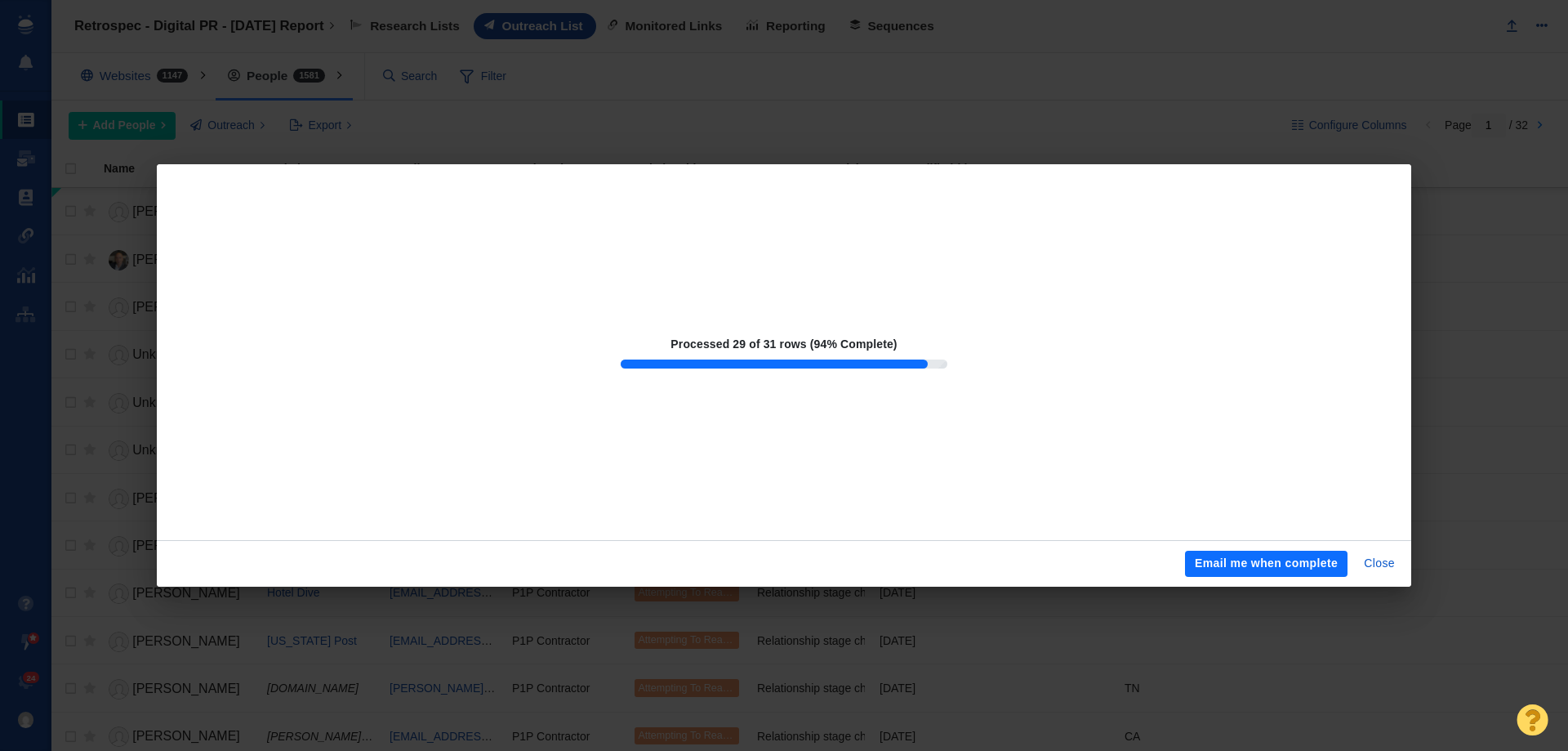
click at [1391, 570] on button "Close" at bounding box center [1380, 563] width 51 height 26
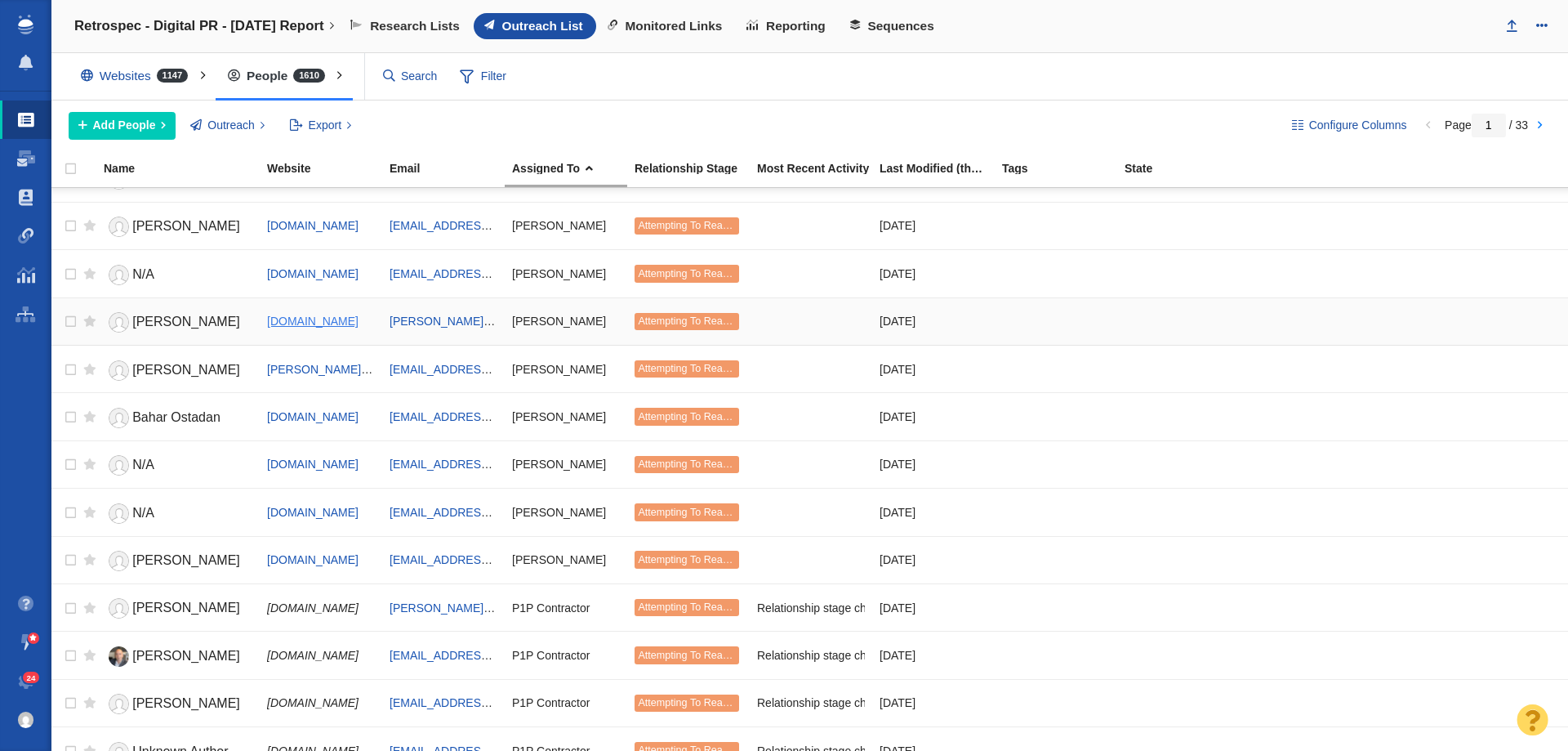
scroll to position [898, 0]
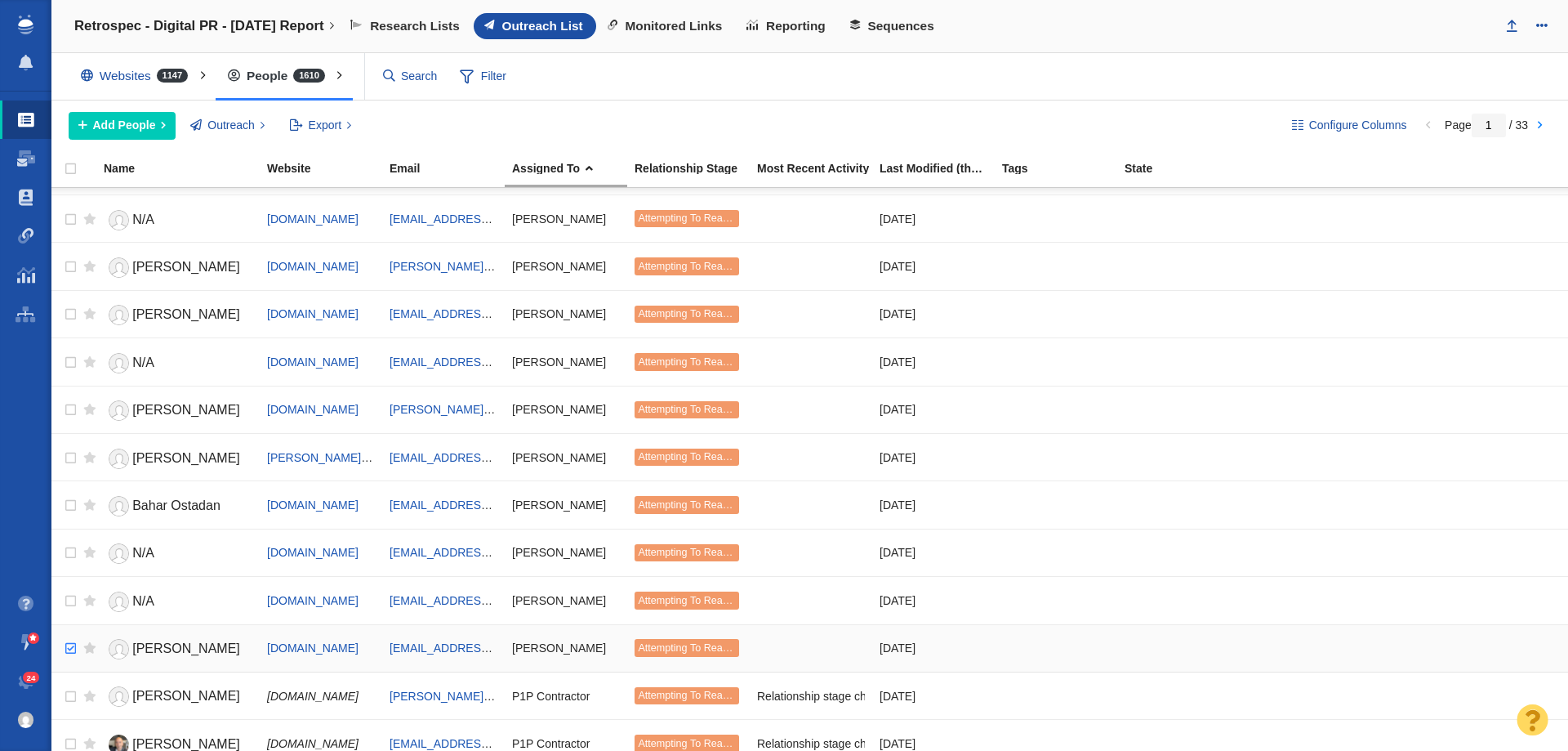
checkbox input "true"
click at [61, 639] on input "checkbox" at bounding box center [69, 649] width 25 height 36
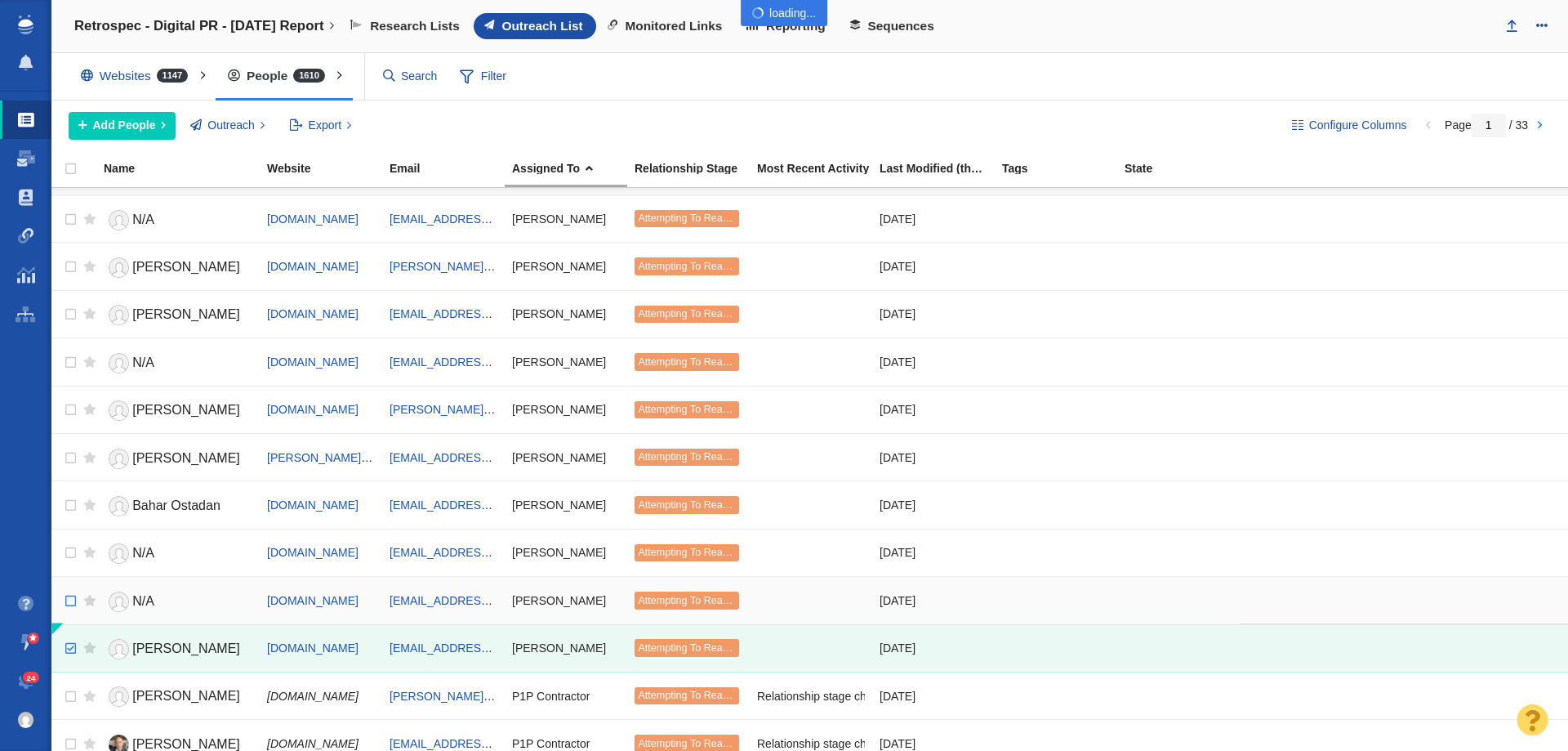
click at [73, 598] on div at bounding box center [784, 375] width 1568 height 751
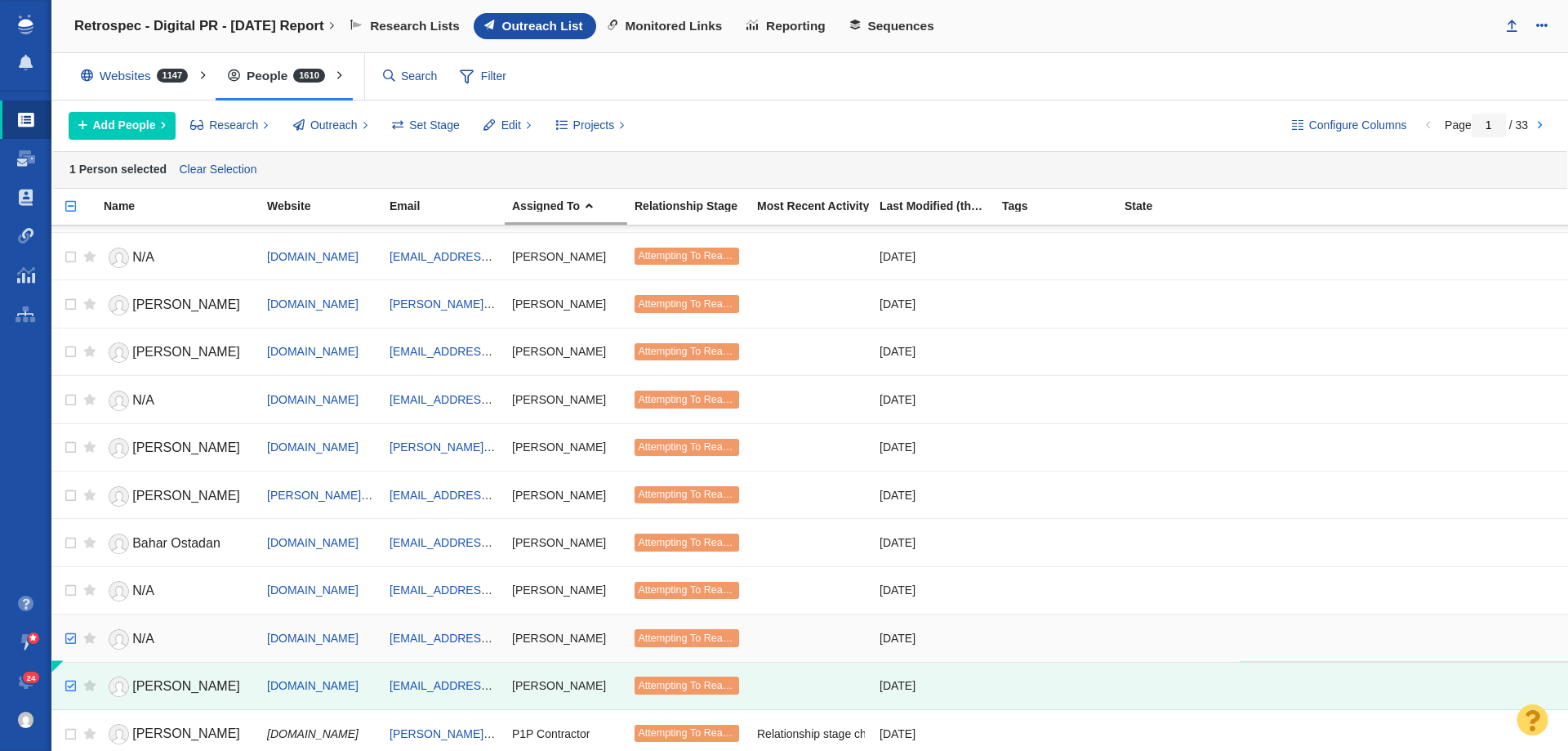
checkbox input "true"
click at [66, 630] on input "checkbox" at bounding box center [69, 639] width 25 height 36
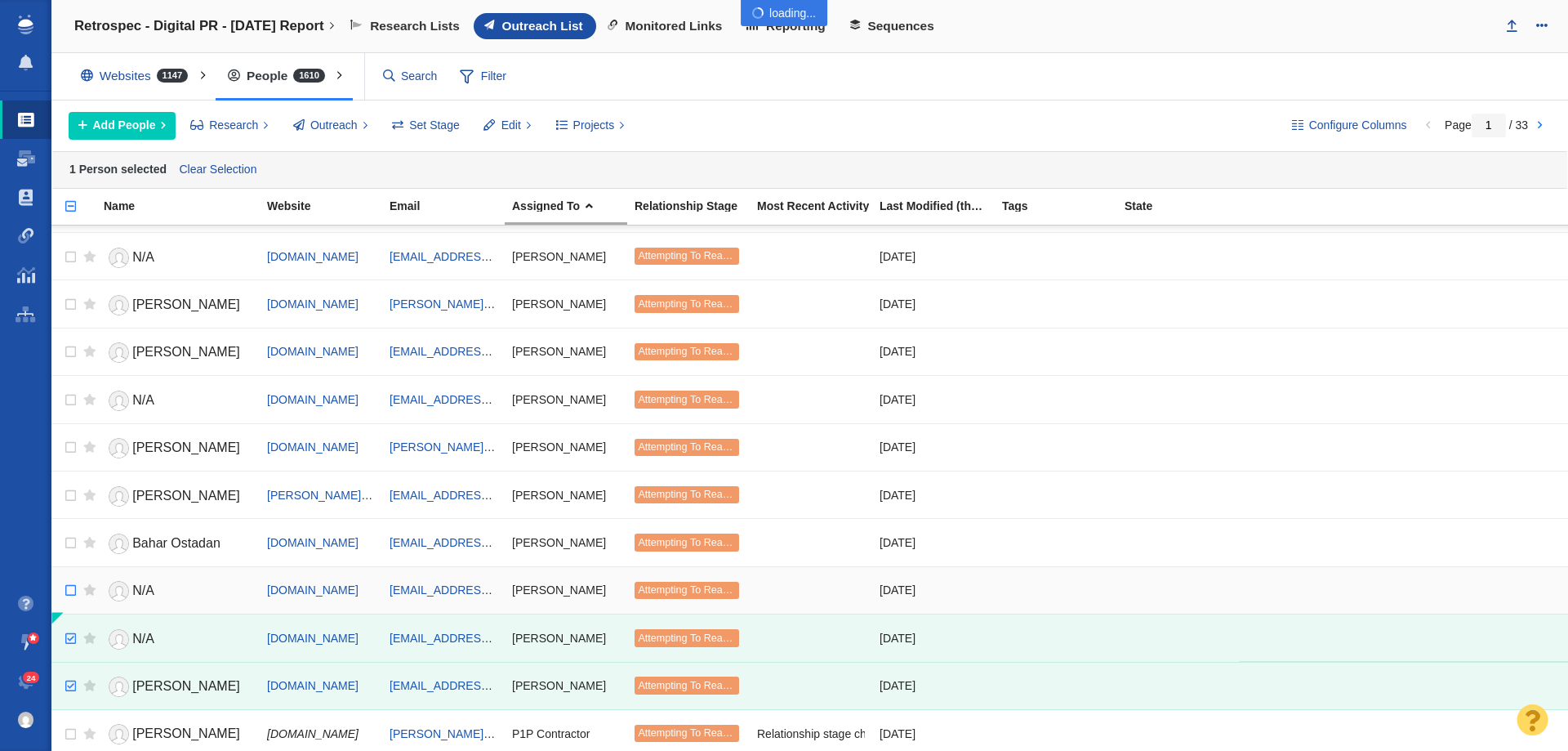
drag, startPoint x: 70, startPoint y: 590, endPoint x: 70, endPoint y: 577, distance: 13.0
click at [70, 589] on body "Projects Dashboard Websites People Link Monitoring Reports Projects Home Help C…" at bounding box center [784, 375] width 1568 height 751
checkbox input "true"
click at [68, 541] on input "checkbox" at bounding box center [69, 543] width 25 height 36
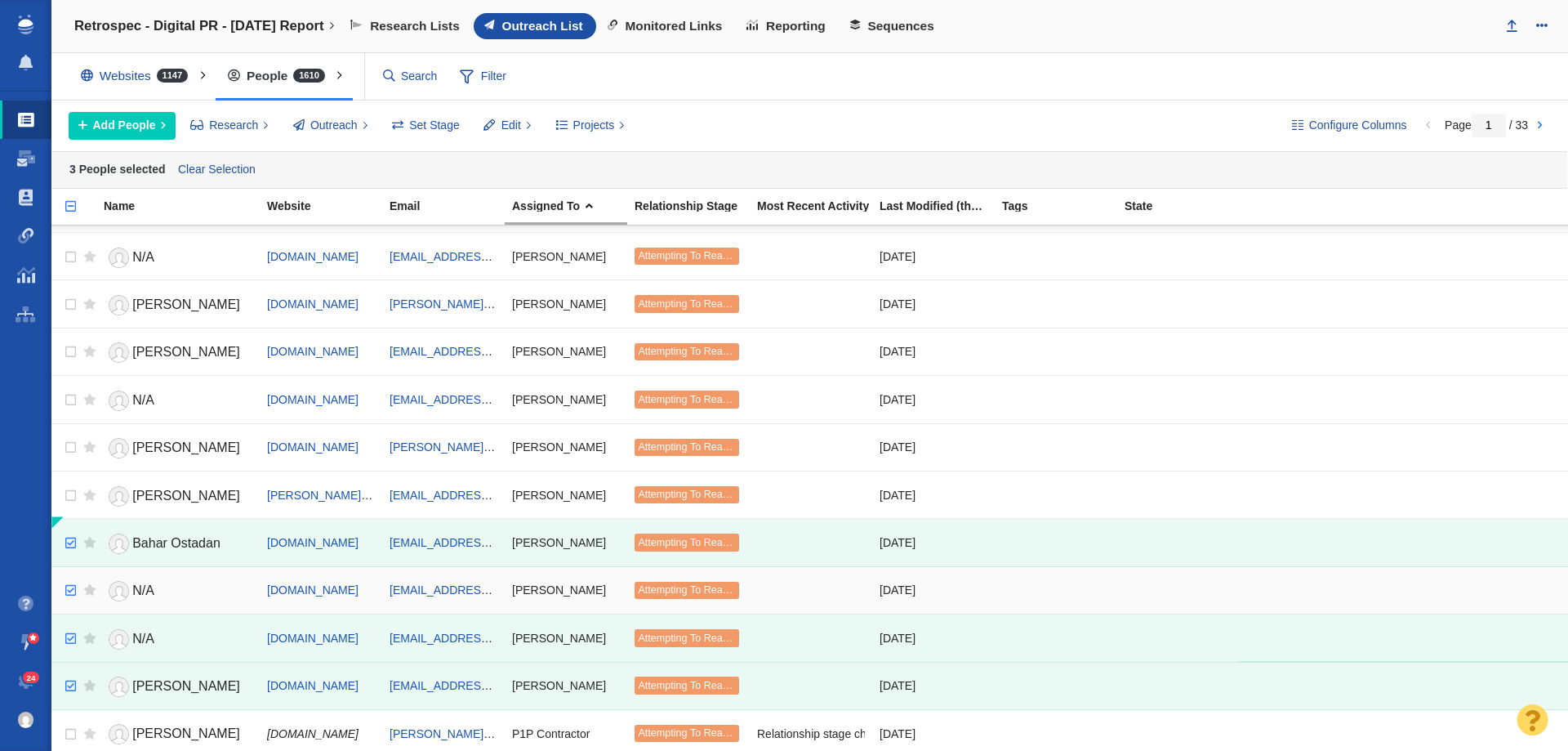
checkbox input "true"
click at [70, 586] on input "checkbox" at bounding box center [69, 590] width 25 height 36
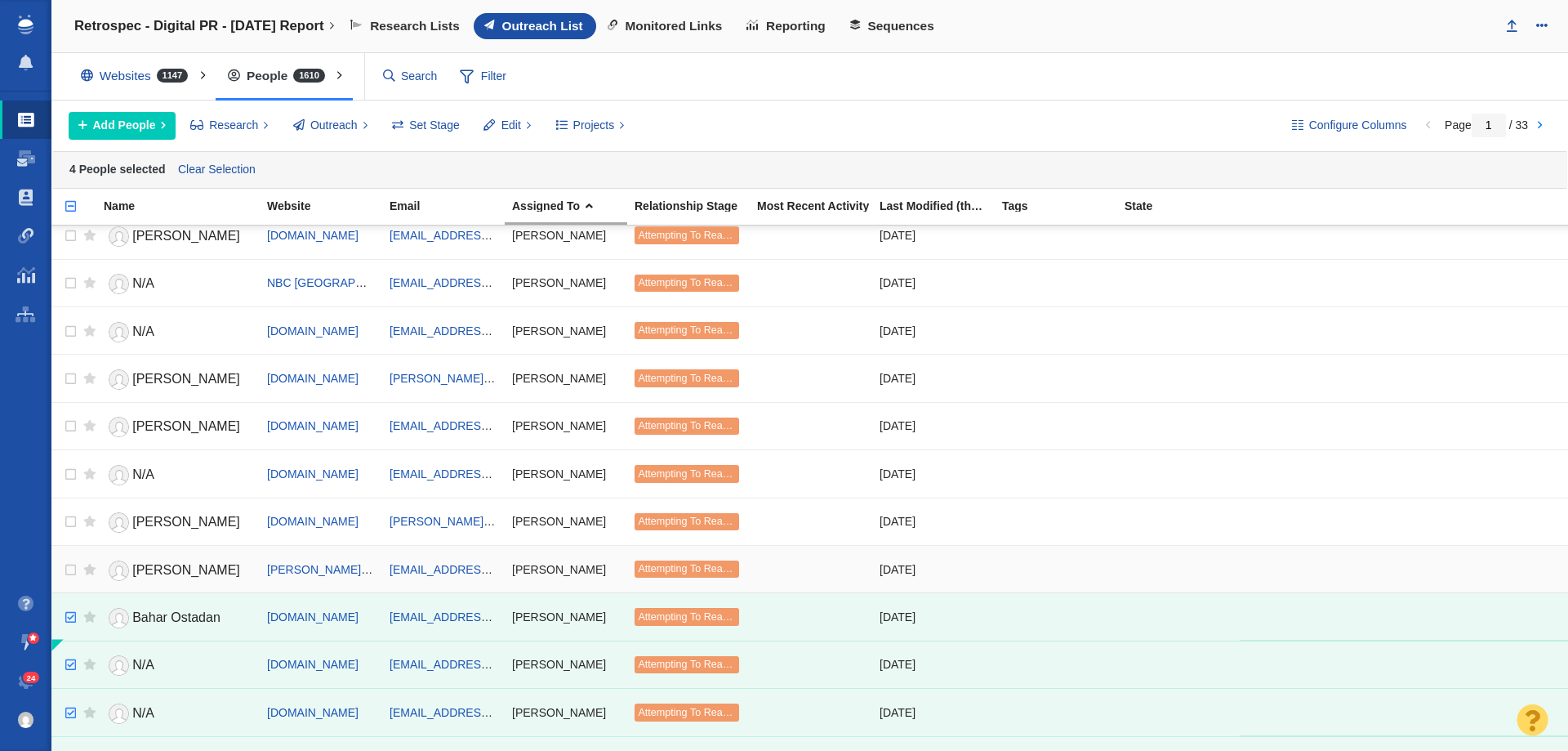
scroll to position [817, 0]
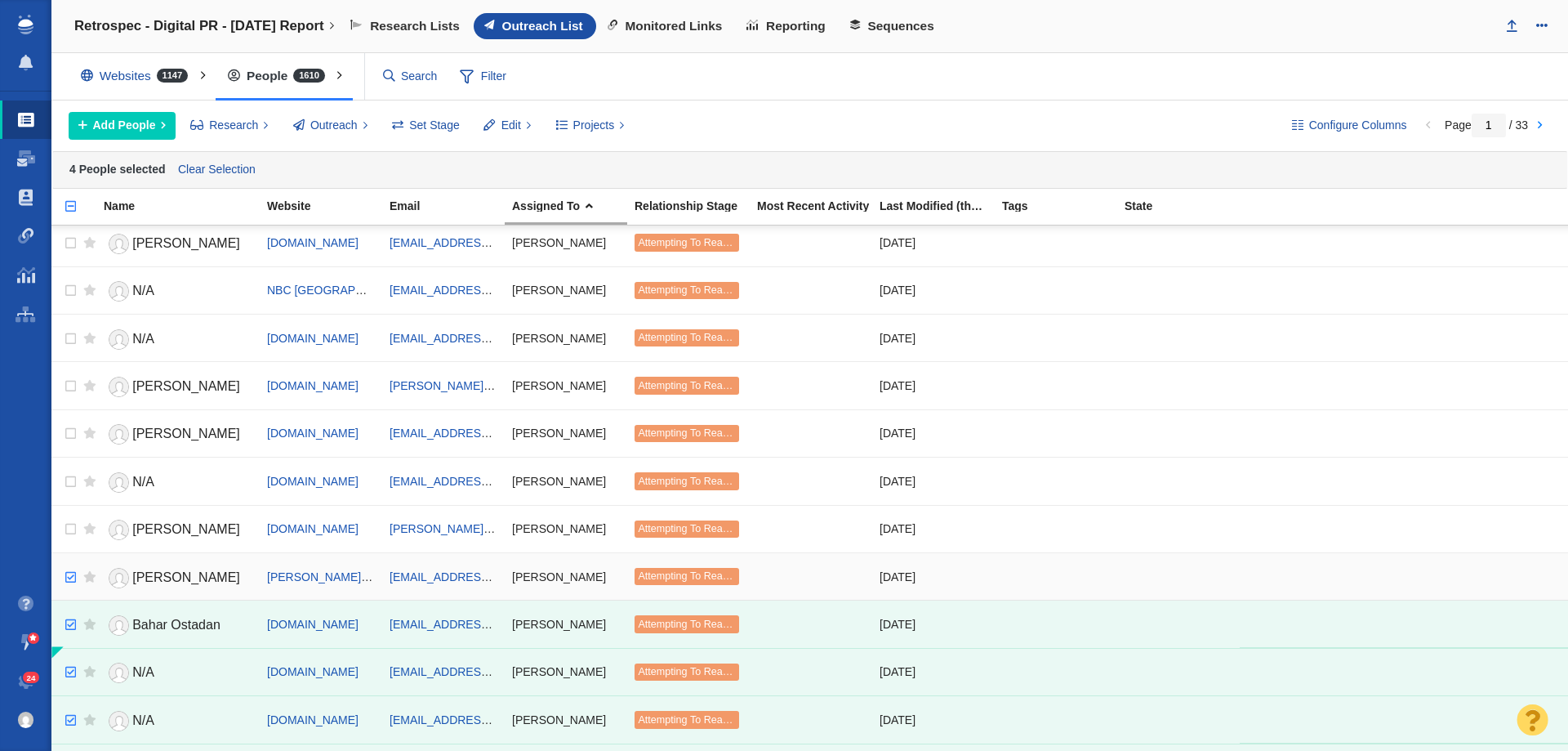
checkbox input "true"
click at [74, 577] on input "checkbox" at bounding box center [69, 577] width 25 height 36
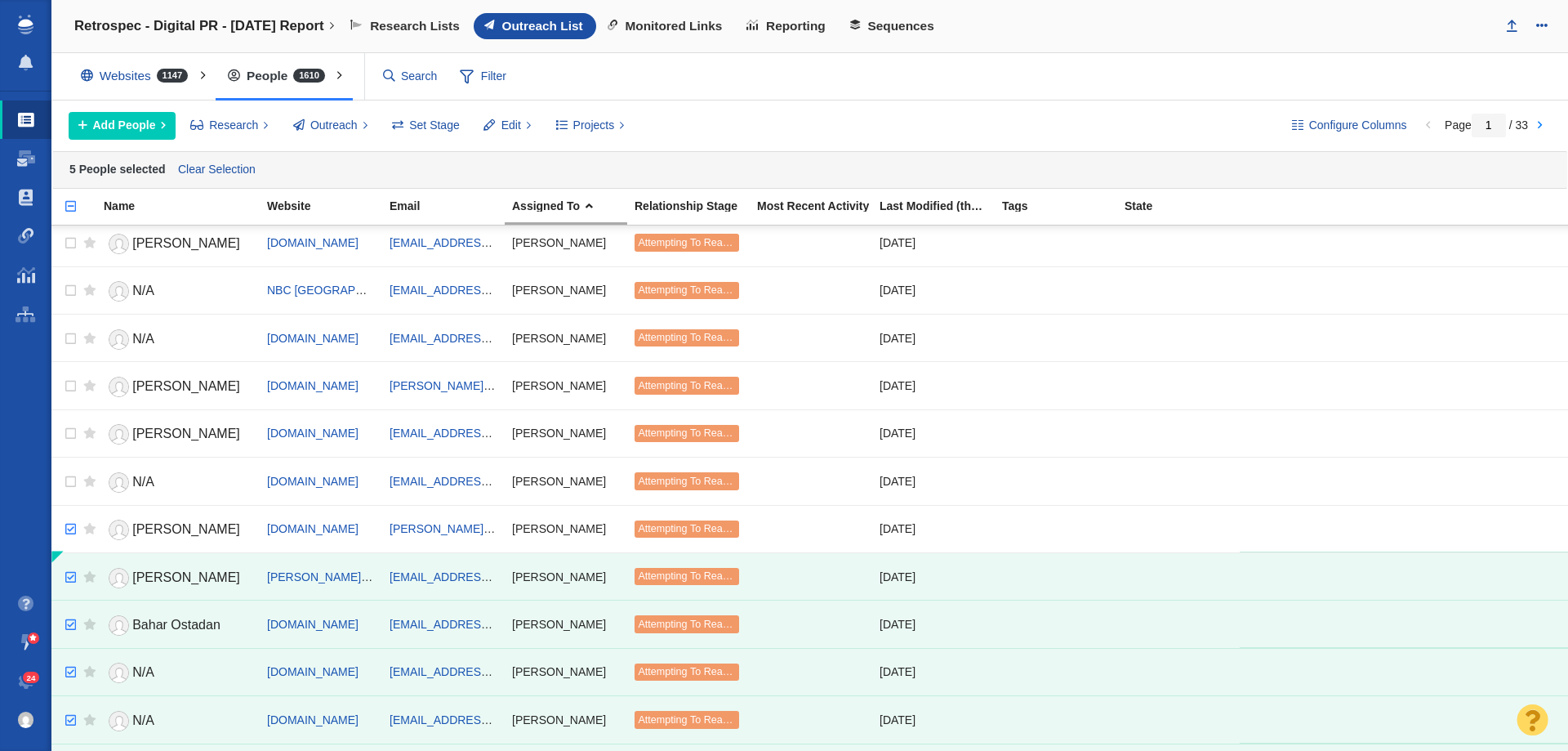
checkbox input "true"
click at [67, 532] on input "checkbox" at bounding box center [69, 529] width 25 height 36
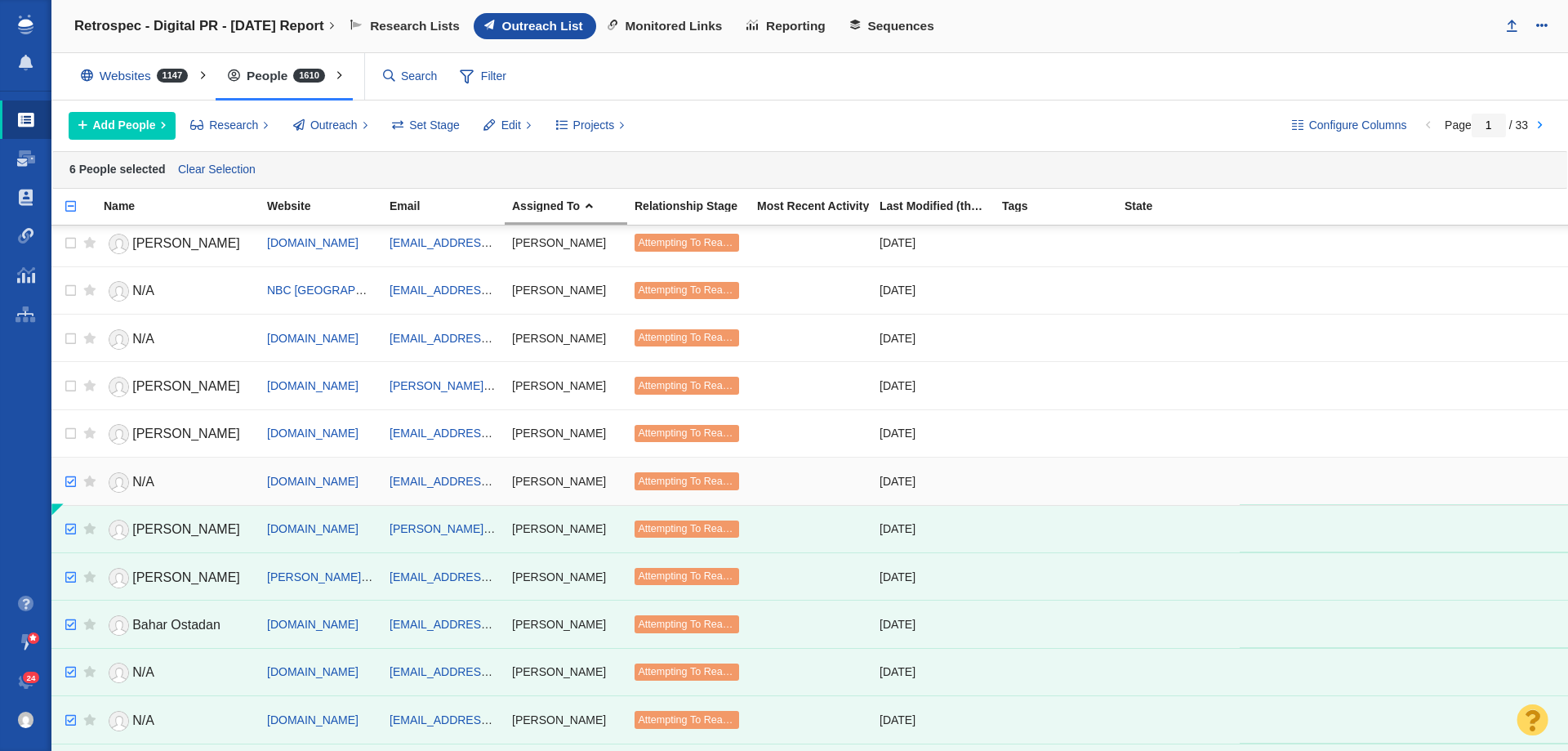
checkbox input "true"
click at [72, 481] on input "checkbox" at bounding box center [69, 482] width 25 height 36
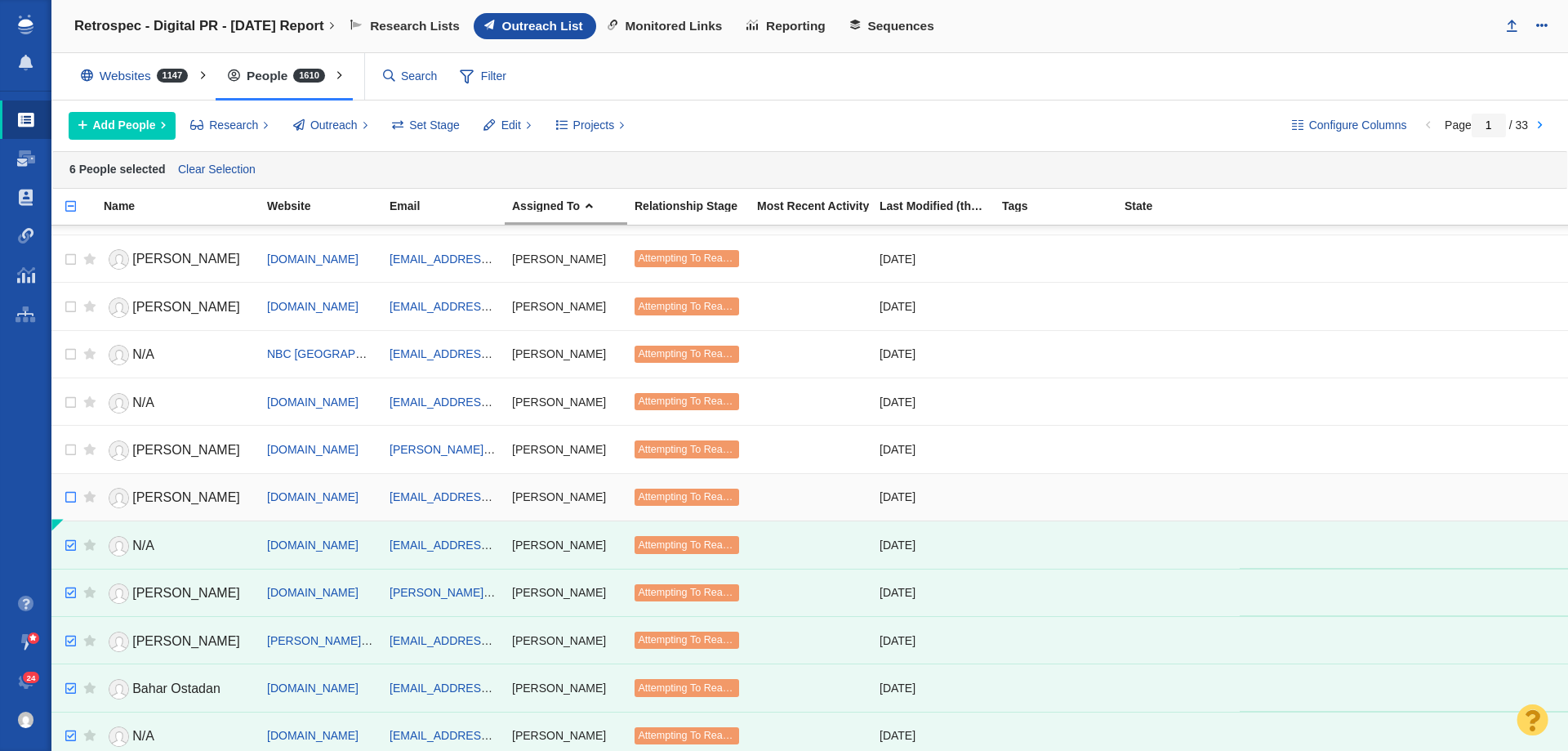
scroll to position [735, 0]
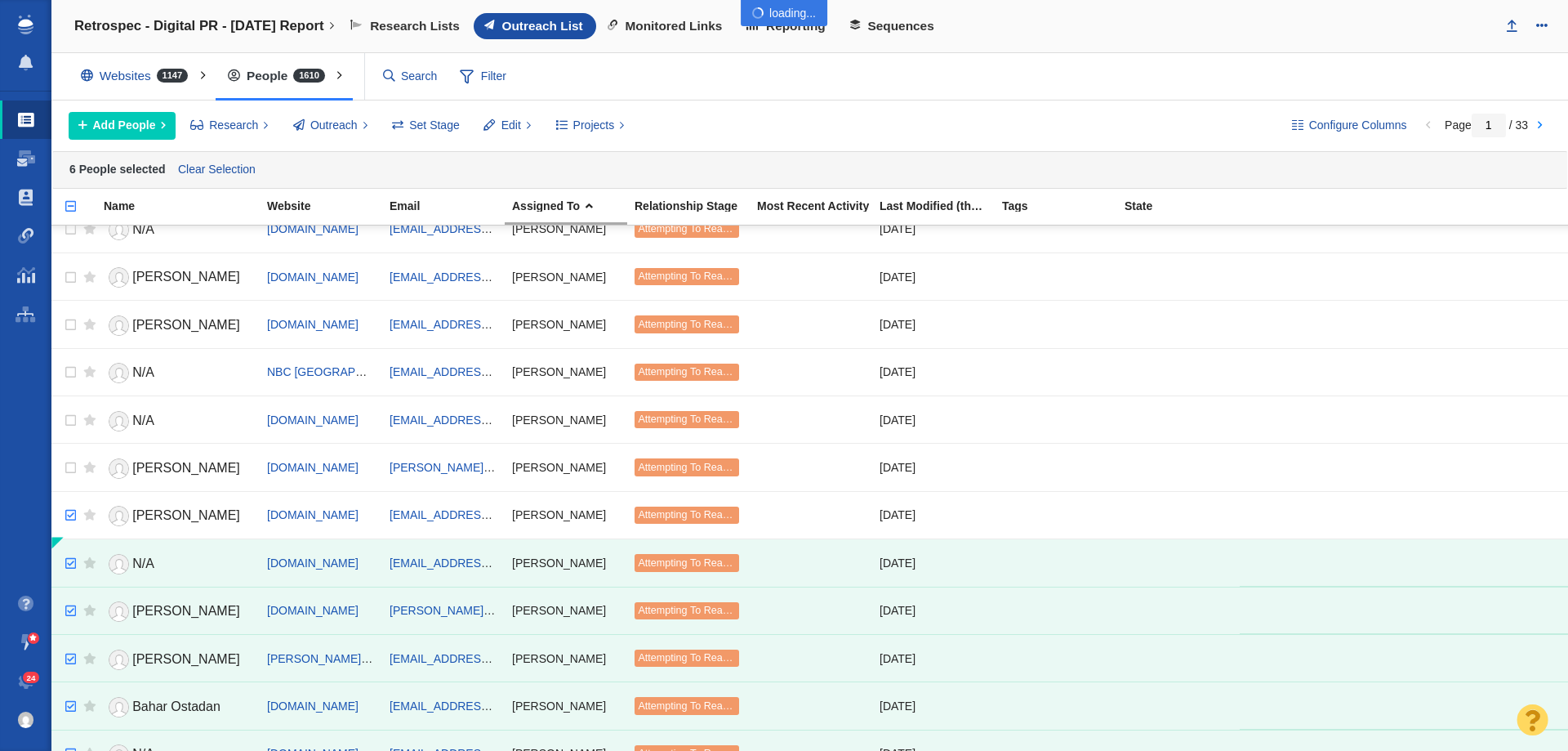
checkbox input "true"
click at [70, 514] on input "checkbox" at bounding box center [69, 515] width 25 height 36
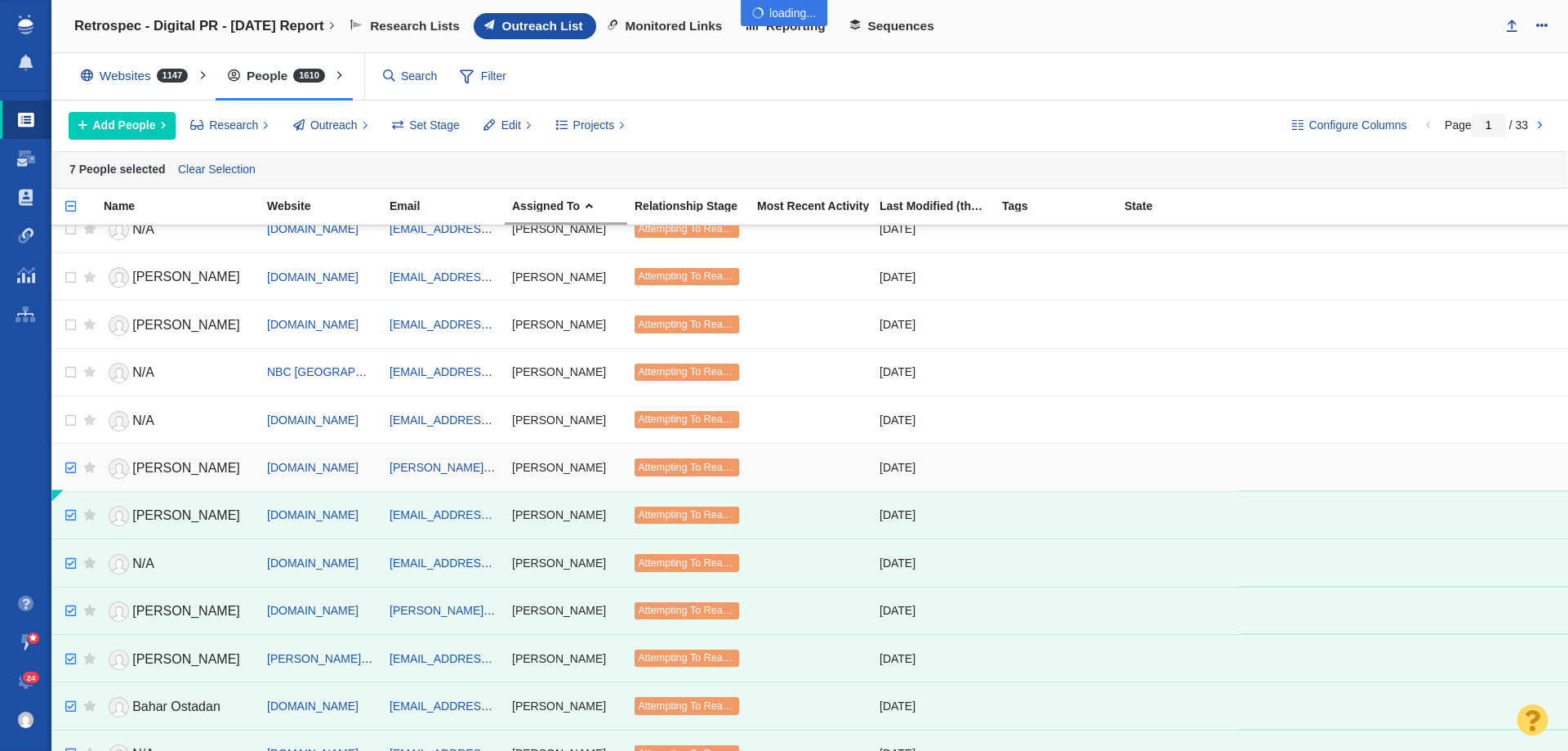
checkbox input "true"
click at [72, 468] on input "checkbox" at bounding box center [69, 468] width 25 height 36
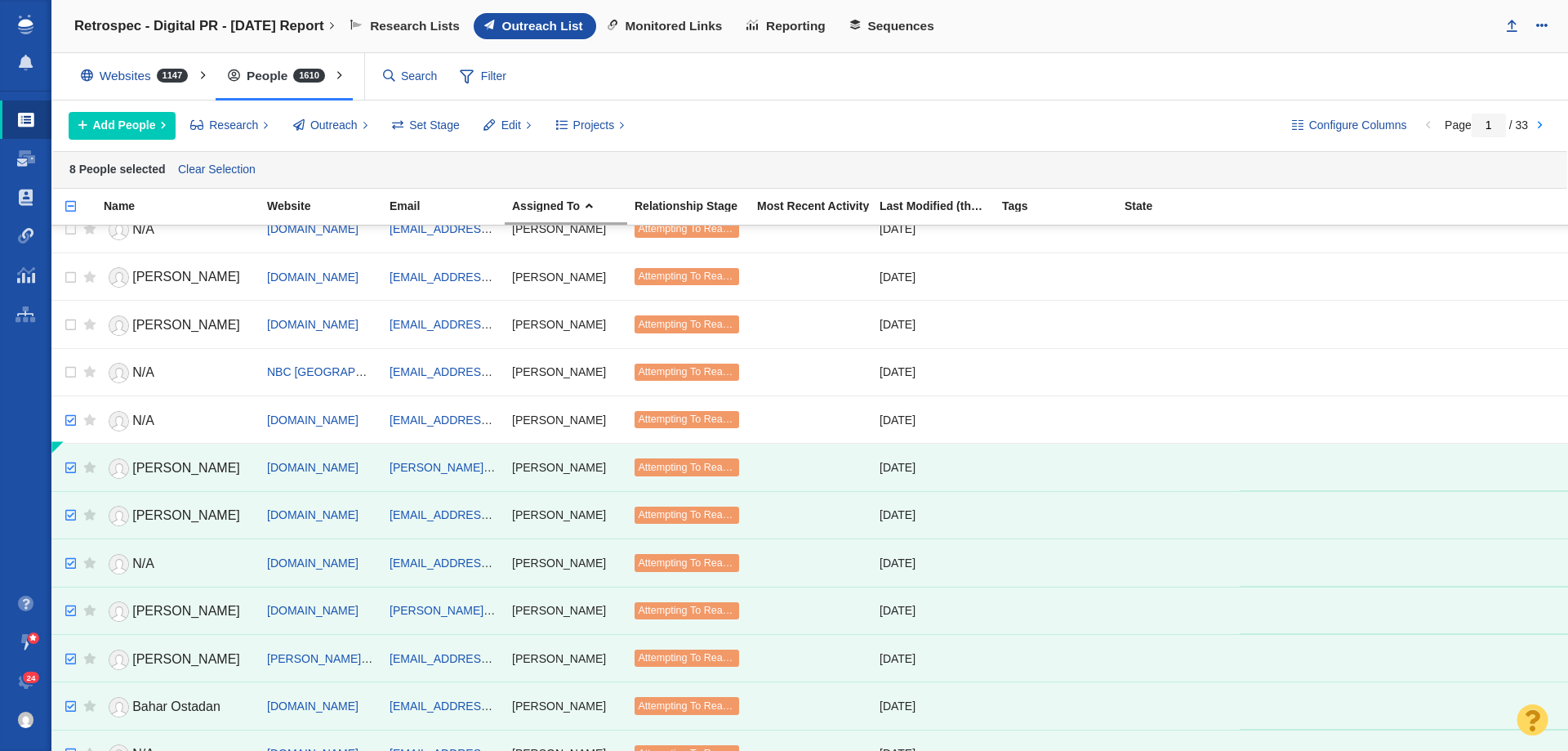
checkbox input "true"
click at [75, 420] on input "checkbox" at bounding box center [69, 421] width 25 height 36
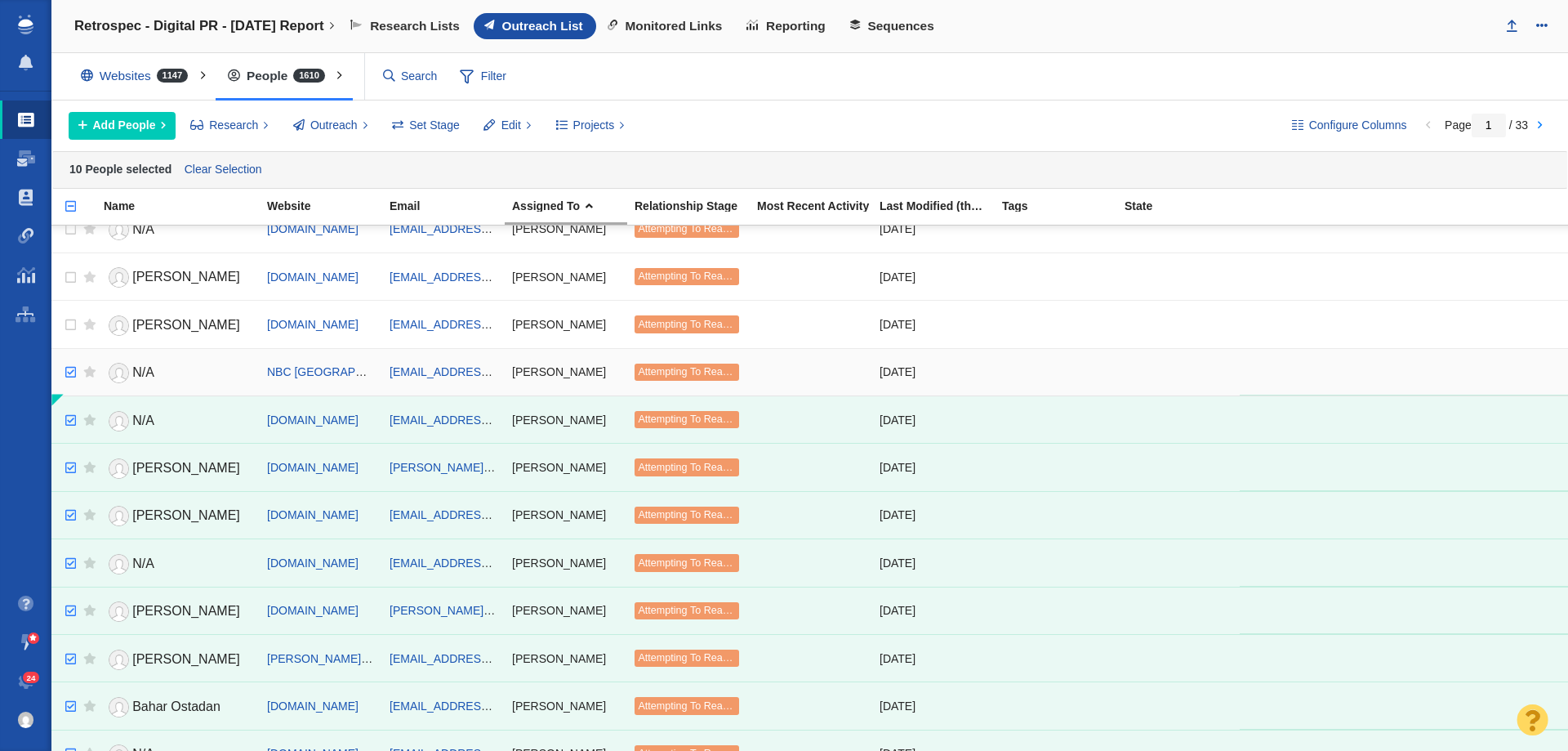
checkbox input "true"
click at [72, 373] on input "checkbox" at bounding box center [69, 373] width 25 height 36
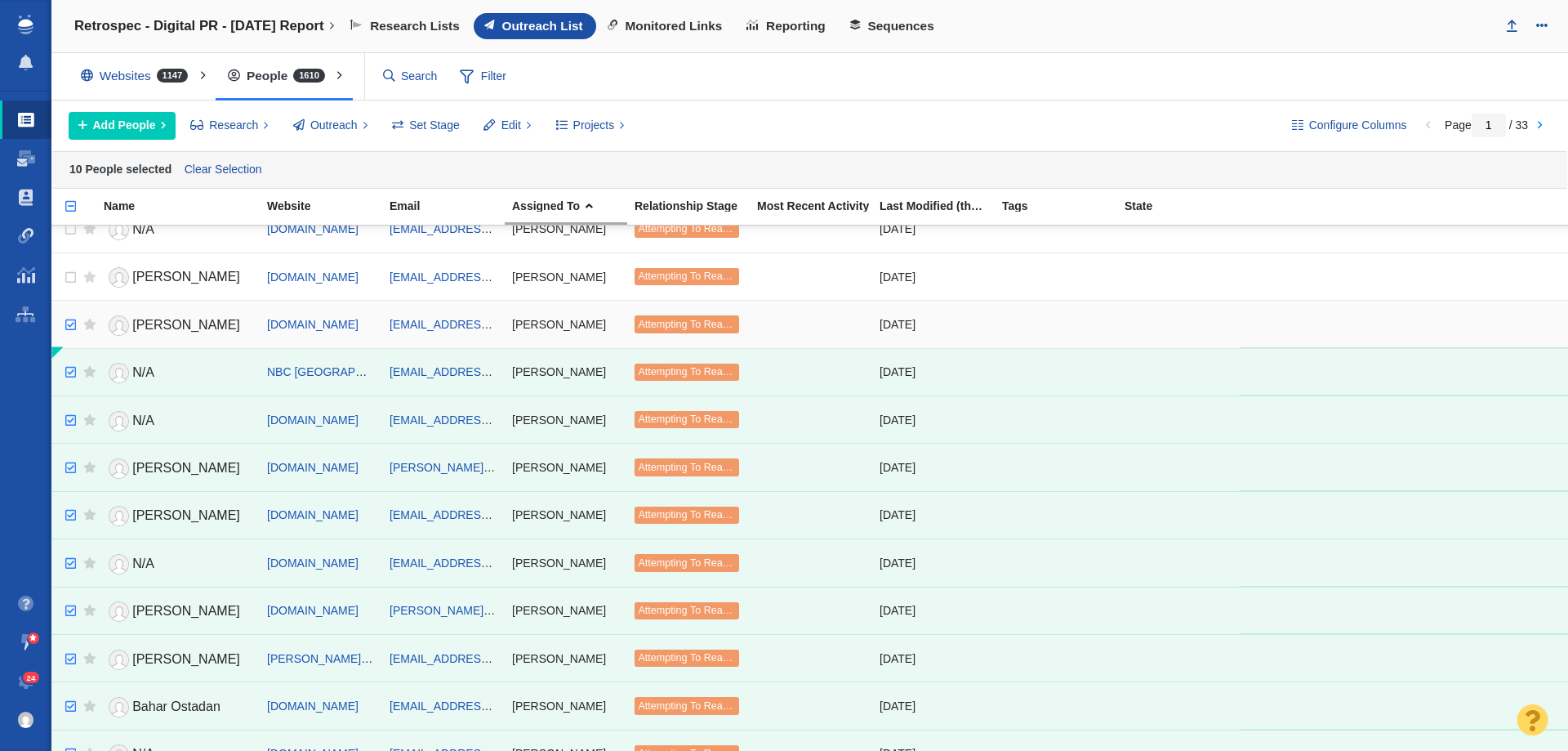
checkbox input "true"
click at [70, 325] on input "checkbox" at bounding box center [69, 325] width 25 height 36
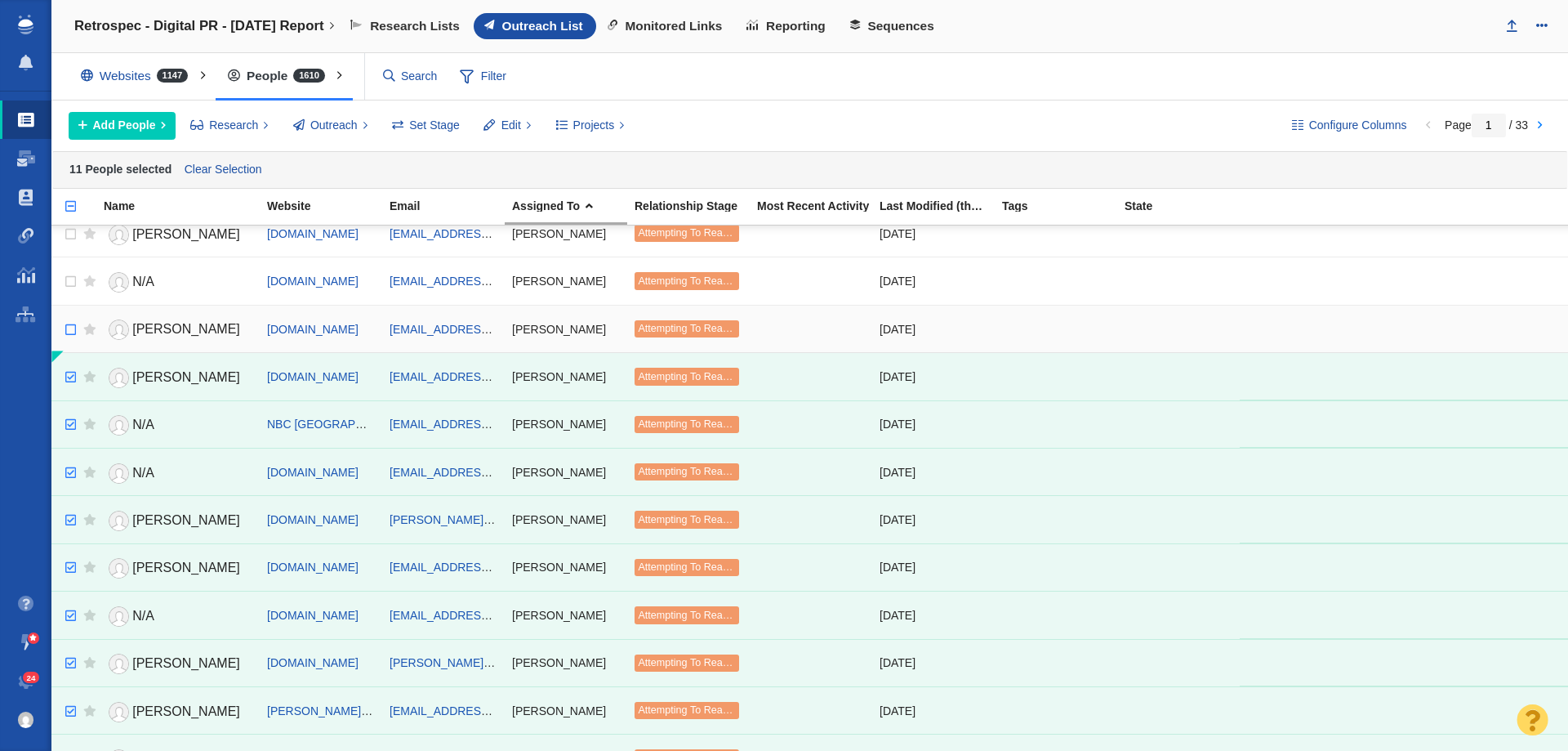
scroll to position [654, 0]
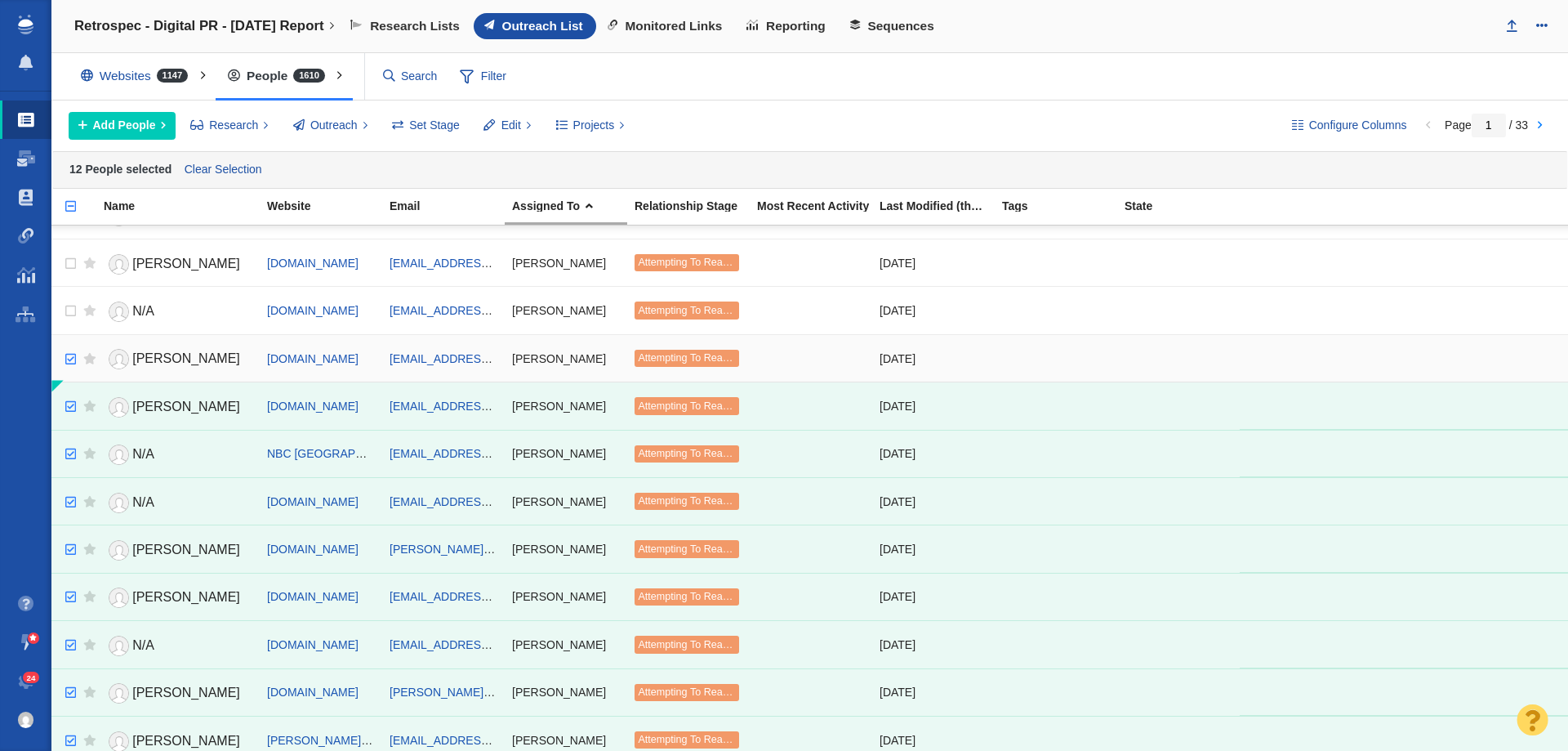
checkbox input "true"
click at [65, 359] on input "checkbox" at bounding box center [69, 360] width 25 height 36
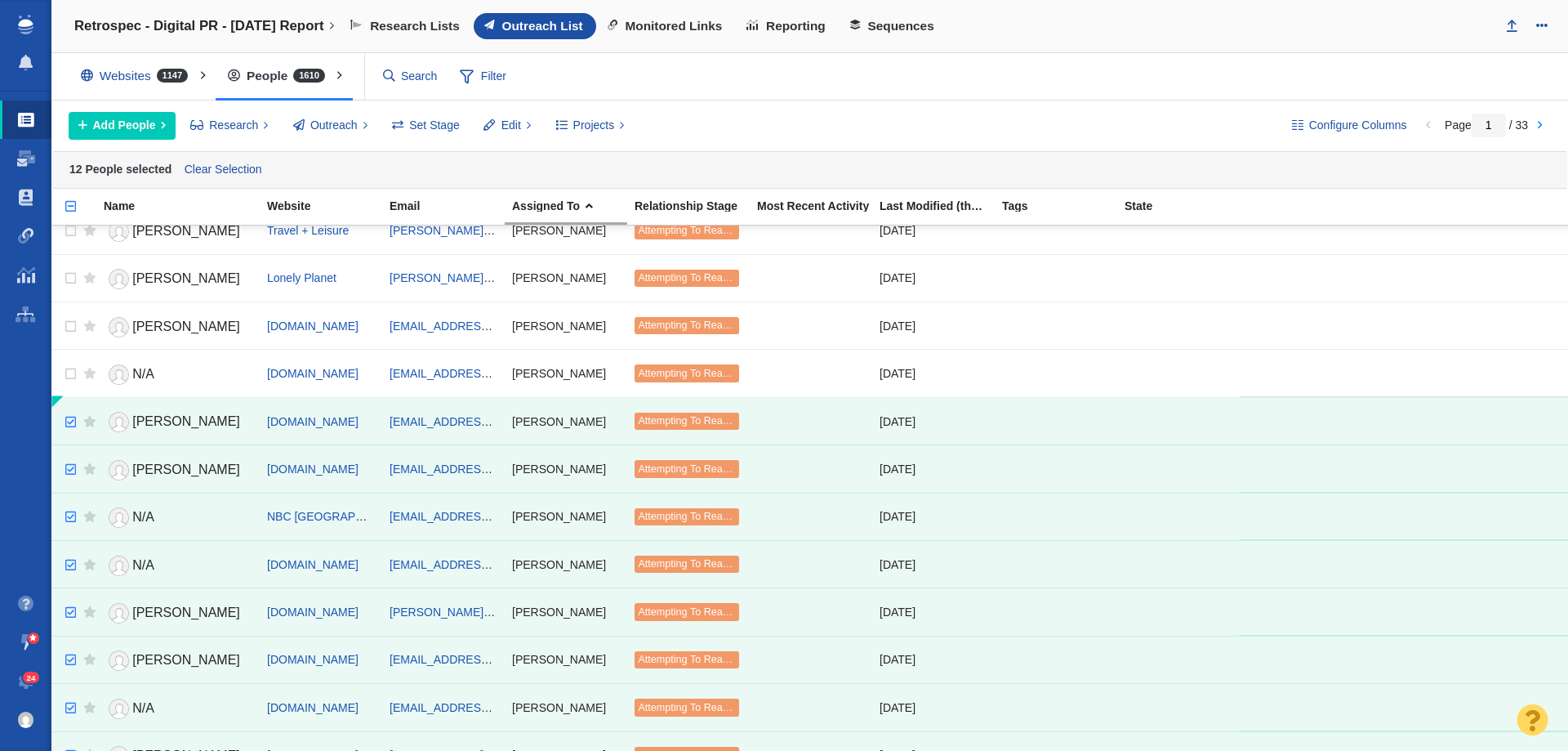
scroll to position [572, 0]
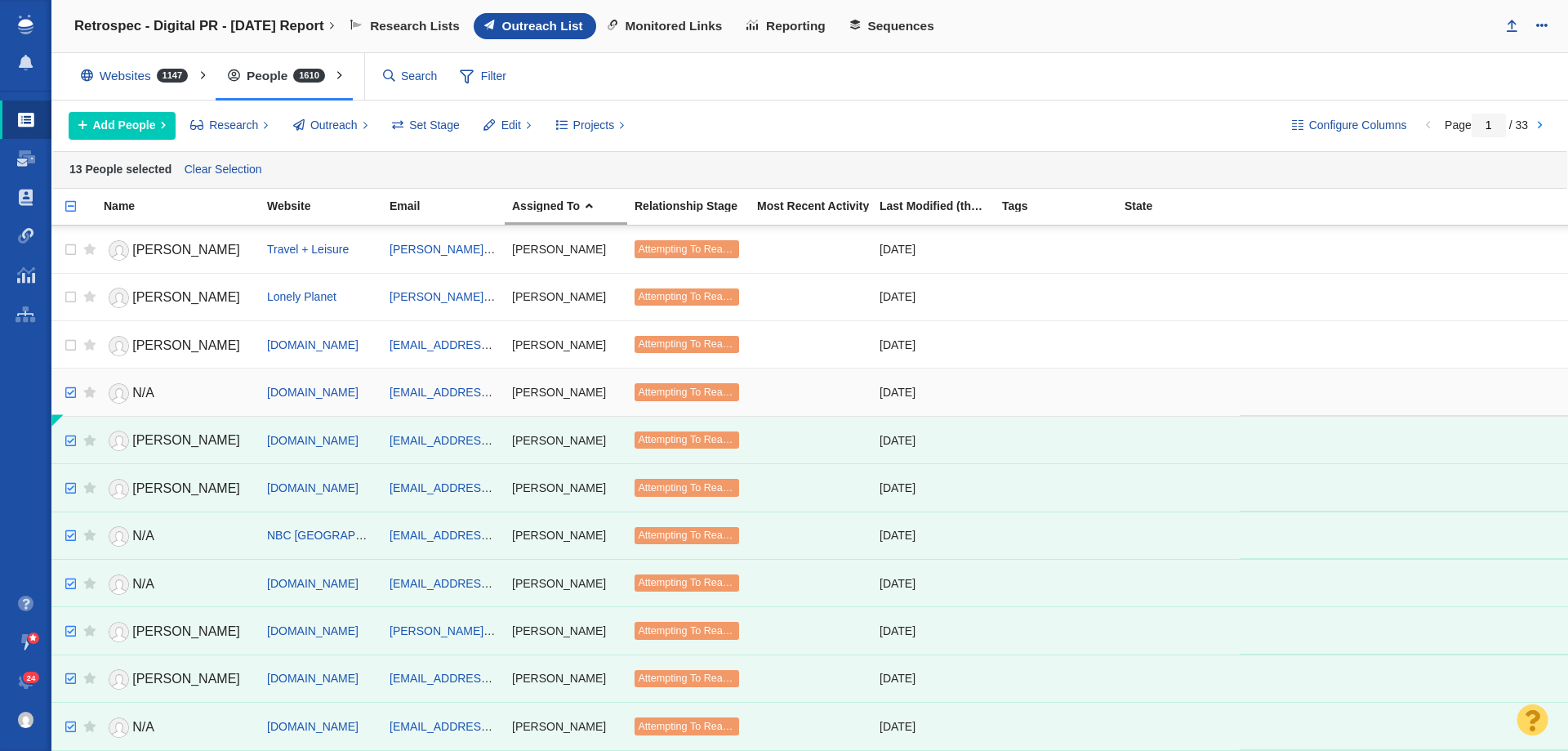
checkbox input "true"
click at [61, 392] on input "checkbox" at bounding box center [69, 393] width 25 height 36
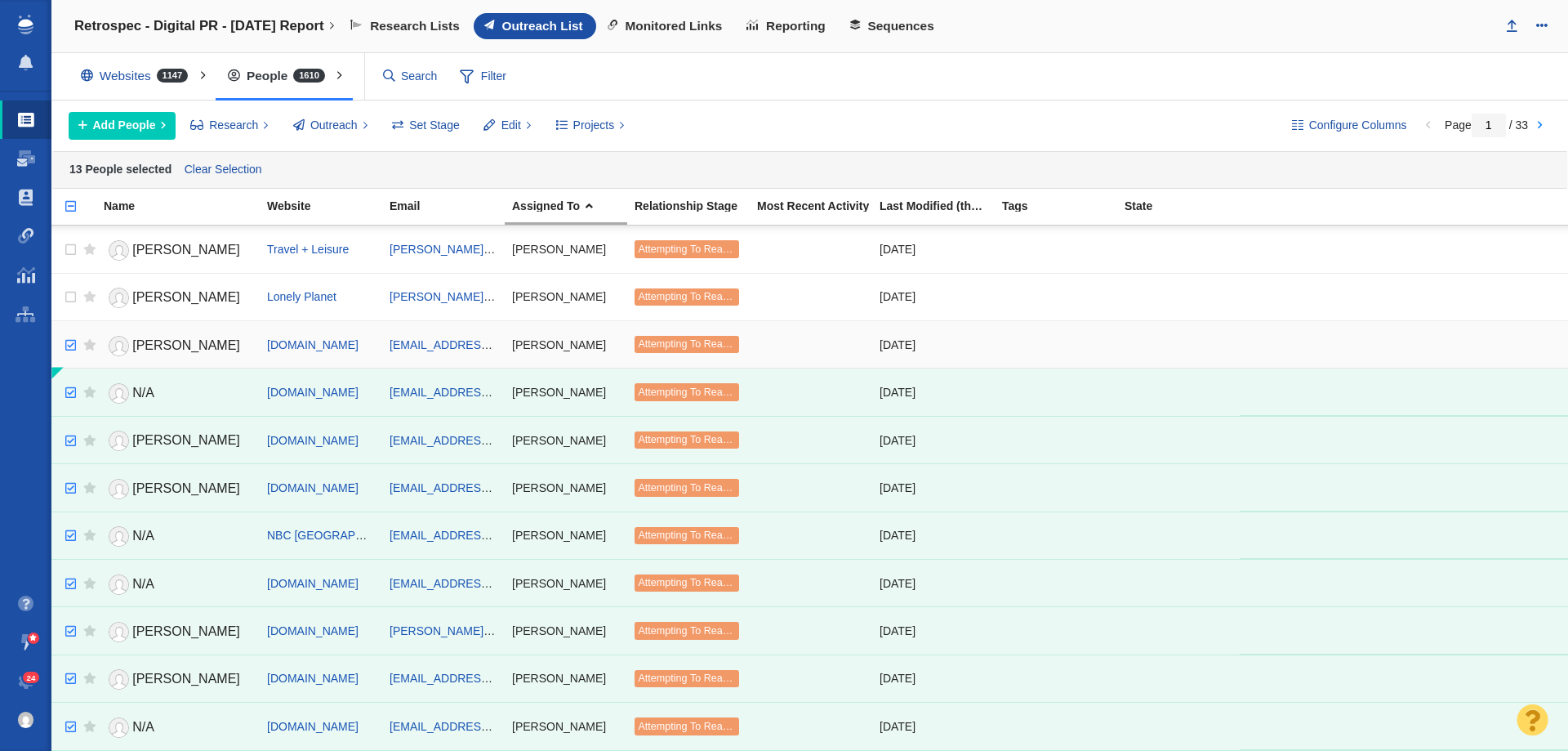
checkbox input "true"
click at [70, 346] on input "checkbox" at bounding box center [69, 346] width 25 height 36
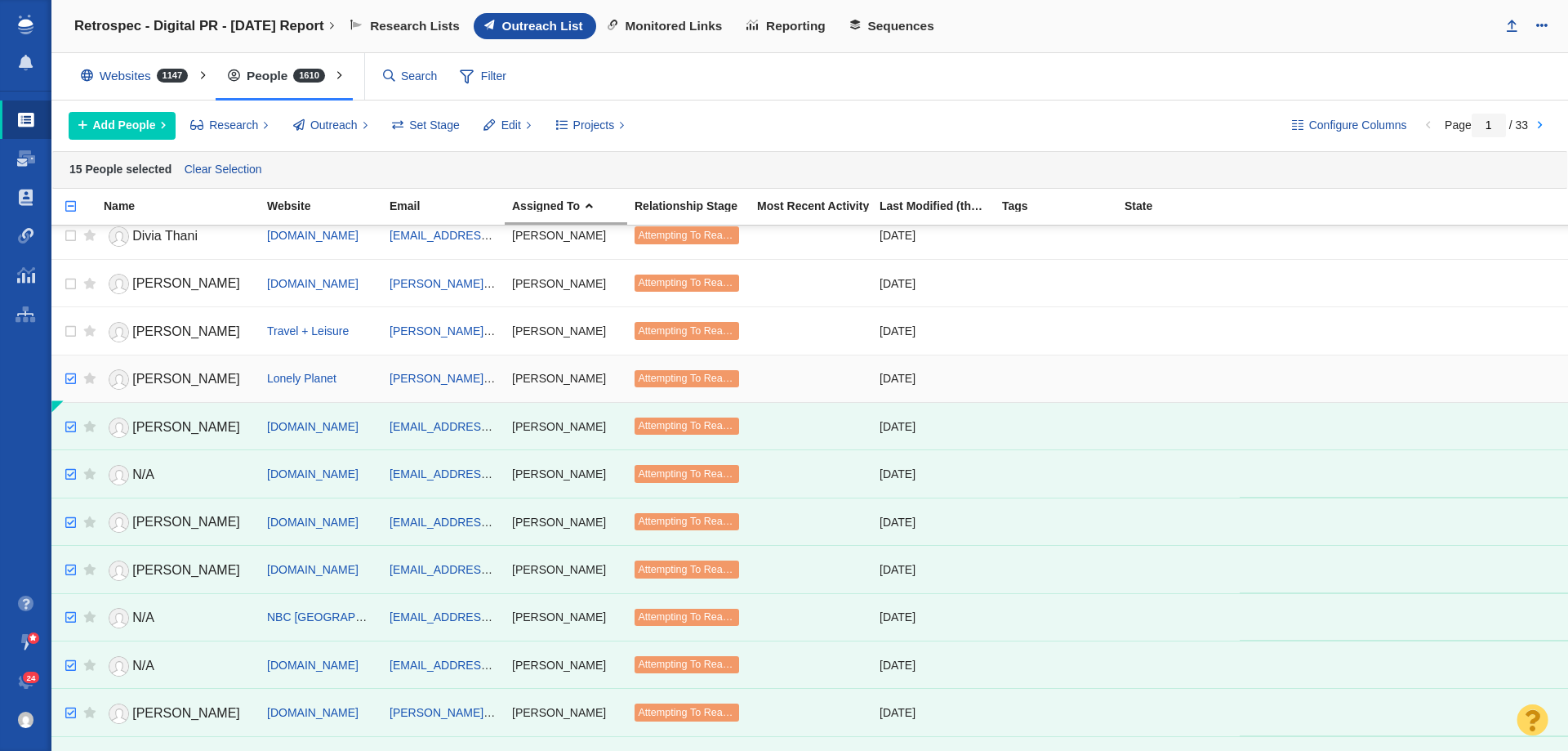
checkbox input "true"
click at [70, 382] on input "checkbox" at bounding box center [69, 379] width 25 height 36
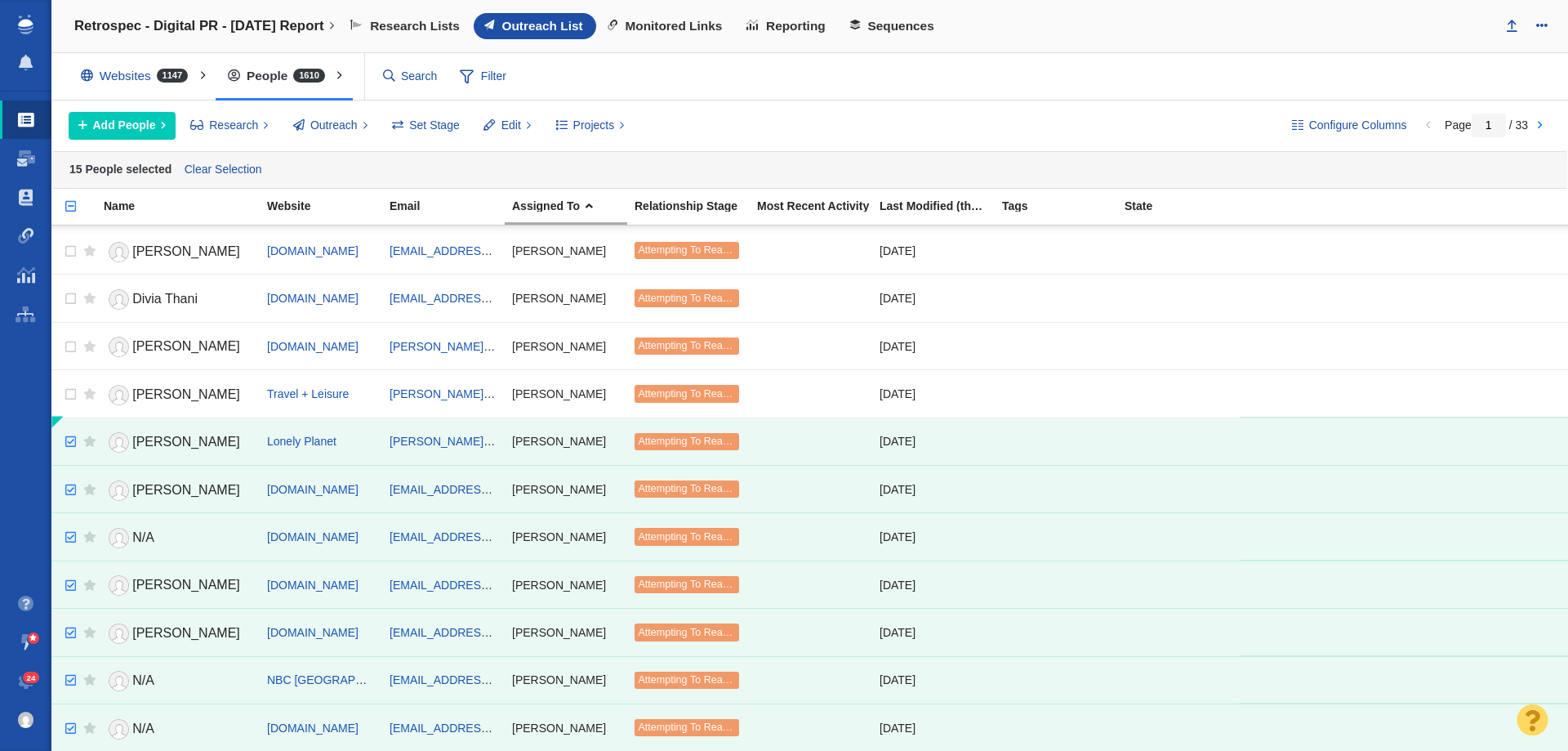
scroll to position [409, 0]
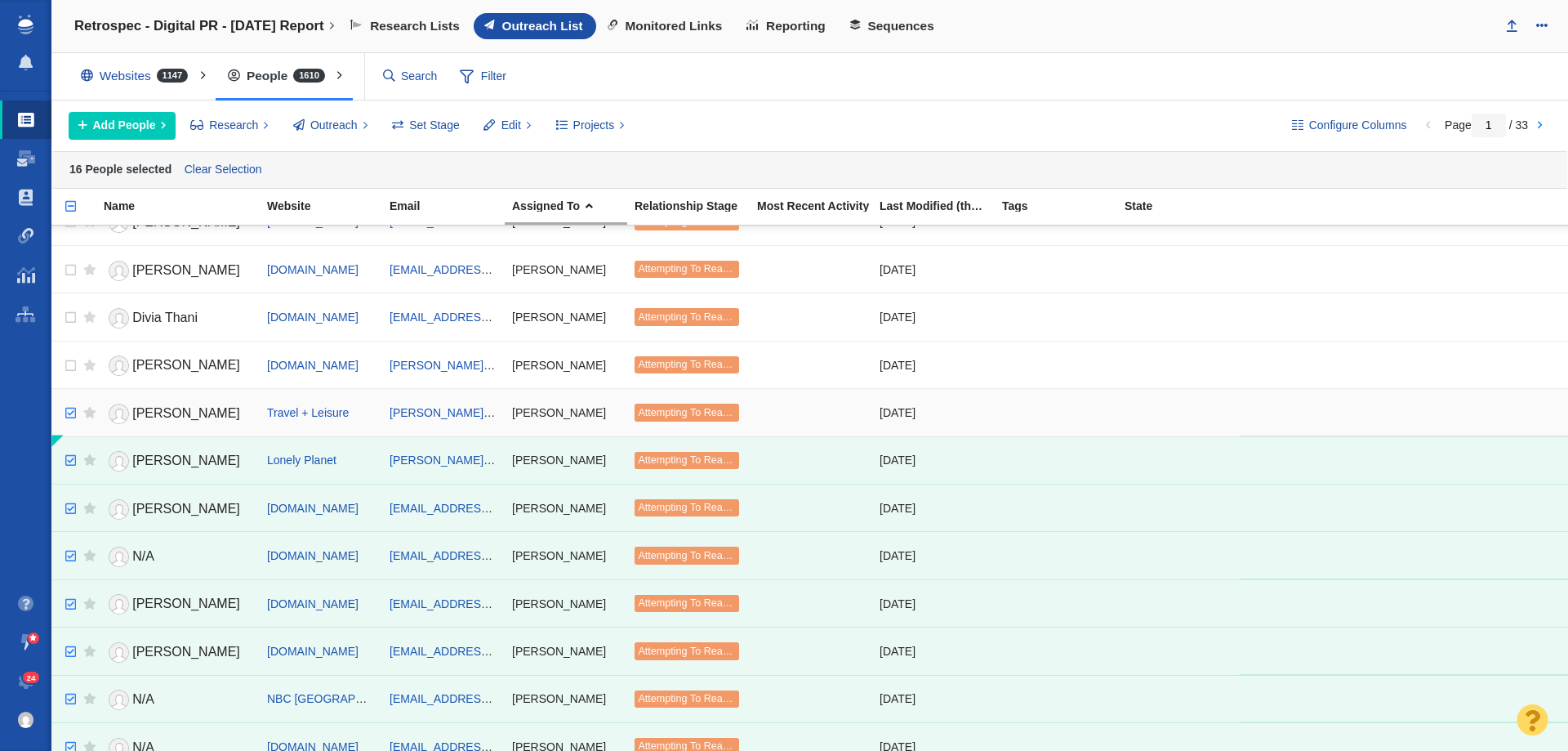
checkbox input "true"
click at [67, 407] on input "checkbox" at bounding box center [69, 414] width 25 height 36
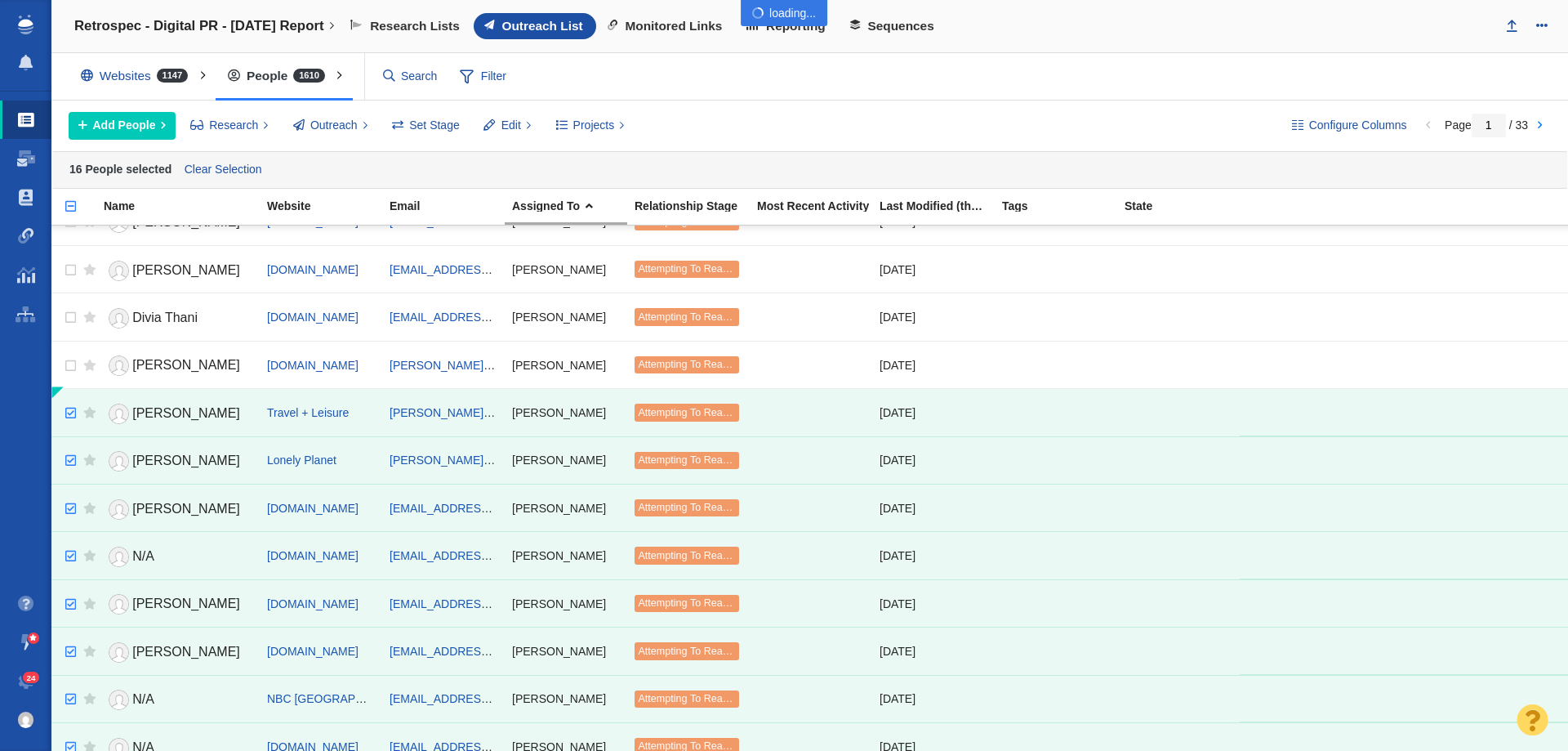
click at [70, 377] on div at bounding box center [784, 375] width 1568 height 751
checkbox input "true"
click at [74, 368] on input "checkbox" at bounding box center [69, 366] width 25 height 36
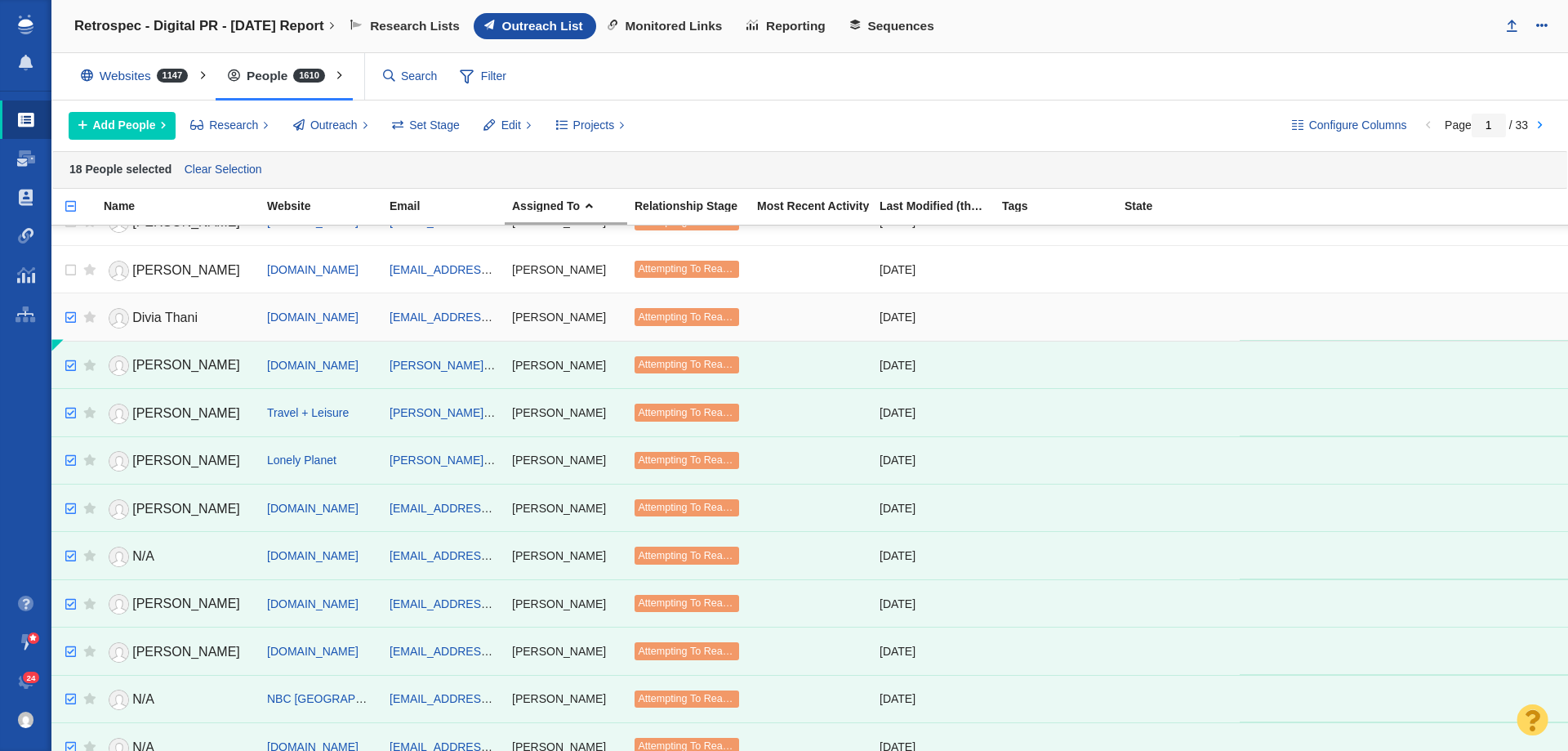
checkbox input "true"
click at [71, 314] on input "checkbox" at bounding box center [69, 318] width 25 height 36
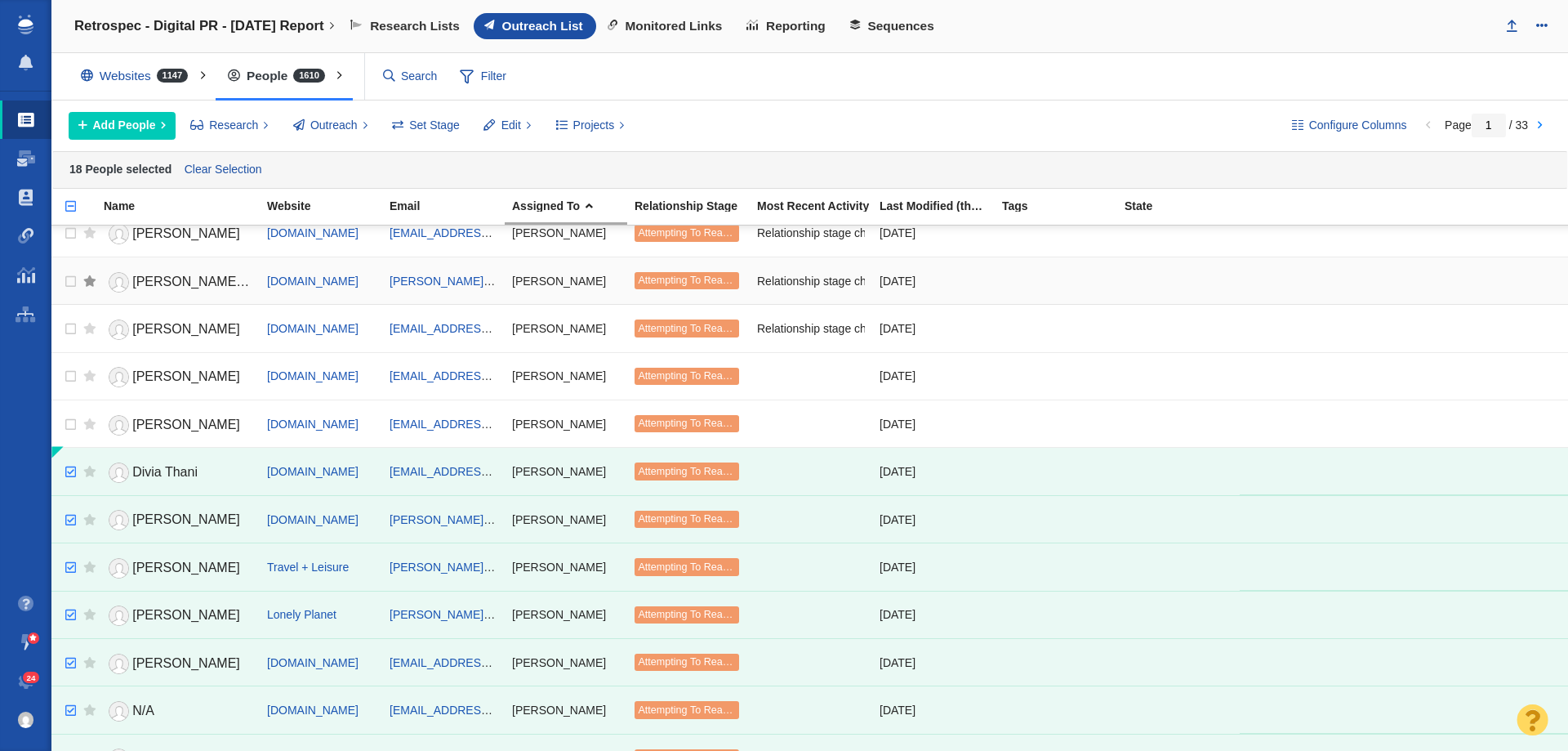
scroll to position [163, 0]
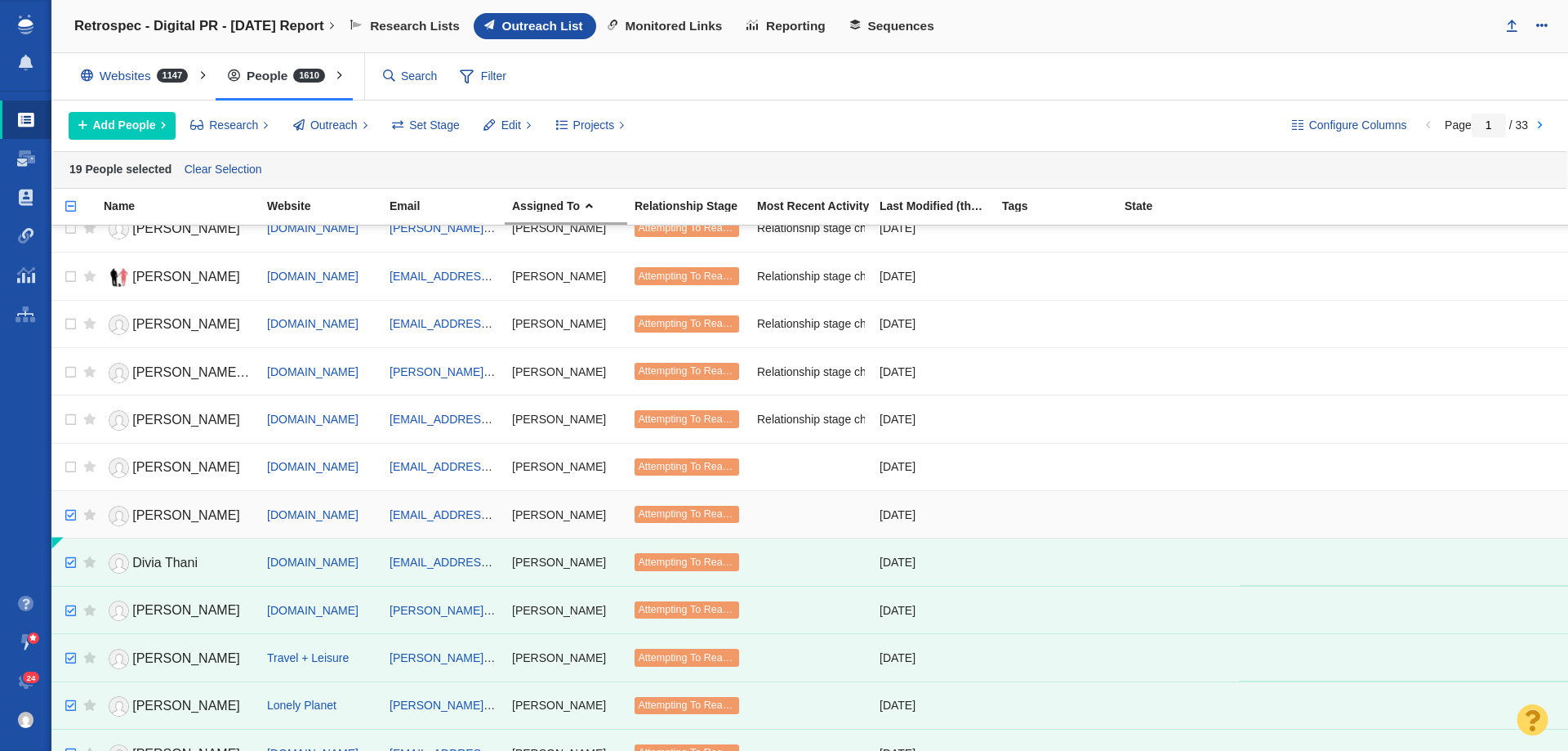
checkbox input "true"
click at [70, 513] on input "checkbox" at bounding box center [69, 515] width 25 height 36
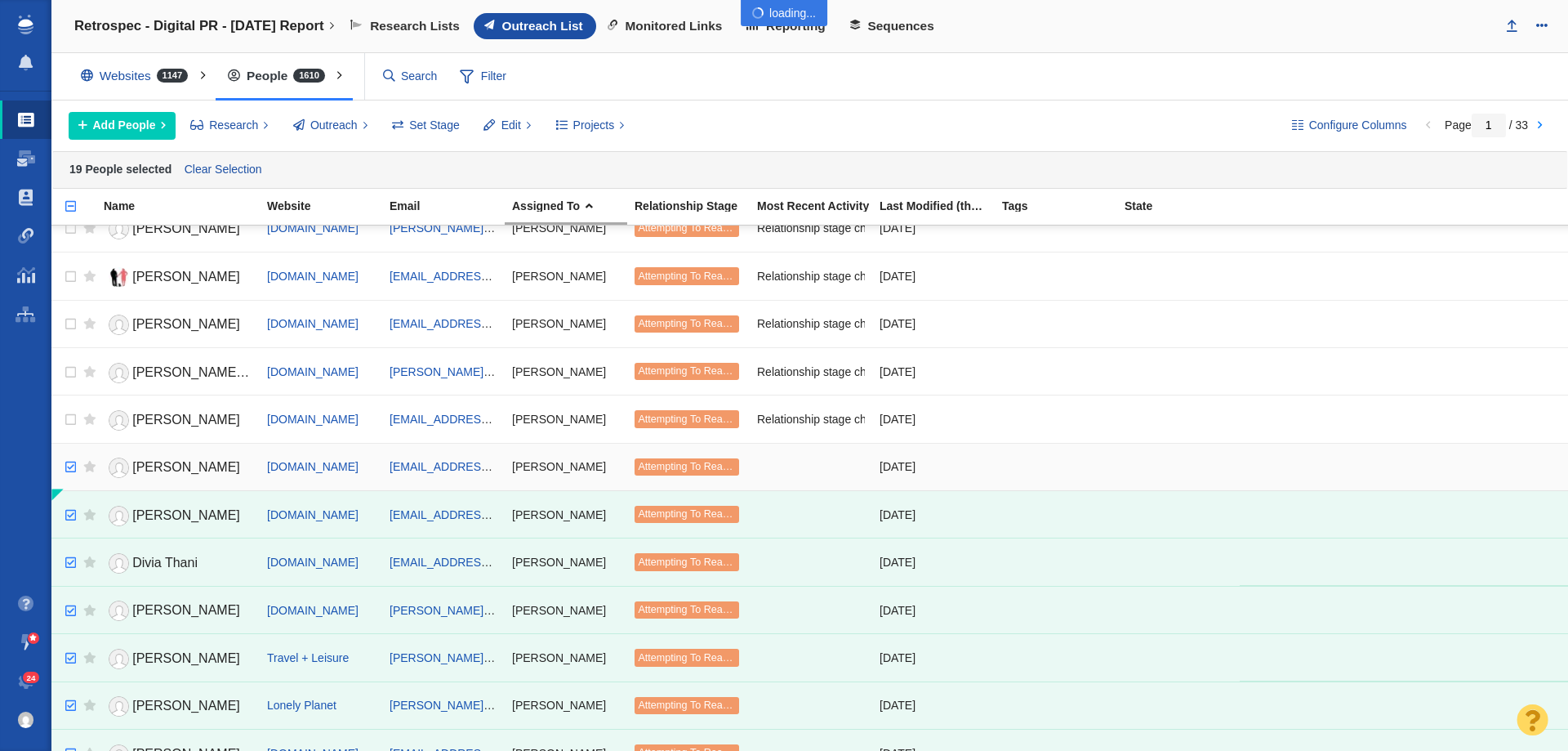
checkbox input "true"
click at [64, 464] on input "checkbox" at bounding box center [69, 468] width 25 height 36
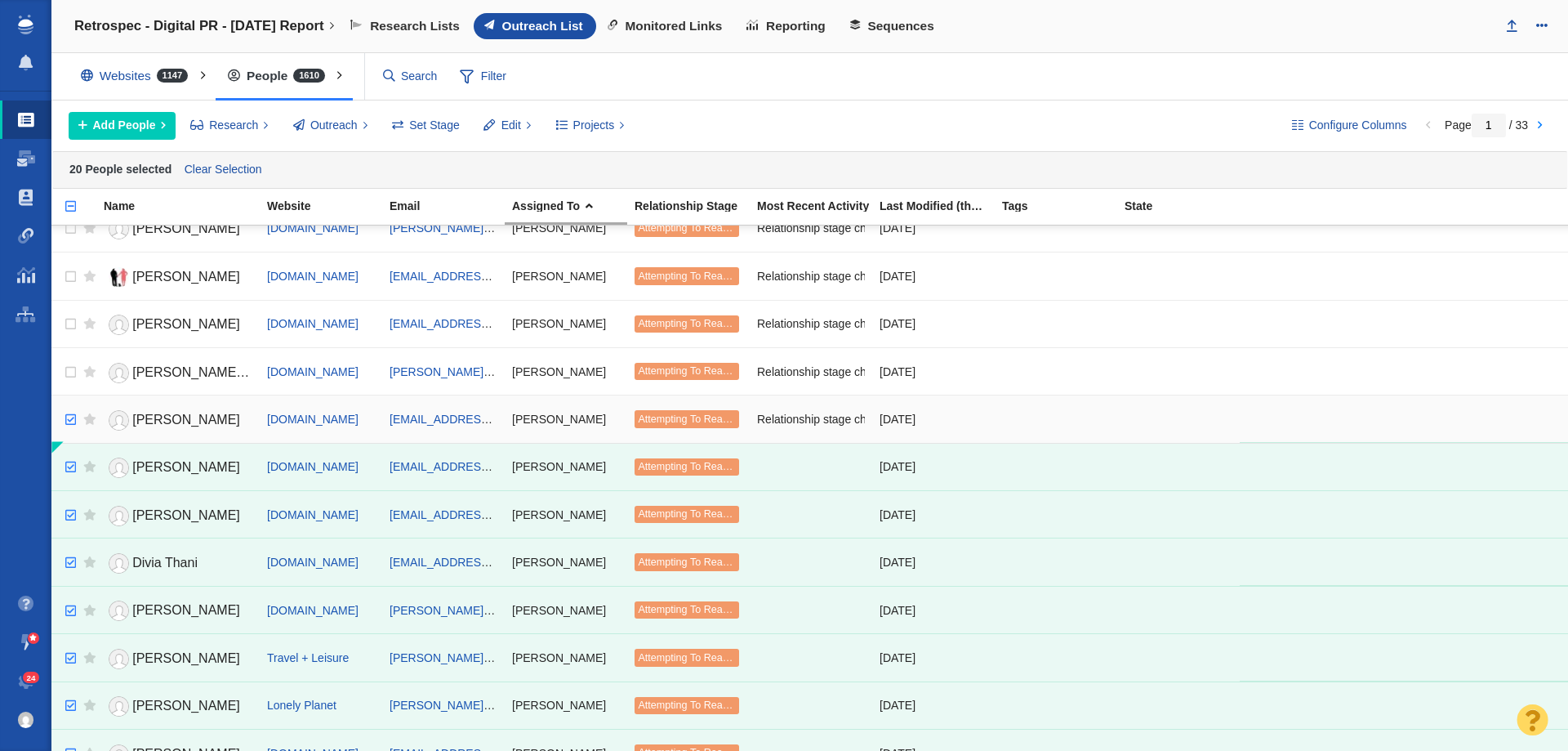
checkbox input "true"
click at [67, 414] on input "checkbox" at bounding box center [69, 420] width 25 height 36
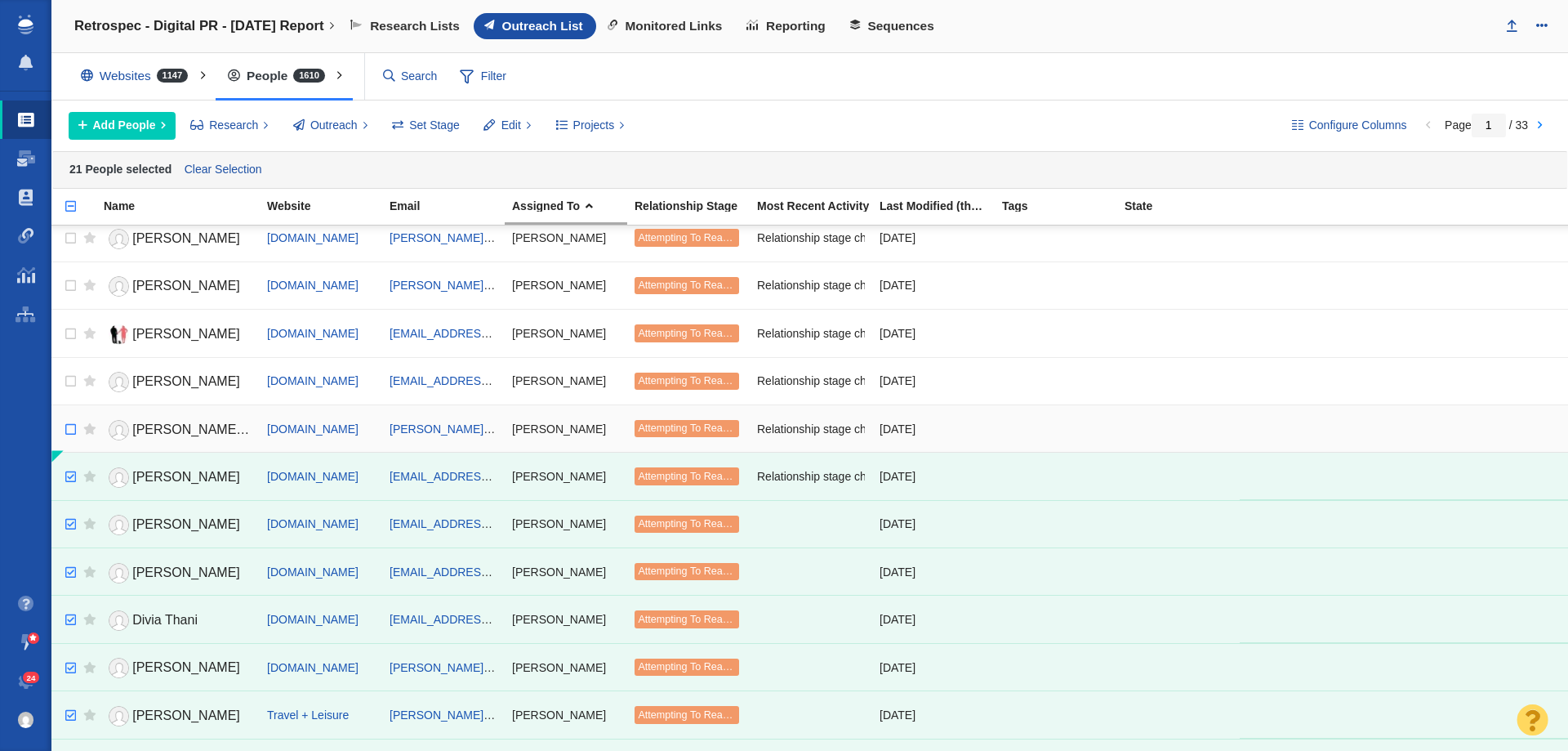
scroll to position [82, 0]
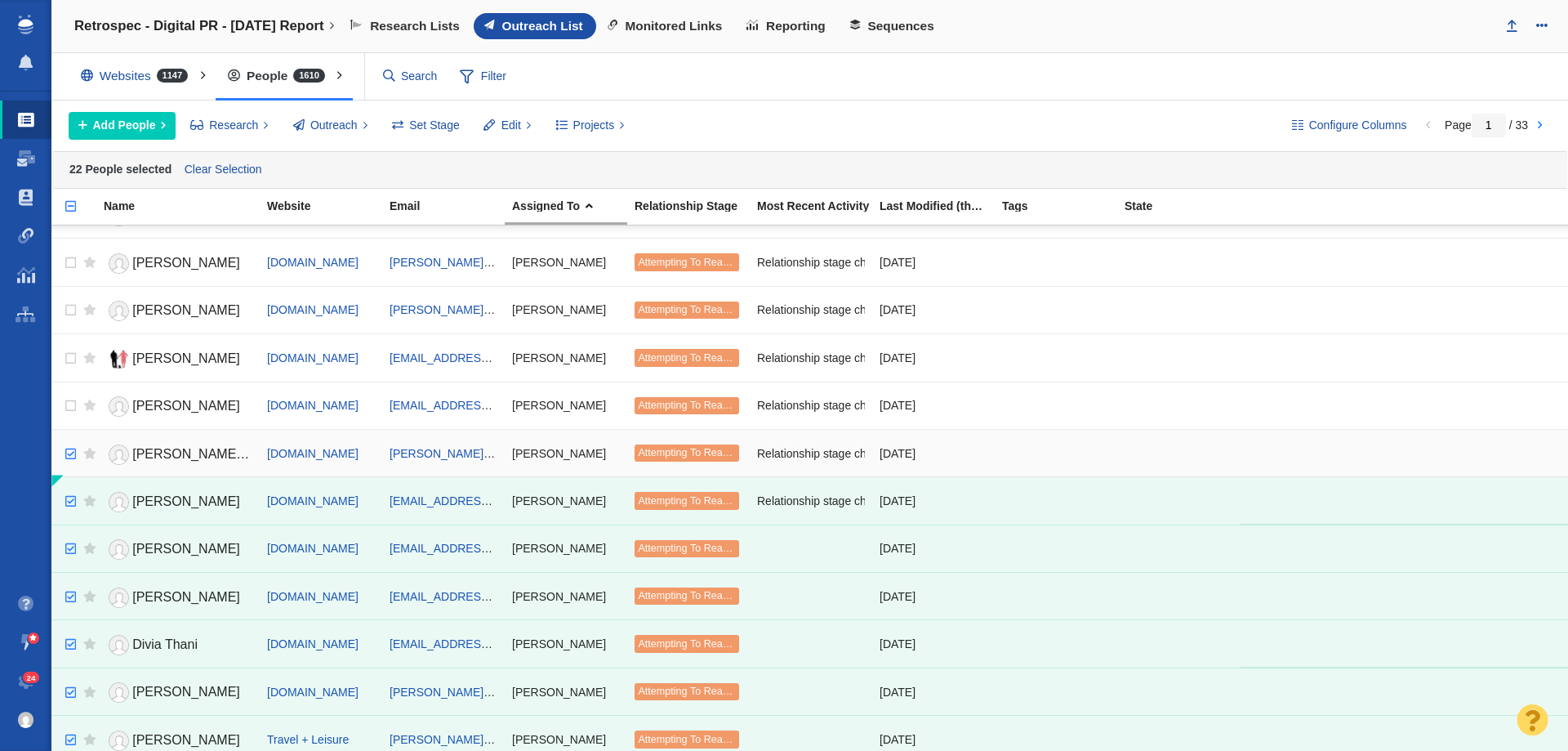
checkbox input "true"
click at [70, 455] on input "checkbox" at bounding box center [69, 455] width 25 height 36
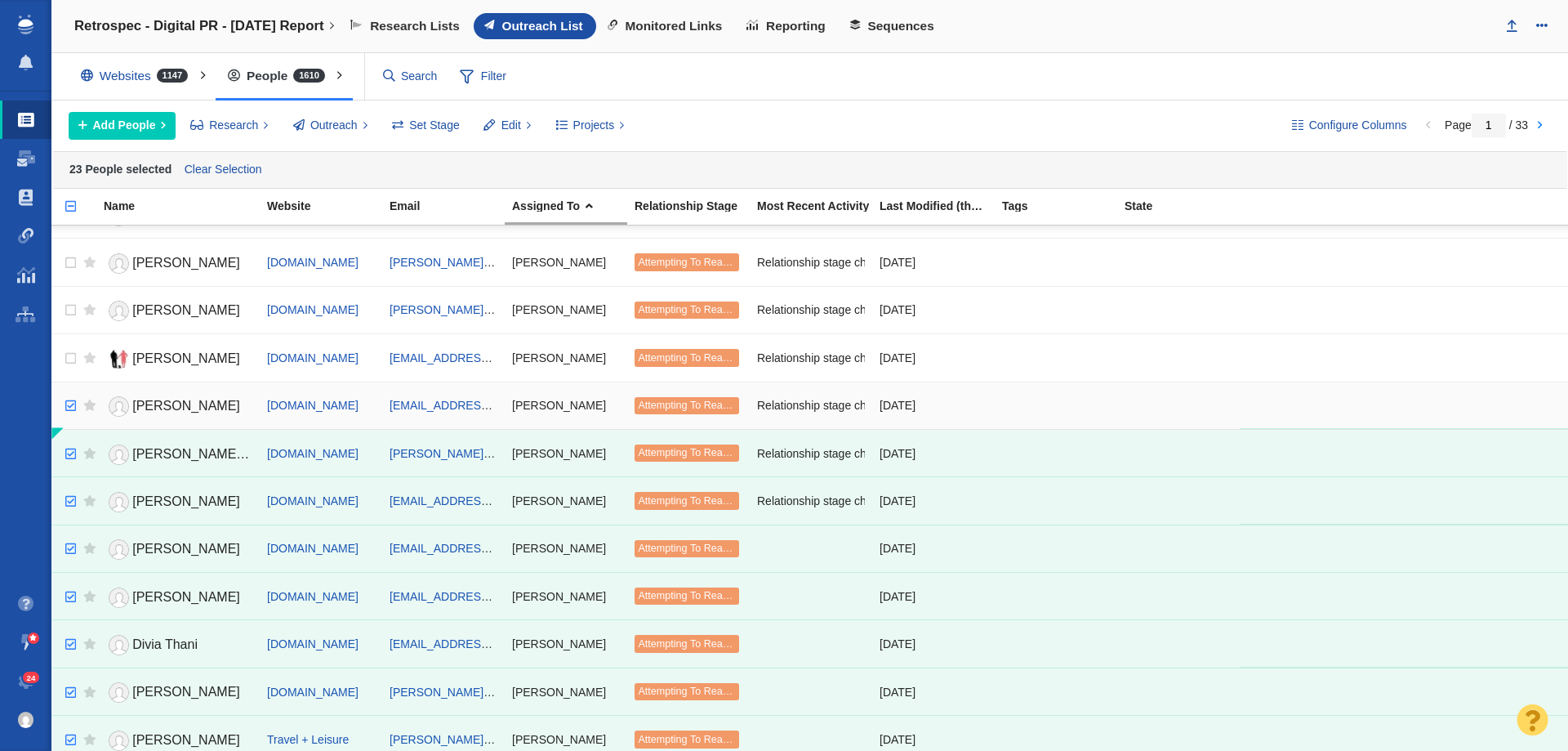
checkbox input "true"
click at [69, 409] on input "checkbox" at bounding box center [69, 406] width 25 height 36
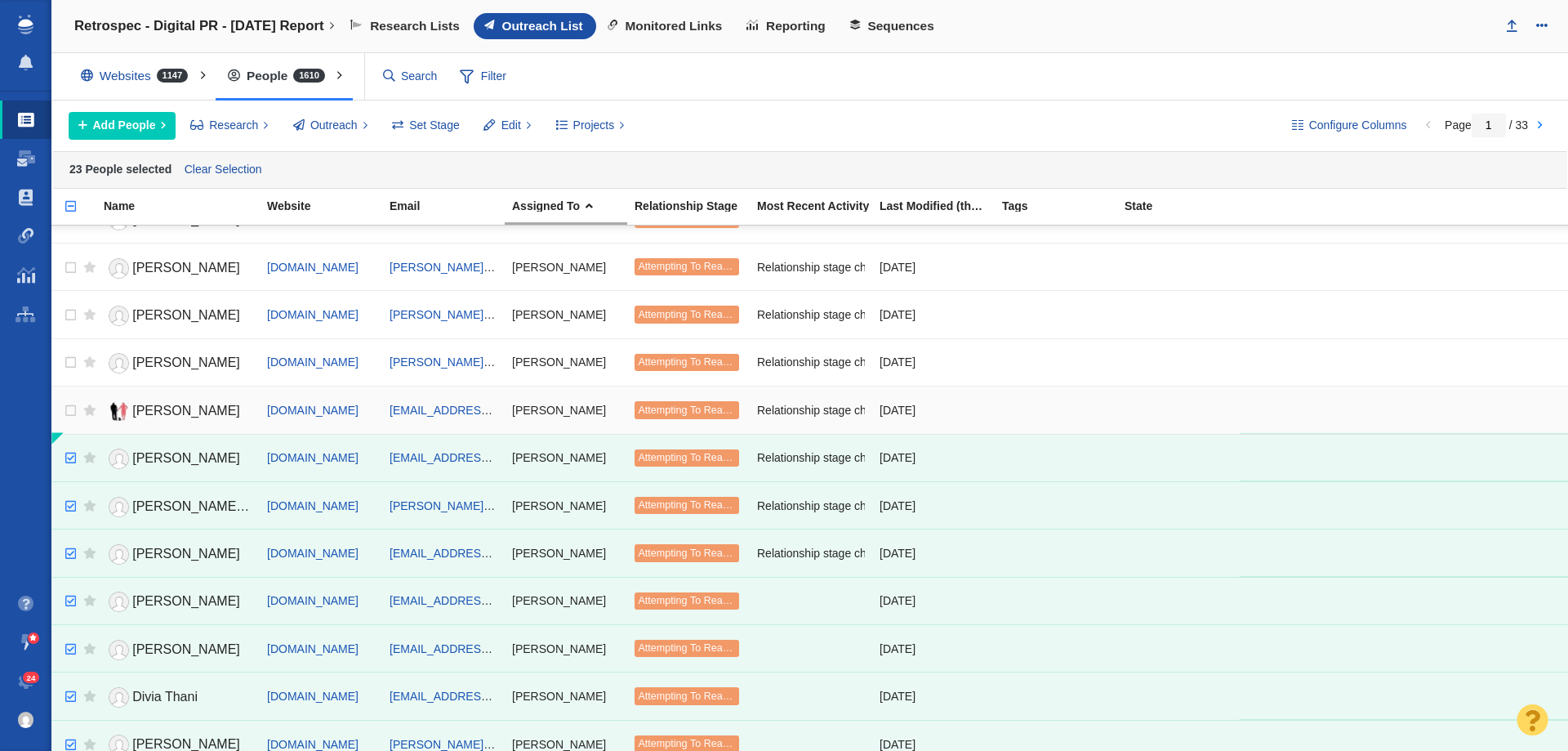
scroll to position [0, 0]
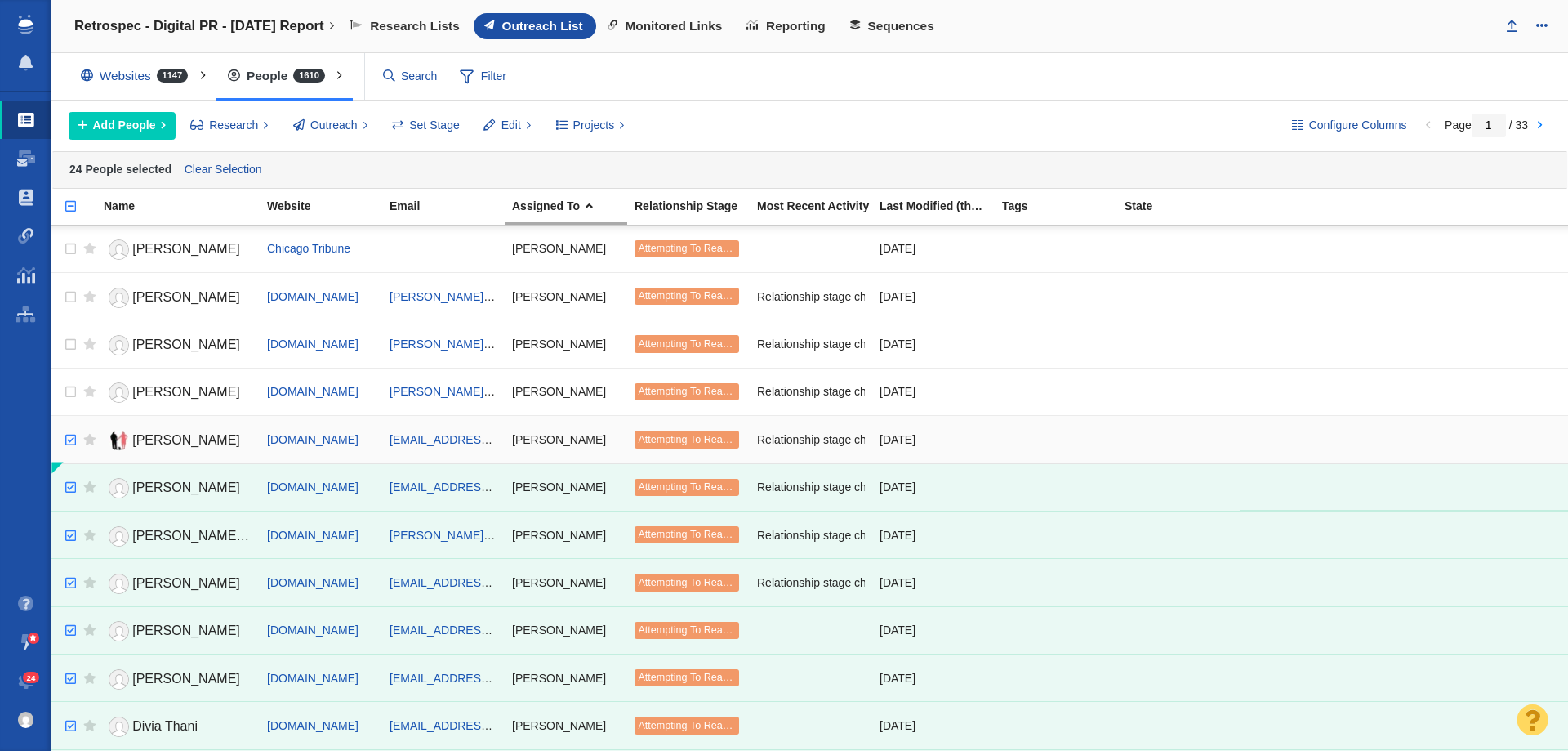
checkbox input "true"
click at [66, 442] on input "checkbox" at bounding box center [69, 441] width 25 height 36
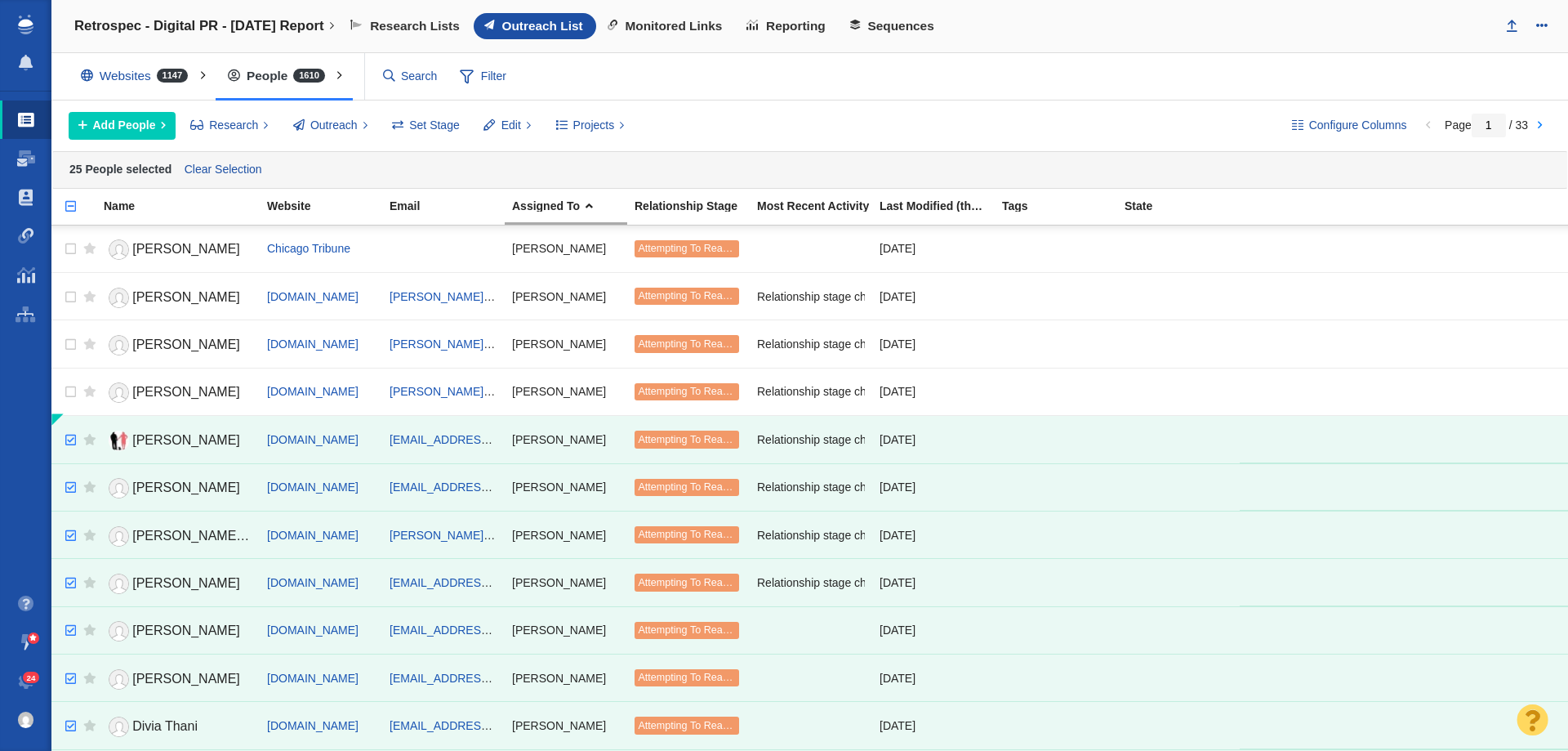
click at [77, 394] on td at bounding box center [86, 391] width 20 height 48
click at [76, 394] on td at bounding box center [86, 391] width 20 height 48
checkbox input "true"
click at [74, 394] on input "checkbox" at bounding box center [69, 392] width 25 height 36
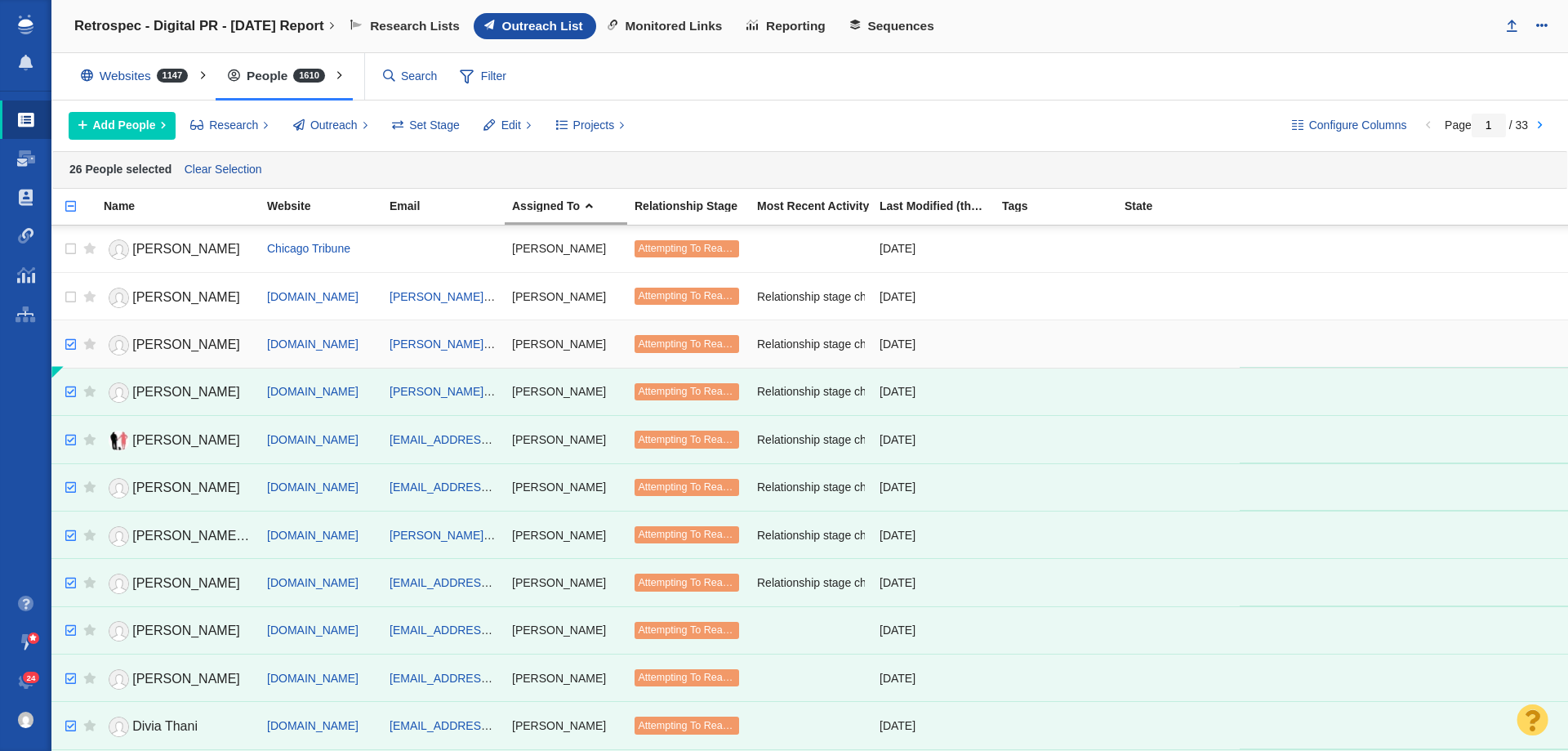
checkbox input "true"
click at [75, 347] on input "checkbox" at bounding box center [69, 345] width 25 height 36
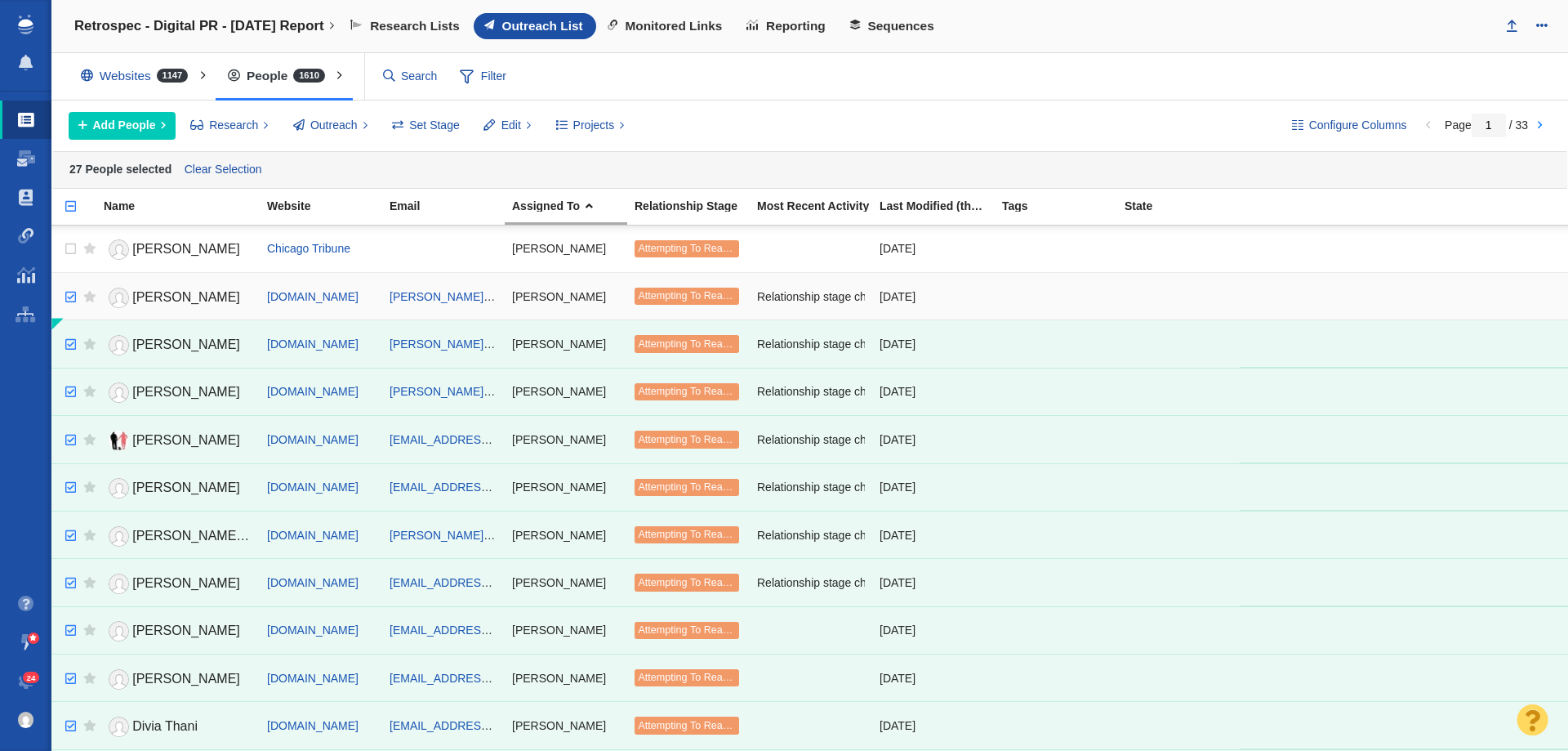
checkbox input "true"
click at [72, 303] on input "checkbox" at bounding box center [69, 297] width 25 height 36
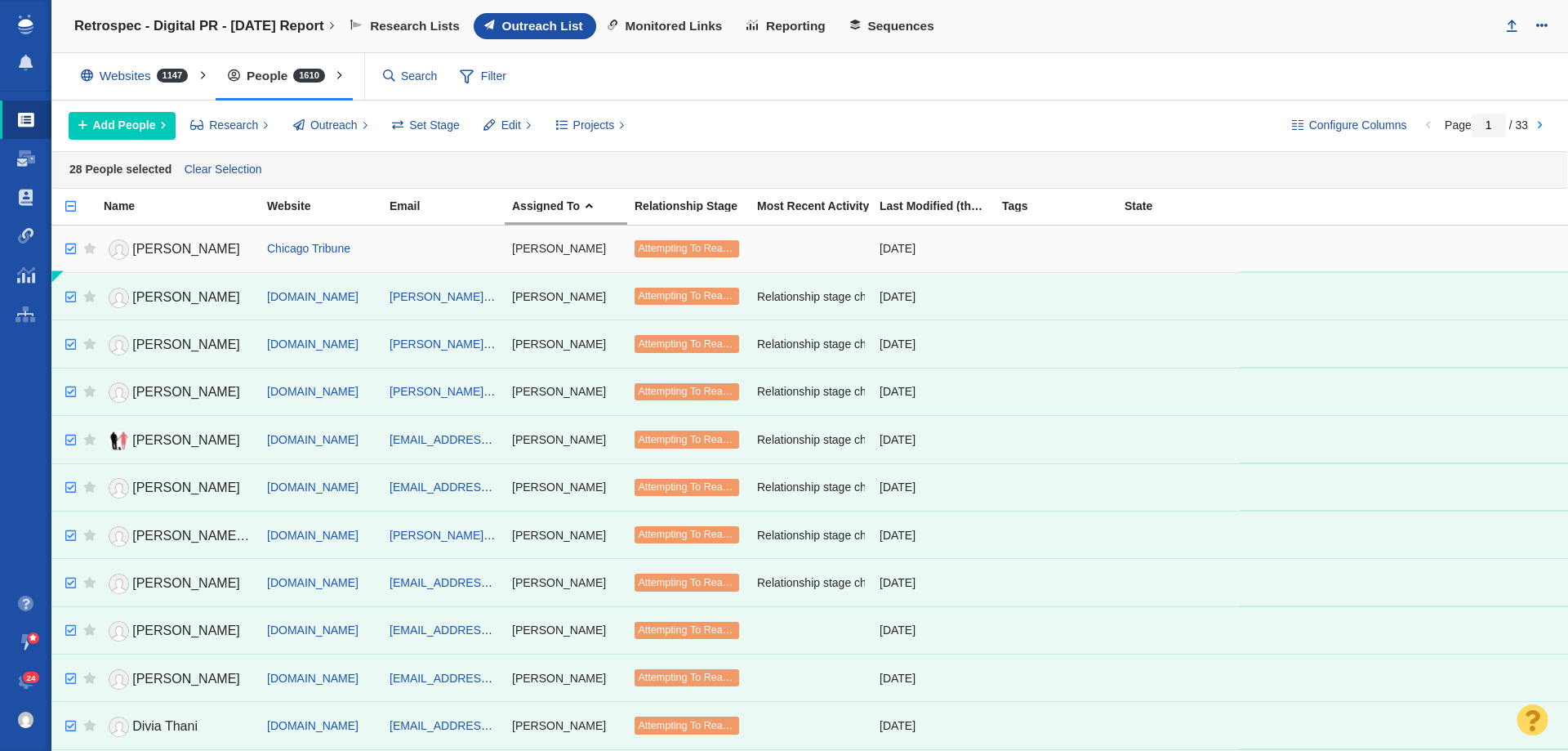
checkbox input "true"
click at [67, 247] on input "checkbox" at bounding box center [69, 249] width 25 height 36
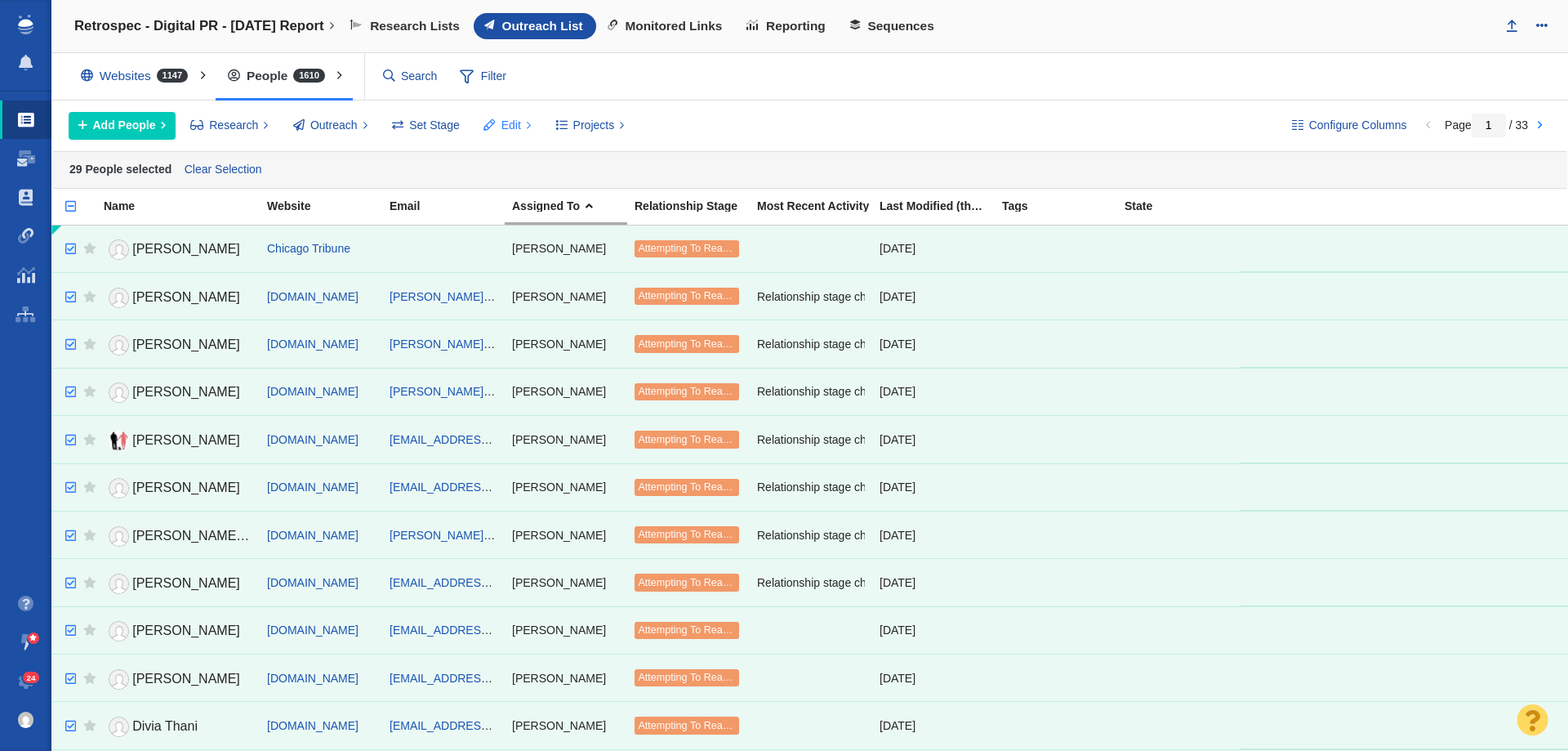
click at [504, 120] on span "Edit" at bounding box center [511, 125] width 20 height 17
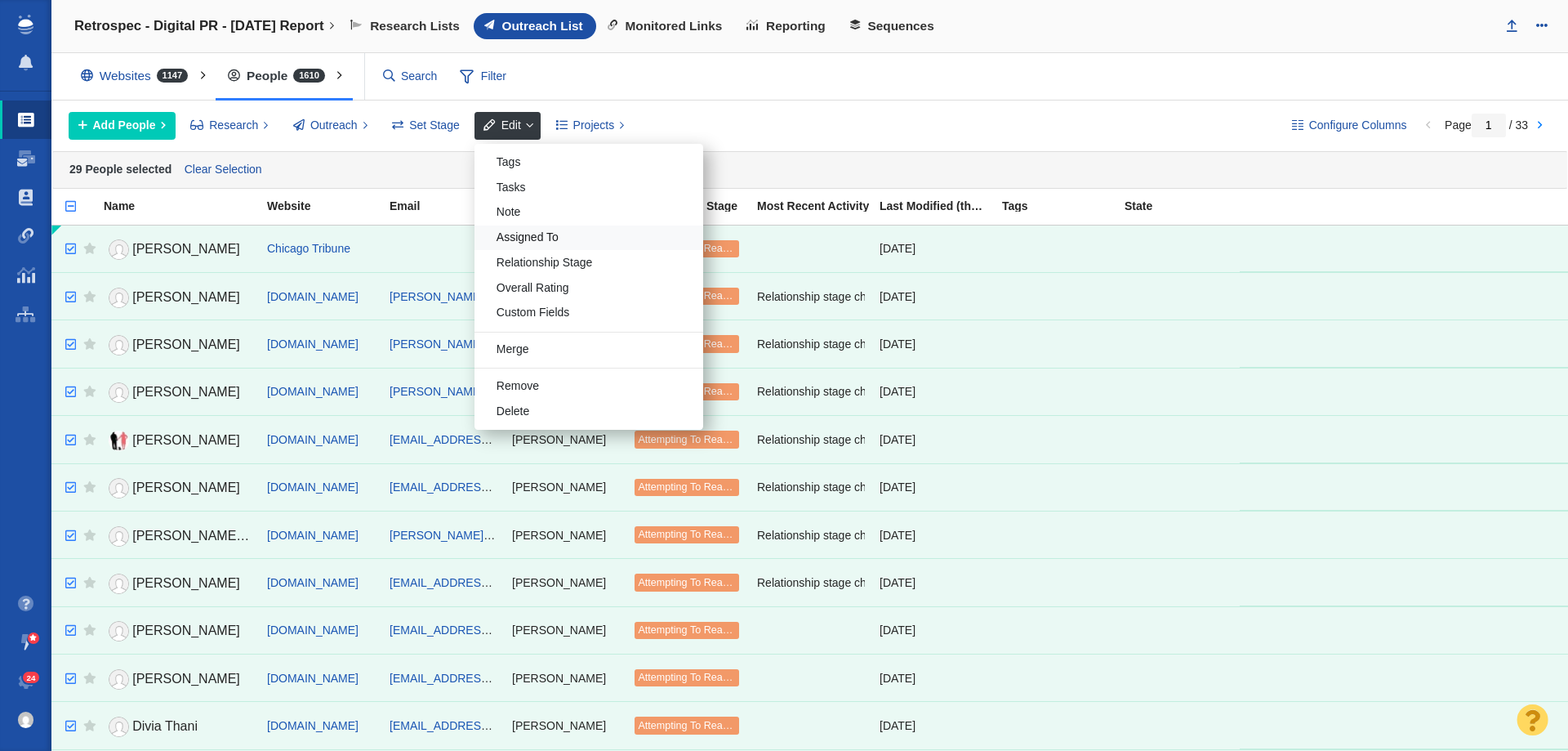
click at [535, 240] on div "Assigned To" at bounding box center [588, 238] width 228 height 25
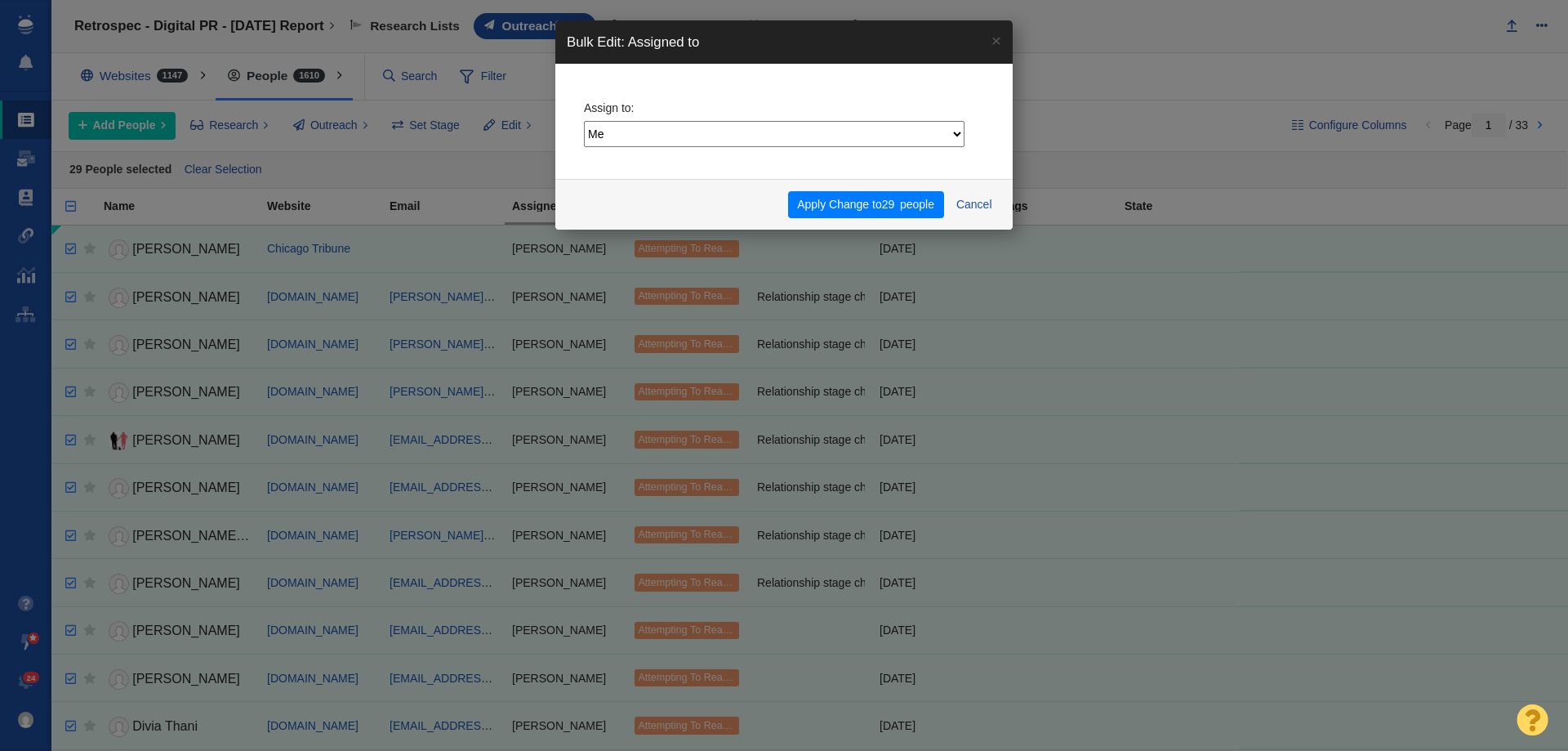
click at [707, 140] on select "Me Admin Account [PERSON_NAME] [PERSON_NAME] [PERSON_NAME] [PERSON_NAME] [PERSO…" at bounding box center [774, 134] width 381 height 26
select select "8"
click at [584, 121] on select "Me Admin Account [PERSON_NAME] [PERSON_NAME] [PERSON_NAME] [PERSON_NAME] [PERSO…" at bounding box center [774, 134] width 381 height 26
drag, startPoint x: 842, startPoint y: 213, endPoint x: 852, endPoint y: 207, distance: 11.7
click at [853, 205] on button "Apply Change to 29 people" at bounding box center [865, 205] width 156 height 28
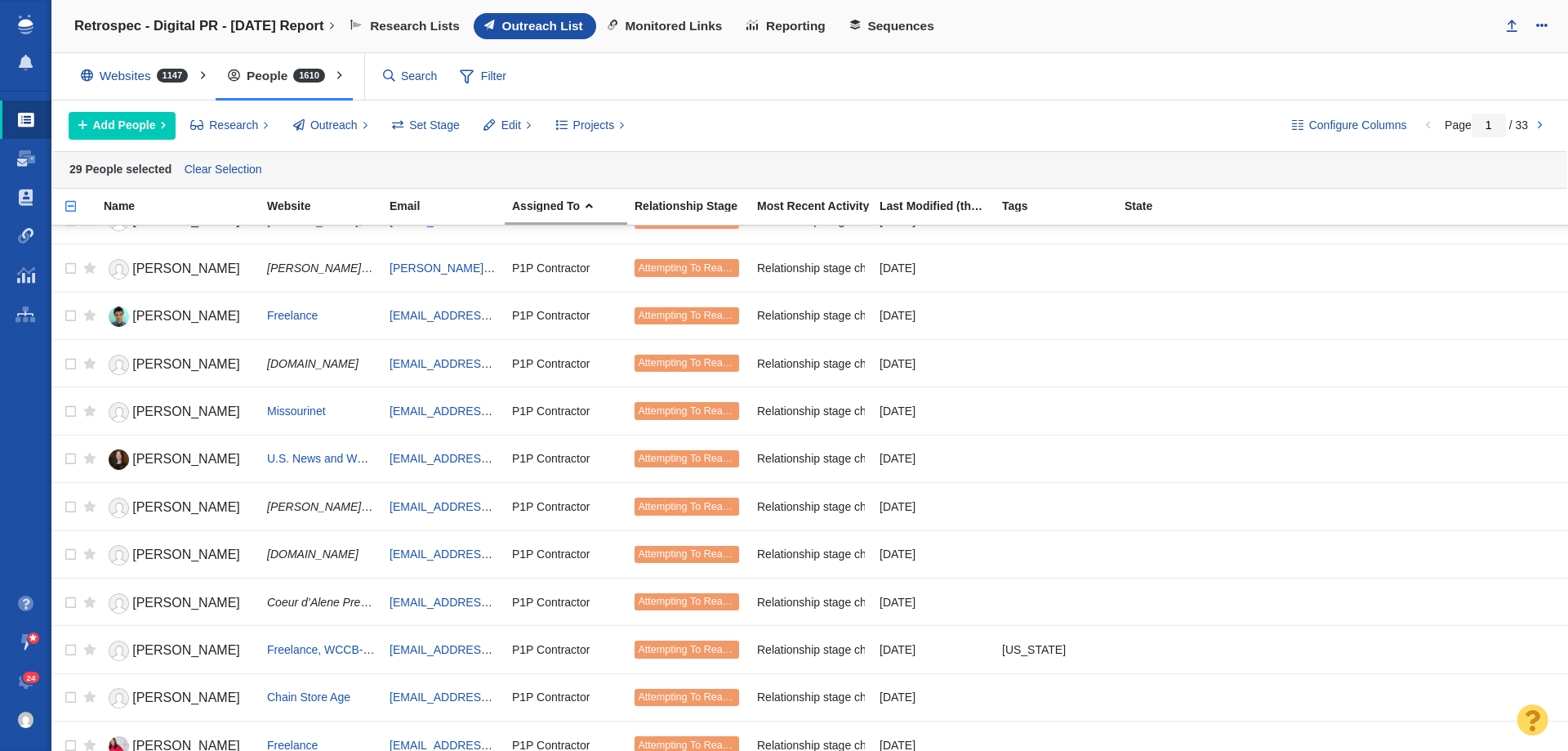
scroll to position [1797, 0]
